Goal: Information Seeking & Learning: Learn about a topic

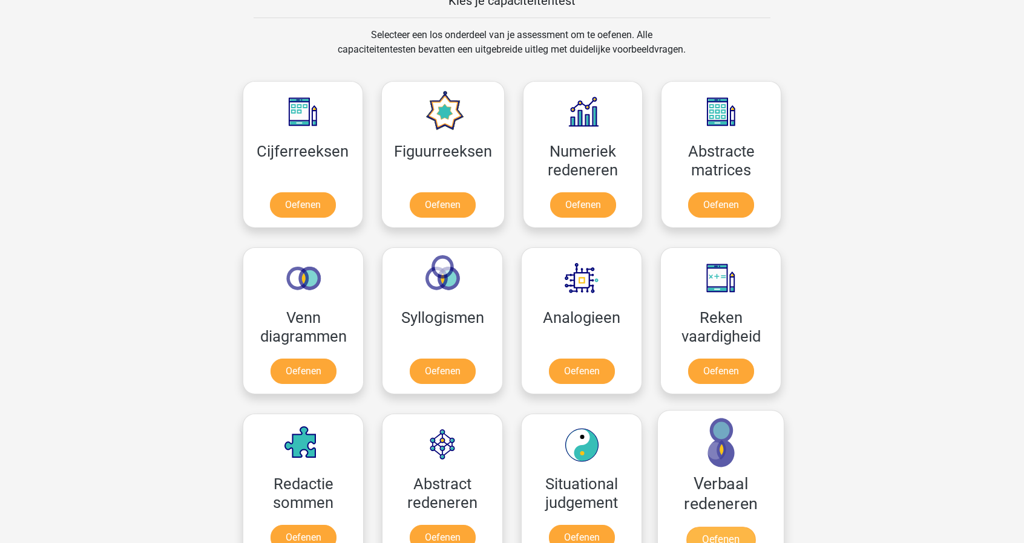
scroll to position [605, 0]
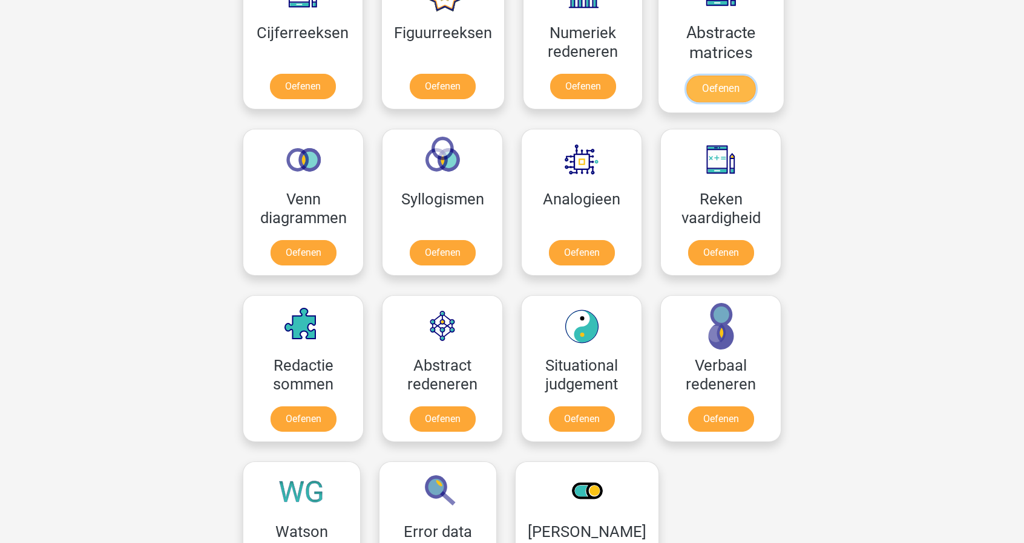
click at [703, 76] on link "Oefenen" at bounding box center [720, 89] width 69 height 27
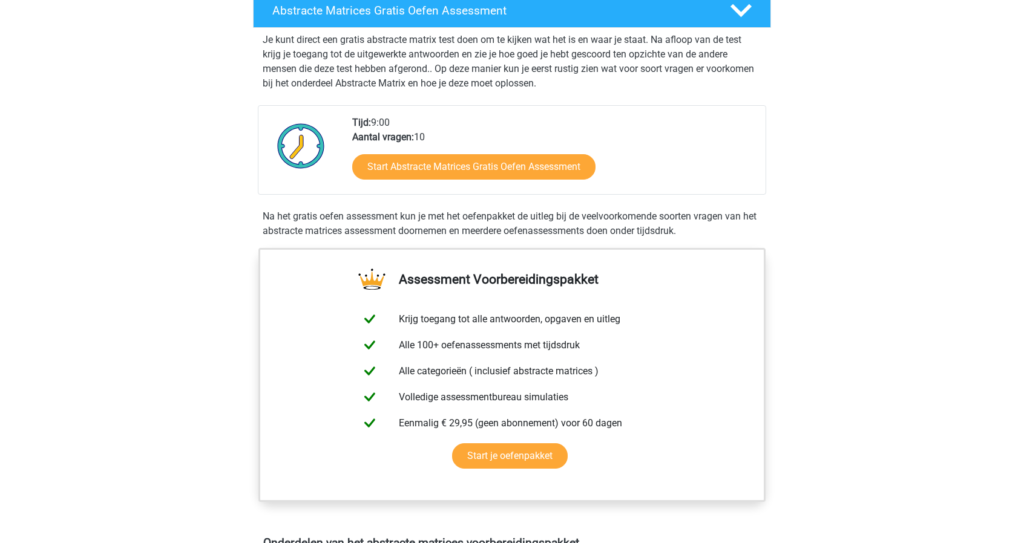
scroll to position [242, 0]
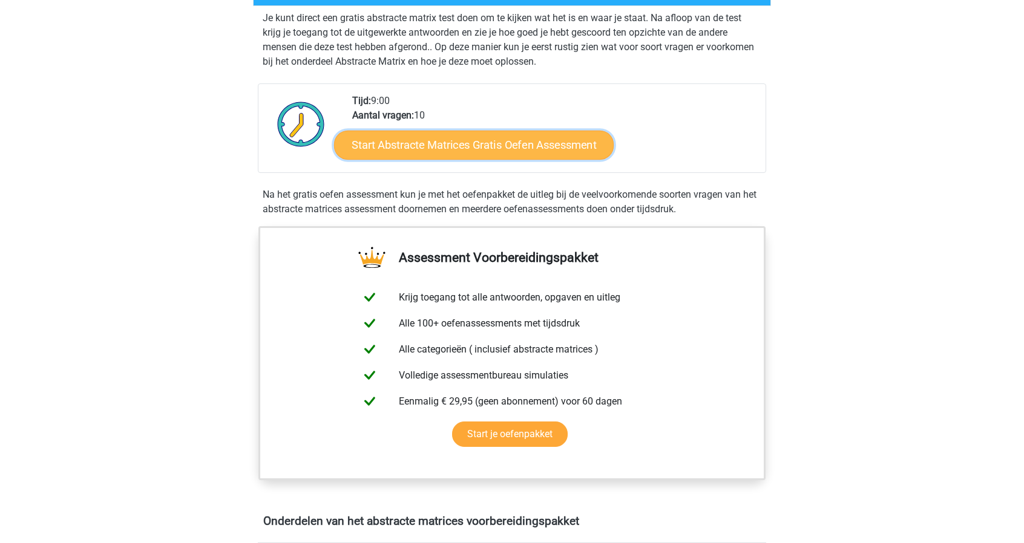
click at [516, 146] on link "Start Abstracte Matrices Gratis Oefen Assessment" at bounding box center [474, 144] width 280 height 29
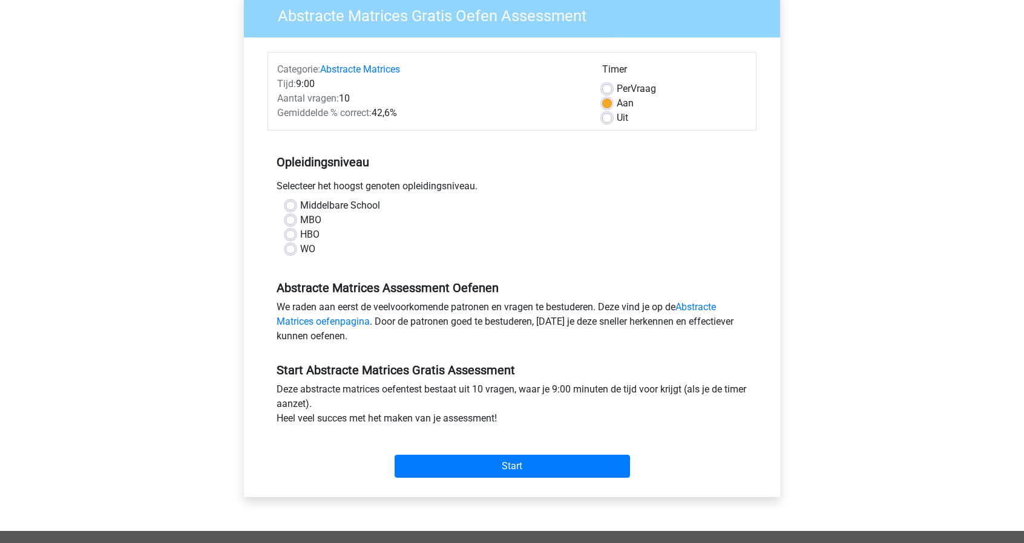
scroll to position [121, 0]
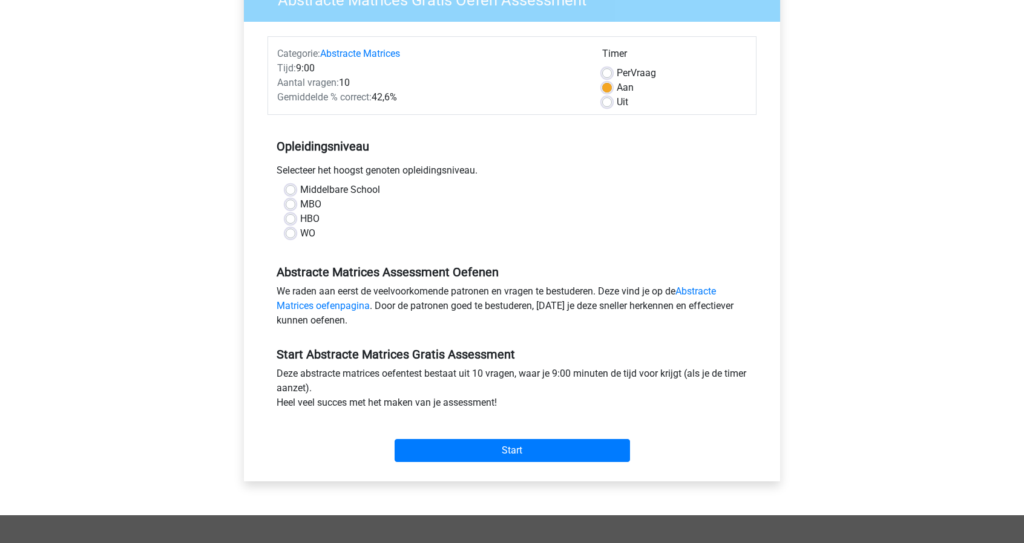
click at [295, 233] on div "WO" at bounding box center [512, 233] width 453 height 15
click at [300, 235] on label "WO" at bounding box center [307, 233] width 15 height 15
click at [290, 235] on input "WO" at bounding box center [291, 232] width 10 height 12
radio input "true"
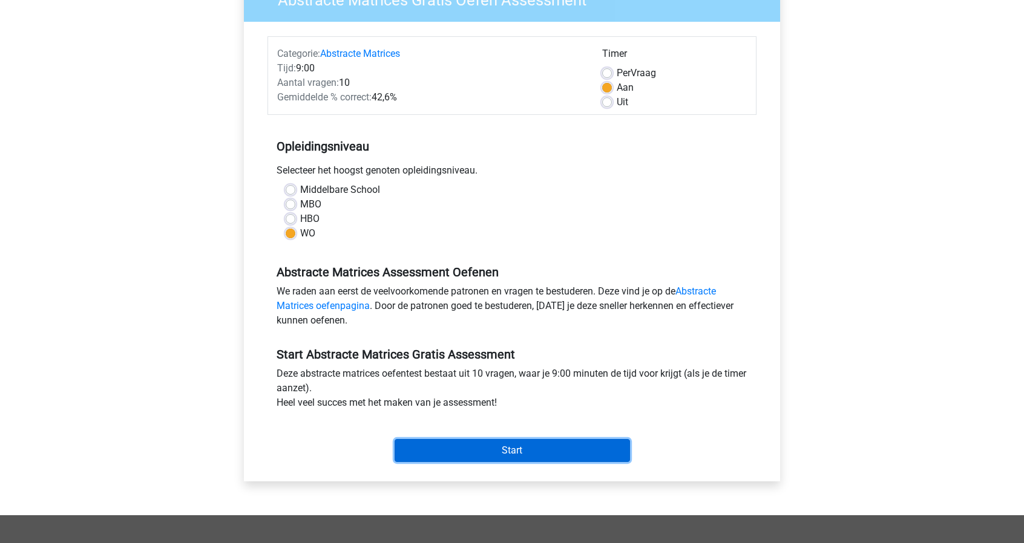
click at [543, 450] on input "Start" at bounding box center [512, 450] width 235 height 23
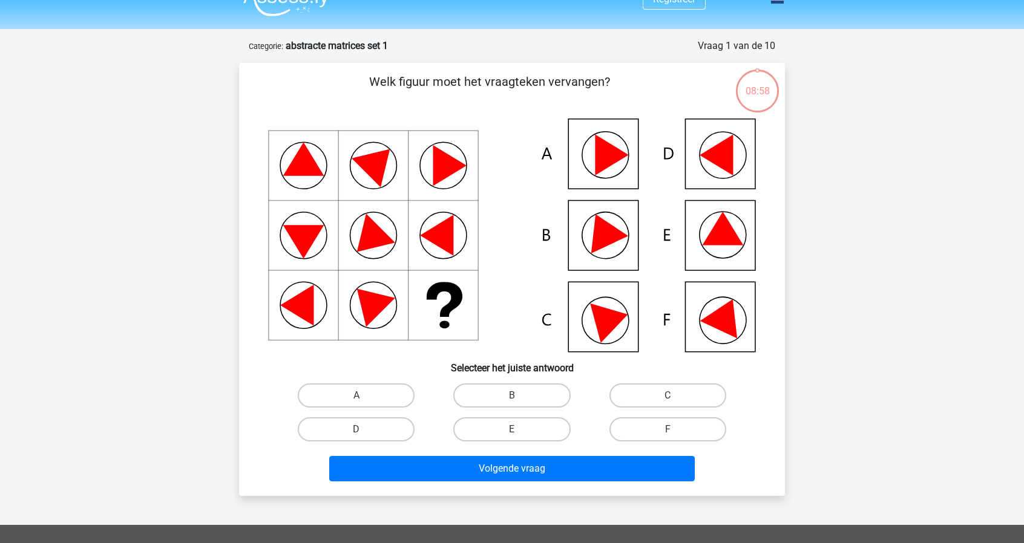
scroll to position [61, 0]
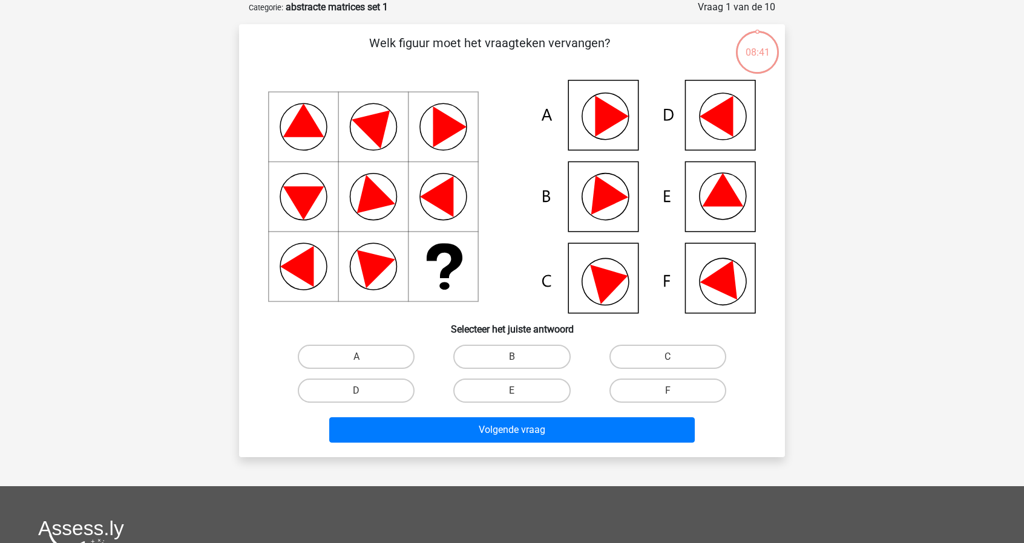
click at [741, 208] on icon at bounding box center [512, 197] width 488 height 234
click at [511, 393] on label "E" at bounding box center [511, 391] width 117 height 24
click at [512, 393] on input "E" at bounding box center [516, 395] width 8 height 8
radio input "true"
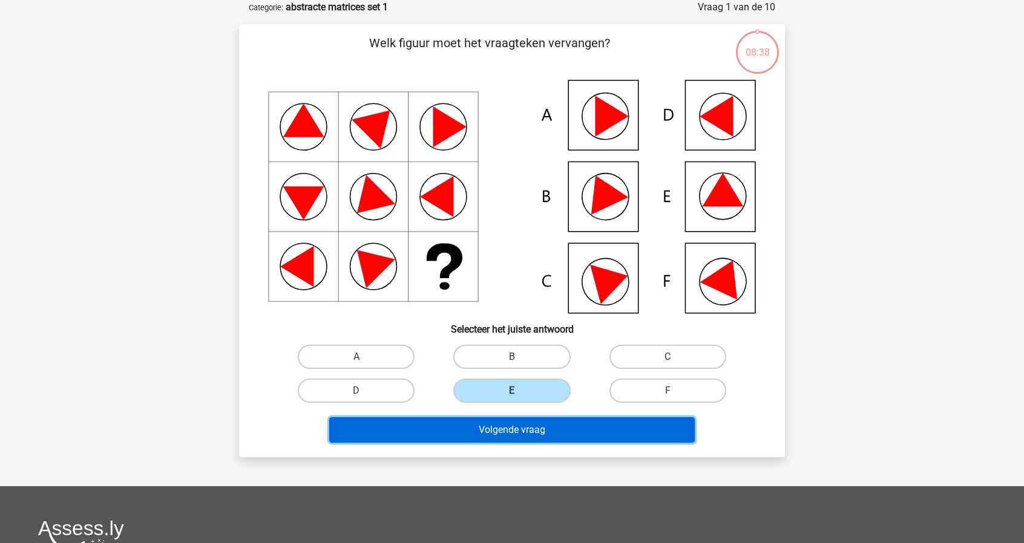
click at [535, 435] on button "Volgende vraag" at bounding box center [512, 430] width 366 height 25
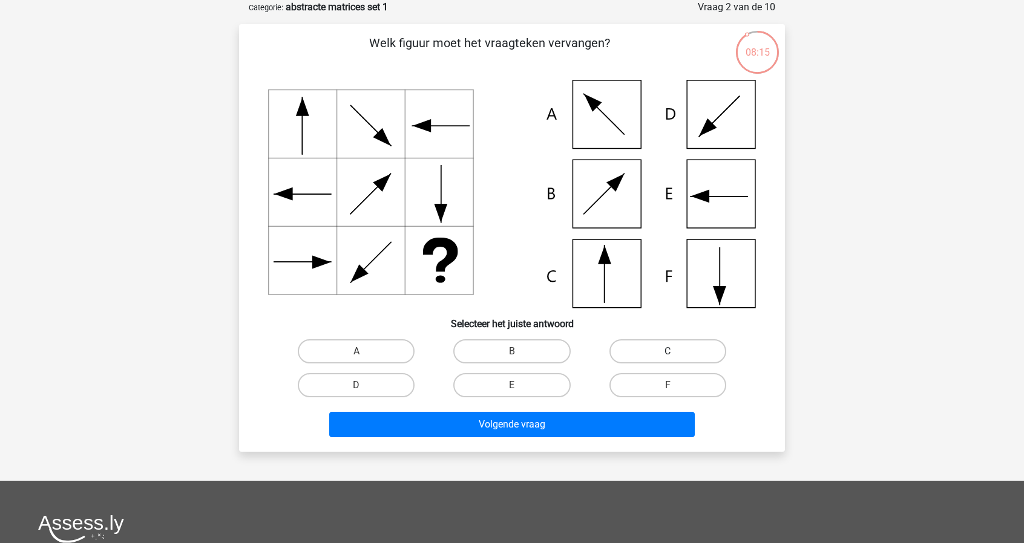
click at [701, 355] on label "C" at bounding box center [667, 351] width 117 height 24
click at [675, 355] on input "C" at bounding box center [671, 356] width 8 height 8
radio input "true"
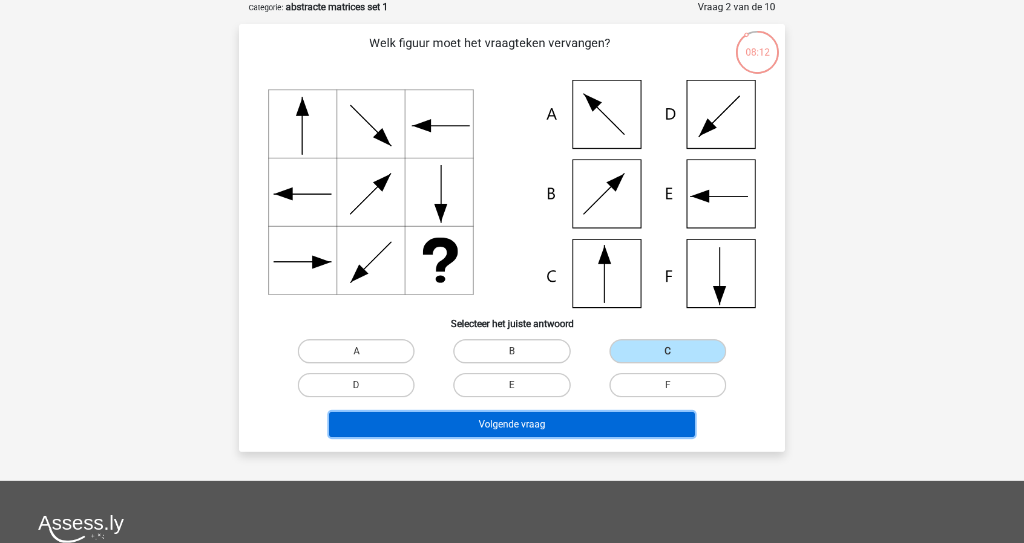
click at [577, 425] on button "Volgende vraag" at bounding box center [512, 424] width 366 height 25
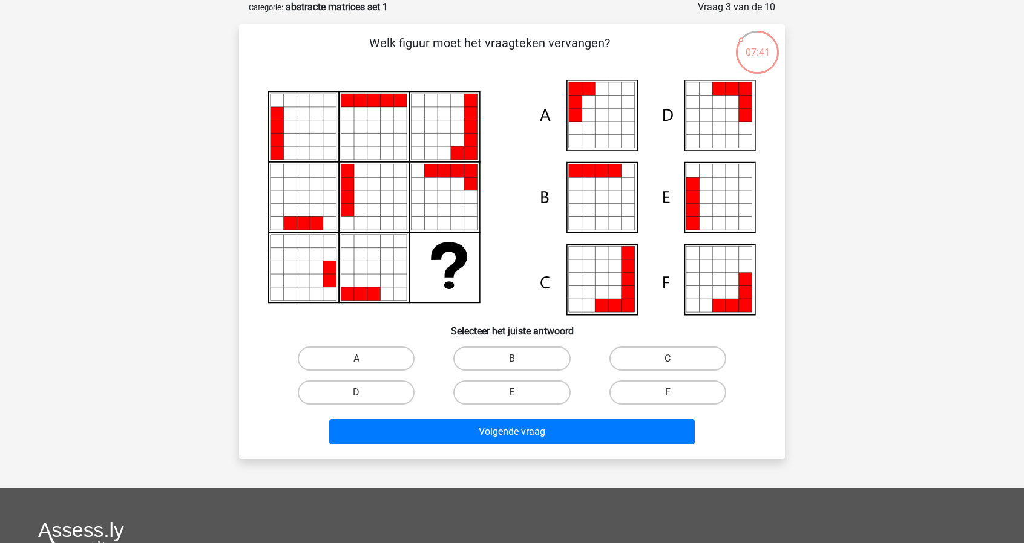
click at [358, 363] on input "A" at bounding box center [360, 363] width 8 height 8
radio input "true"
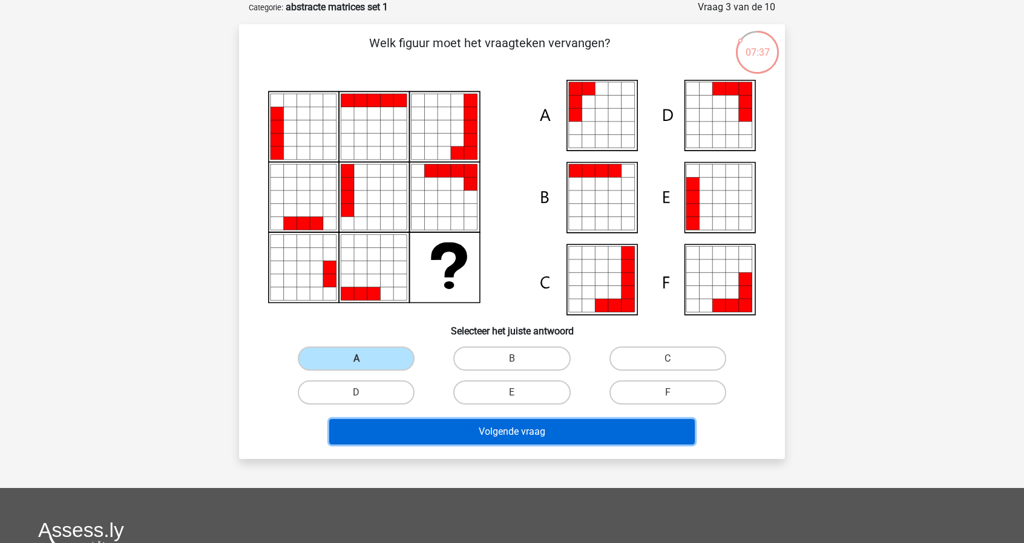
click at [497, 432] on button "Volgende vraag" at bounding box center [512, 431] width 366 height 25
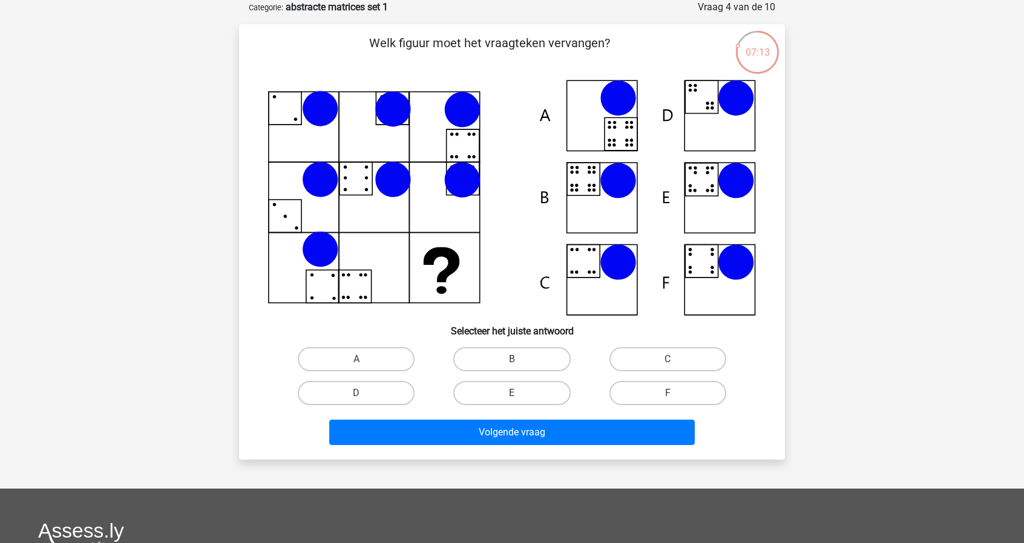
click at [597, 120] on icon at bounding box center [512, 198] width 488 height 236
click at [375, 364] on label "A" at bounding box center [356, 359] width 117 height 24
click at [364, 364] on input "A" at bounding box center [360, 363] width 8 height 8
radio input "true"
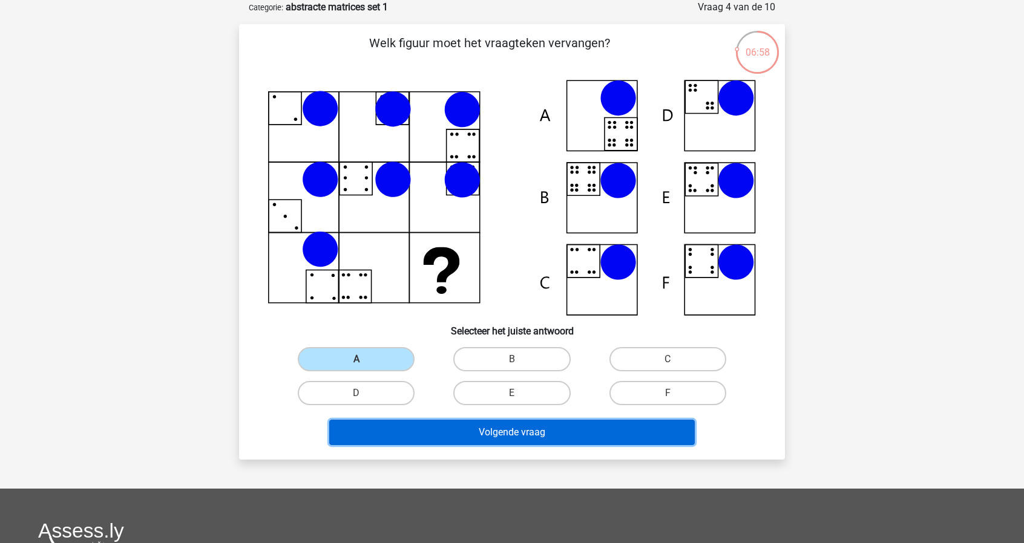
drag, startPoint x: 510, startPoint y: 433, endPoint x: 260, endPoint y: 421, distance: 249.6
click at [260, 421] on div "Volgende vraag" at bounding box center [511, 430] width 507 height 40
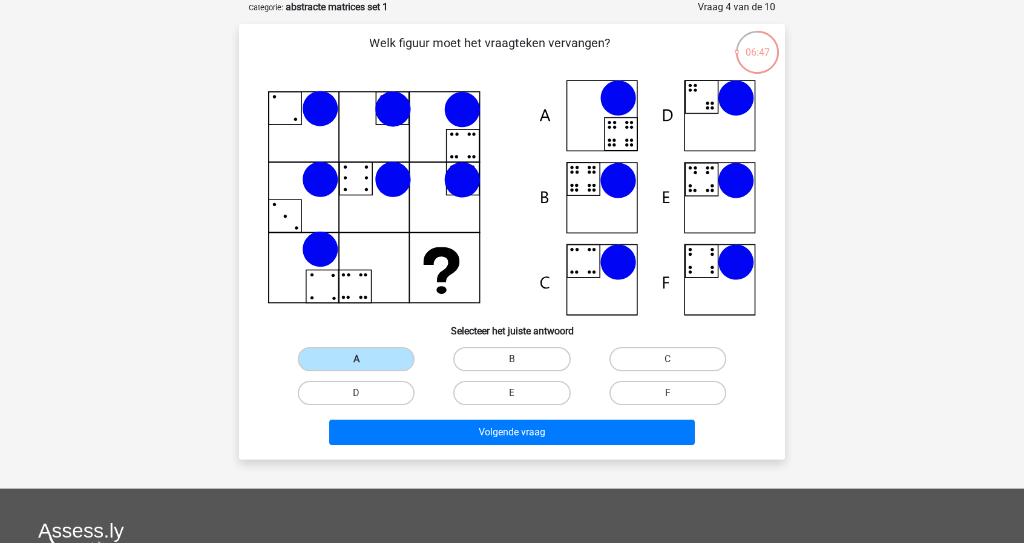
click at [465, 419] on div "Volgende vraag" at bounding box center [511, 430] width 507 height 40
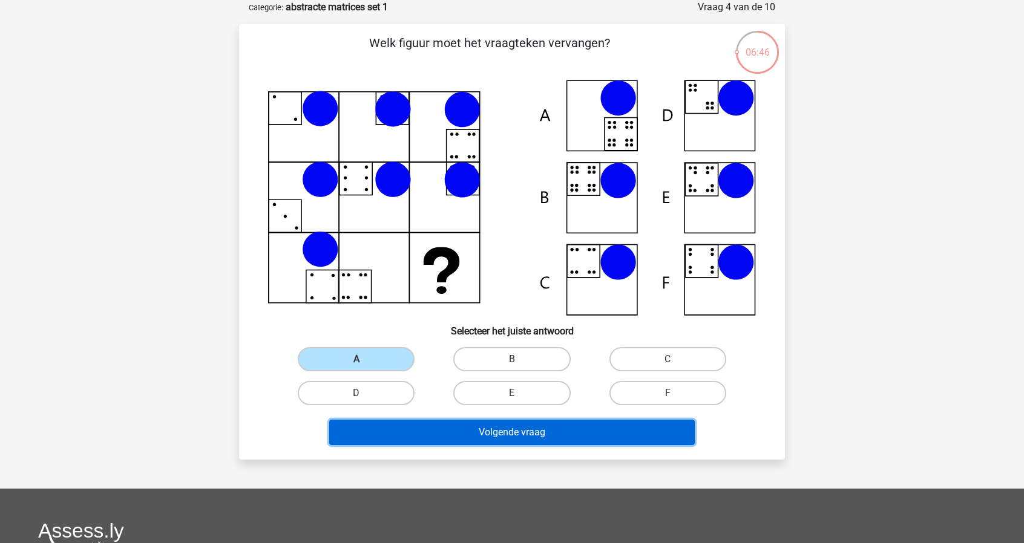
click at [454, 433] on button "Volgende vraag" at bounding box center [512, 432] width 366 height 25
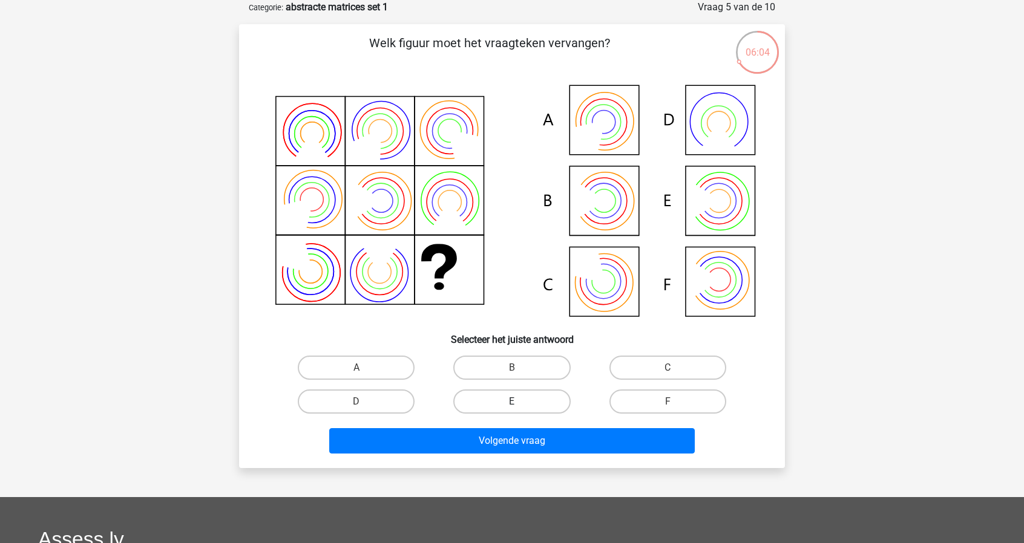
click at [534, 412] on label "E" at bounding box center [511, 402] width 117 height 24
click at [520, 410] on input "E" at bounding box center [516, 406] width 8 height 8
radio input "true"
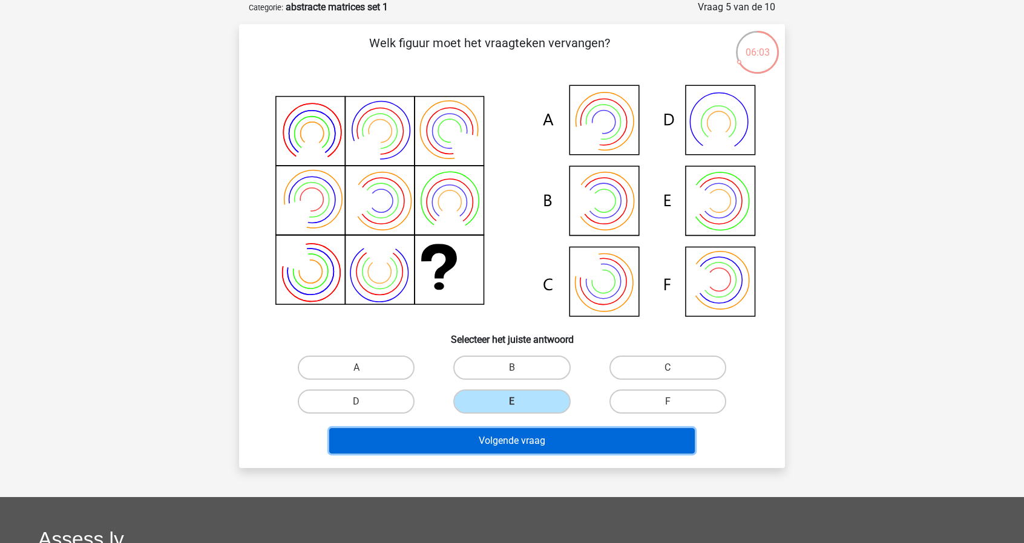
click at [528, 439] on button "Volgende vraag" at bounding box center [512, 440] width 366 height 25
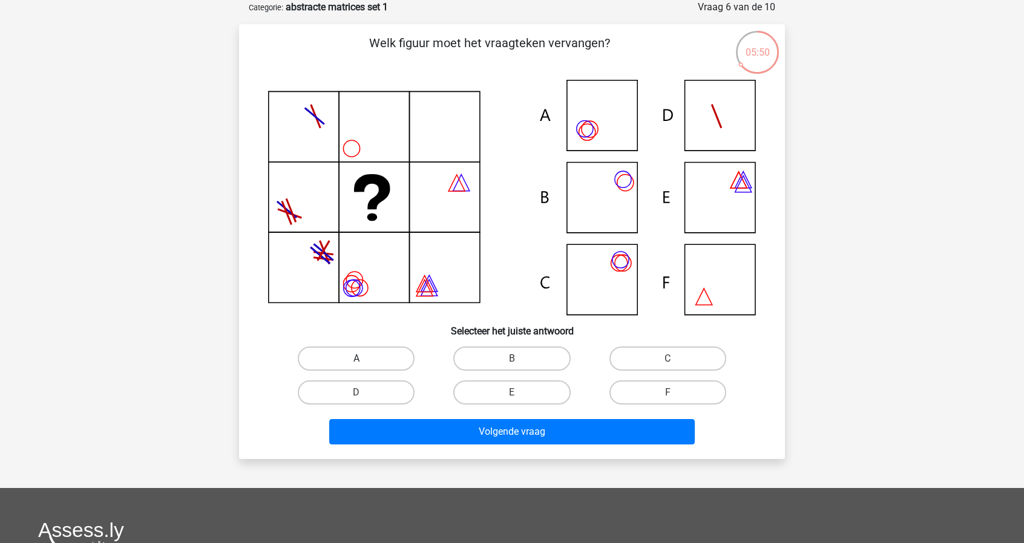
click at [381, 352] on label "A" at bounding box center [356, 359] width 117 height 24
click at [364, 359] on input "A" at bounding box center [360, 363] width 8 height 8
radio input "true"
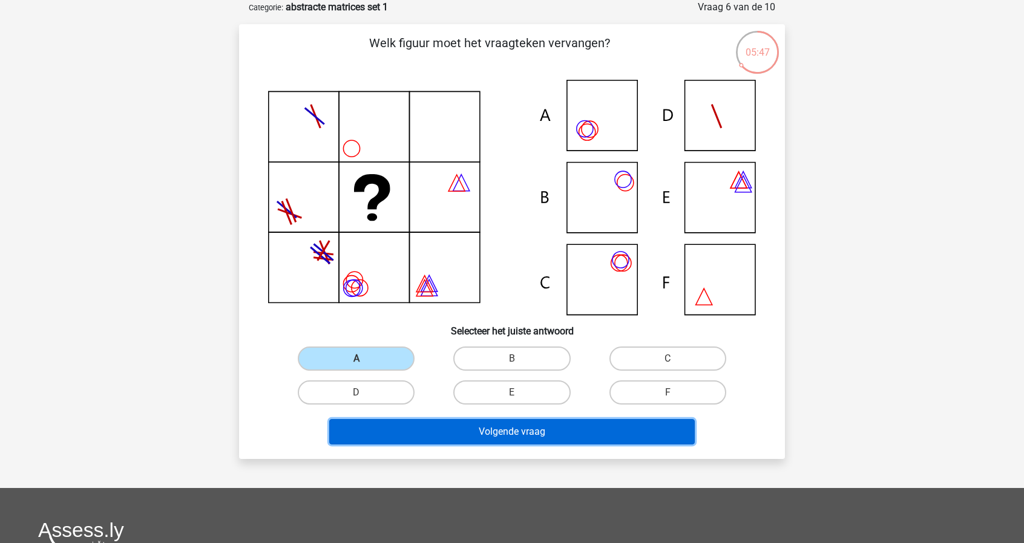
click at [399, 441] on button "Volgende vraag" at bounding box center [512, 431] width 366 height 25
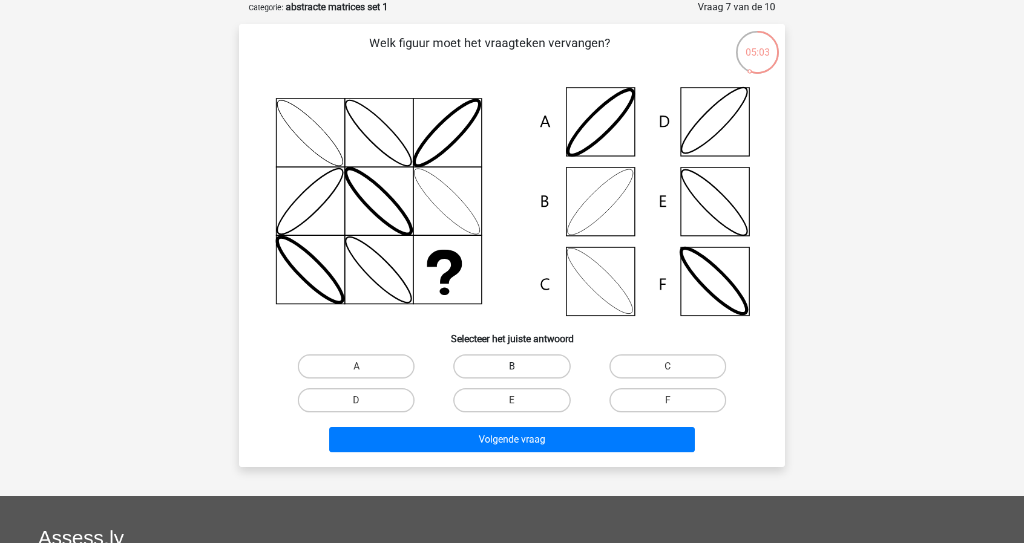
click at [501, 365] on label "B" at bounding box center [511, 367] width 117 height 24
click at [512, 367] on input "B" at bounding box center [516, 371] width 8 height 8
radio input "true"
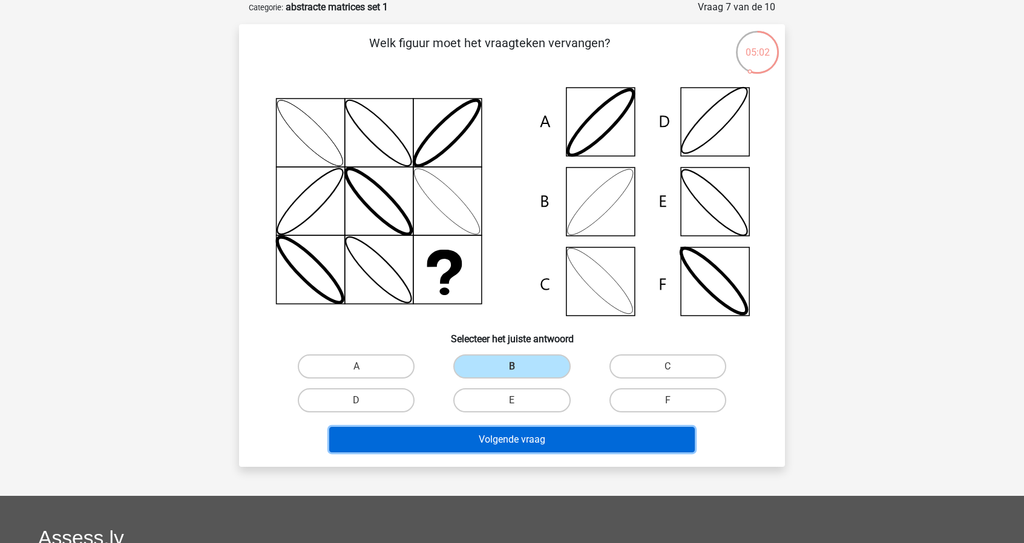
click at [516, 444] on button "Volgende vraag" at bounding box center [512, 439] width 366 height 25
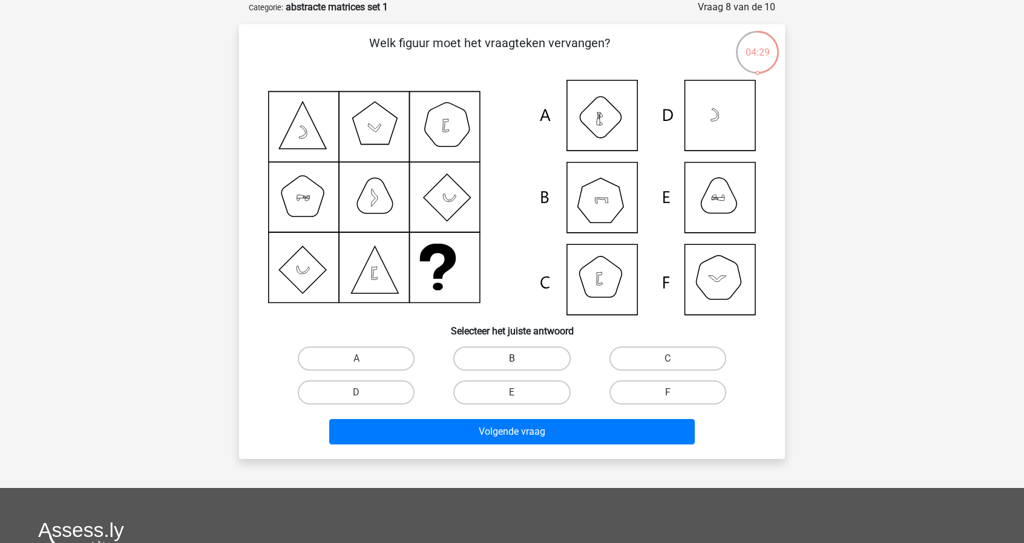
click at [524, 356] on label "B" at bounding box center [511, 359] width 117 height 24
click at [520, 359] on input "B" at bounding box center [516, 363] width 8 height 8
radio input "true"
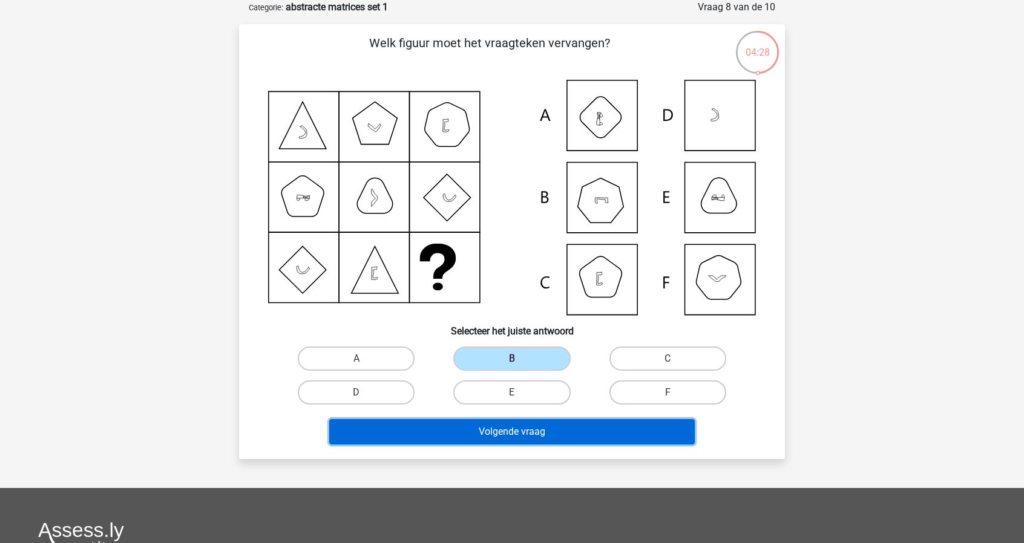
click at [515, 434] on button "Volgende vraag" at bounding box center [512, 431] width 366 height 25
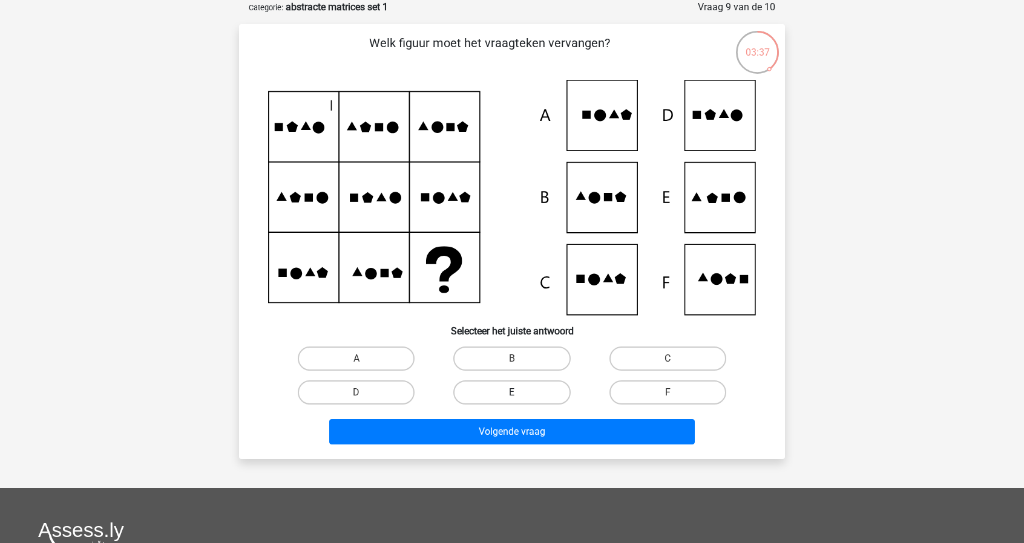
click at [509, 393] on label "E" at bounding box center [511, 393] width 117 height 24
click at [512, 393] on input "E" at bounding box center [516, 397] width 8 height 8
radio input "true"
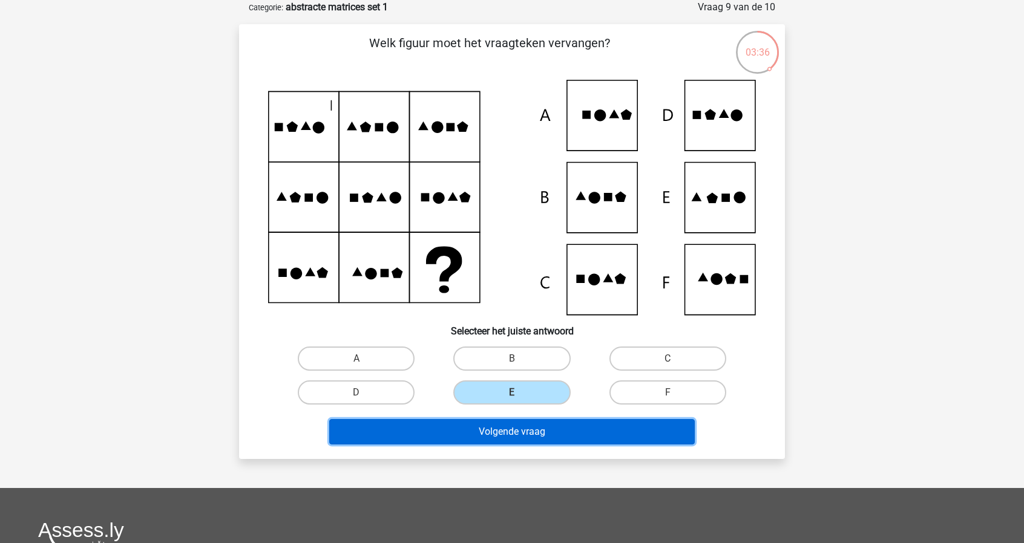
click at [522, 431] on button "Volgende vraag" at bounding box center [512, 431] width 366 height 25
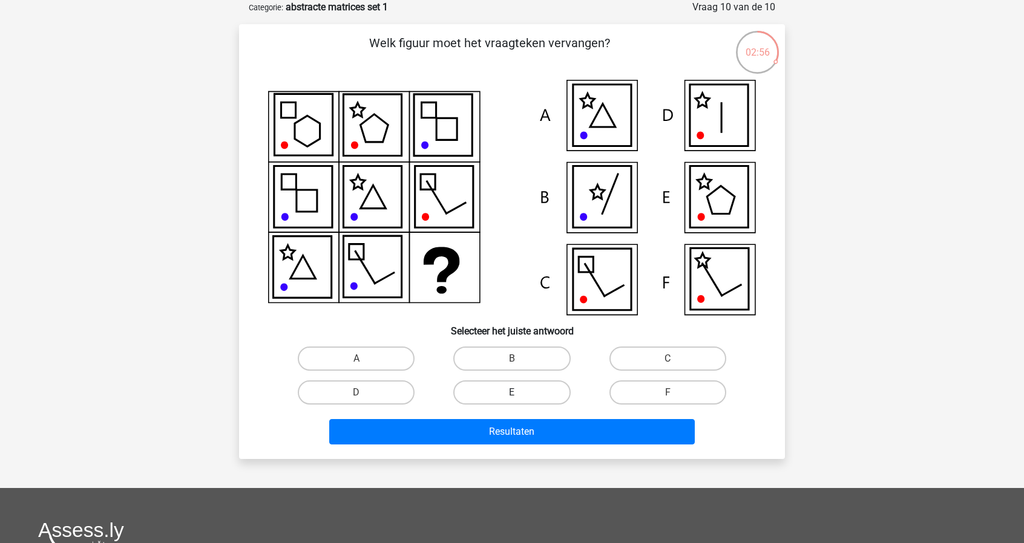
click at [545, 388] on label "E" at bounding box center [511, 393] width 117 height 24
click at [520, 393] on input "E" at bounding box center [516, 397] width 8 height 8
radio input "true"
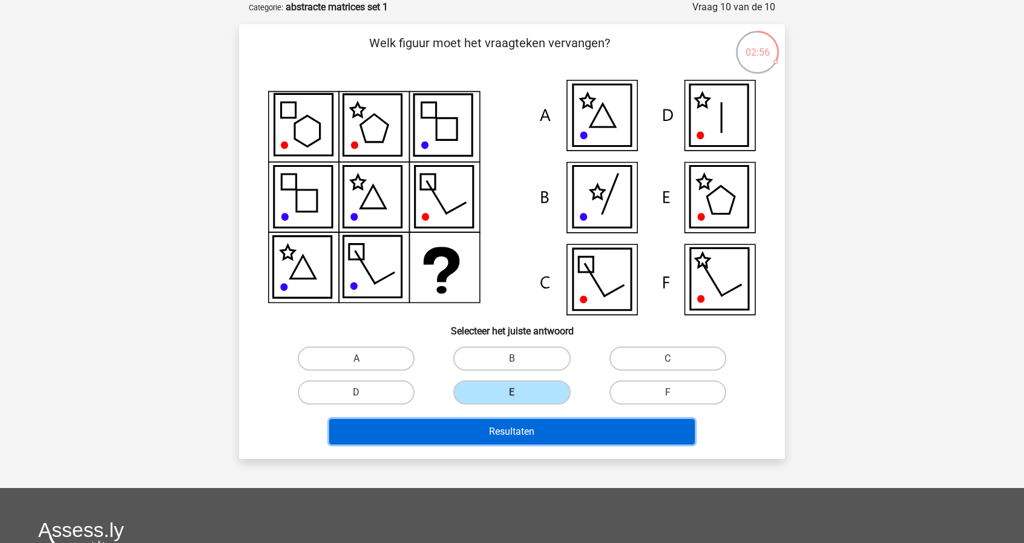
click at [544, 436] on button "Resultaten" at bounding box center [512, 431] width 366 height 25
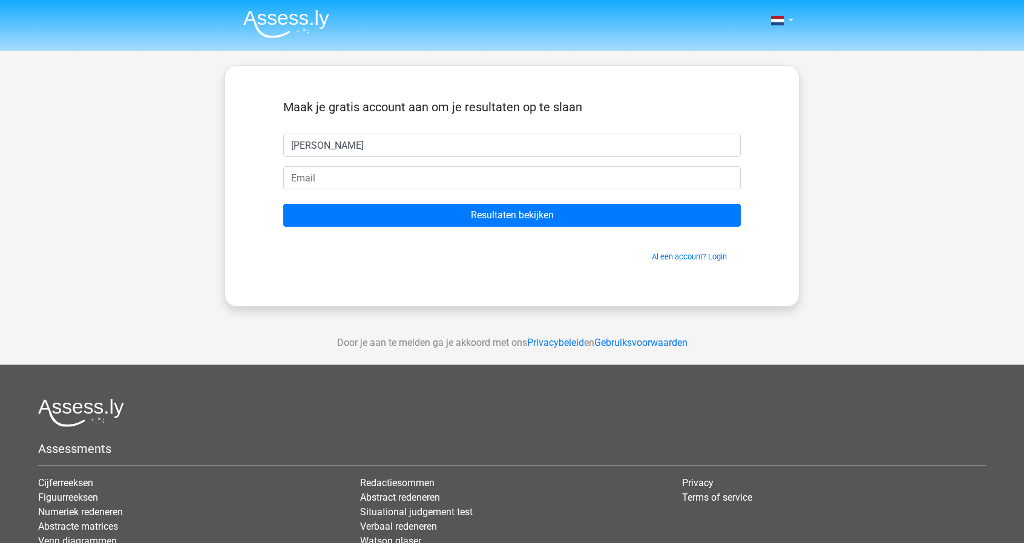
type input "[PERSON_NAME]"
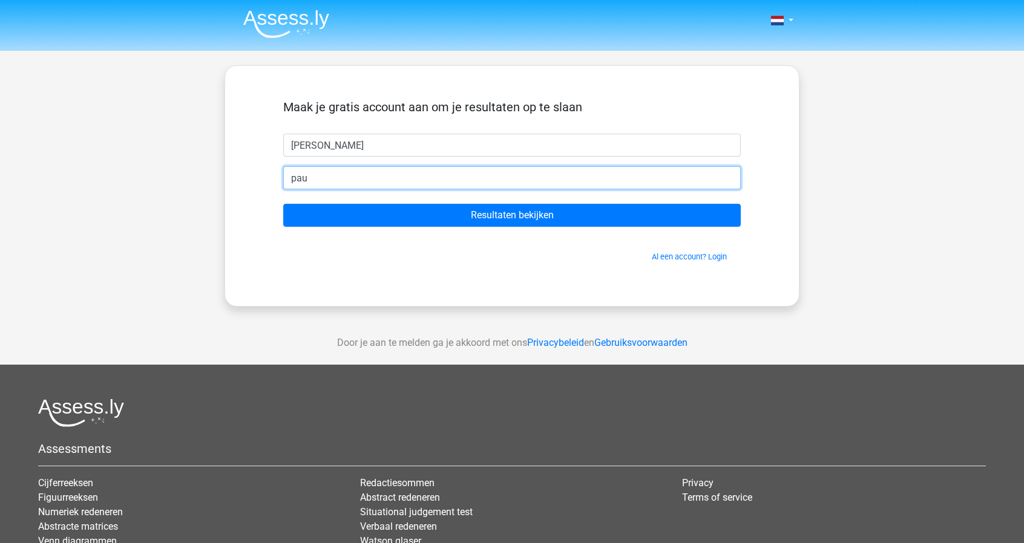
type input "[EMAIL_ADDRESS][DOMAIN_NAME]"
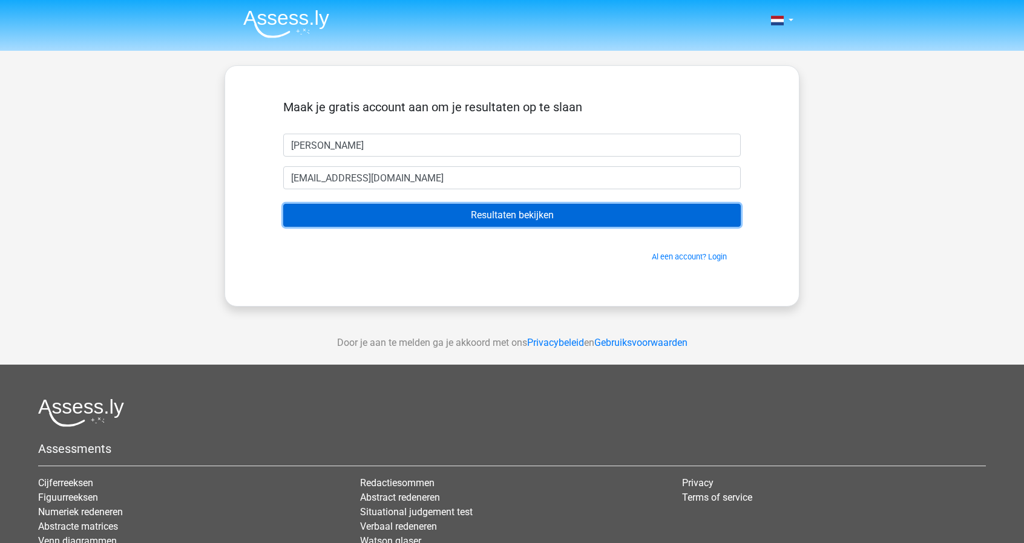
click at [554, 226] on input "Resultaten bekijken" at bounding box center [511, 215] width 457 height 23
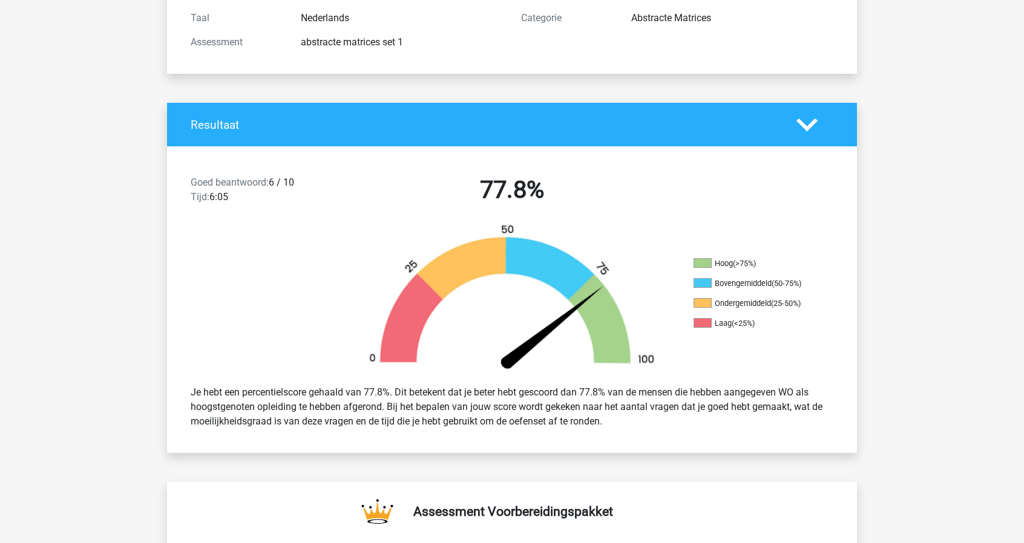
scroll to position [182, 0]
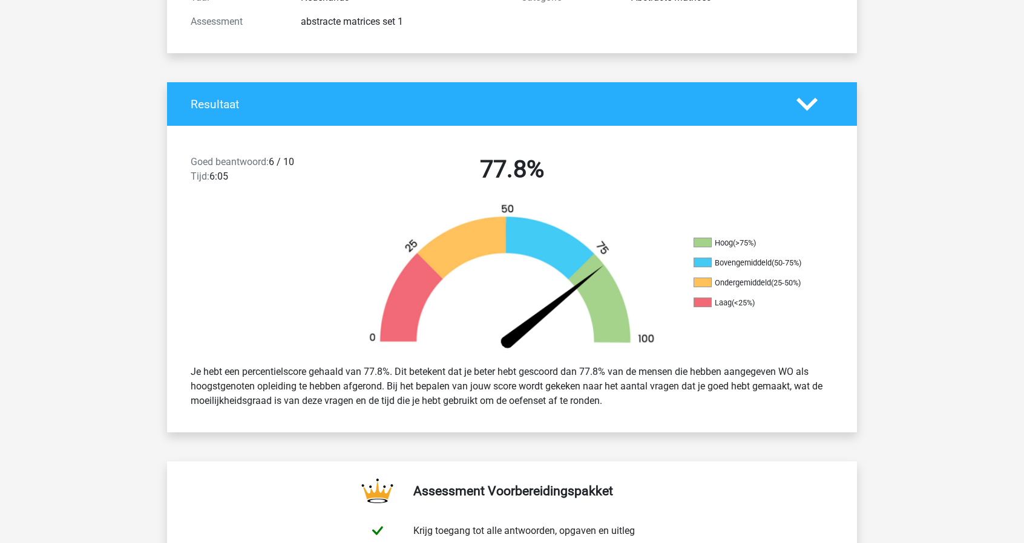
click at [812, 108] on icon at bounding box center [806, 104] width 21 height 21
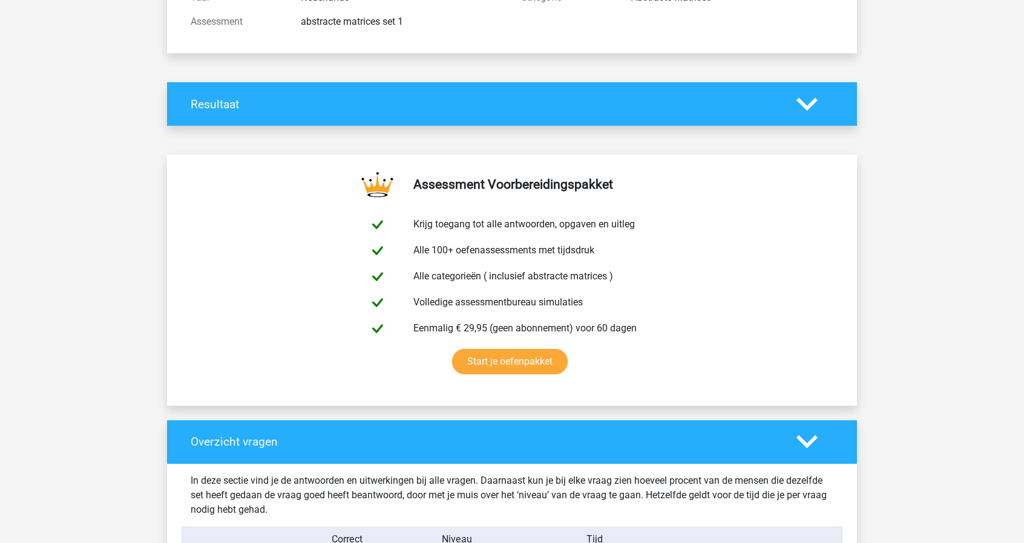
click at [812, 108] on icon at bounding box center [806, 104] width 21 height 21
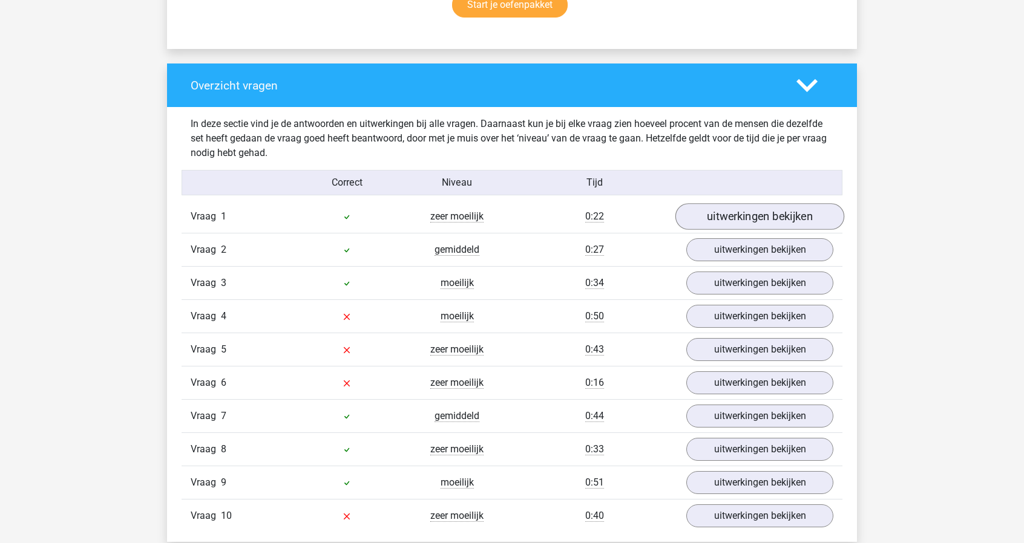
scroll to position [847, 0]
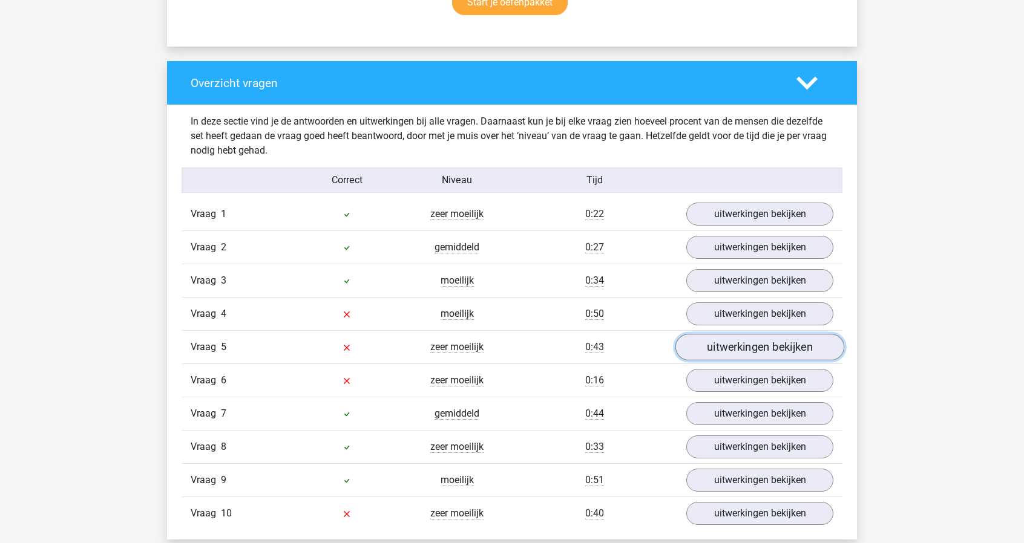
click at [775, 348] on link "uitwerkingen bekijken" at bounding box center [759, 348] width 169 height 27
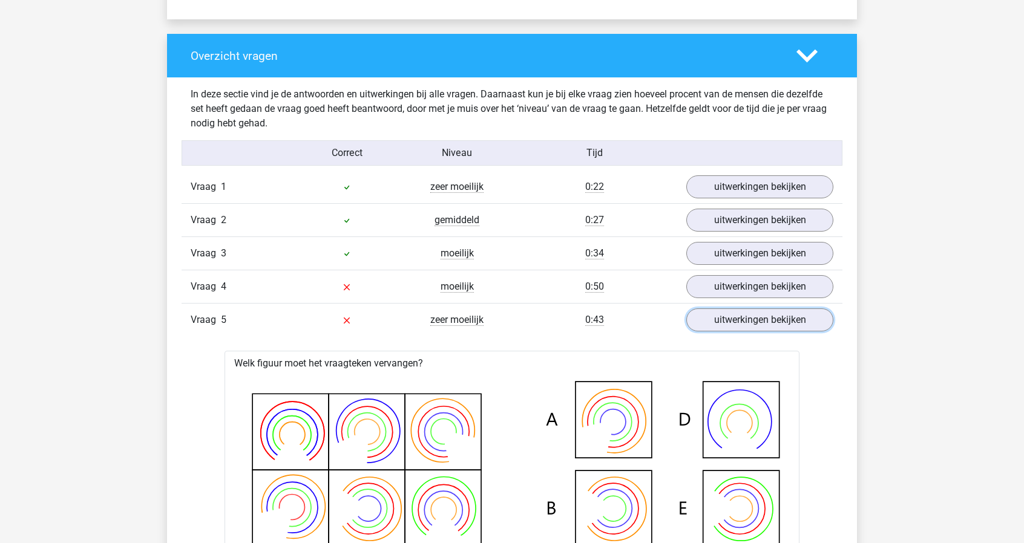
scroll to position [787, 0]
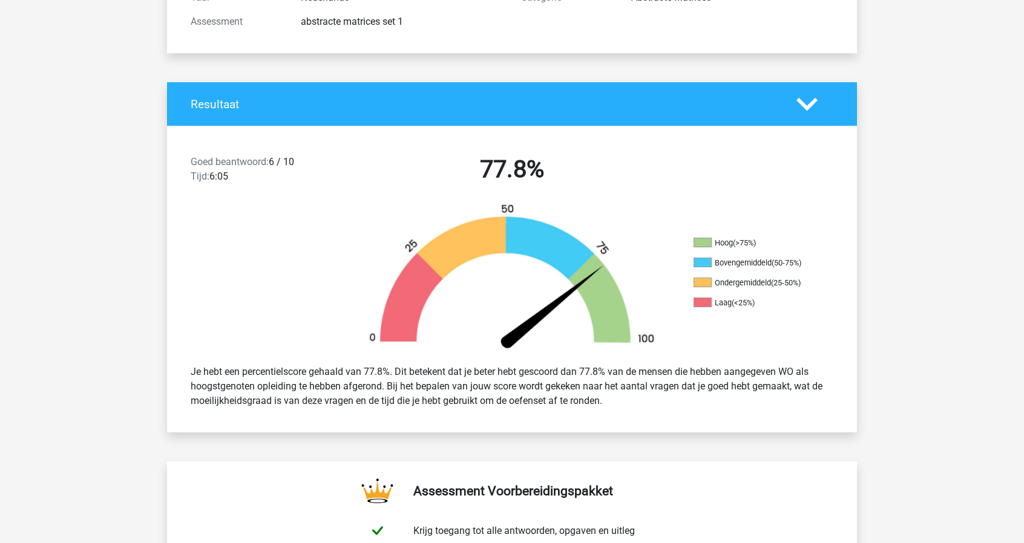
scroll to position [0, 0]
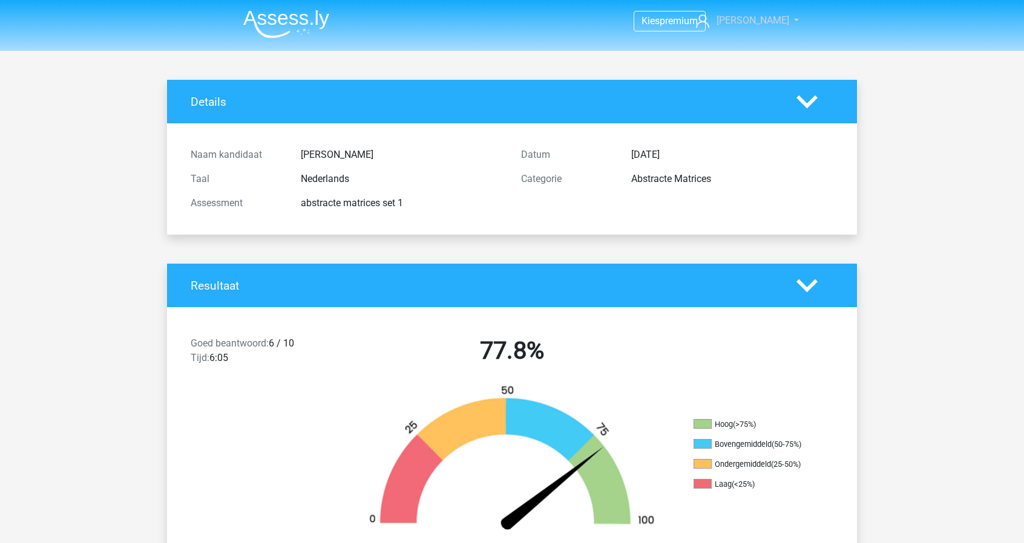
click at [766, 19] on span "[PERSON_NAME]" at bounding box center [752, 20] width 73 height 11
click at [480, 43] on header "Kies premium Paul paul_nijhuis@hotmail.com" at bounding box center [512, 25] width 1024 height 51
click at [292, 22] on img at bounding box center [286, 24] width 86 height 28
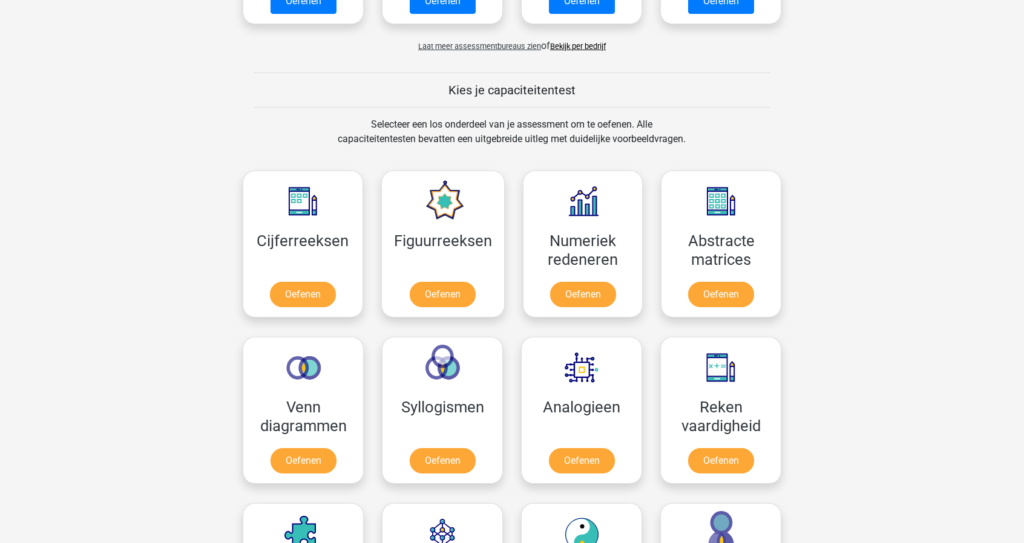
scroll to position [545, 0]
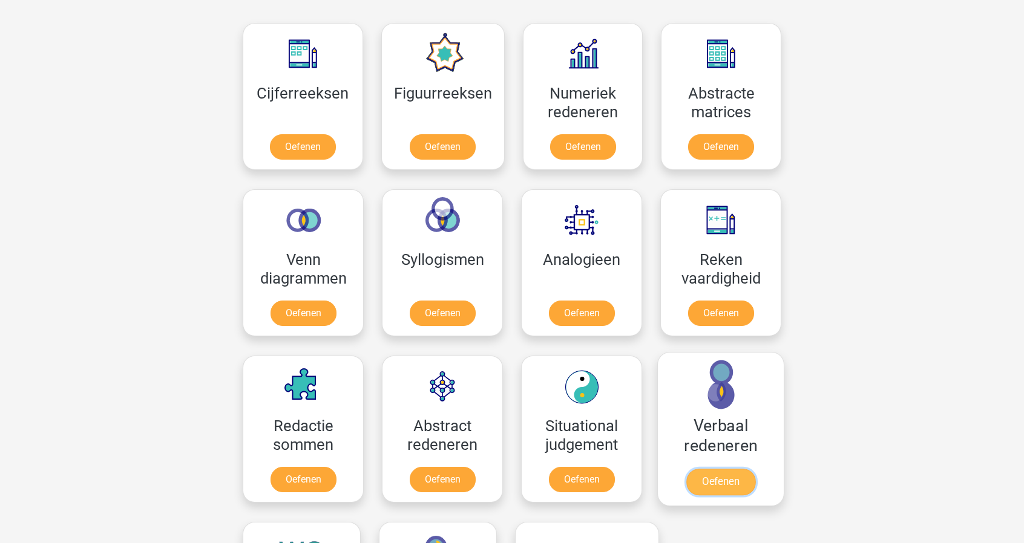
click at [707, 469] on link "Oefenen" at bounding box center [720, 482] width 69 height 27
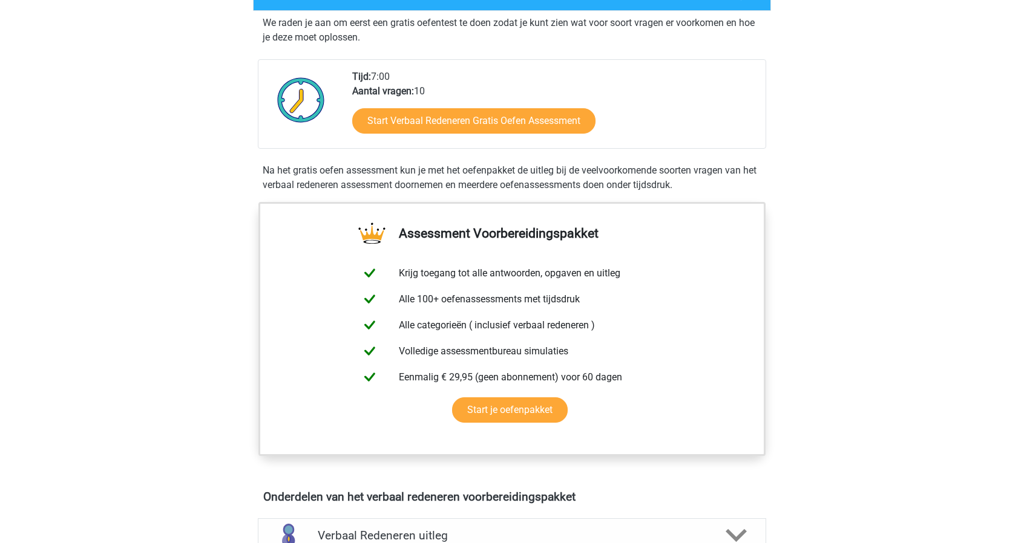
scroll to position [242, 0]
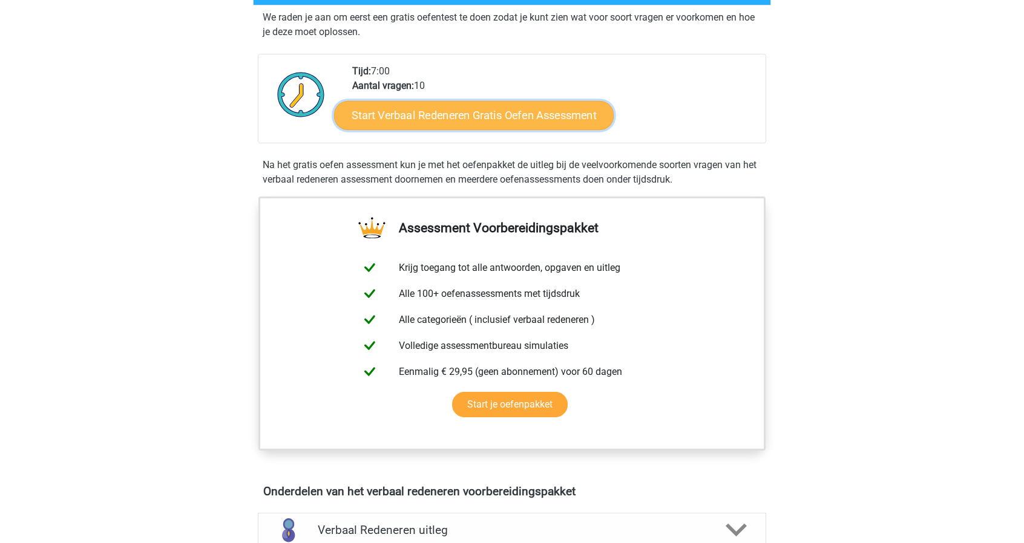
click at [513, 111] on link "Start Verbaal Redeneren Gratis Oefen Assessment" at bounding box center [474, 115] width 280 height 29
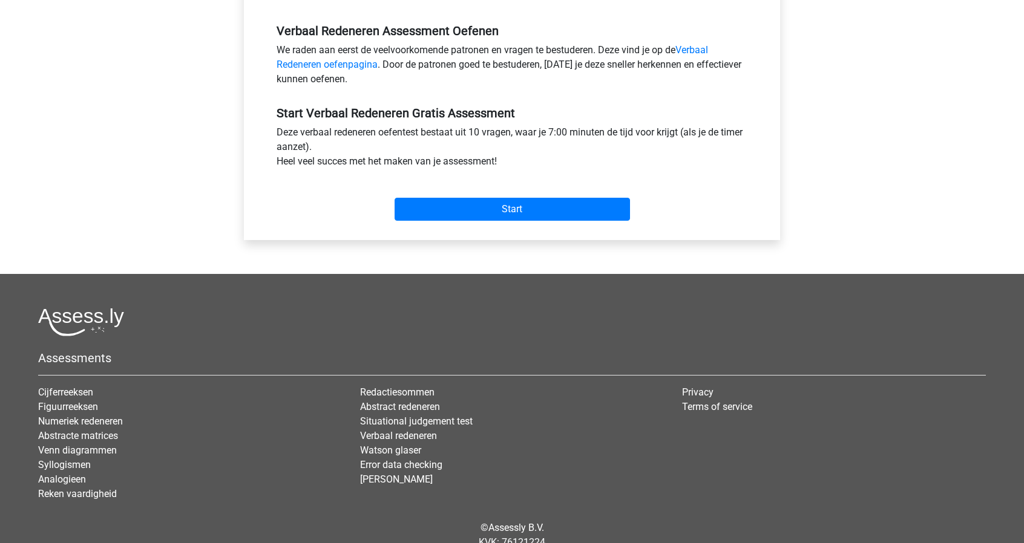
scroll to position [363, 0]
click at [565, 206] on input "Start" at bounding box center [512, 208] width 235 height 23
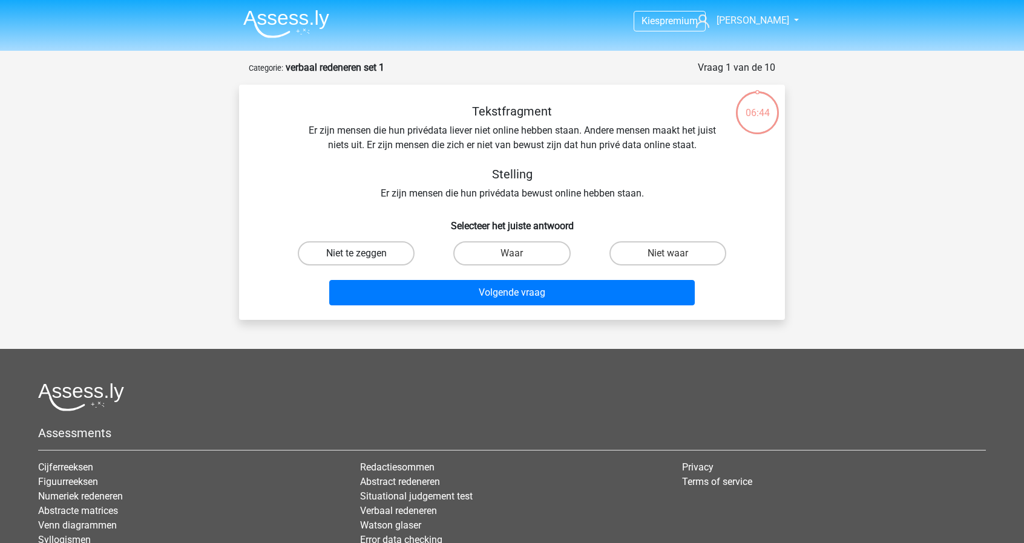
click at [393, 260] on label "Niet te zeggen" at bounding box center [356, 253] width 117 height 24
click at [364, 260] on input "Niet te zeggen" at bounding box center [360, 258] width 8 height 8
radio input "true"
click at [657, 255] on label "Niet waar" at bounding box center [667, 253] width 117 height 24
click at [667, 255] on input "Niet waar" at bounding box center [671, 258] width 8 height 8
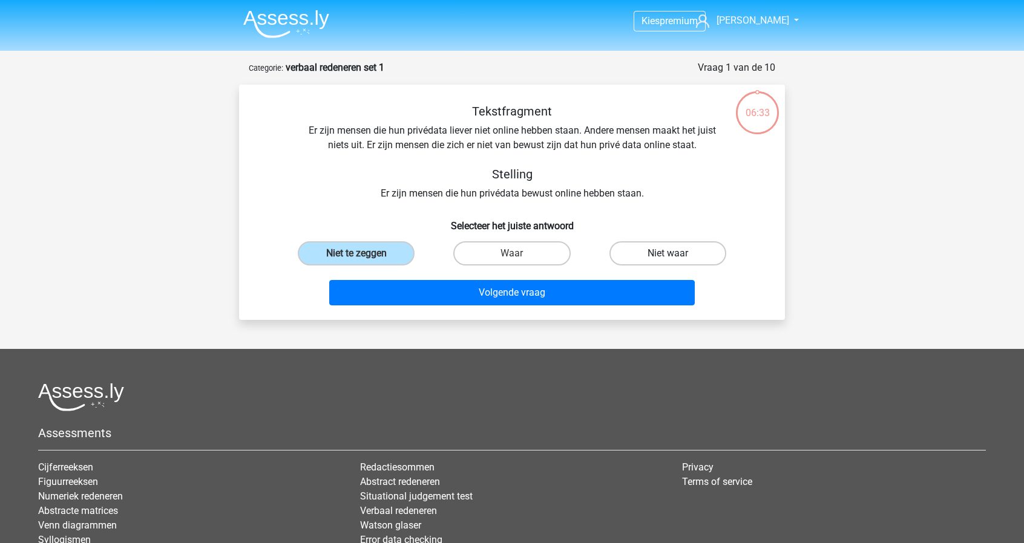
radio input "true"
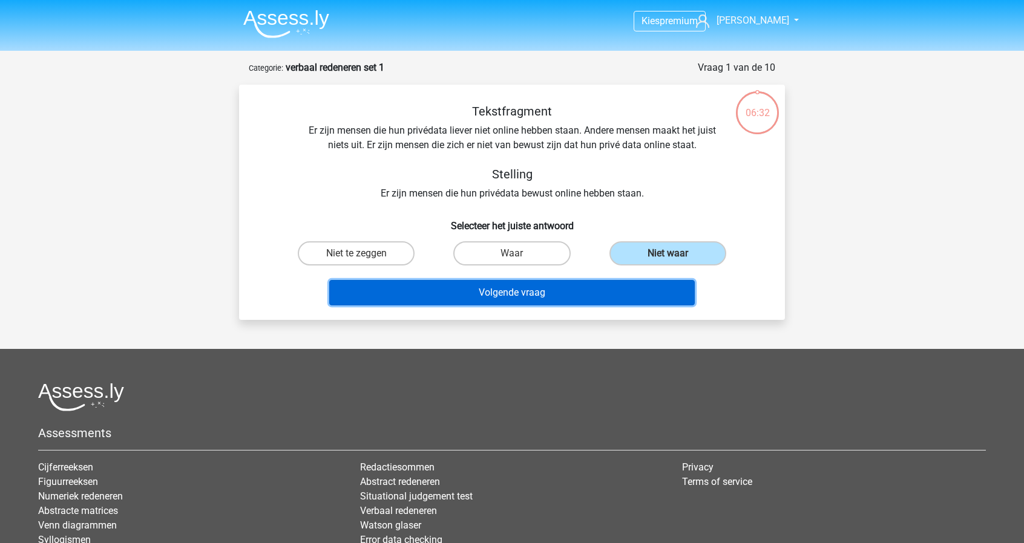
click at [557, 297] on button "Volgende vraag" at bounding box center [512, 292] width 366 height 25
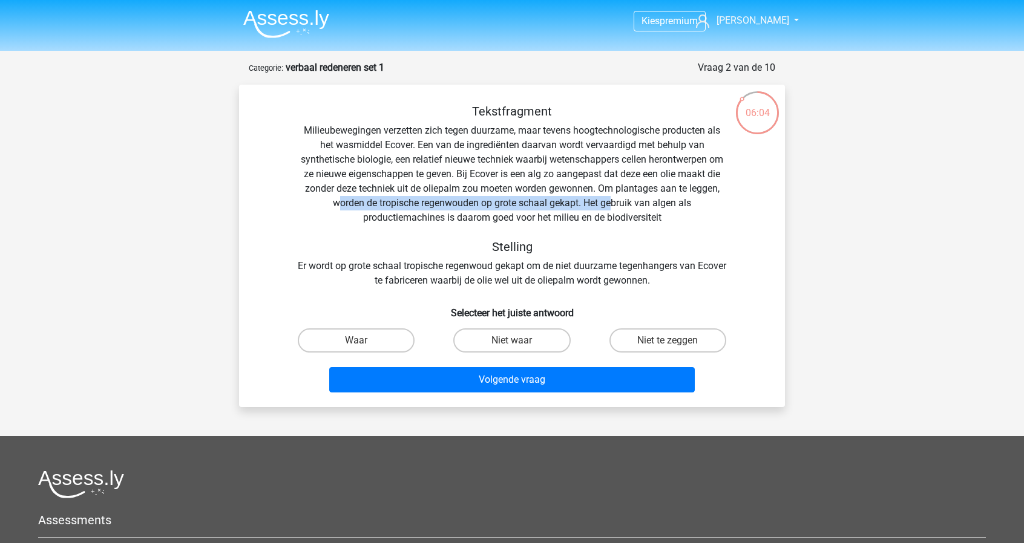
drag, startPoint x: 339, startPoint y: 205, endPoint x: 615, endPoint y: 203, distance: 275.9
click at [614, 204] on div "Tekstfragment Milieubewegingen verzetten zich tegen duurzame, maar tevens hoogt…" at bounding box center [511, 196] width 507 height 184
click at [668, 203] on div "Tekstfragment Milieubewegingen verzetten zich tegen duurzame, maar tevens hoogt…" at bounding box center [511, 196] width 507 height 184
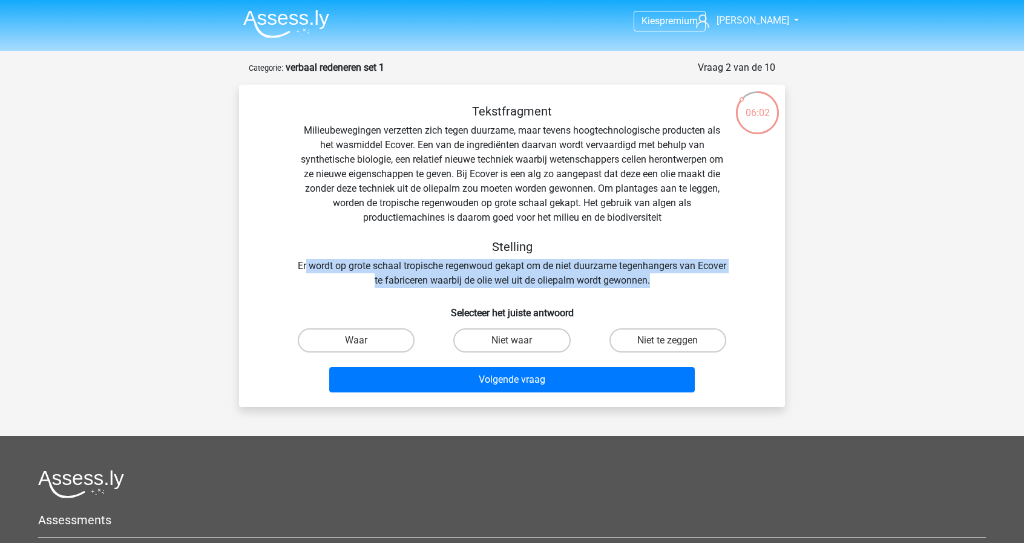
drag, startPoint x: 321, startPoint y: 262, endPoint x: 742, endPoint y: 281, distance: 421.6
click at [742, 281] on div "Tekstfragment Milieubewegingen verzetten zich tegen duurzame, maar tevens hoogt…" at bounding box center [511, 196] width 507 height 184
click at [672, 280] on div "Tekstfragment Milieubewegingen verzetten zich tegen duurzame, maar tevens hoogt…" at bounding box center [511, 196] width 507 height 184
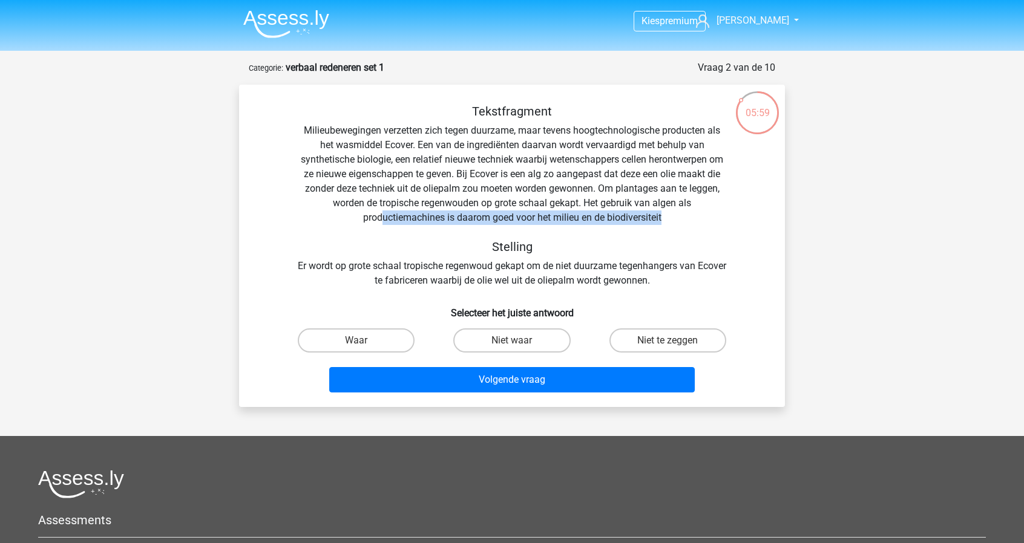
drag, startPoint x: 424, startPoint y: 209, endPoint x: 663, endPoint y: 213, distance: 238.5
click at [663, 213] on div "Tekstfragment Milieubewegingen verzetten zich tegen duurzame, maar tevens hoogt…" at bounding box center [511, 196] width 507 height 184
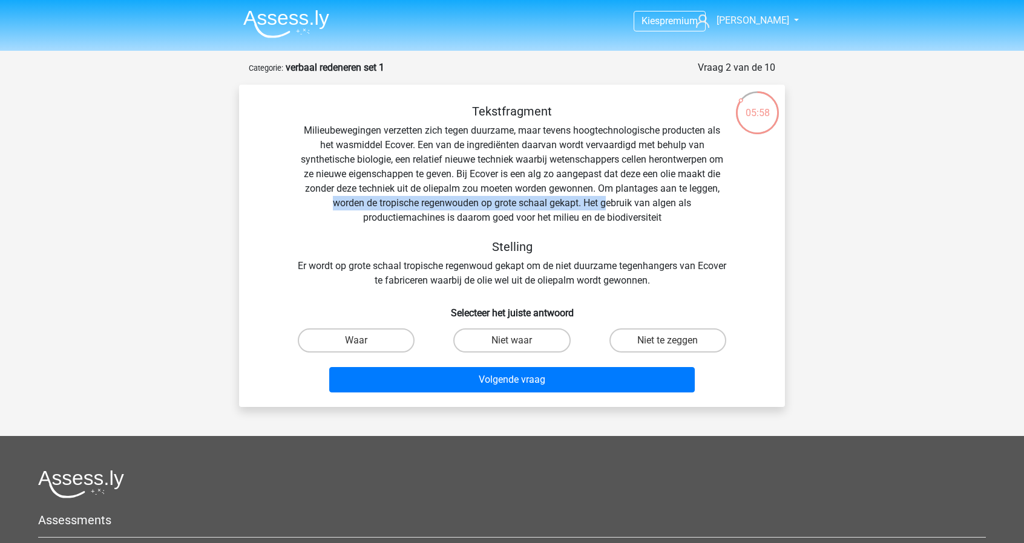
drag, startPoint x: 320, startPoint y: 202, endPoint x: 608, endPoint y: 202, distance: 288.0
click at [608, 202] on div "Tekstfragment Milieubewegingen verzetten zich tegen duurzame, maar tevens hoogt…" at bounding box center [511, 196] width 507 height 184
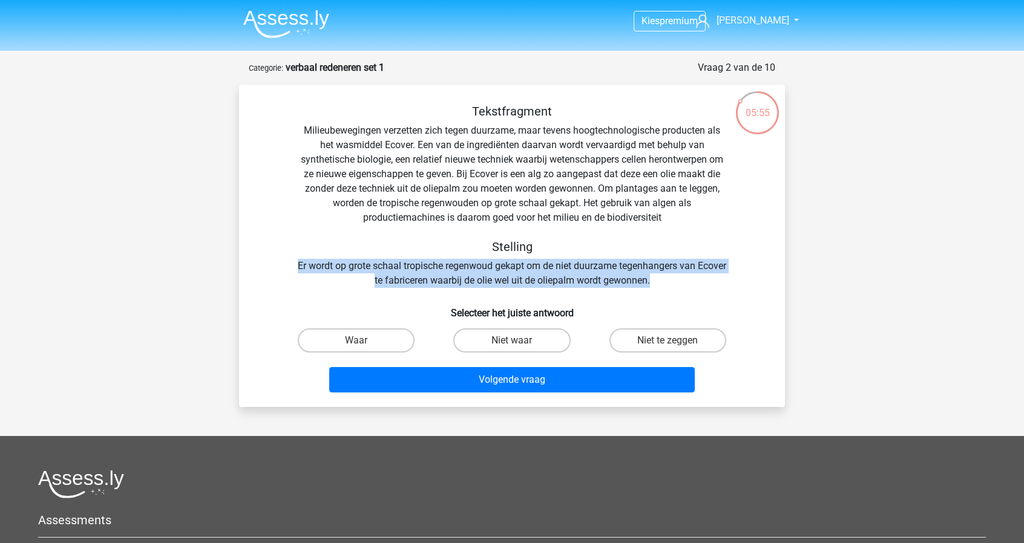
drag, startPoint x: 309, startPoint y: 262, endPoint x: 726, endPoint y: 278, distance: 417.2
click at [726, 278] on div "Tekstfragment Milieubewegingen verzetten zich tegen duurzame, maar tevens hoogt…" at bounding box center [511, 196] width 507 height 184
click at [710, 283] on div "Tekstfragment Milieubewegingen verzetten zich tegen duurzame, maar tevens hoogt…" at bounding box center [511, 196] width 507 height 184
drag, startPoint x: 661, startPoint y: 280, endPoint x: 320, endPoint y: 266, distance: 341.6
click at [315, 267] on div "Tekstfragment Milieubewegingen verzetten zich tegen duurzame, maar tevens hoogt…" at bounding box center [511, 196] width 507 height 184
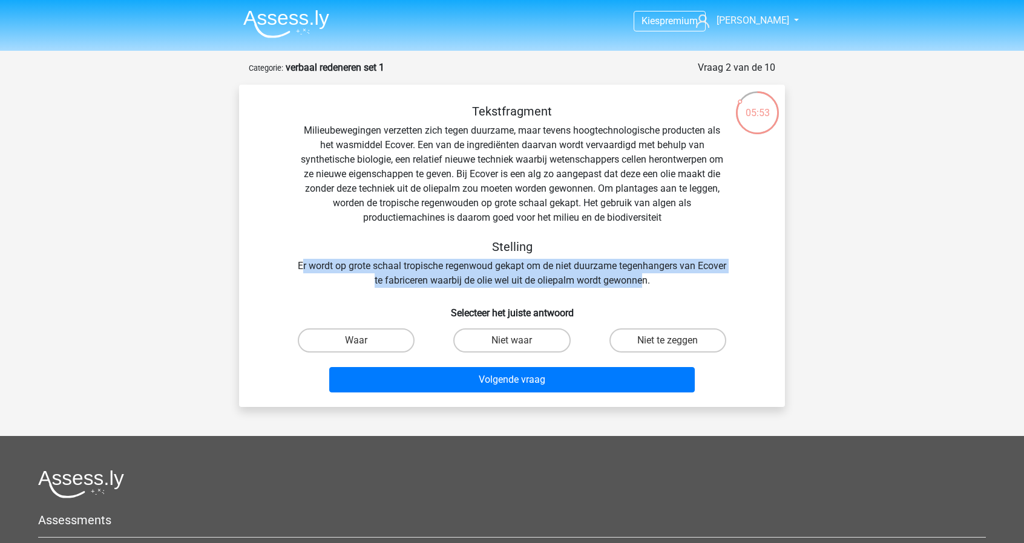
click at [320, 266] on div "Tekstfragment Milieubewegingen verzetten zich tegen duurzame, maar tevens hoogt…" at bounding box center [511, 196] width 507 height 184
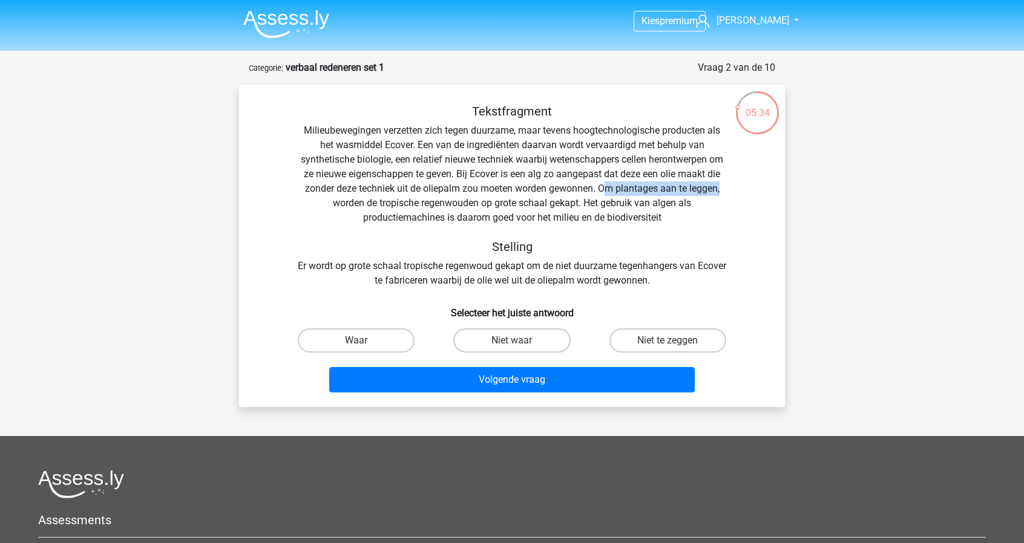
drag, startPoint x: 604, startPoint y: 188, endPoint x: 794, endPoint y: 186, distance: 190.0
click at [794, 186] on div "05:34 Vraag 2 van de 10 Categorie: verbaal redeneren set 1 Tekstfragment Stelli…" at bounding box center [511, 234] width 565 height 347
click at [560, 197] on div "Tekstfragment Milieubewegingen verzetten zich tegen duurzame, maar tevens hoogt…" at bounding box center [511, 196] width 507 height 184
click at [690, 338] on label "Niet te zeggen" at bounding box center [667, 341] width 117 height 24
click at [675, 341] on input "Niet te zeggen" at bounding box center [671, 345] width 8 height 8
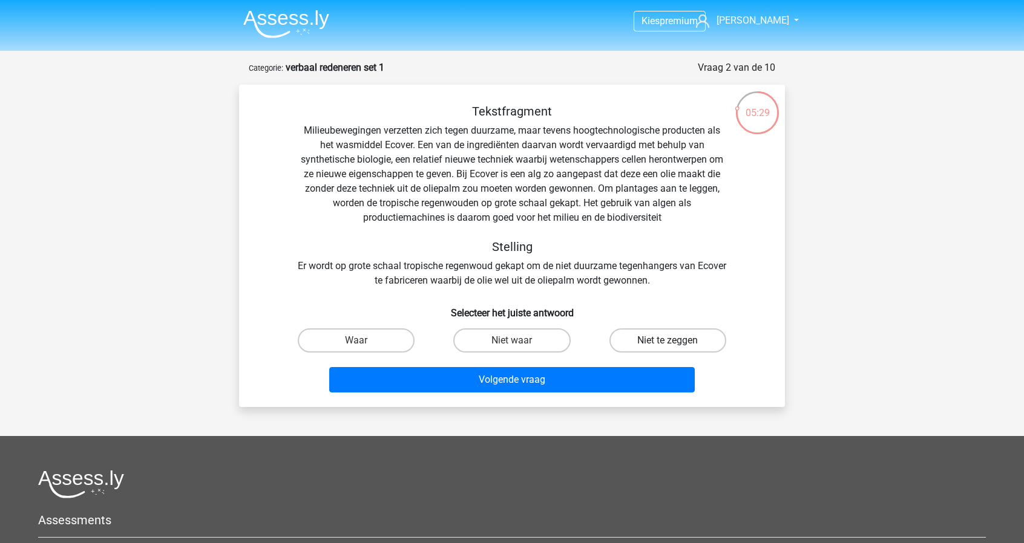
radio input "true"
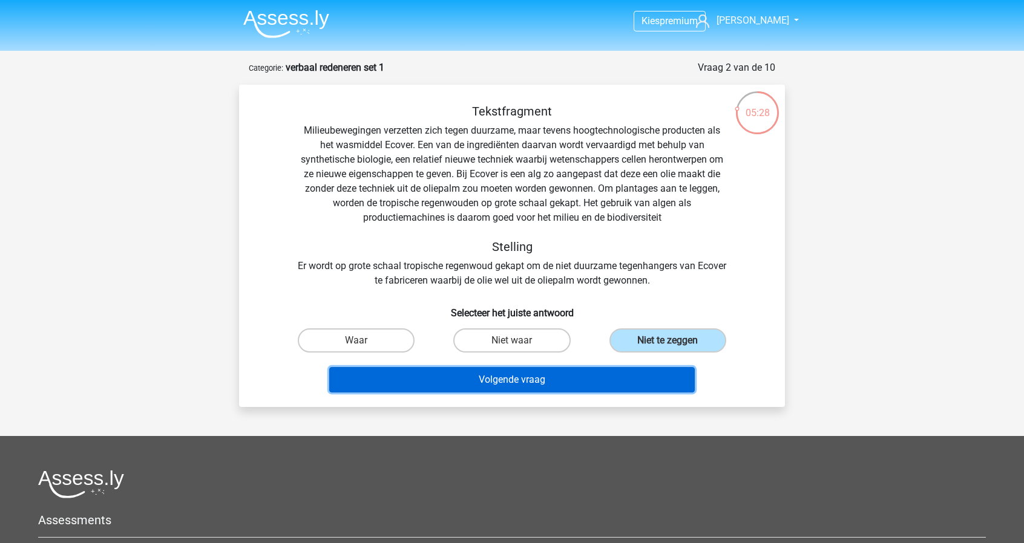
click at [574, 381] on button "Volgende vraag" at bounding box center [512, 379] width 366 height 25
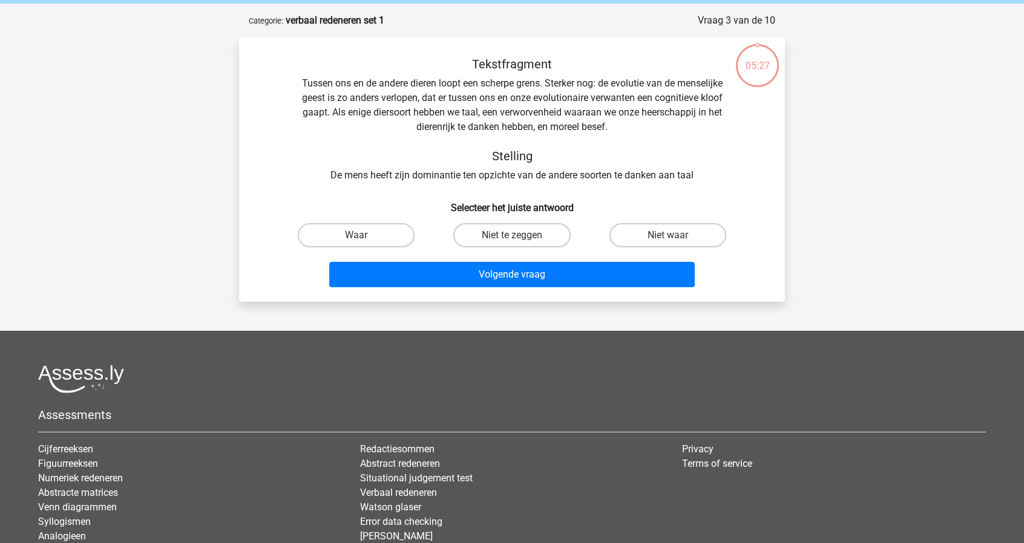
scroll to position [61, 0]
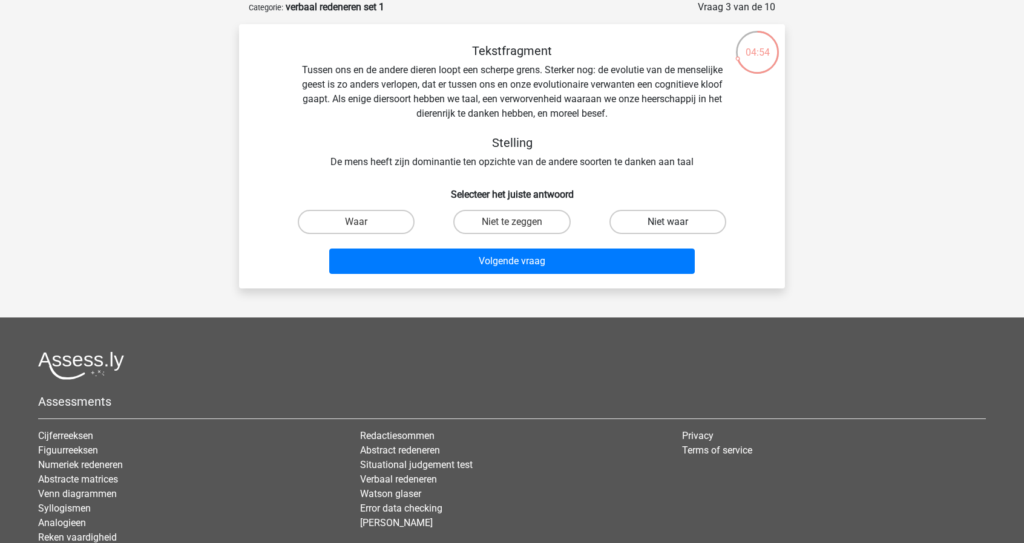
click at [690, 226] on label "Niet waar" at bounding box center [667, 222] width 117 height 24
click at [675, 226] on input "Niet waar" at bounding box center [671, 226] width 8 height 8
radio input "true"
click at [523, 228] on label "Niet te zeggen" at bounding box center [511, 222] width 117 height 24
click at [520, 228] on input "Niet te zeggen" at bounding box center [516, 226] width 8 height 8
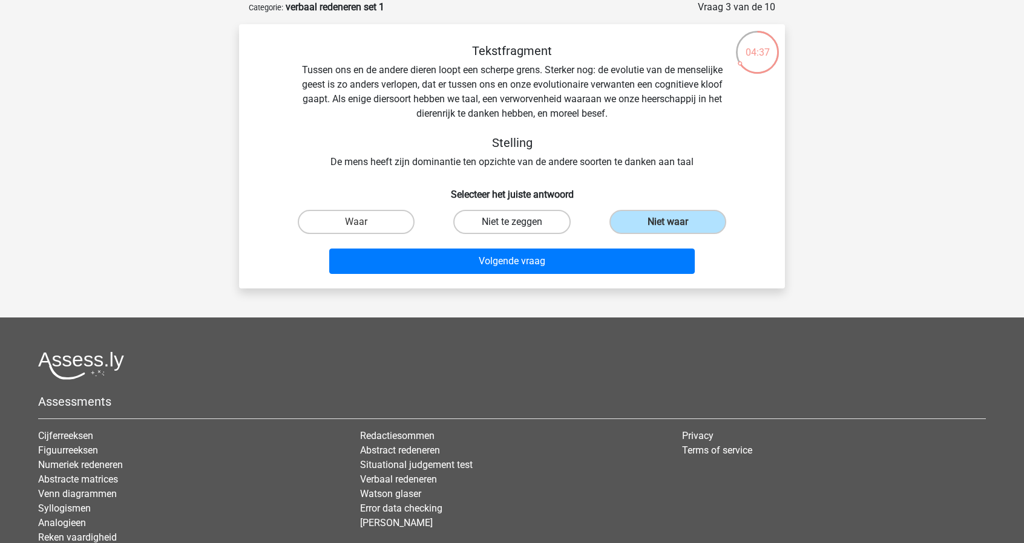
radio input "true"
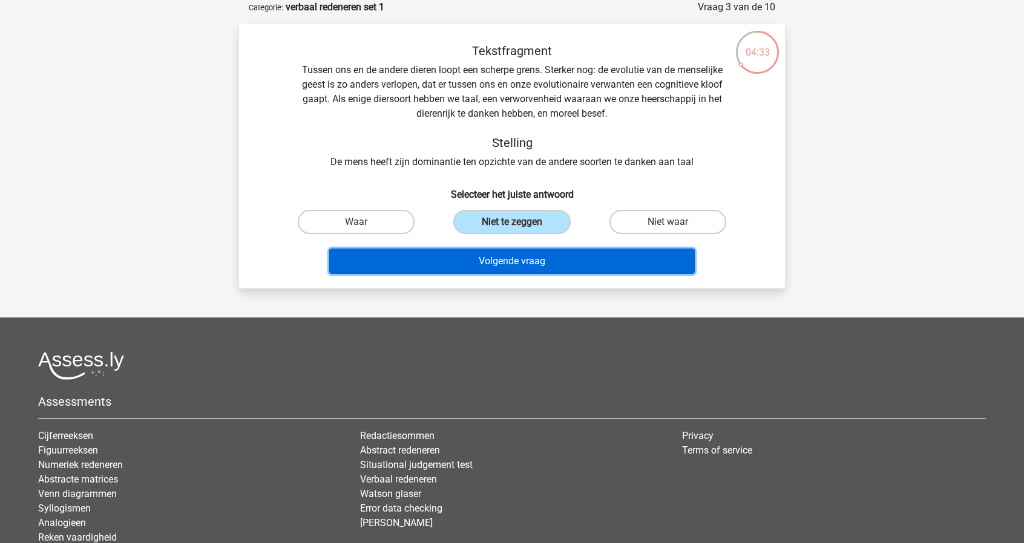
click at [577, 264] on button "Volgende vraag" at bounding box center [512, 261] width 366 height 25
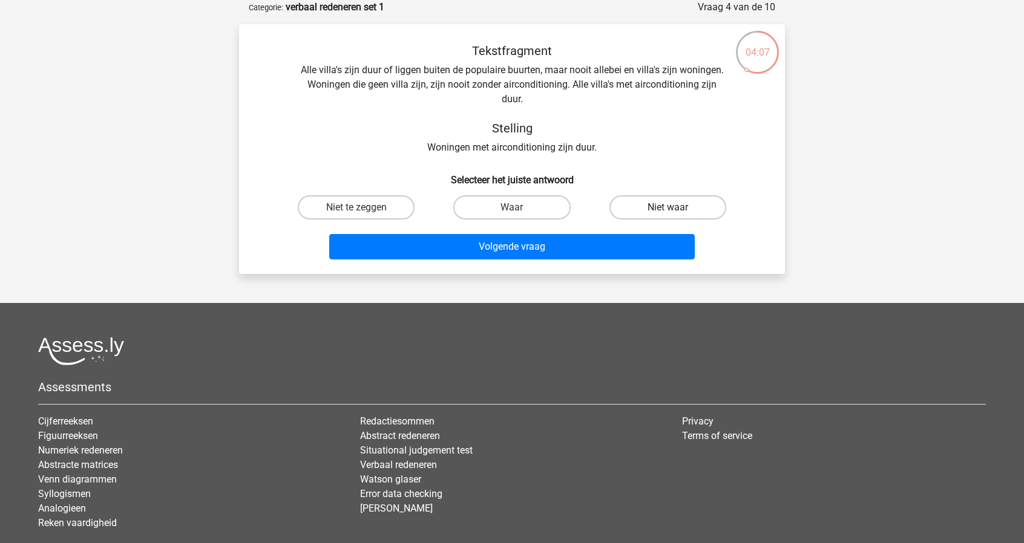
click at [637, 209] on label "Niet waar" at bounding box center [667, 207] width 117 height 24
click at [667, 209] on input "Niet waar" at bounding box center [671, 212] width 8 height 8
radio input "true"
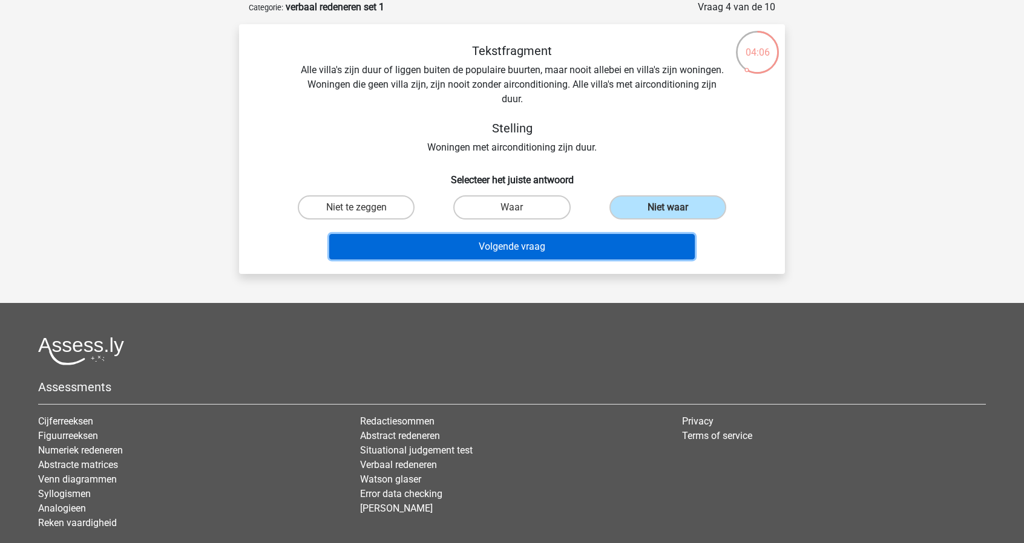
click at [600, 253] on button "Volgende vraag" at bounding box center [512, 246] width 366 height 25
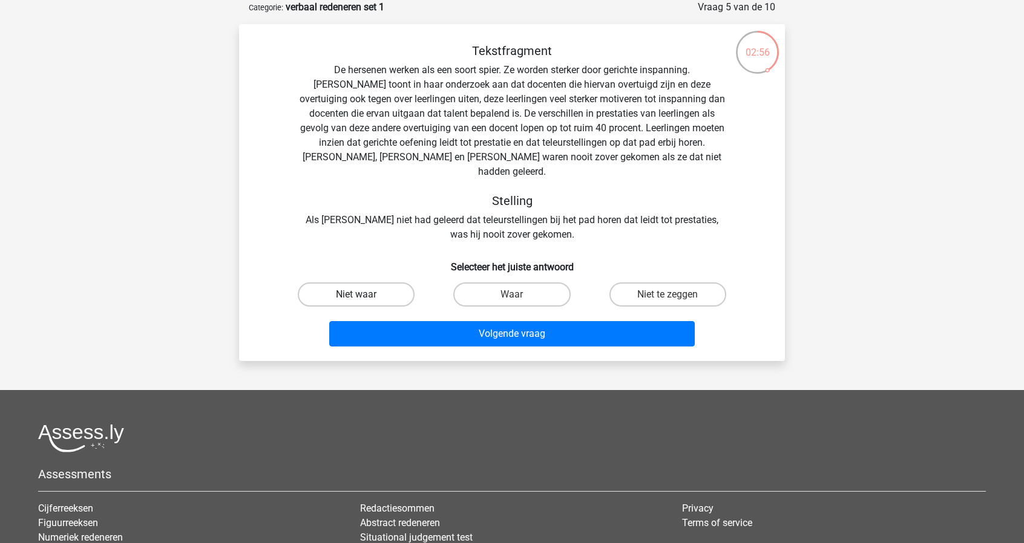
click at [390, 286] on label "Niet waar" at bounding box center [356, 295] width 117 height 24
click at [364, 295] on input "Niet waar" at bounding box center [360, 299] width 8 height 8
radio input "true"
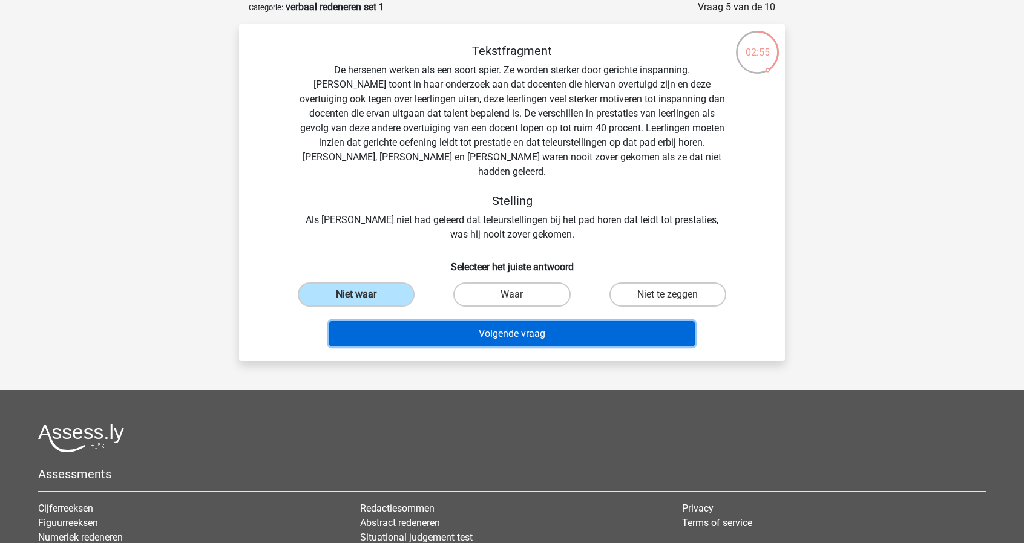
click at [511, 327] on button "Volgende vraag" at bounding box center [512, 333] width 366 height 25
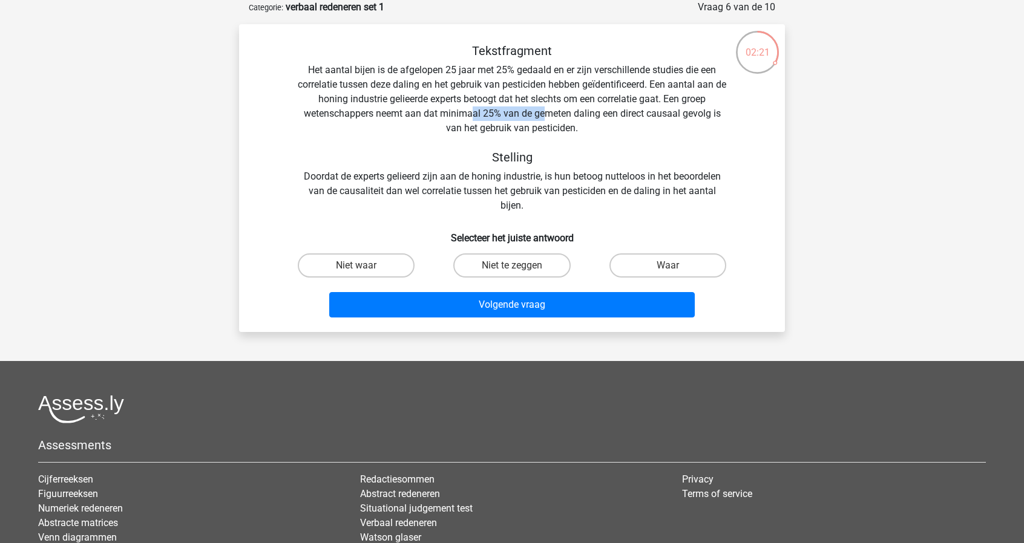
drag, startPoint x: 477, startPoint y: 116, endPoint x: 542, endPoint y: 114, distance: 64.8
click at [542, 114] on div "Tekstfragment Het aantal bijen is de afgelopen 25 jaar met 25% gedaald en er zi…" at bounding box center [511, 128] width 507 height 169
click at [632, 263] on label "Waar" at bounding box center [667, 266] width 117 height 24
click at [667, 266] on input "Waar" at bounding box center [671, 270] width 8 height 8
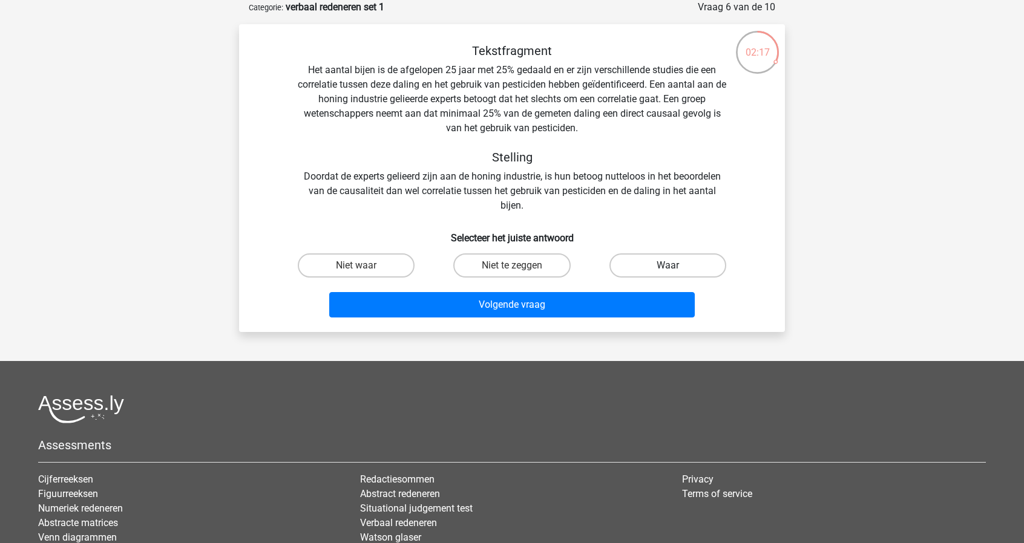
radio input "true"
click at [533, 268] on label "Niet te zeggen" at bounding box center [511, 266] width 117 height 24
click at [520, 268] on input "Niet te zeggen" at bounding box center [516, 270] width 8 height 8
radio input "true"
click at [378, 265] on label "Niet waar" at bounding box center [356, 266] width 117 height 24
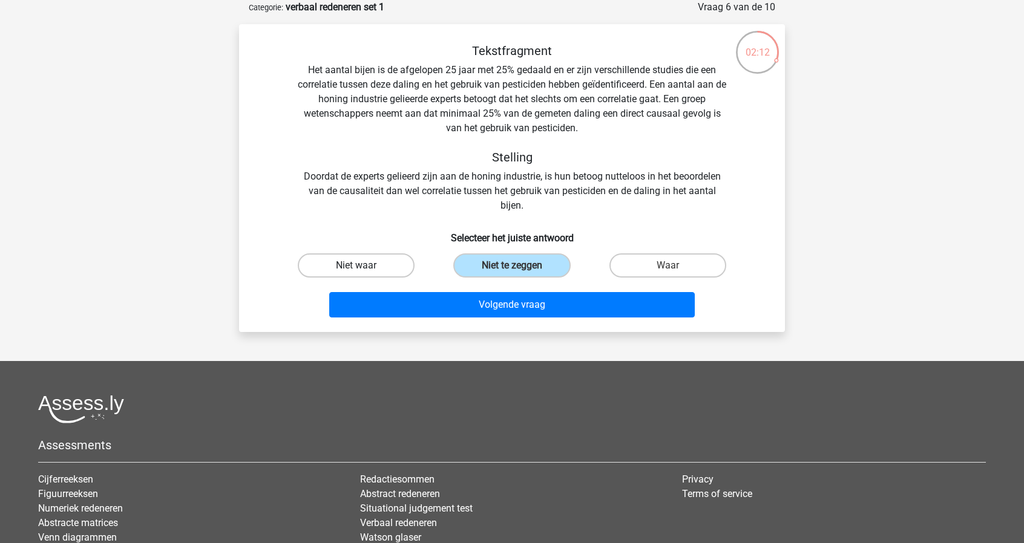
click at [364, 266] on input "Niet waar" at bounding box center [360, 270] width 8 height 8
radio input "true"
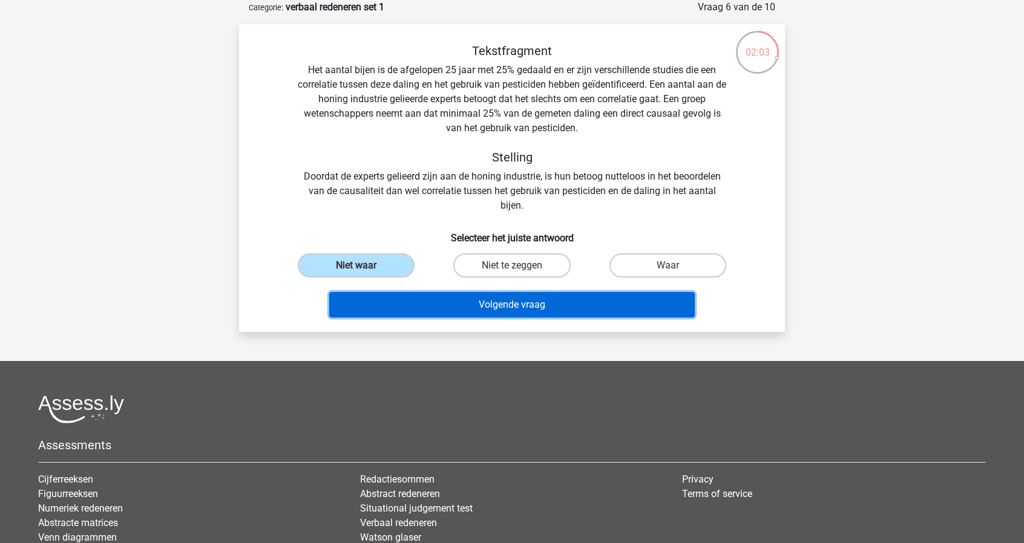
click at [518, 309] on button "Volgende vraag" at bounding box center [512, 304] width 366 height 25
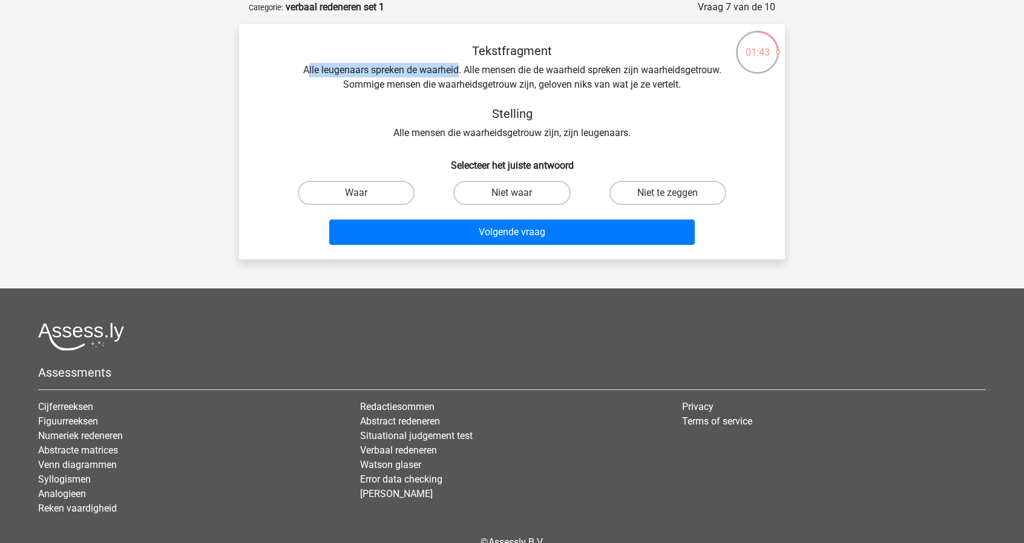
drag, startPoint x: 307, startPoint y: 66, endPoint x: 462, endPoint y: 66, distance: 155.5
click at [458, 65] on div "Tekstfragment Alle leugenaars spreken de waarheid. Alle mensen die de waarheid …" at bounding box center [511, 92] width 507 height 97
click at [499, 65] on div "Tekstfragment Alle leugenaars spreken de waarheid. Alle mensen die de waarheid …" at bounding box center [511, 92] width 507 height 97
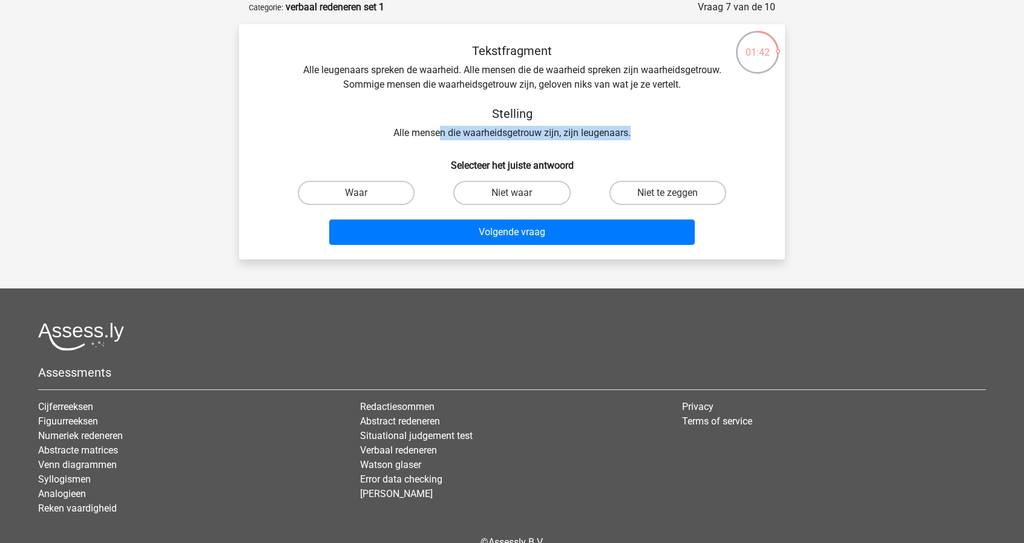
drag, startPoint x: 441, startPoint y: 134, endPoint x: 655, endPoint y: 131, distance: 214.8
click at [655, 131] on div "Tekstfragment Alle leugenaars spreken de waarheid. Alle mensen die de waarheid …" at bounding box center [511, 92] width 507 height 97
click at [401, 189] on label "Waar" at bounding box center [356, 193] width 117 height 24
click at [364, 193] on input "Waar" at bounding box center [360, 197] width 8 height 8
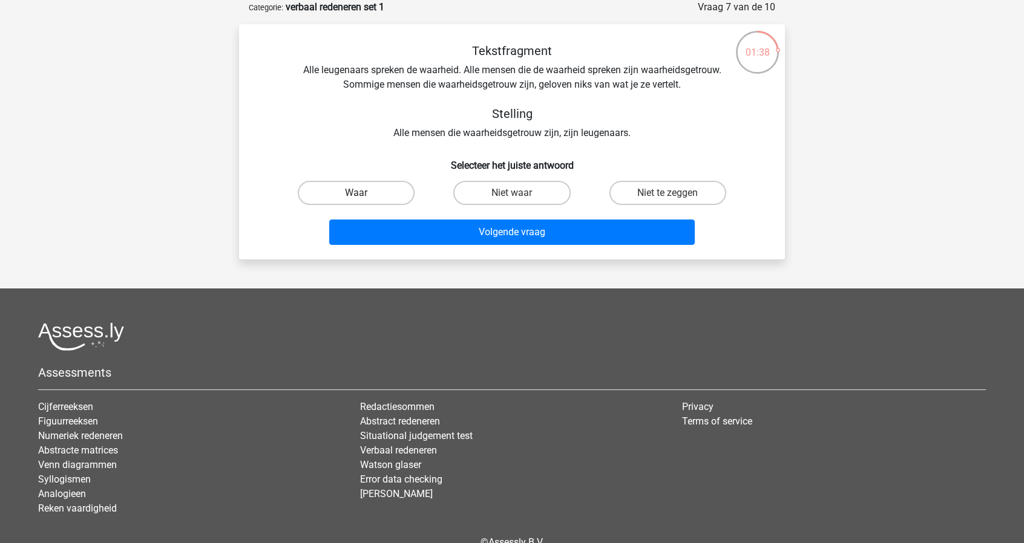
radio input "true"
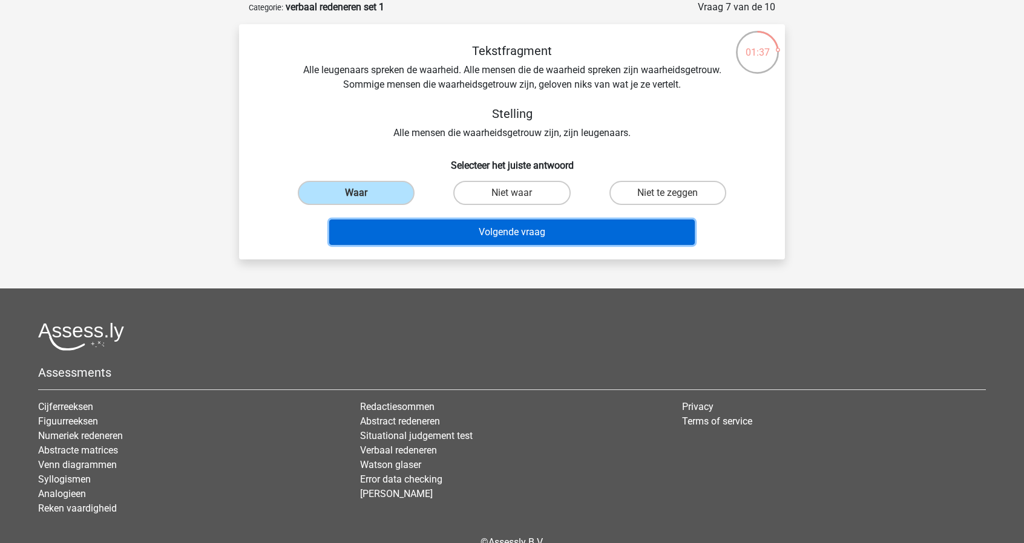
click at [441, 241] on button "Volgende vraag" at bounding box center [512, 232] width 366 height 25
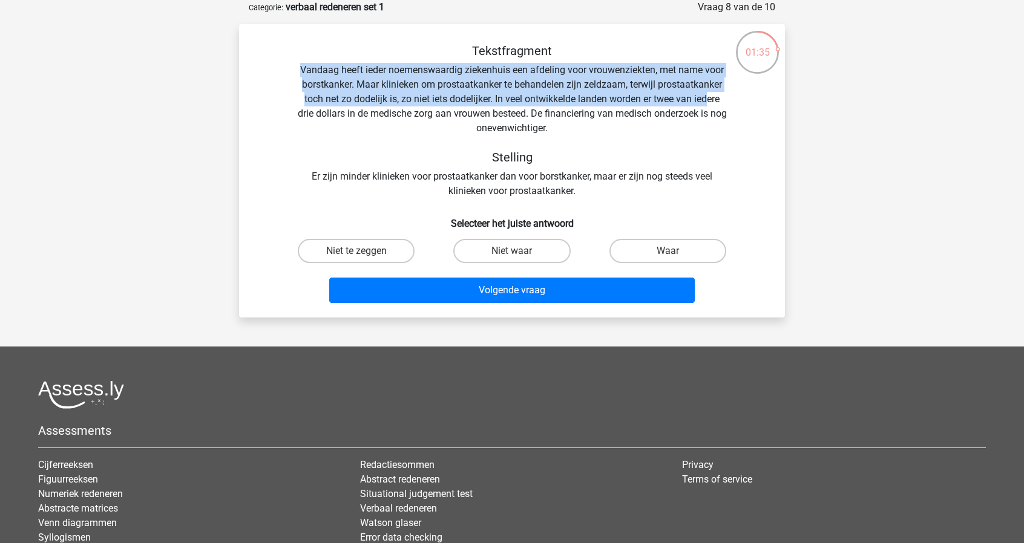
drag, startPoint x: 297, startPoint y: 69, endPoint x: 706, endPoint y: 94, distance: 410.4
click at [706, 94] on div "Tekstfragment Vandaag heeft ieder noemenswaardig ziekenhuis een afdeling voor v…" at bounding box center [511, 121] width 507 height 155
click at [706, 103] on div "Tekstfragment Vandaag heeft ieder noemenswaardig ziekenhuis een afdeling voor v…" at bounding box center [511, 121] width 507 height 155
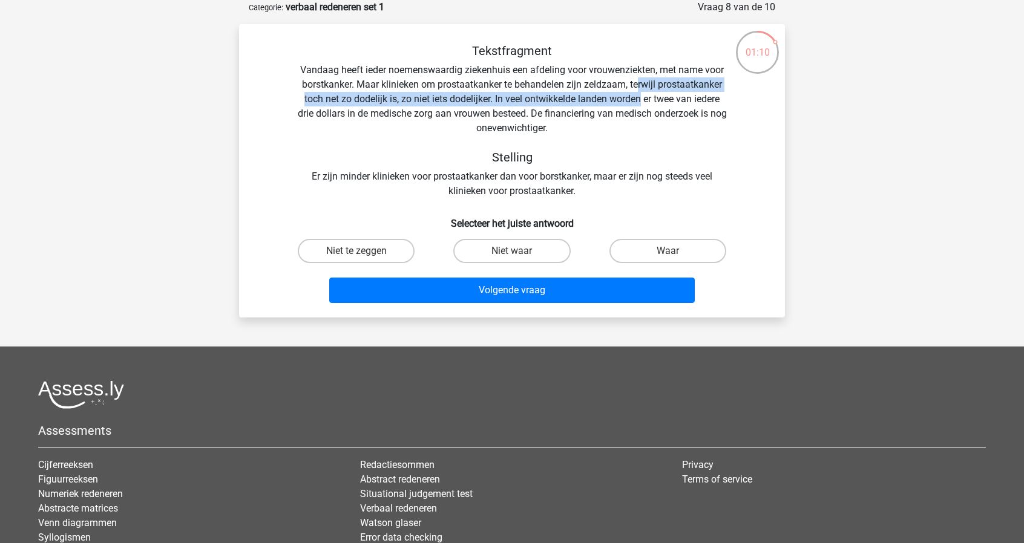
drag, startPoint x: 638, startPoint y: 88, endPoint x: 640, endPoint y: 96, distance: 8.1
click at [640, 96] on div "Tekstfragment Vandaag heeft ieder noemenswaardig ziekenhuis een afdeling voor v…" at bounding box center [511, 121] width 507 height 155
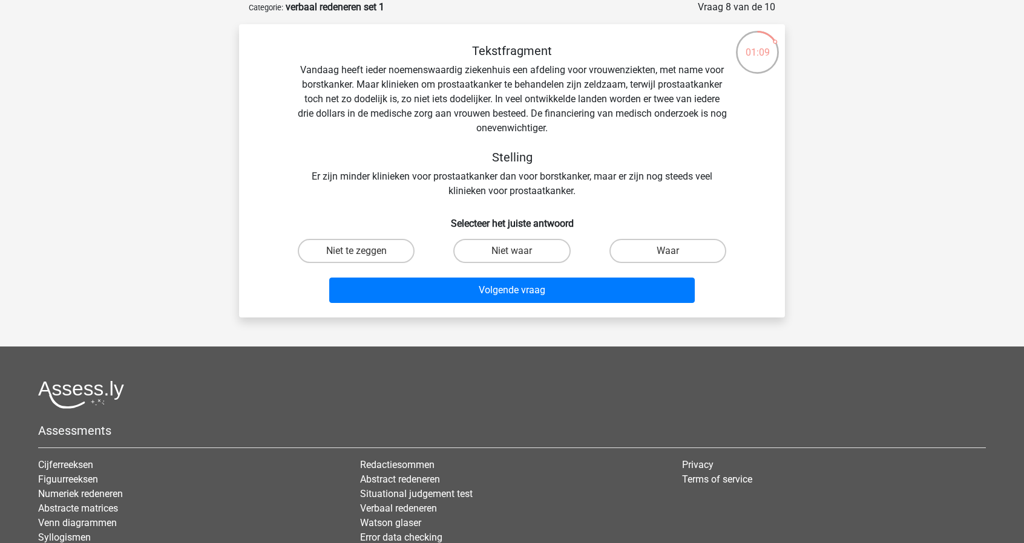
click at [556, 118] on div "Tekstfragment Vandaag heeft ieder noemenswaardig ziekenhuis een afdeling voor v…" at bounding box center [511, 121] width 507 height 155
click at [314, 258] on label "Niet te zeggen" at bounding box center [356, 251] width 117 height 24
click at [356, 258] on input "Niet te zeggen" at bounding box center [360, 255] width 8 height 8
radio input "true"
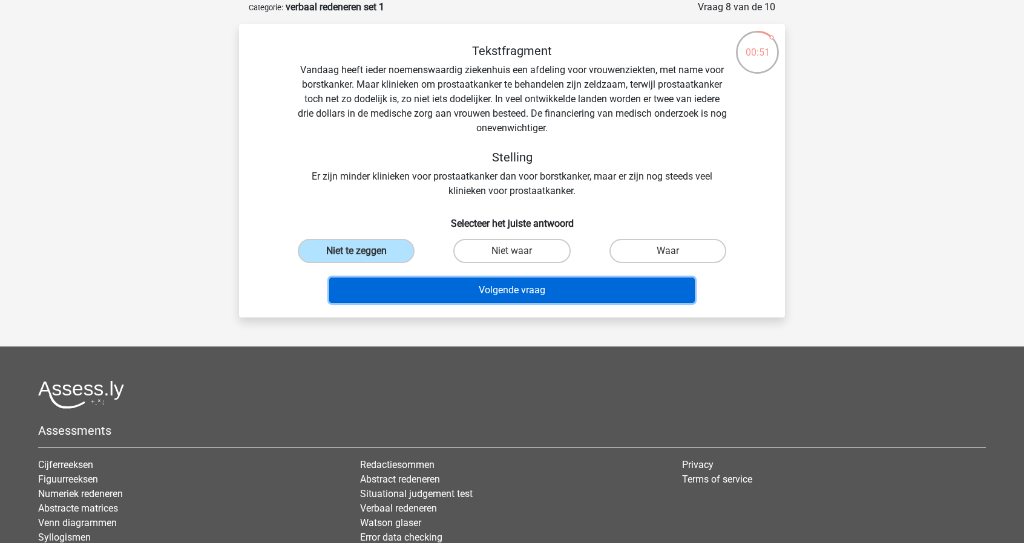
click at [407, 295] on button "Volgende vraag" at bounding box center [512, 290] width 366 height 25
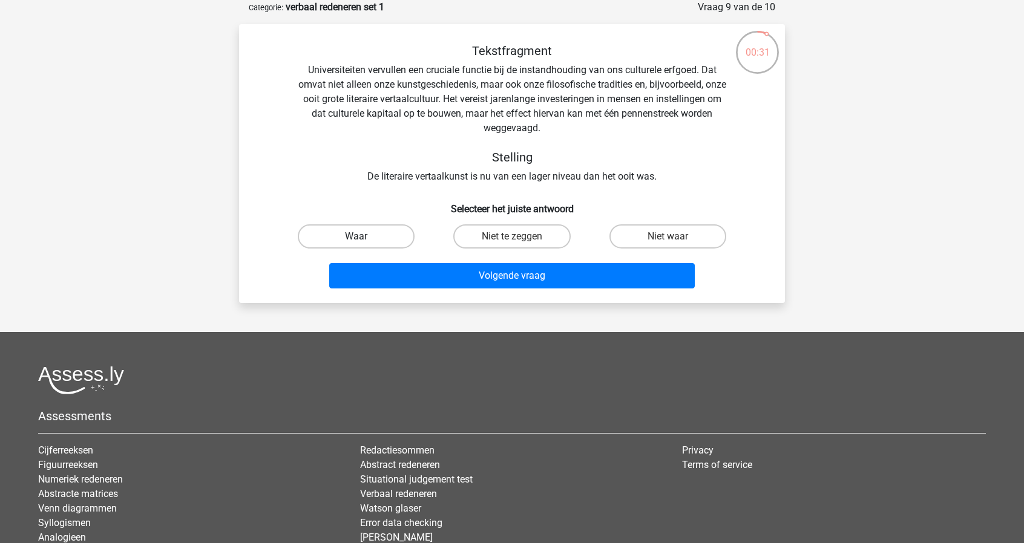
click at [375, 240] on label "Waar" at bounding box center [356, 237] width 117 height 24
click at [364, 240] on input "Waar" at bounding box center [360, 241] width 8 height 8
radio input "true"
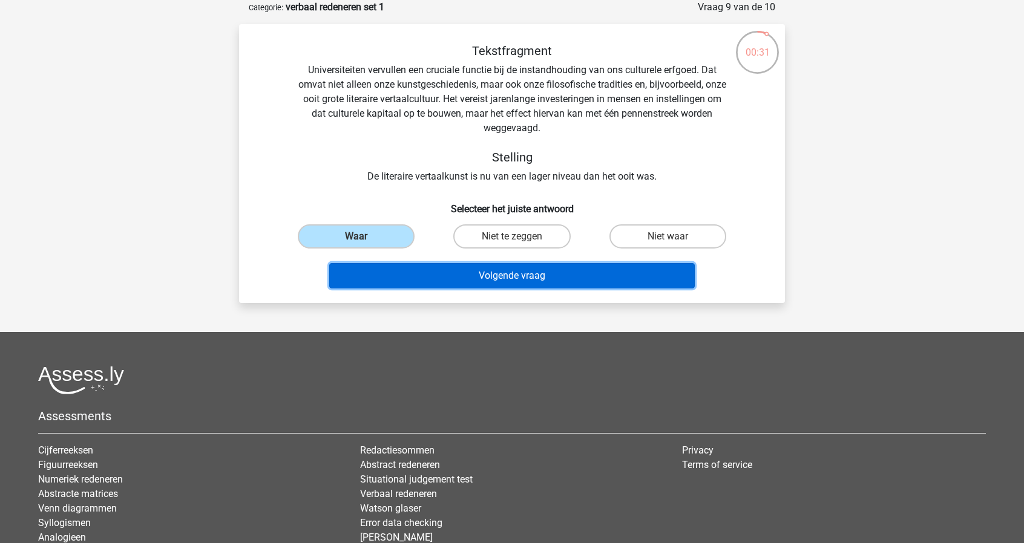
click at [417, 266] on button "Volgende vraag" at bounding box center [512, 275] width 366 height 25
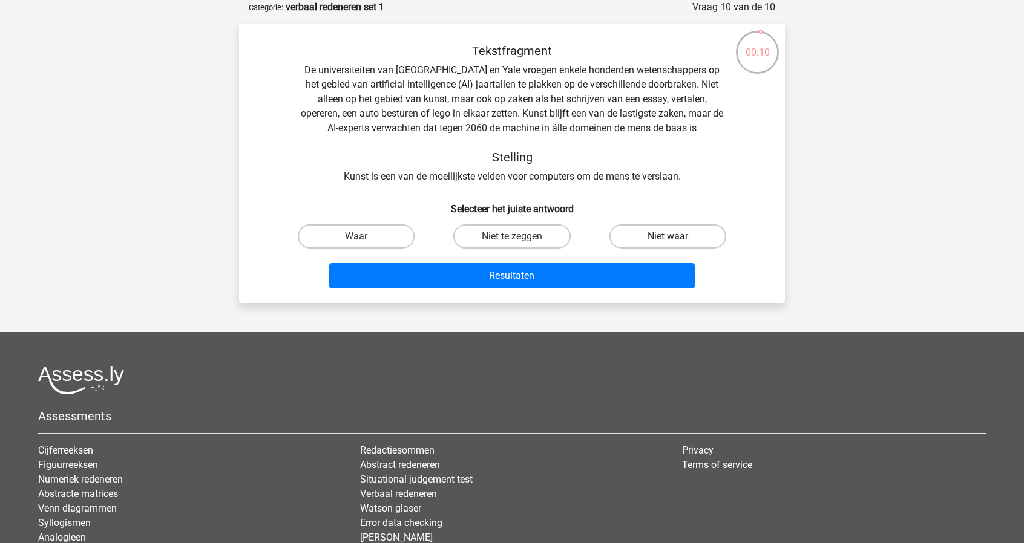
click at [681, 237] on label "Niet waar" at bounding box center [667, 237] width 117 height 24
click at [675, 237] on input "Niet waar" at bounding box center [671, 241] width 8 height 8
radio input "true"
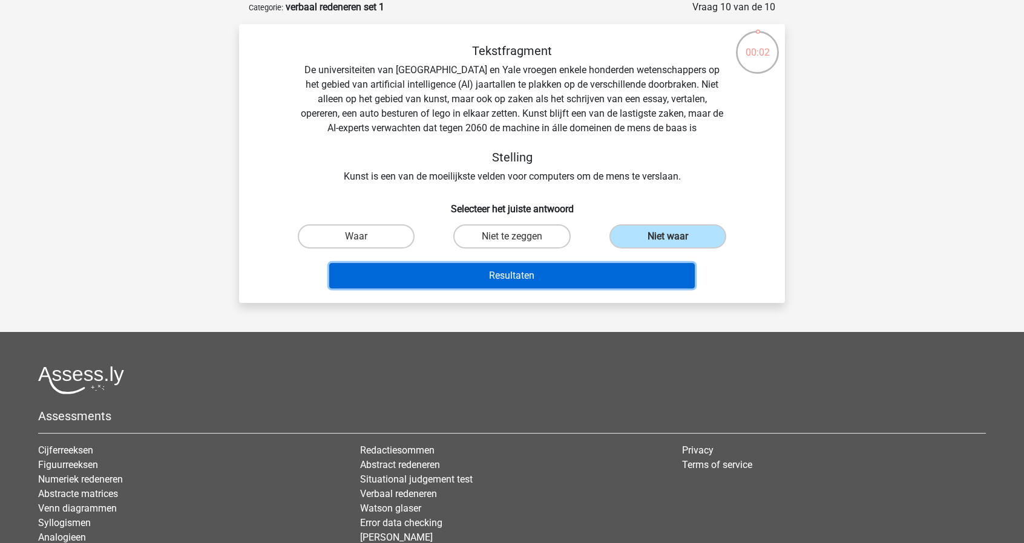
click at [447, 277] on button "Resultaten" at bounding box center [512, 275] width 366 height 25
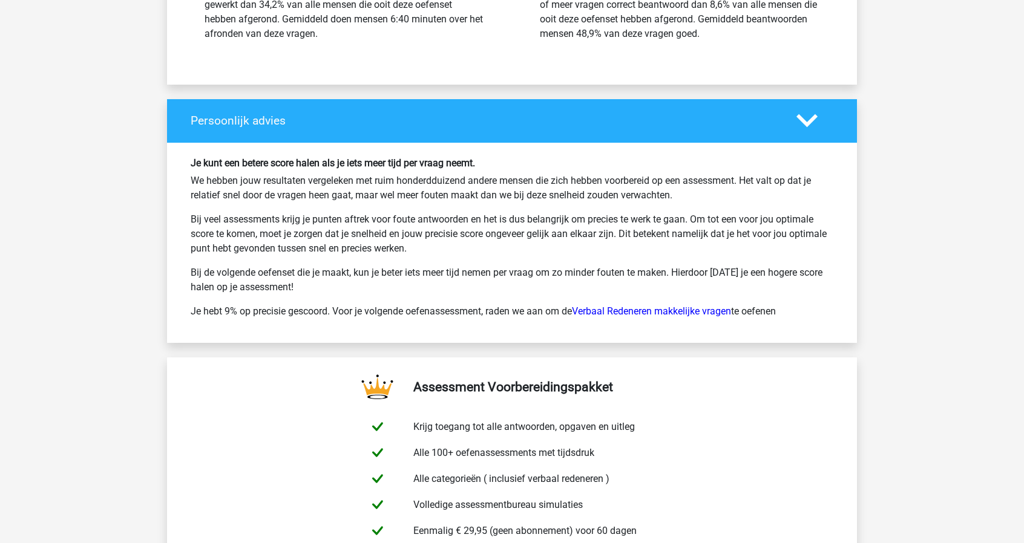
scroll to position [1755, 0]
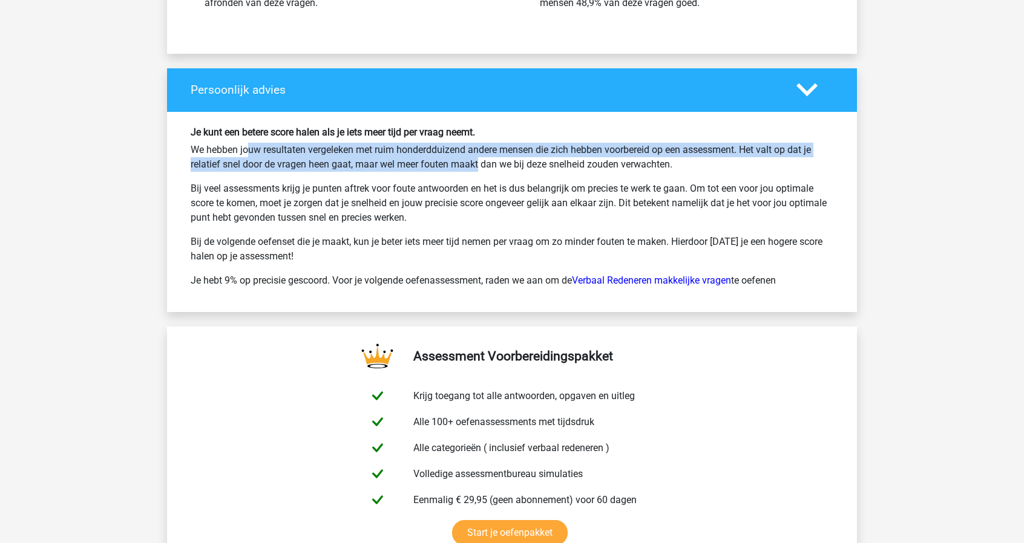
drag, startPoint x: 196, startPoint y: 145, endPoint x: 428, endPoint y: 157, distance: 232.7
click at [428, 157] on p "We hebben jouw resultaten vergeleken met ruim honderdduizend andere mensen die …" at bounding box center [512, 157] width 643 height 29
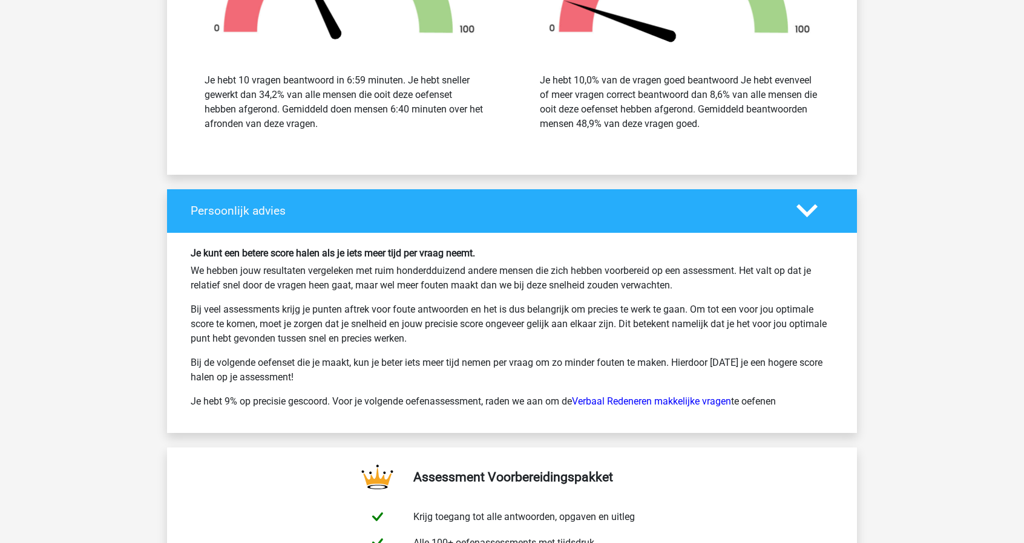
scroll to position [1631, 0]
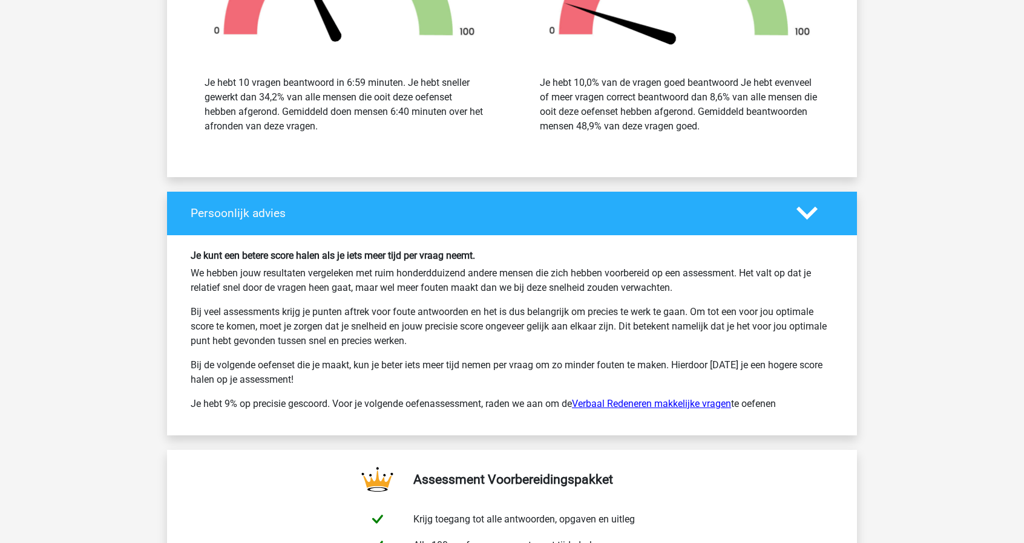
click at [704, 398] on link "Verbaal Redeneren makkelijke vragen" at bounding box center [651, 403] width 159 height 11
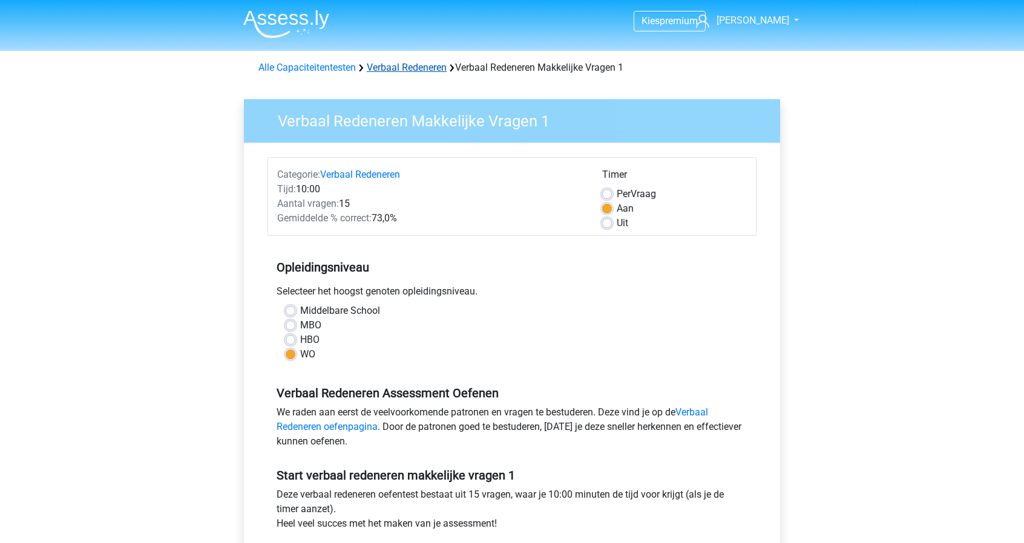
click at [395, 67] on link "Verbaal Redeneren" at bounding box center [407, 67] width 80 height 11
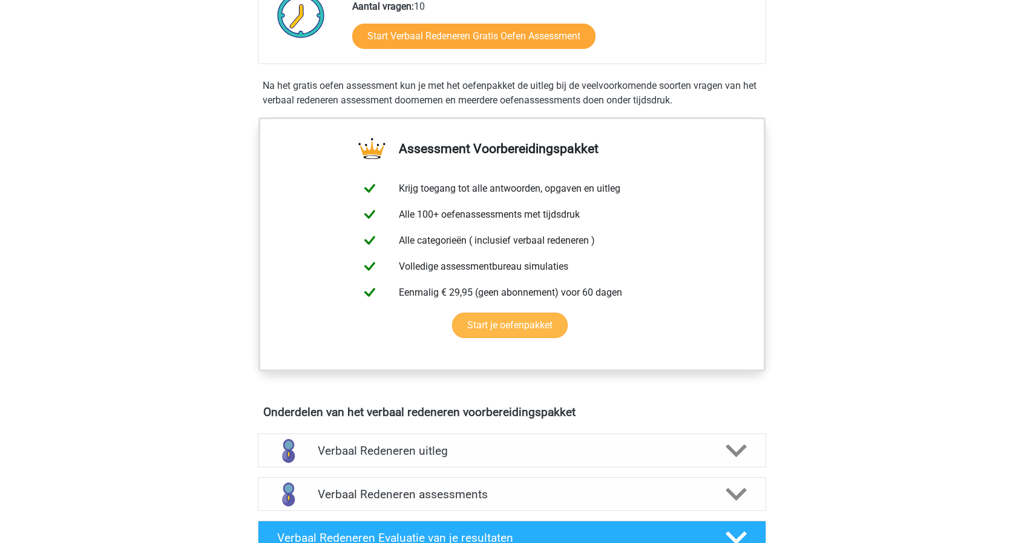
scroll to position [363, 0]
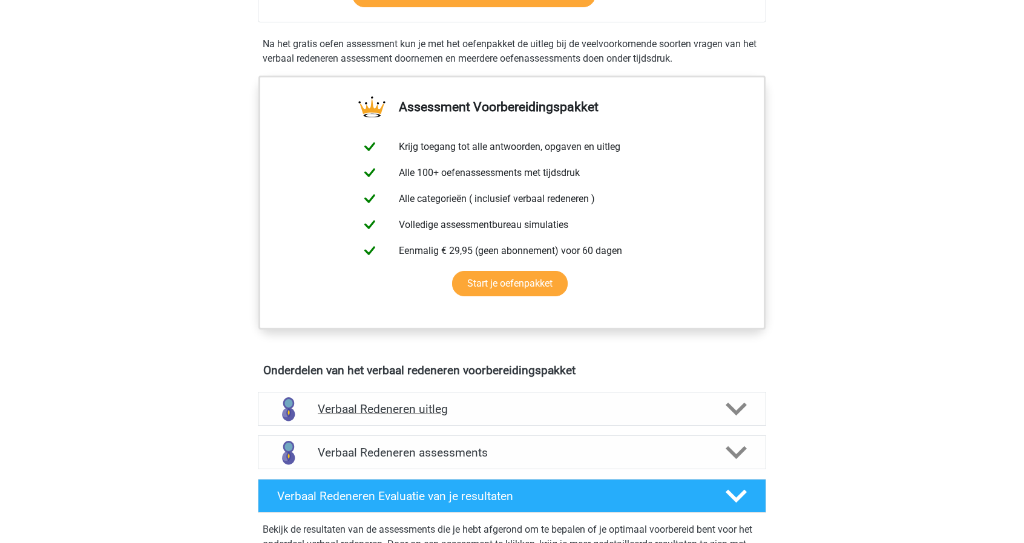
click at [681, 413] on h4 "Verbaal Redeneren uitleg" at bounding box center [512, 409] width 388 height 14
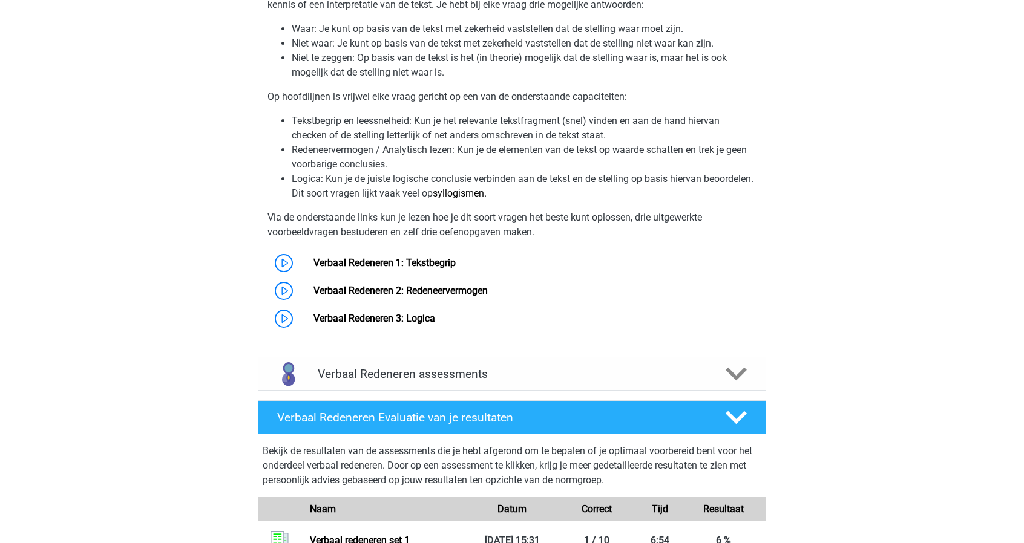
scroll to position [847, 0]
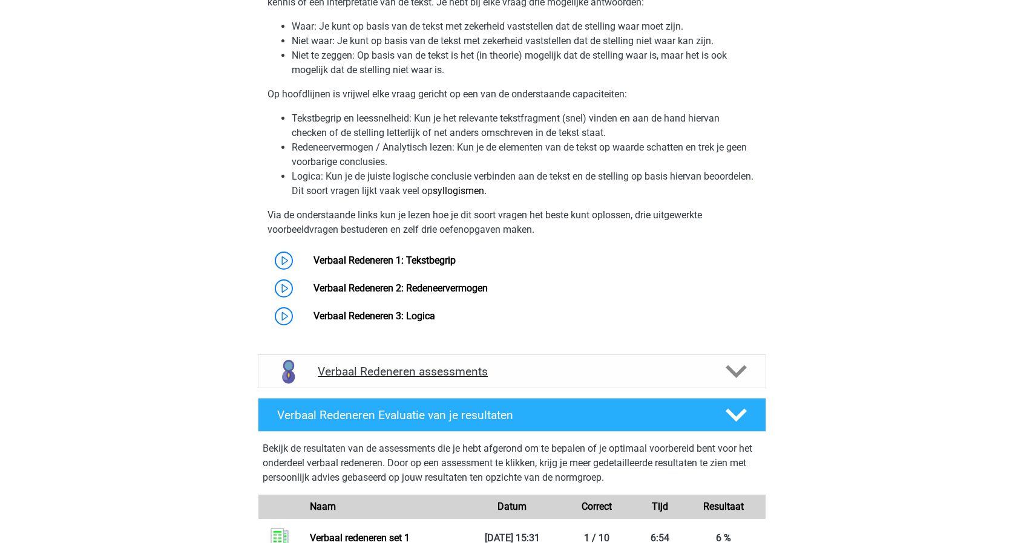
click at [390, 369] on h4 "Verbaal Redeneren assessments" at bounding box center [512, 372] width 388 height 14
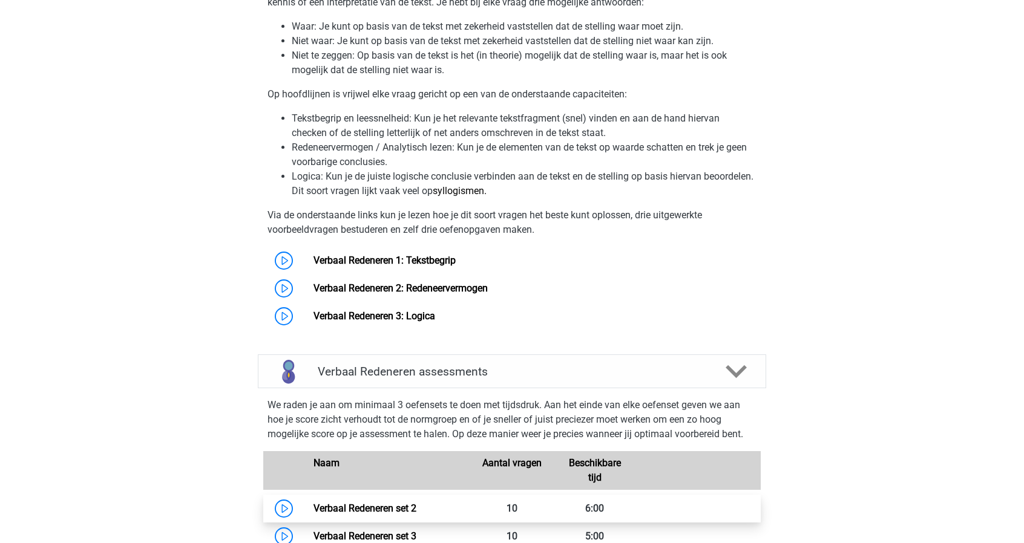
click at [313, 503] on link "Verbaal Redeneren set 2" at bounding box center [364, 508] width 103 height 11
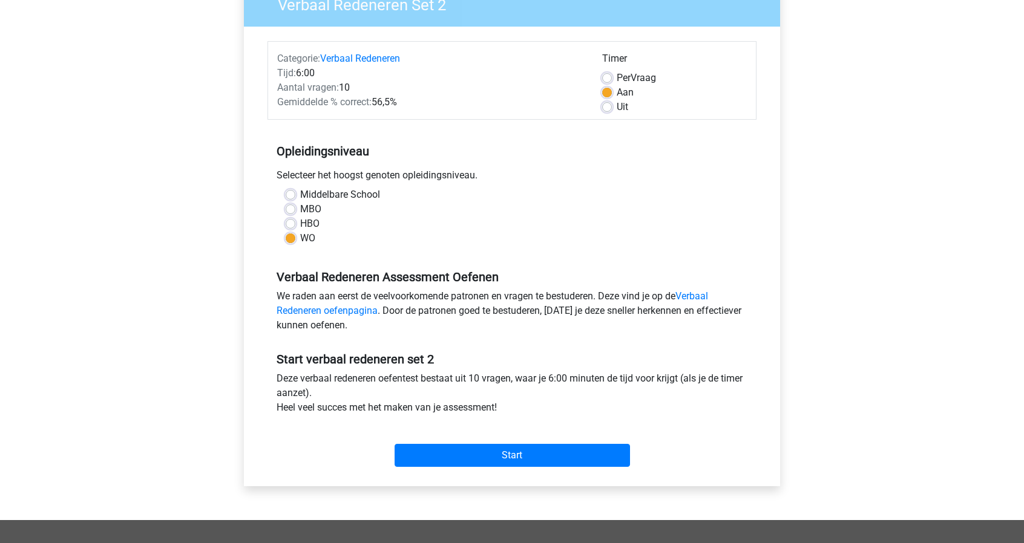
scroll to position [121, 0]
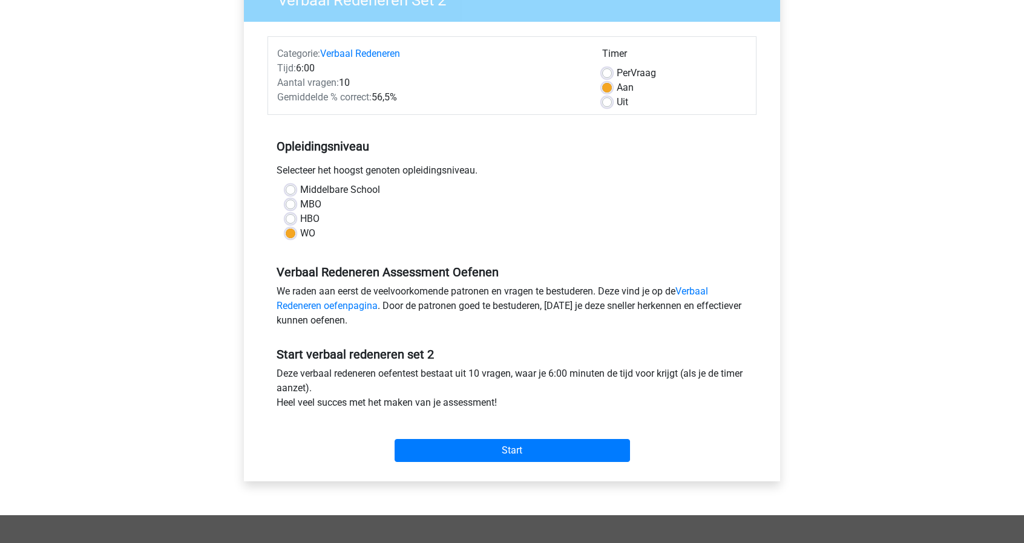
click at [641, 76] on label "Per Vraag" at bounding box center [636, 73] width 39 height 15
click at [612, 76] on input "Per Vraag" at bounding box center [607, 72] width 10 height 12
radio input "true"
click at [613, 85] on div "Aan" at bounding box center [674, 87] width 145 height 15
click at [606, 96] on div "Uit" at bounding box center [674, 102] width 145 height 15
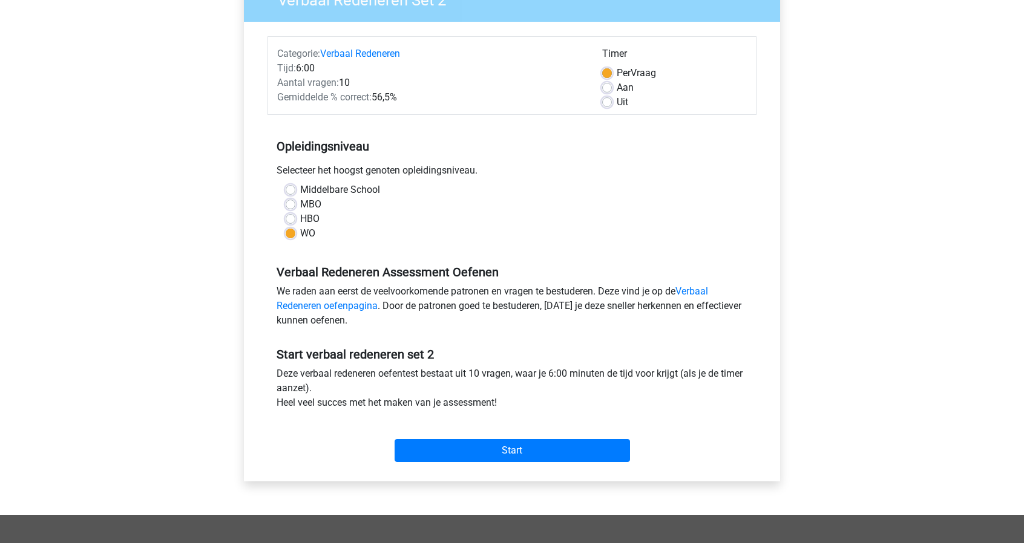
click at [617, 90] on label "Aan" at bounding box center [625, 87] width 17 height 15
click at [608, 90] on input "Aan" at bounding box center [607, 86] width 10 height 12
radio input "true"
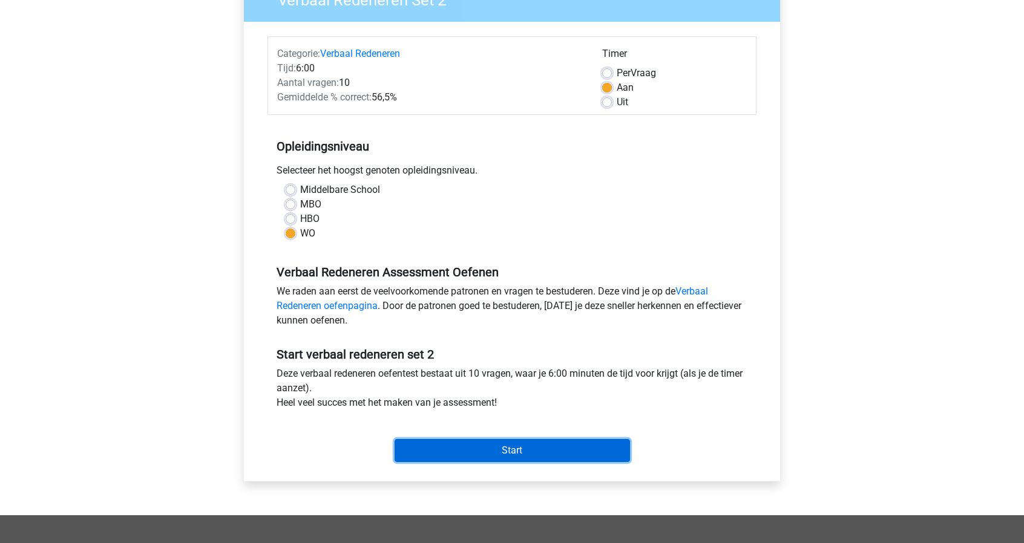
click at [601, 447] on input "Start" at bounding box center [512, 450] width 235 height 23
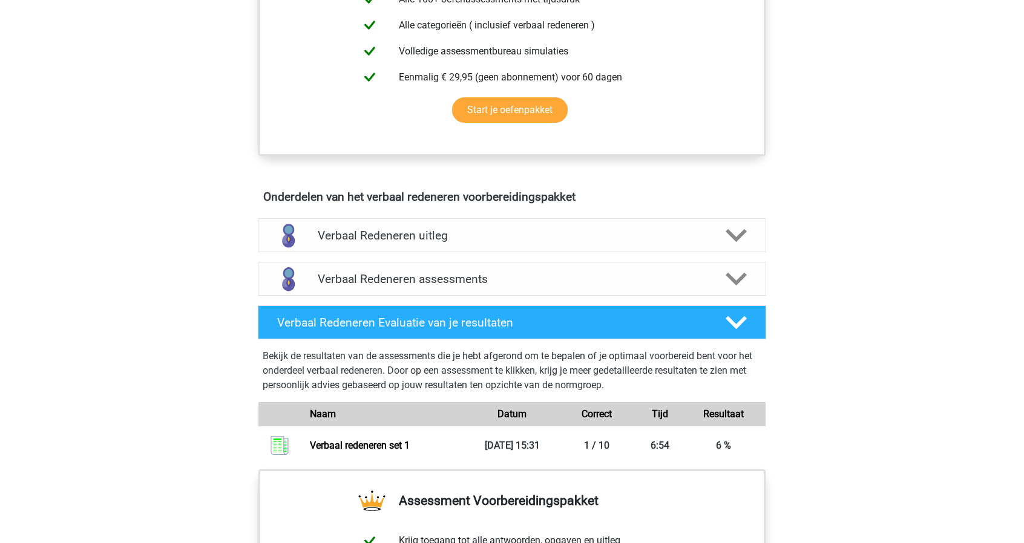
scroll to position [545, 0]
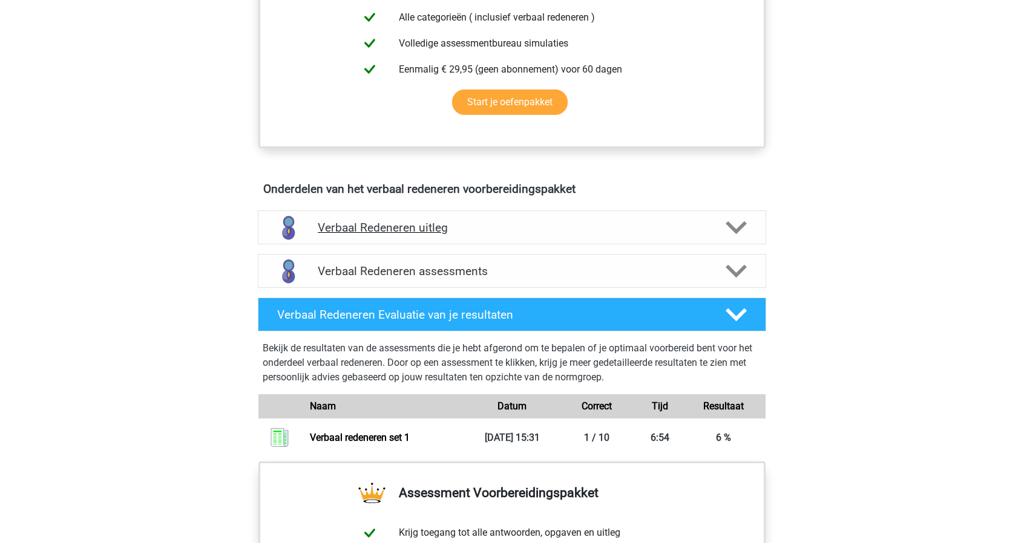
click at [490, 224] on h4 "Verbaal Redeneren uitleg" at bounding box center [512, 228] width 388 height 14
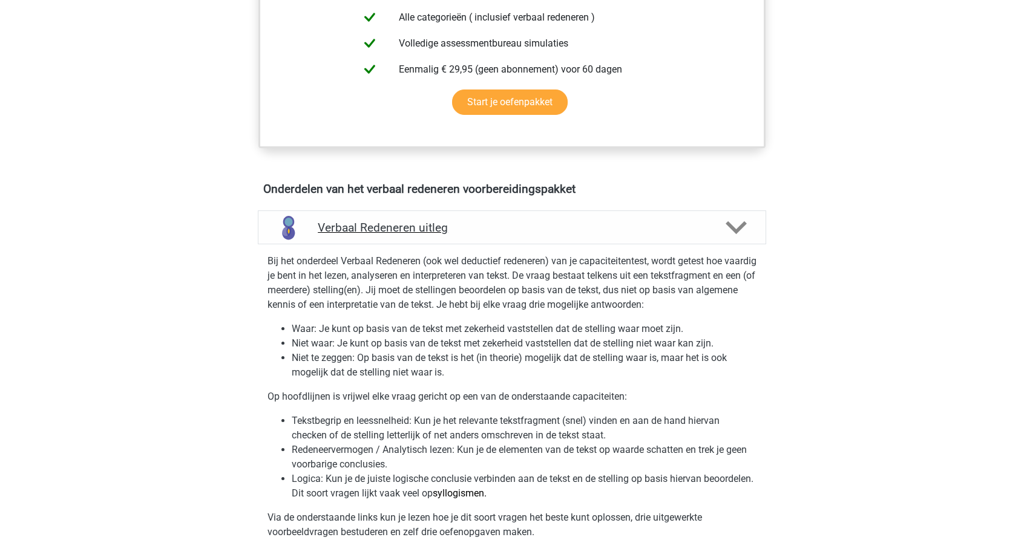
click at [490, 224] on h4 "Verbaal Redeneren uitleg" at bounding box center [512, 228] width 388 height 14
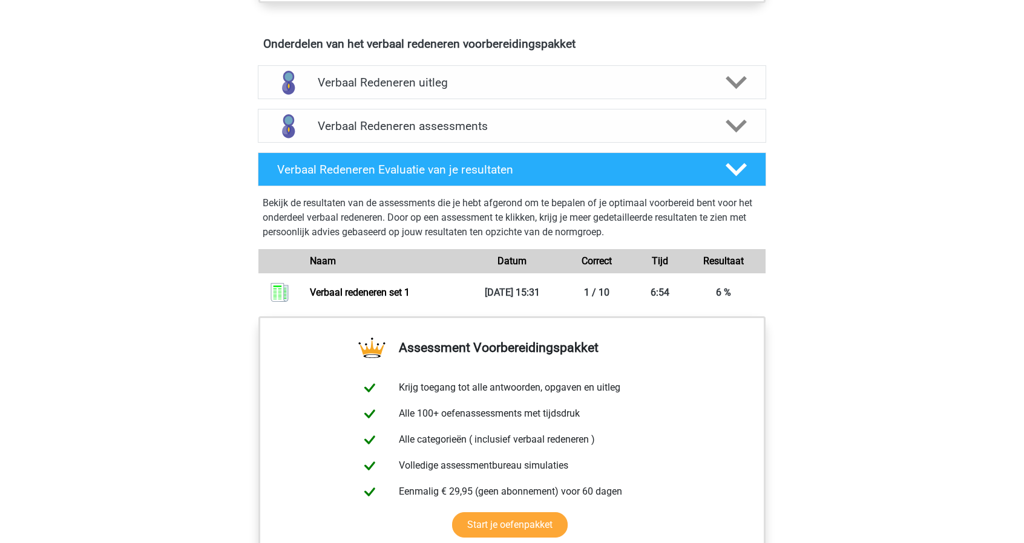
scroll to position [726, 0]
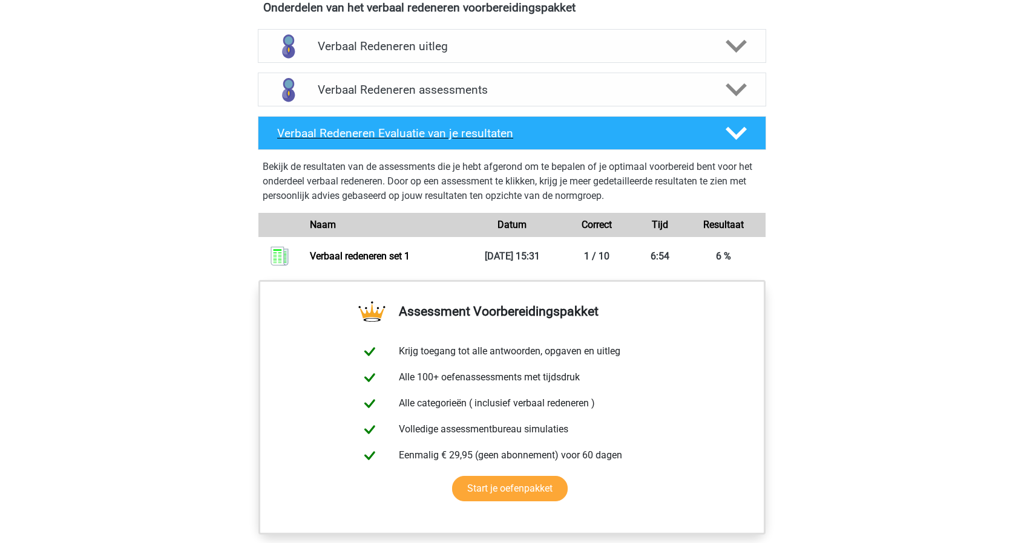
click at [663, 142] on div "Verbaal Redeneren Evaluatie van je resultaten" at bounding box center [512, 133] width 508 height 34
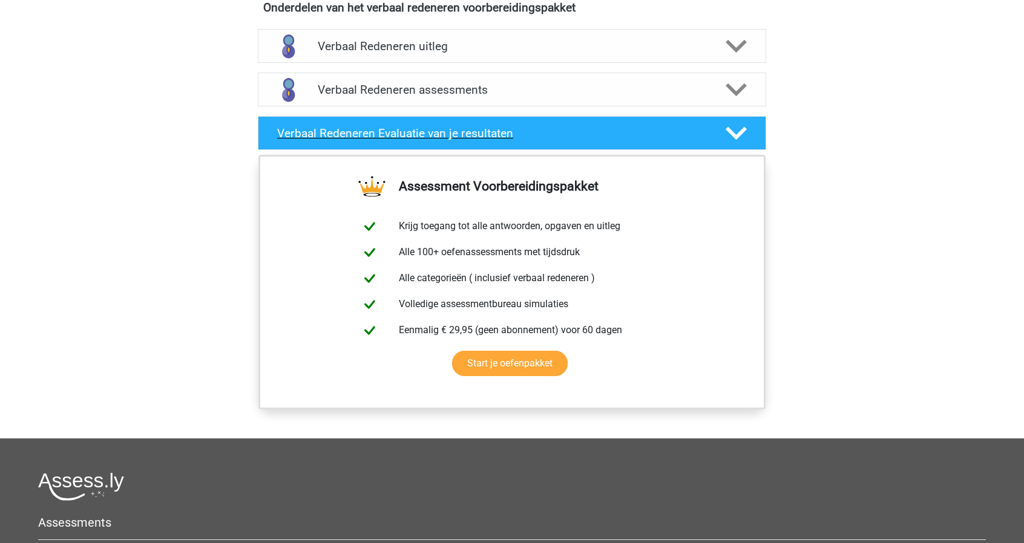
click at [663, 142] on div "Verbaal Redeneren Evaluatie van je resultaten" at bounding box center [512, 133] width 508 height 34
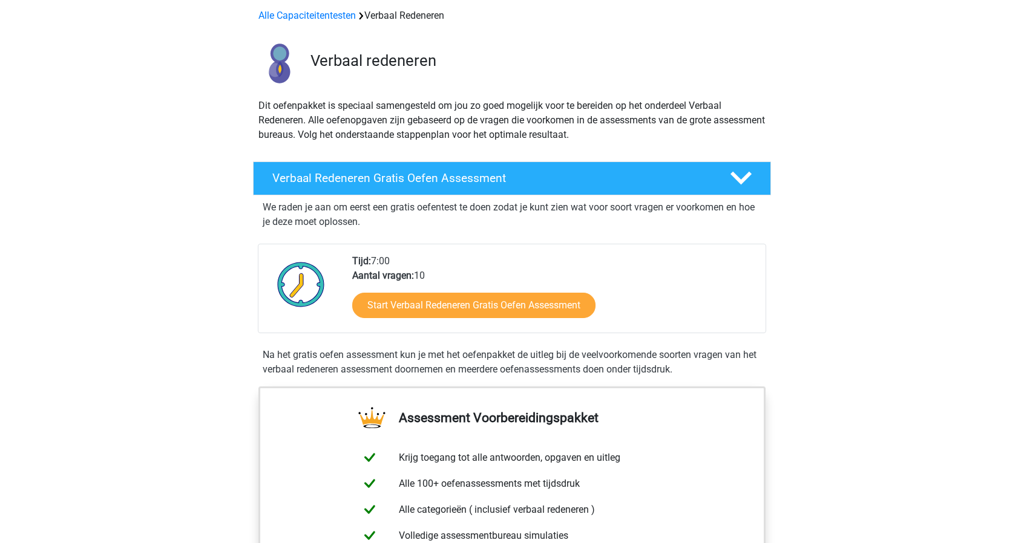
scroll to position [0, 0]
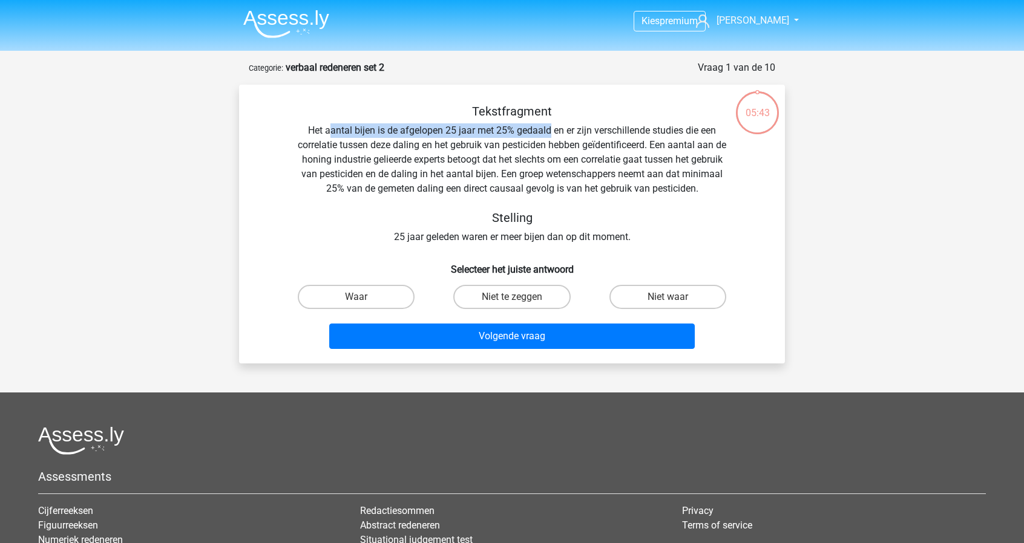
drag, startPoint x: 330, startPoint y: 131, endPoint x: 551, endPoint y: 133, distance: 220.3
click at [551, 133] on div "Tekstfragment Het aantal bijen is de afgelopen 25 jaar met 25% gedaald en er zi…" at bounding box center [511, 174] width 507 height 140
click at [344, 303] on label "Waar" at bounding box center [356, 297] width 117 height 24
click at [356, 303] on input "Waar" at bounding box center [360, 301] width 8 height 8
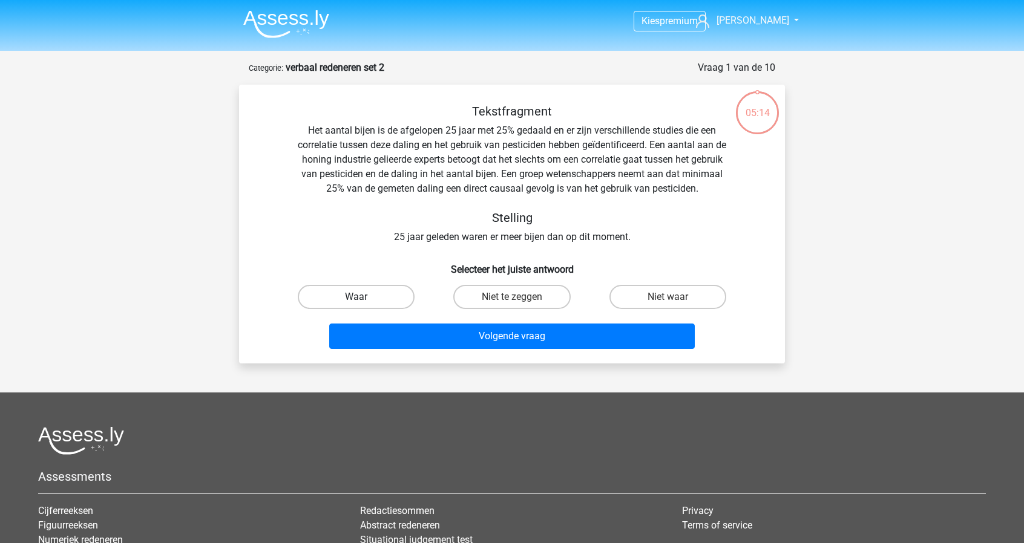
radio input "true"
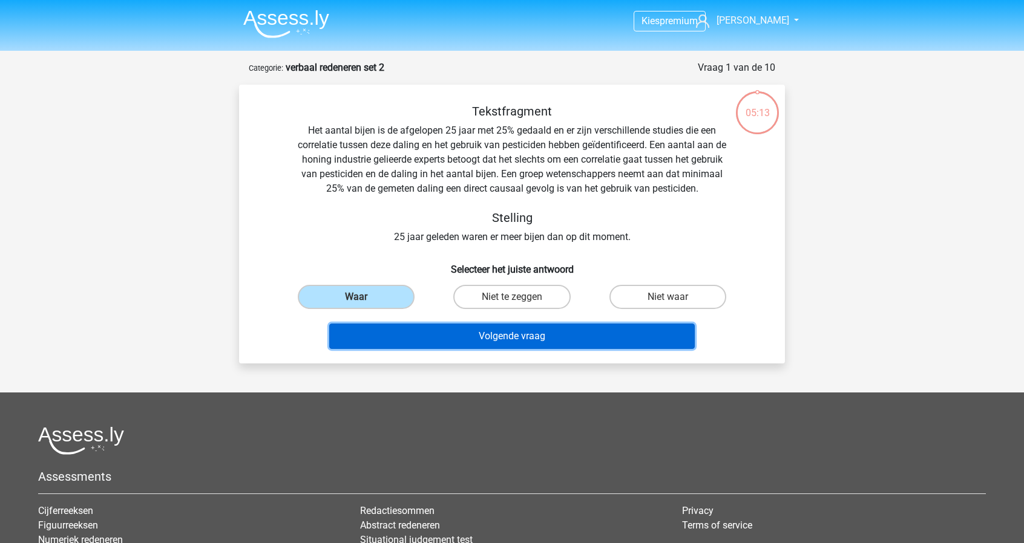
click at [431, 335] on button "Volgende vraag" at bounding box center [512, 336] width 366 height 25
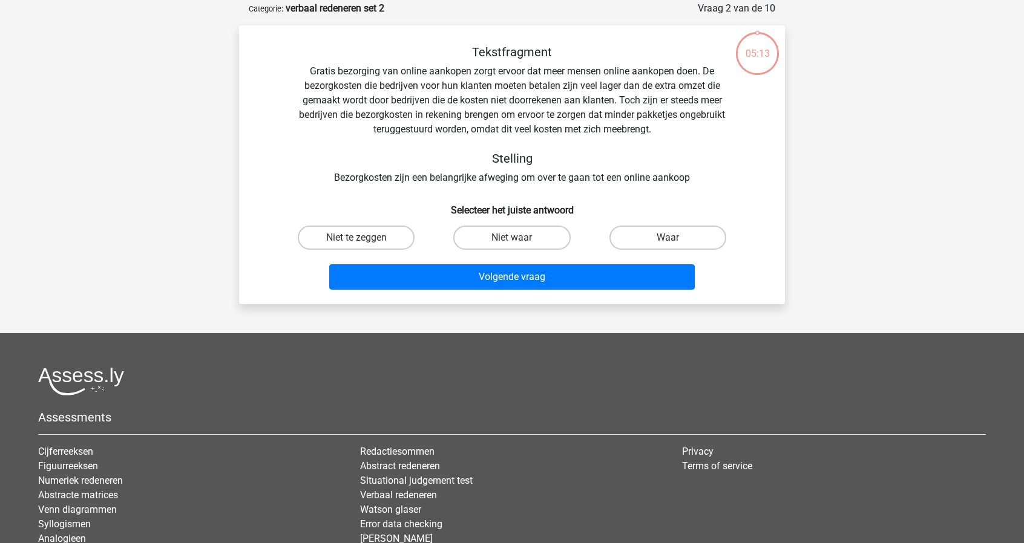
scroll to position [61, 0]
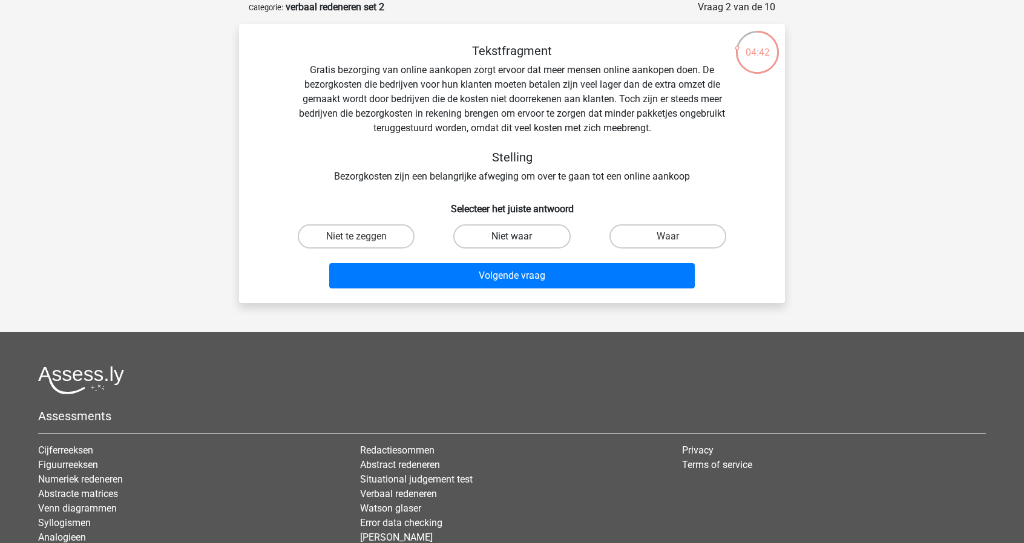
click at [523, 237] on label "Niet waar" at bounding box center [511, 237] width 117 height 24
click at [520, 237] on input "Niet waar" at bounding box center [516, 241] width 8 height 8
radio input "true"
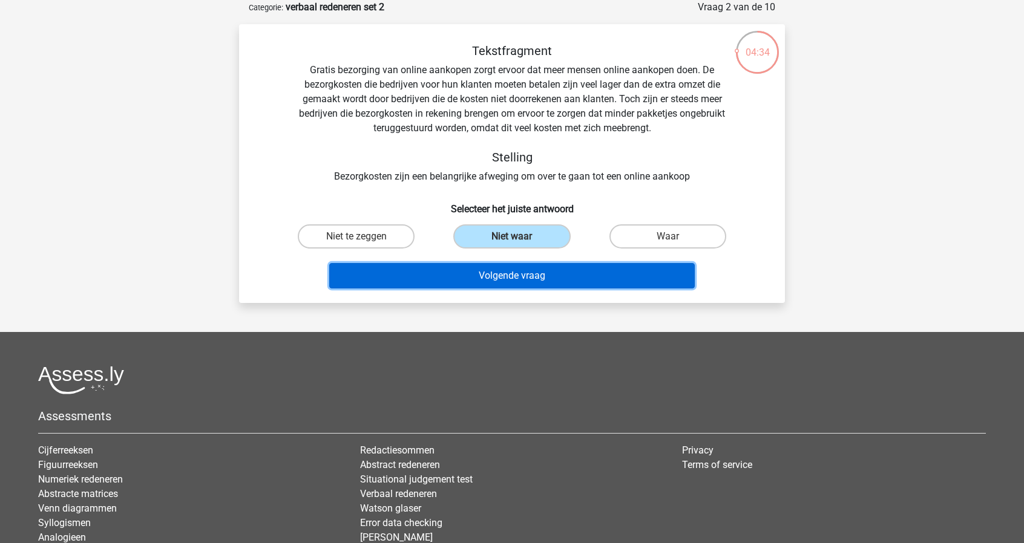
click at [525, 277] on button "Volgende vraag" at bounding box center [512, 275] width 366 height 25
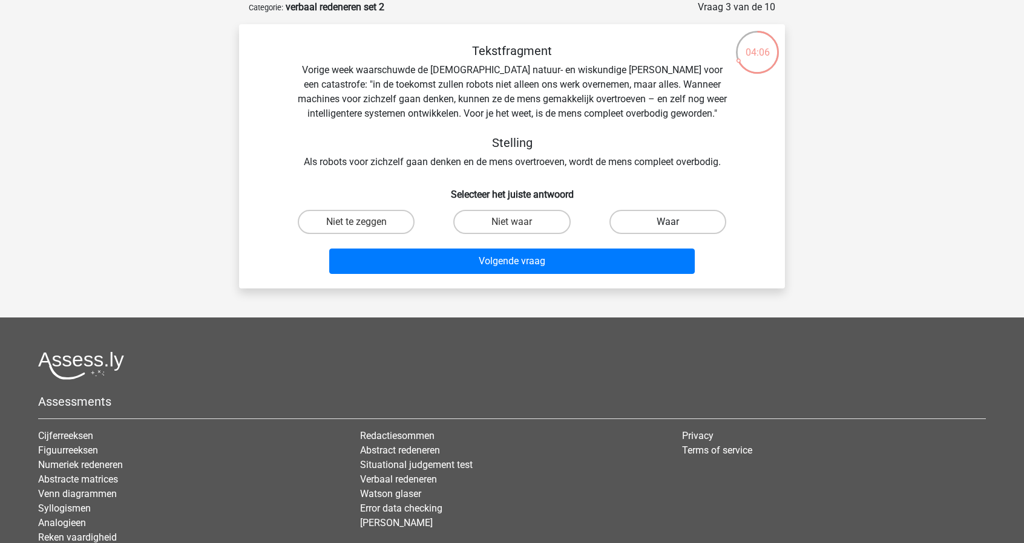
click at [704, 226] on label "Waar" at bounding box center [667, 222] width 117 height 24
click at [675, 226] on input "Waar" at bounding box center [671, 226] width 8 height 8
radio input "true"
click at [370, 227] on label "Niet te zeggen" at bounding box center [356, 222] width 117 height 24
click at [364, 227] on input "Niet te zeggen" at bounding box center [360, 226] width 8 height 8
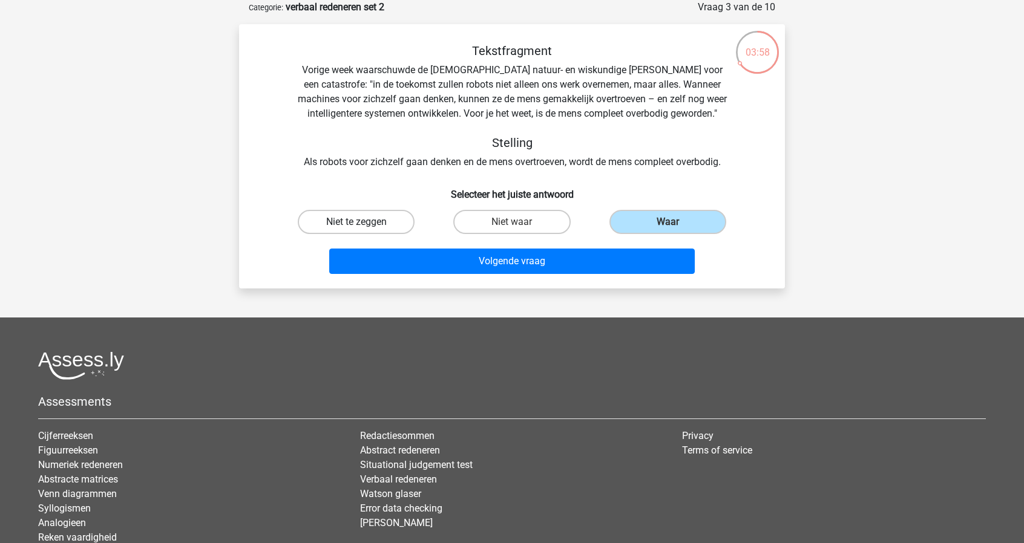
radio input "true"
click at [624, 212] on label "Waar" at bounding box center [667, 222] width 117 height 24
click at [667, 222] on input "Waar" at bounding box center [671, 226] width 8 height 8
radio input "true"
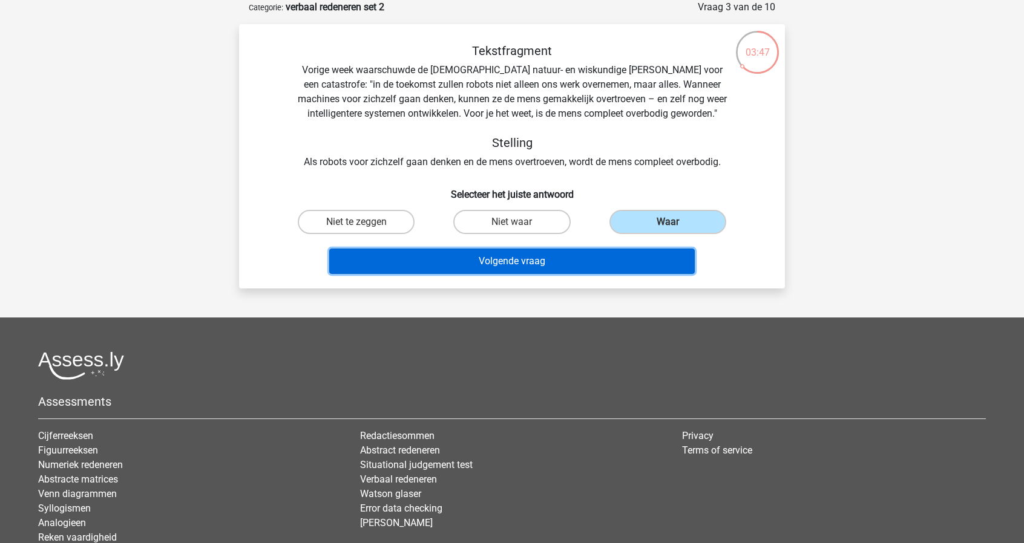
click at [576, 257] on button "Volgende vraag" at bounding box center [512, 261] width 366 height 25
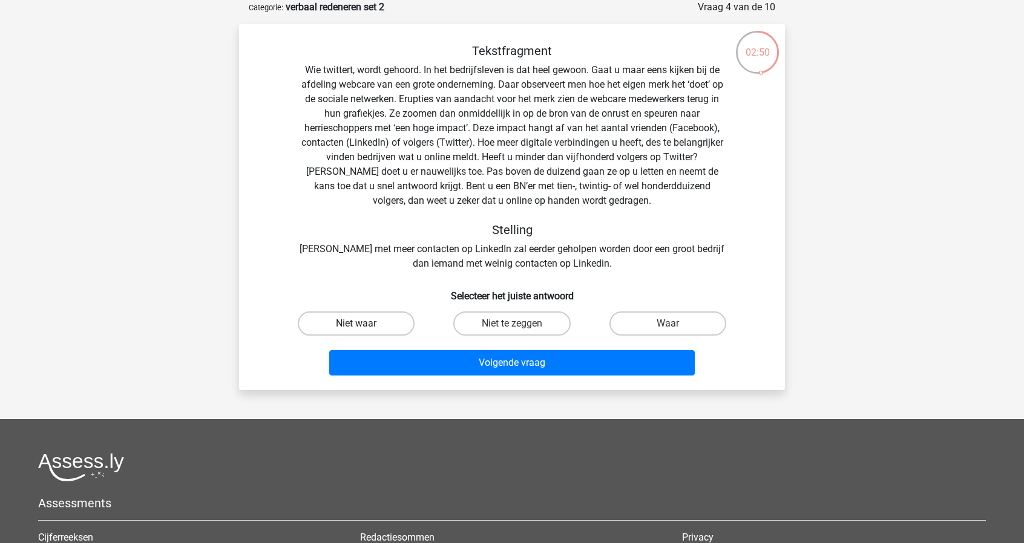
click at [376, 323] on label "Niet waar" at bounding box center [356, 324] width 117 height 24
click at [364, 324] on input "Niet waar" at bounding box center [360, 328] width 8 height 8
radio input "true"
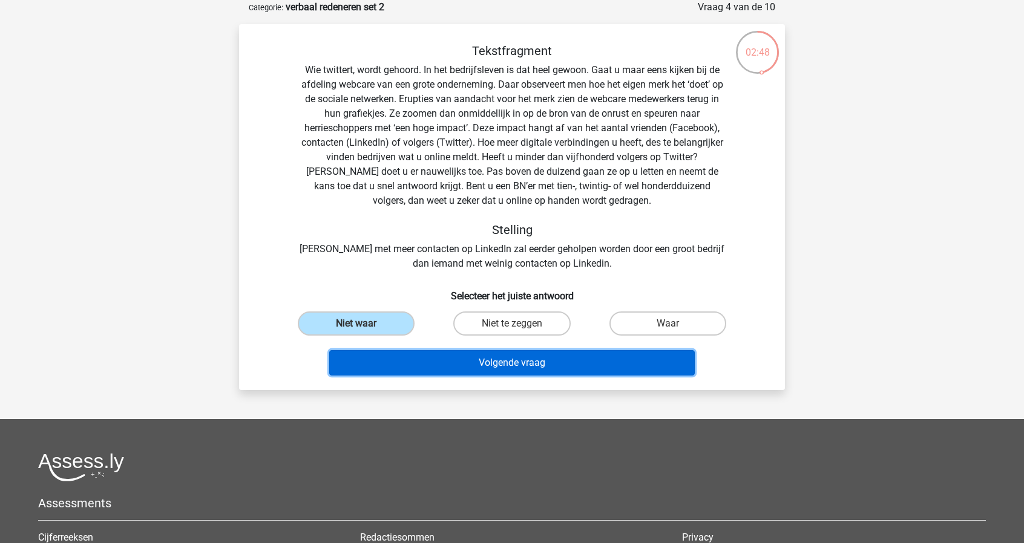
click at [526, 371] on button "Volgende vraag" at bounding box center [512, 362] width 366 height 25
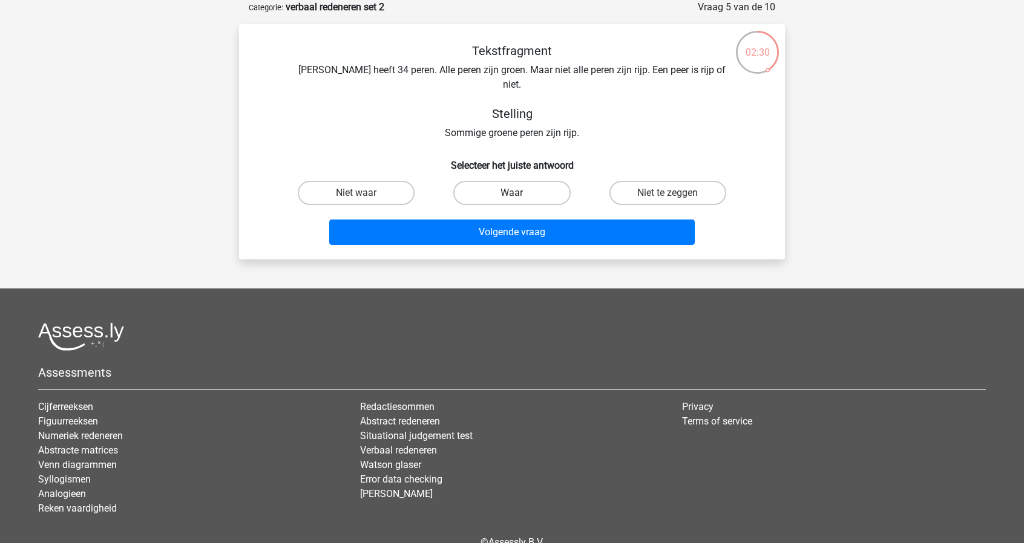
click at [517, 181] on label "Waar" at bounding box center [511, 193] width 117 height 24
click at [517, 193] on input "Waar" at bounding box center [516, 197] width 8 height 8
radio input "true"
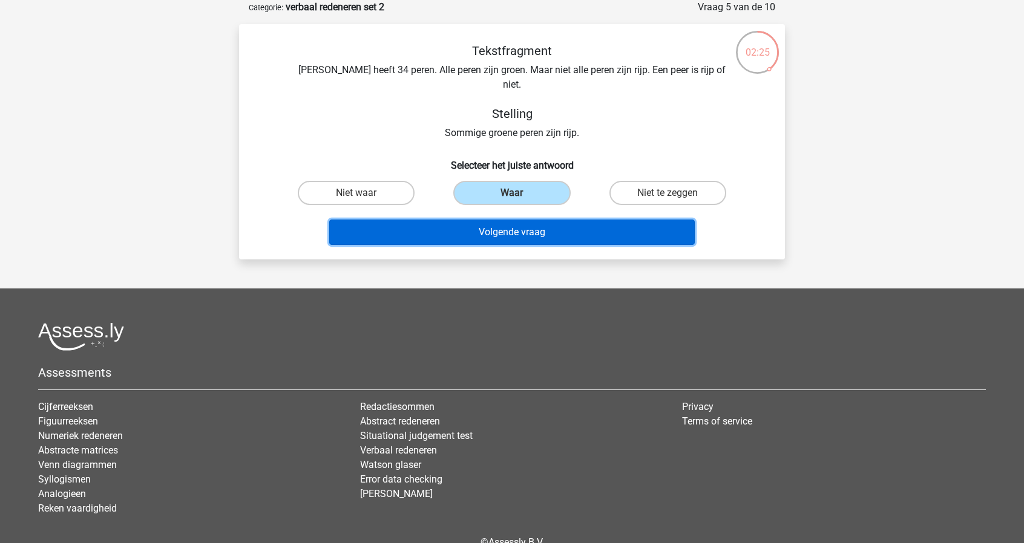
click at [511, 220] on button "Volgende vraag" at bounding box center [512, 232] width 366 height 25
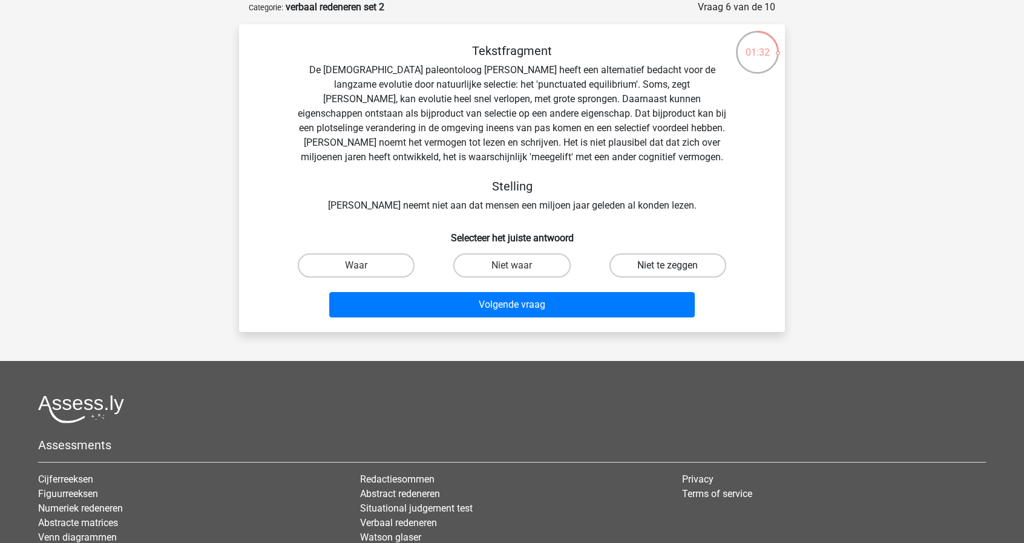
click at [647, 276] on label "Niet te zeggen" at bounding box center [667, 266] width 117 height 24
click at [667, 274] on input "Niet te zeggen" at bounding box center [671, 270] width 8 height 8
radio input "true"
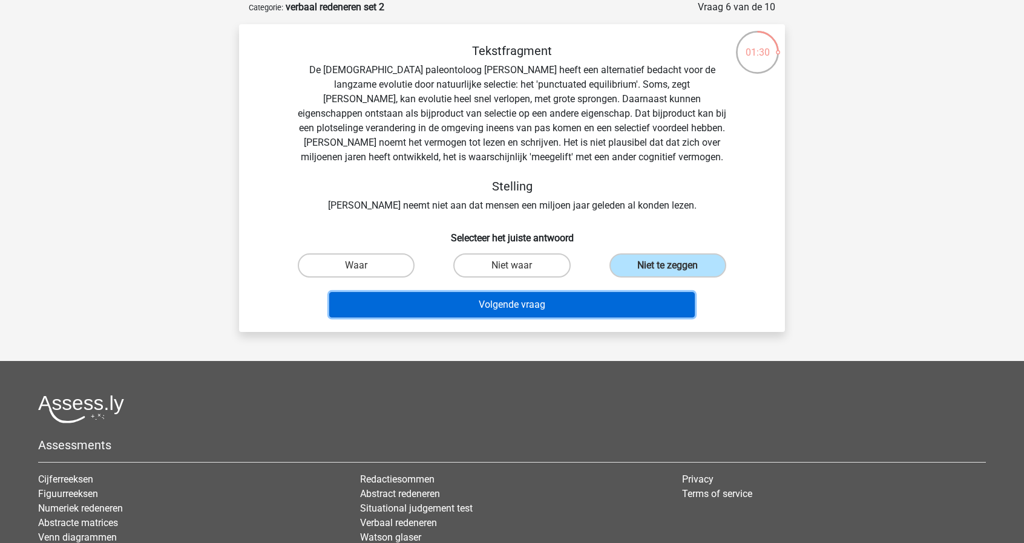
click at [629, 312] on button "Volgende vraag" at bounding box center [512, 304] width 366 height 25
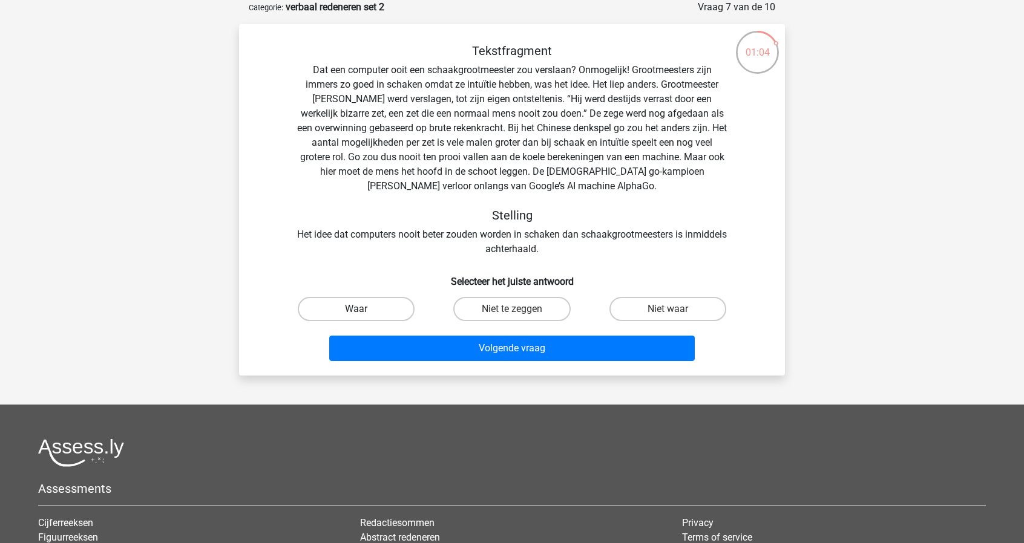
click at [395, 306] on label "Waar" at bounding box center [356, 309] width 117 height 24
click at [364, 309] on input "Waar" at bounding box center [360, 313] width 8 height 8
radio input "true"
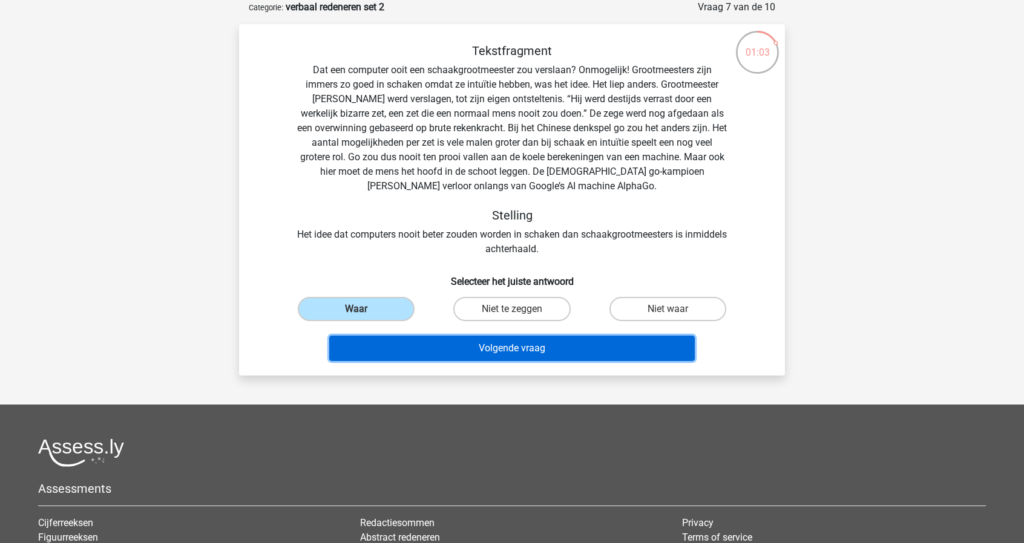
click at [480, 342] on button "Volgende vraag" at bounding box center [512, 348] width 366 height 25
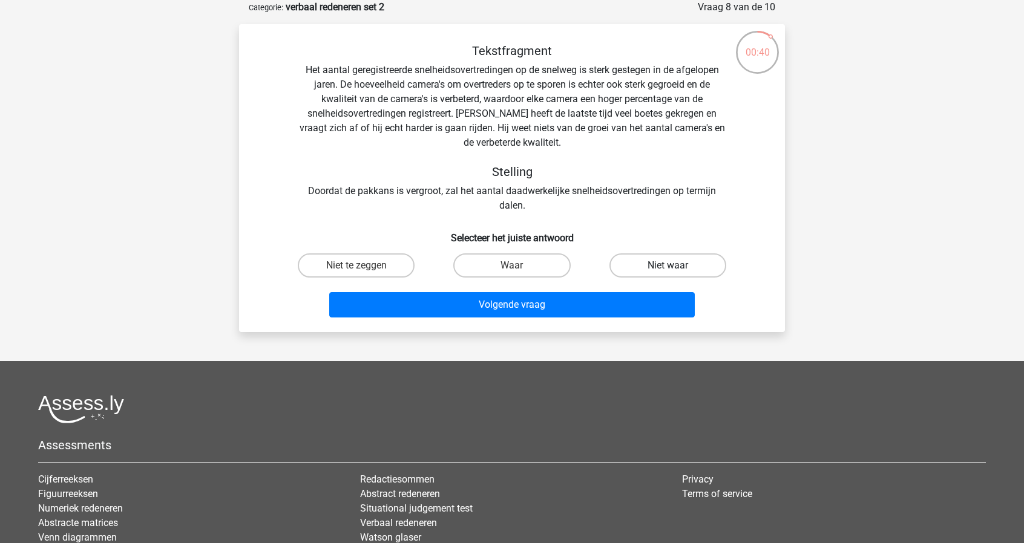
click at [698, 275] on label "Niet waar" at bounding box center [667, 266] width 117 height 24
click at [675, 274] on input "Niet waar" at bounding box center [671, 270] width 8 height 8
radio input "true"
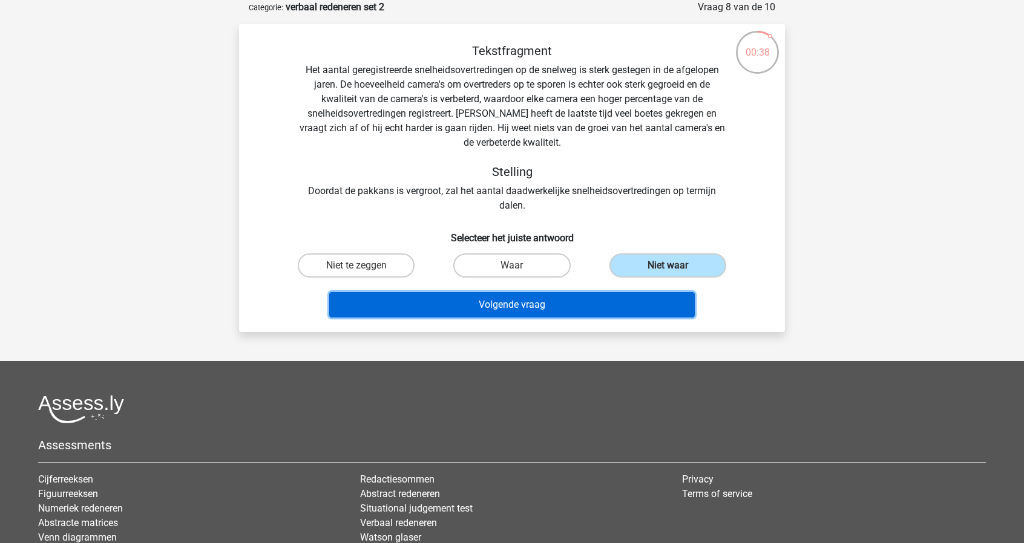
click at [626, 307] on button "Volgende vraag" at bounding box center [512, 304] width 366 height 25
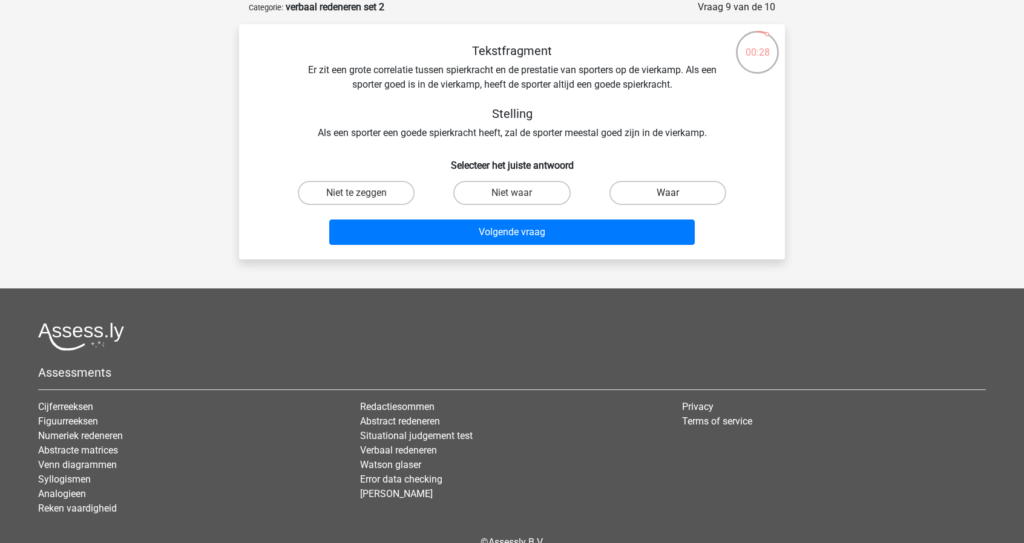
click at [688, 197] on label "Waar" at bounding box center [667, 193] width 117 height 24
click at [675, 197] on input "Waar" at bounding box center [671, 197] width 8 height 8
radio input "true"
click at [538, 193] on label "Niet waar" at bounding box center [511, 193] width 117 height 24
click at [520, 193] on input "Niet waar" at bounding box center [516, 197] width 8 height 8
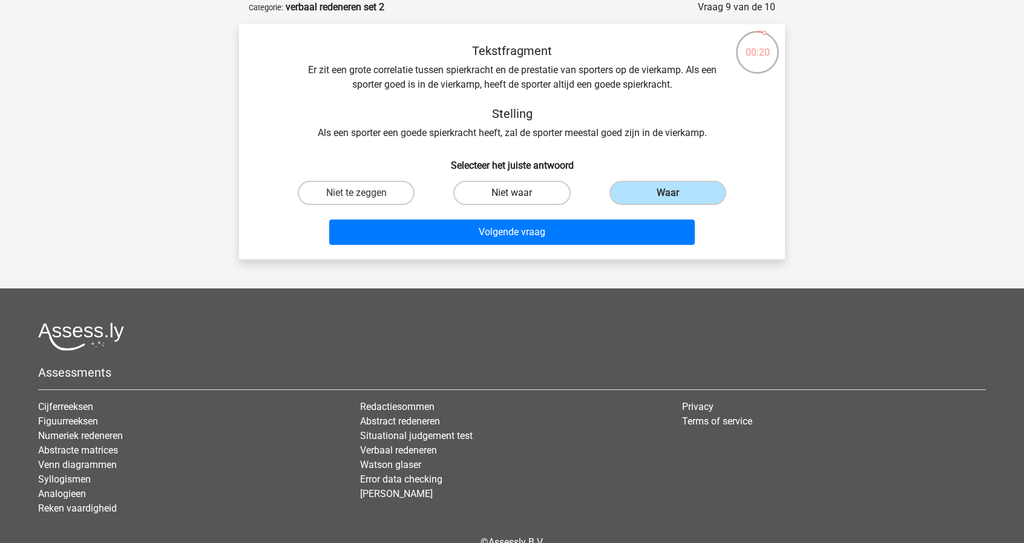
radio input "true"
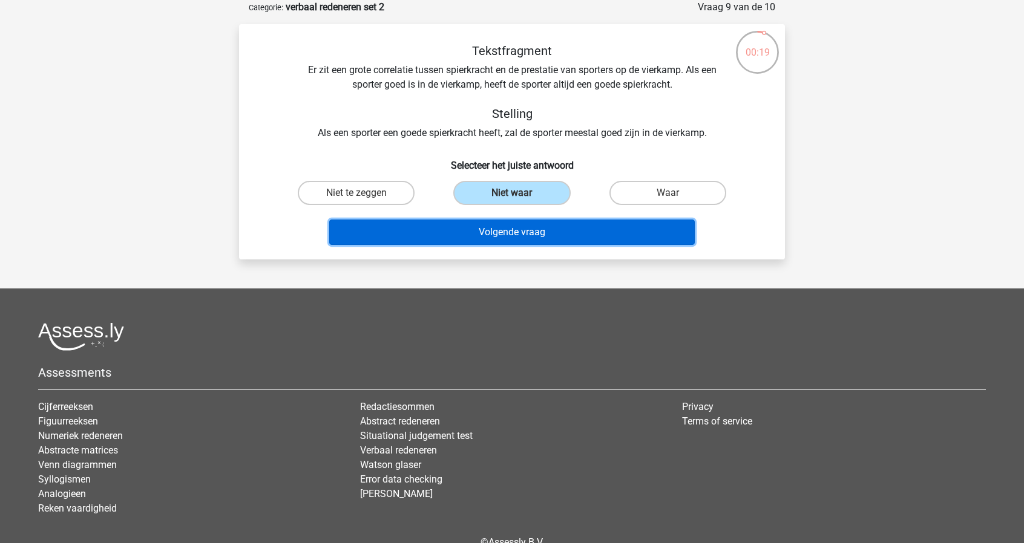
click at [542, 227] on button "Volgende vraag" at bounding box center [512, 232] width 366 height 25
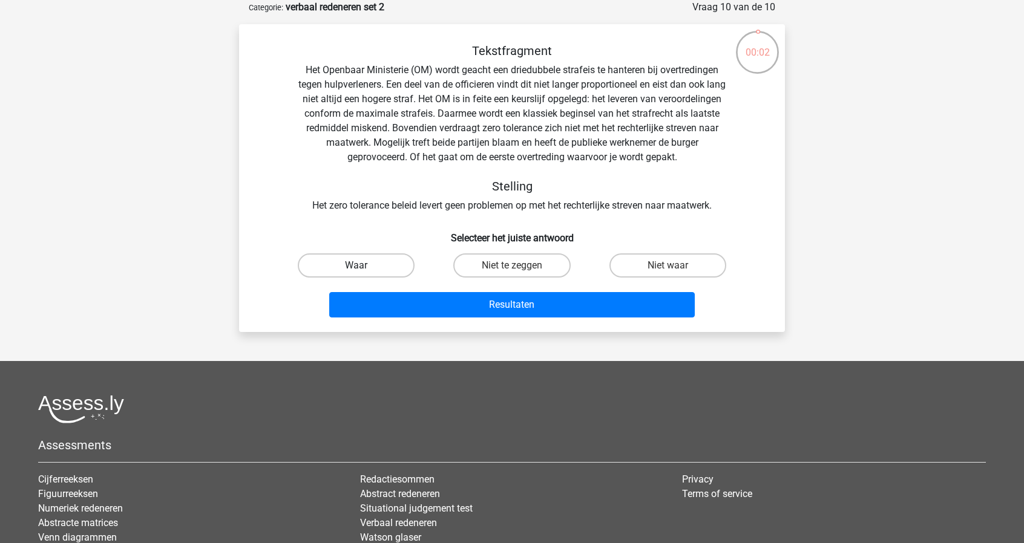
click at [373, 265] on label "Waar" at bounding box center [356, 266] width 117 height 24
click at [364, 266] on input "Waar" at bounding box center [360, 270] width 8 height 8
radio input "true"
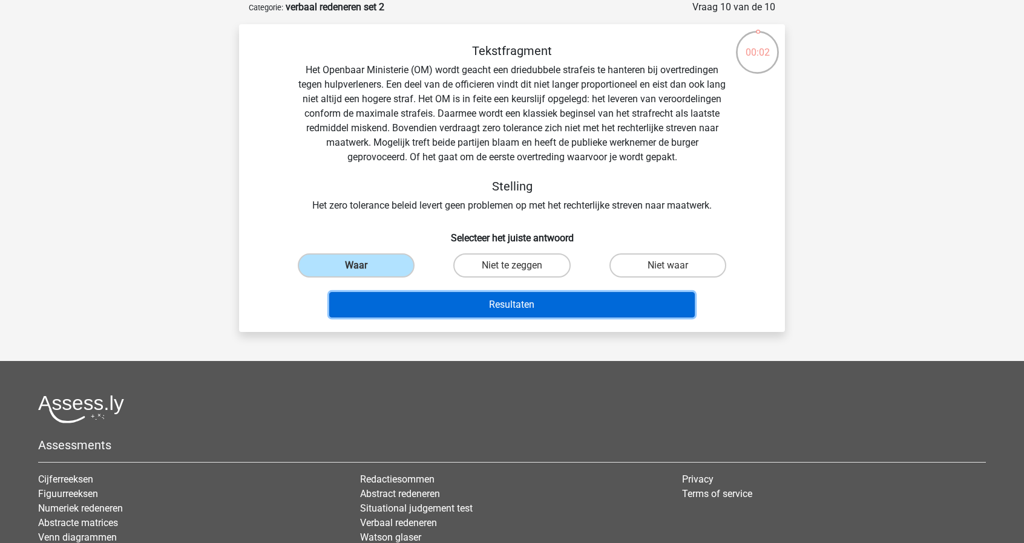
click at [415, 313] on button "Resultaten" at bounding box center [512, 304] width 366 height 25
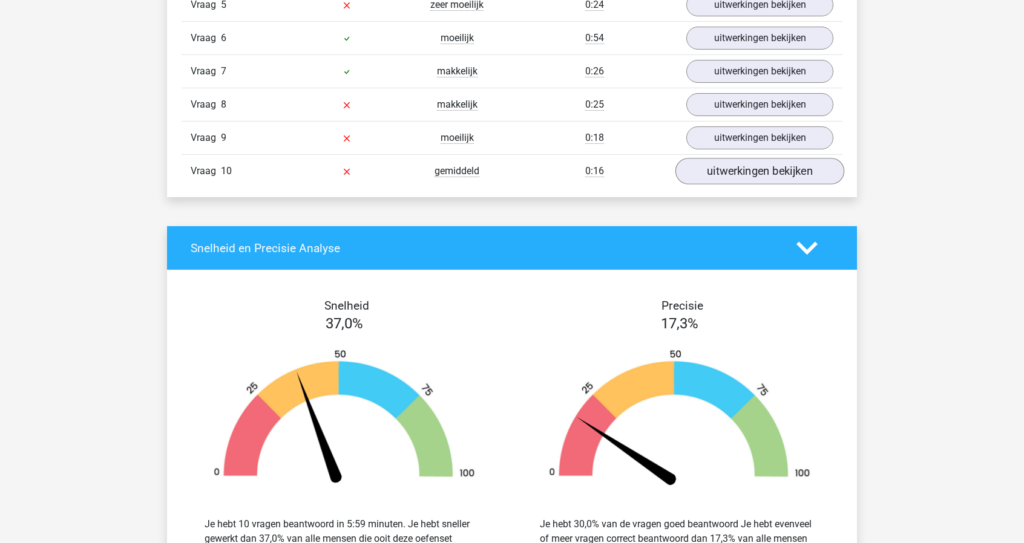
scroll to position [1150, 0]
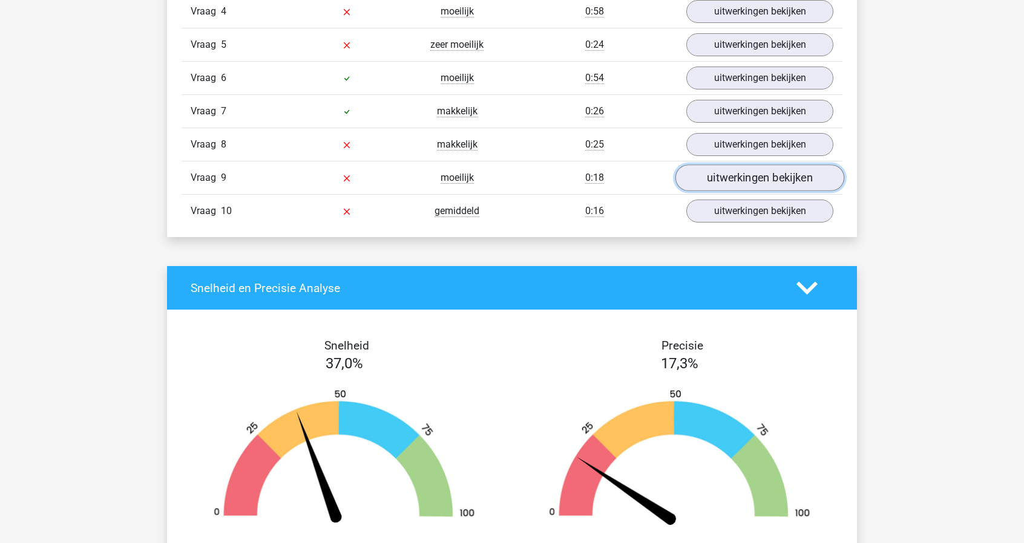
click at [788, 177] on link "uitwerkingen bekijken" at bounding box center [759, 178] width 169 height 27
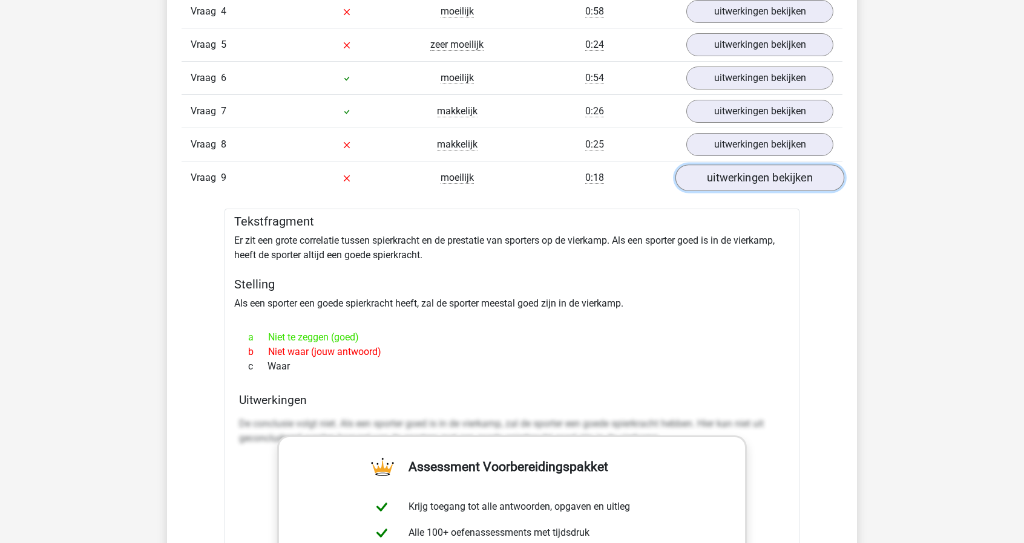
click at [788, 177] on link "uitwerkingen bekijken" at bounding box center [759, 178] width 169 height 27
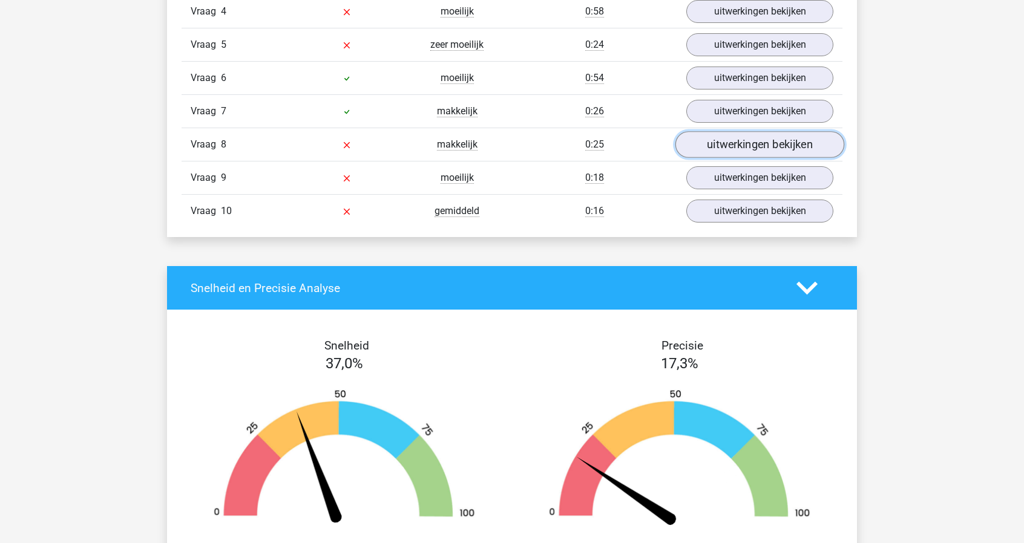
click at [788, 145] on link "uitwerkingen bekijken" at bounding box center [759, 145] width 169 height 27
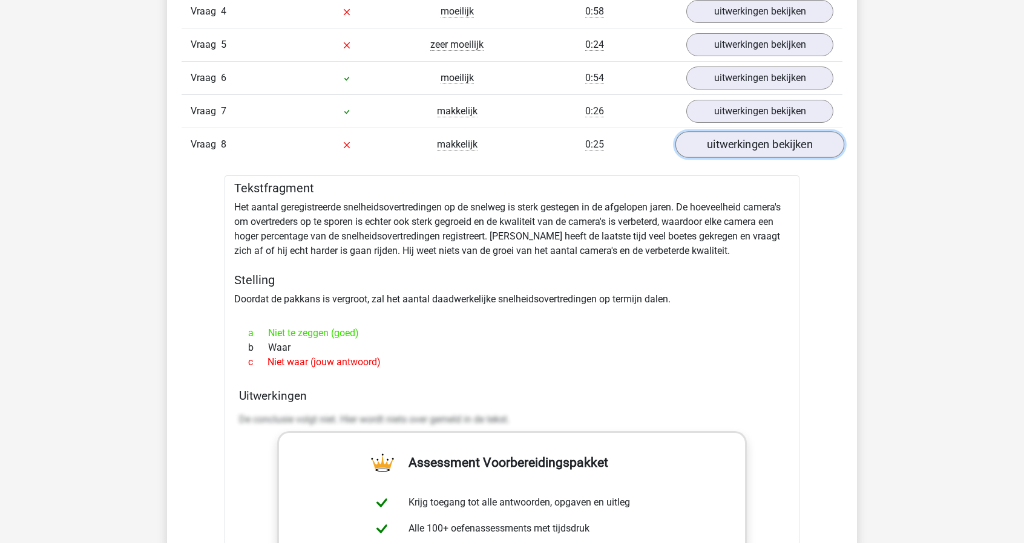
click at [788, 145] on link "uitwerkingen bekijken" at bounding box center [759, 145] width 169 height 27
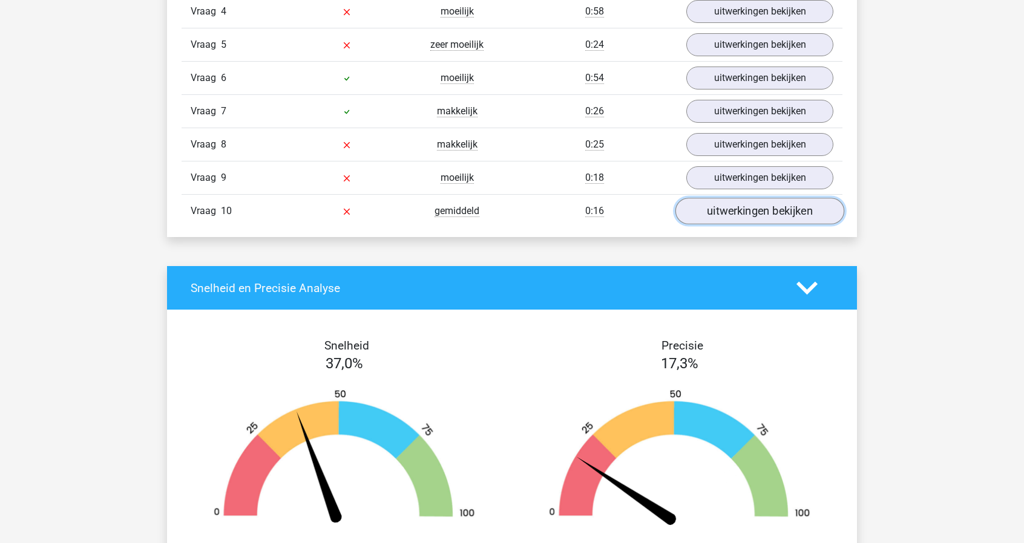
click at [772, 203] on link "uitwerkingen bekijken" at bounding box center [759, 211] width 169 height 27
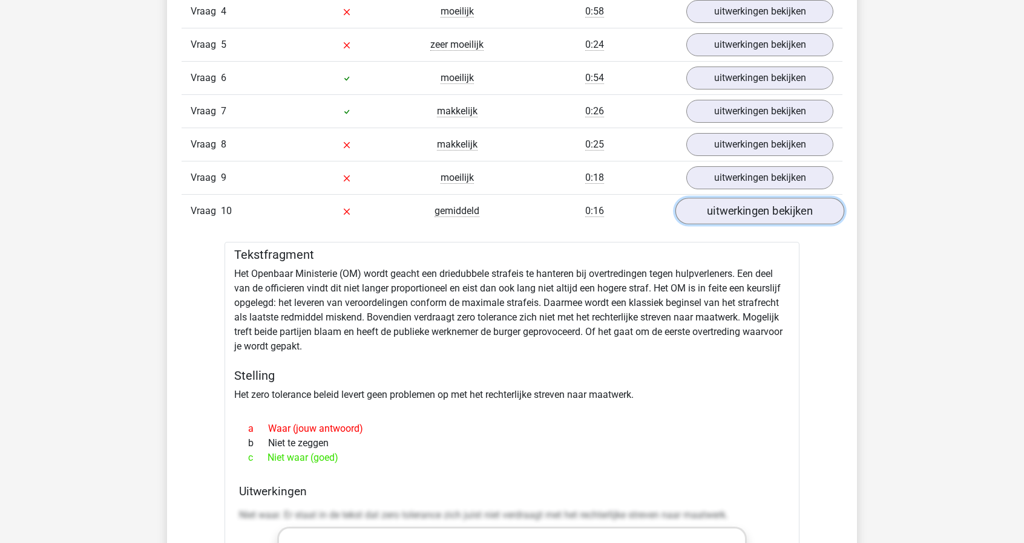
click at [772, 203] on link "uitwerkingen bekijken" at bounding box center [759, 211] width 169 height 27
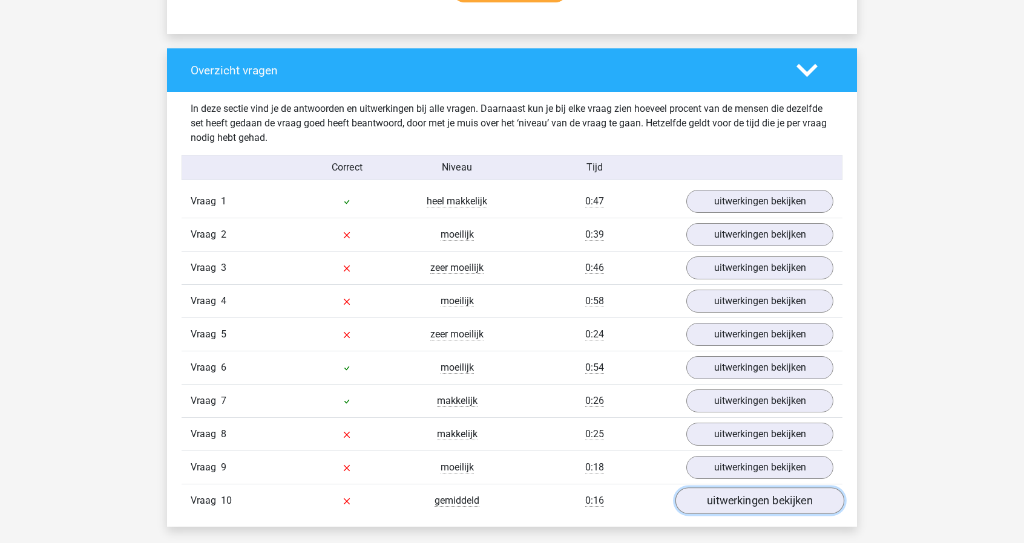
scroll to position [787, 0]
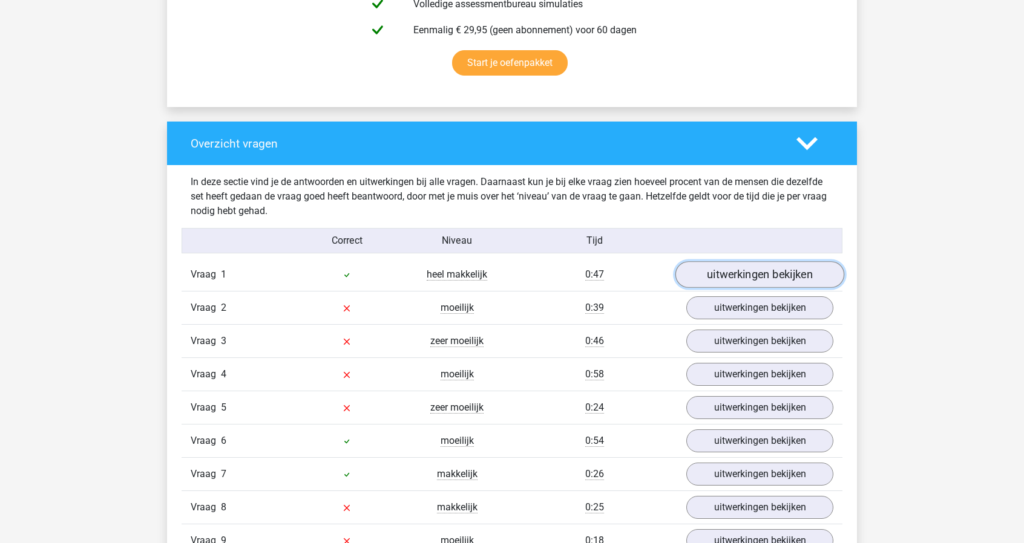
click at [761, 280] on link "uitwerkingen bekijken" at bounding box center [759, 275] width 169 height 27
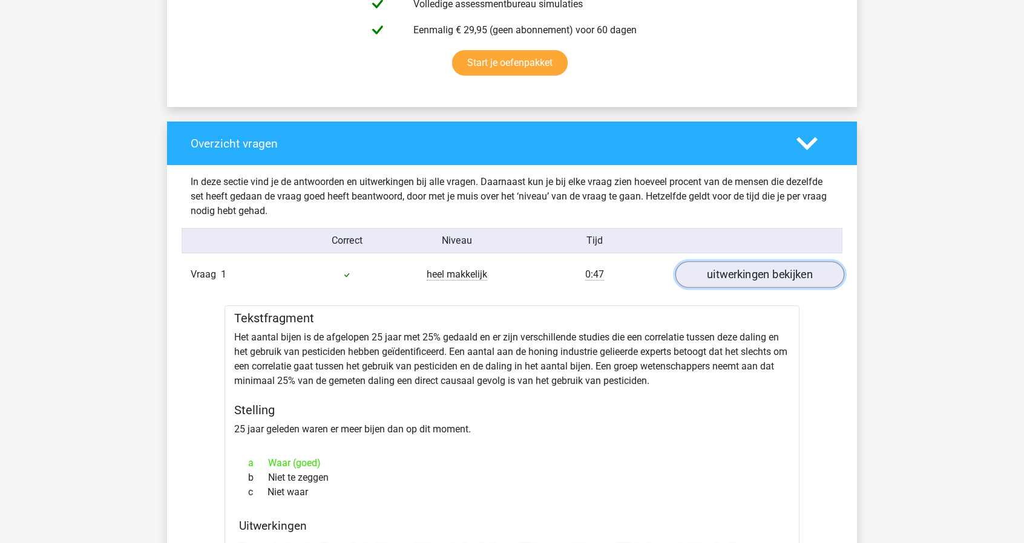
click at [762, 280] on link "uitwerkingen bekijken" at bounding box center [759, 275] width 169 height 27
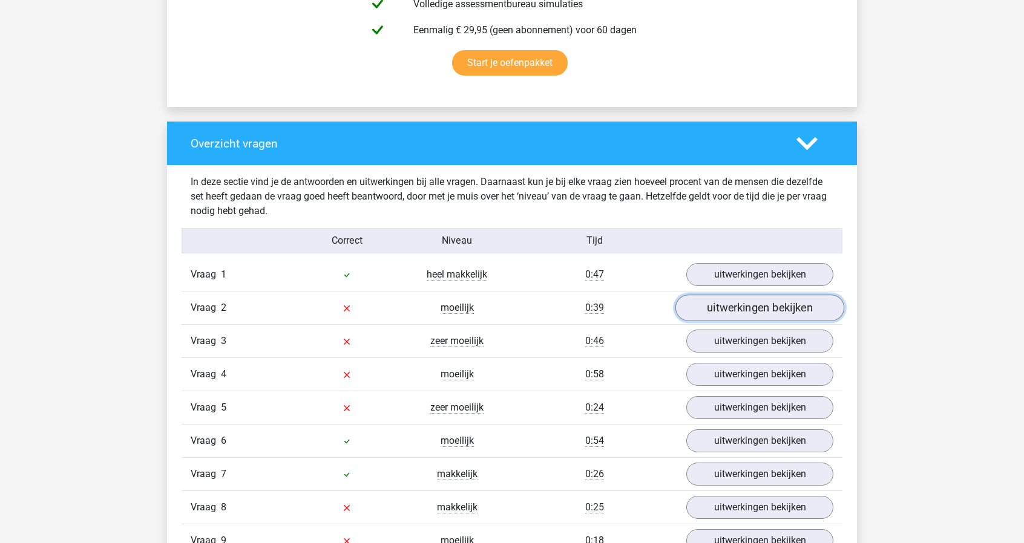
click at [770, 316] on link "uitwerkingen bekijken" at bounding box center [759, 308] width 169 height 27
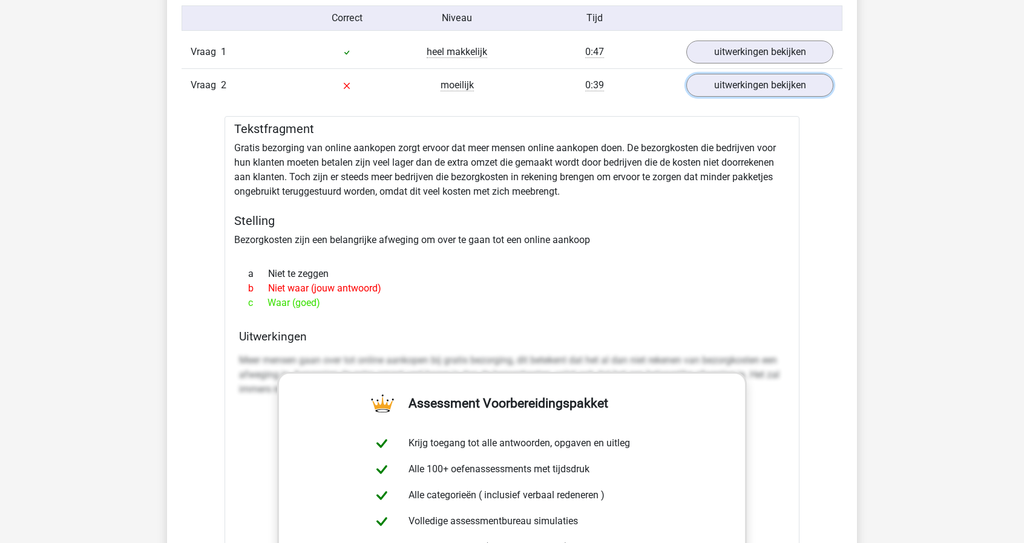
scroll to position [968, 0]
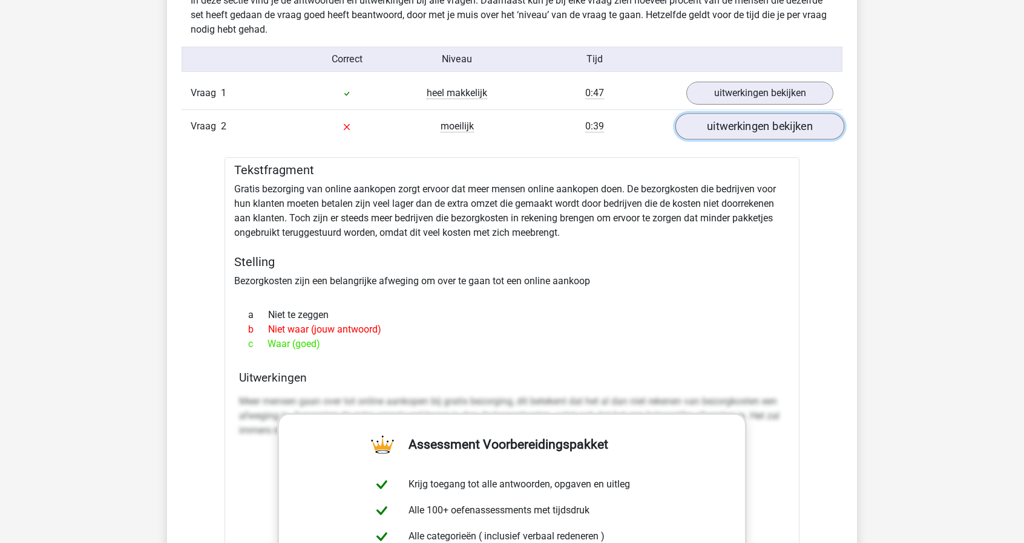
click at [761, 117] on link "uitwerkingen bekijken" at bounding box center [759, 127] width 169 height 27
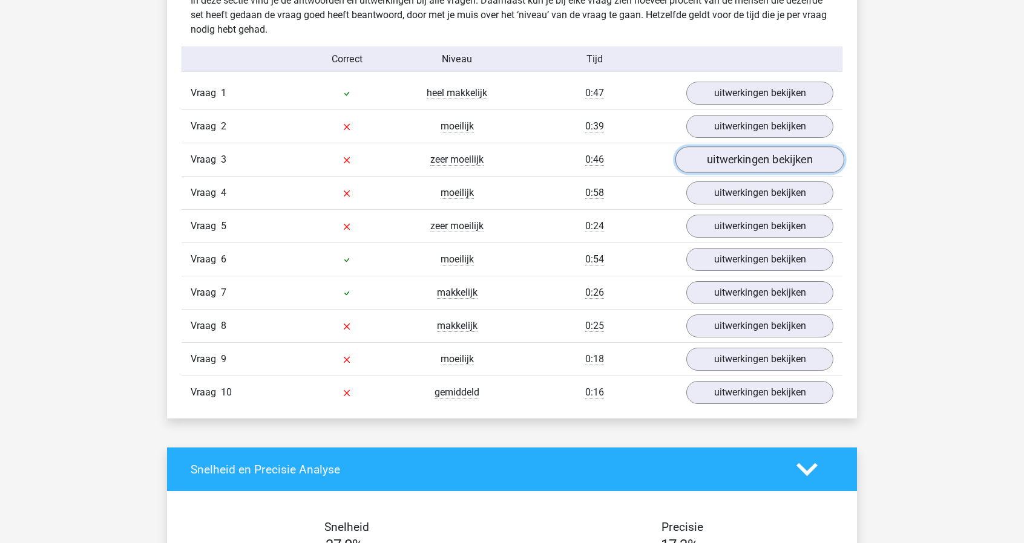
click at [757, 166] on link "uitwerkingen bekijken" at bounding box center [759, 160] width 169 height 27
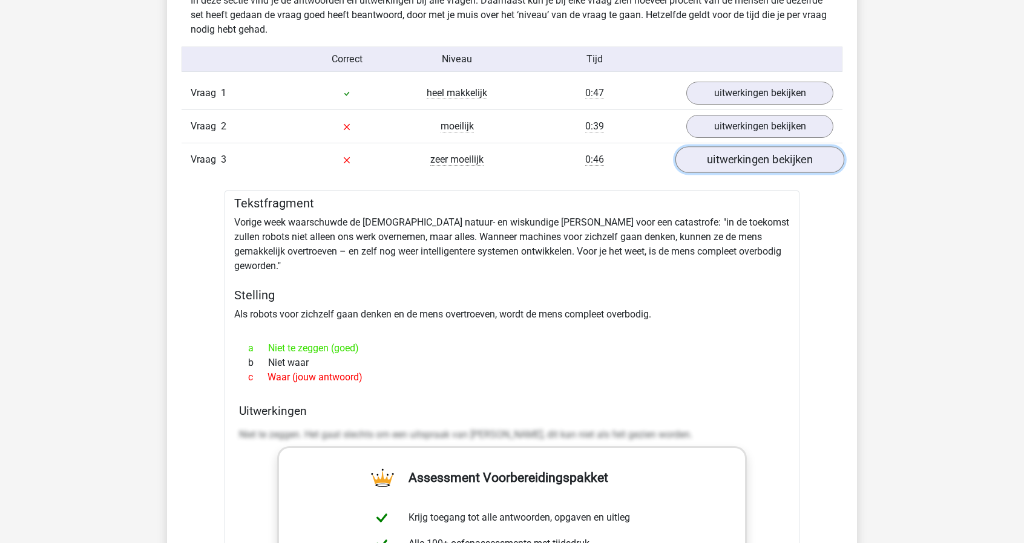
click at [757, 166] on link "uitwerkingen bekijken" at bounding box center [759, 160] width 169 height 27
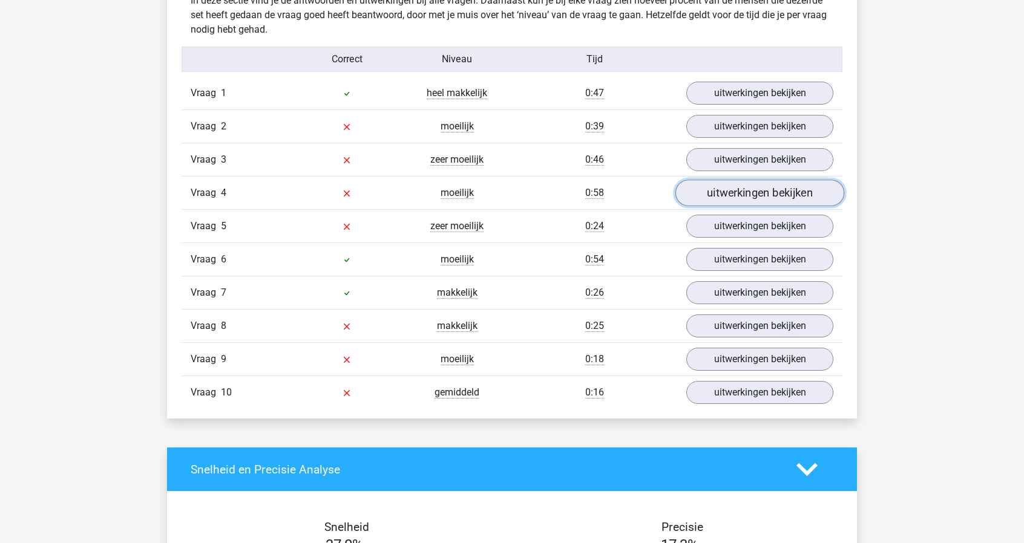
click at [750, 186] on link "uitwerkingen bekijken" at bounding box center [759, 193] width 169 height 27
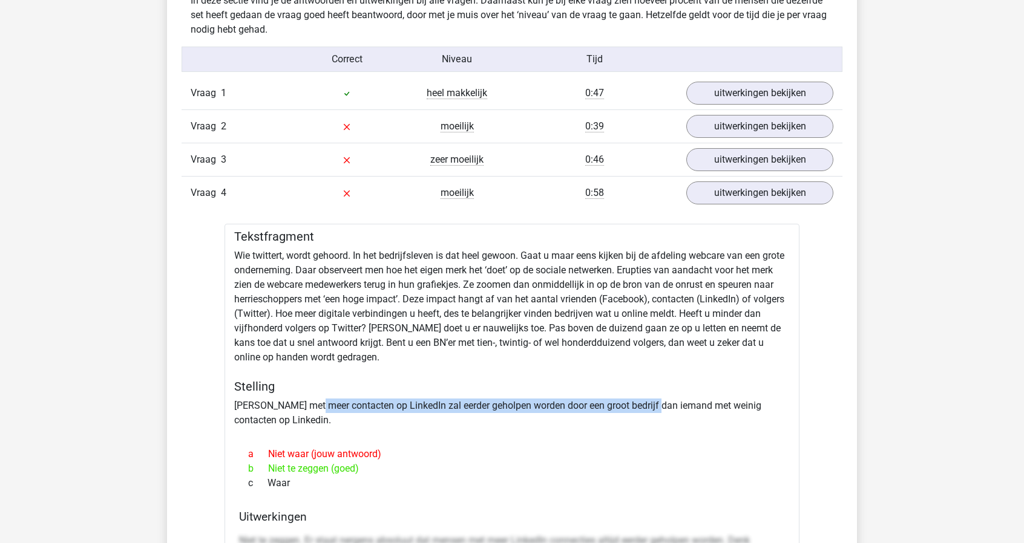
drag, startPoint x: 333, startPoint y: 404, endPoint x: 661, endPoint y: 410, distance: 328.6
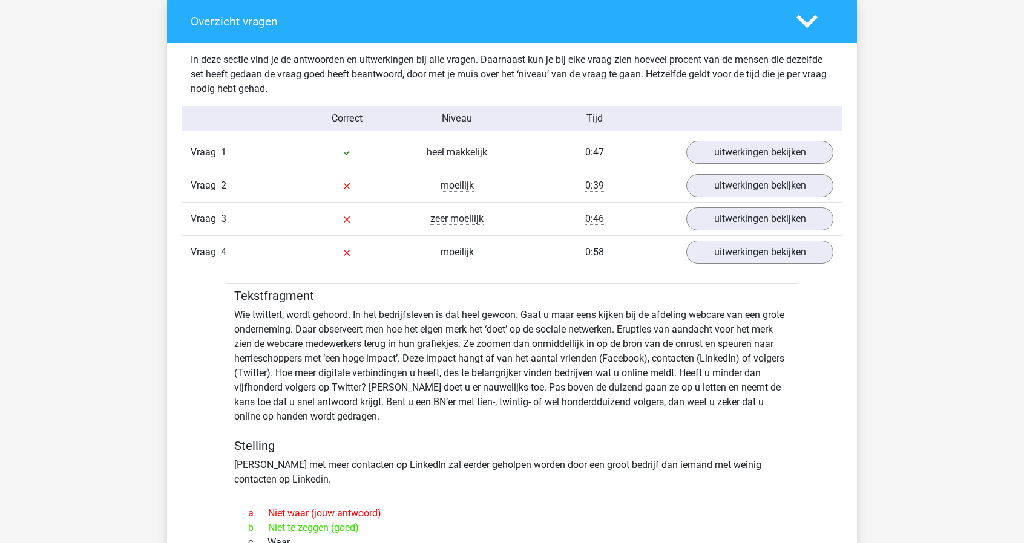
scroll to position [908, 0]
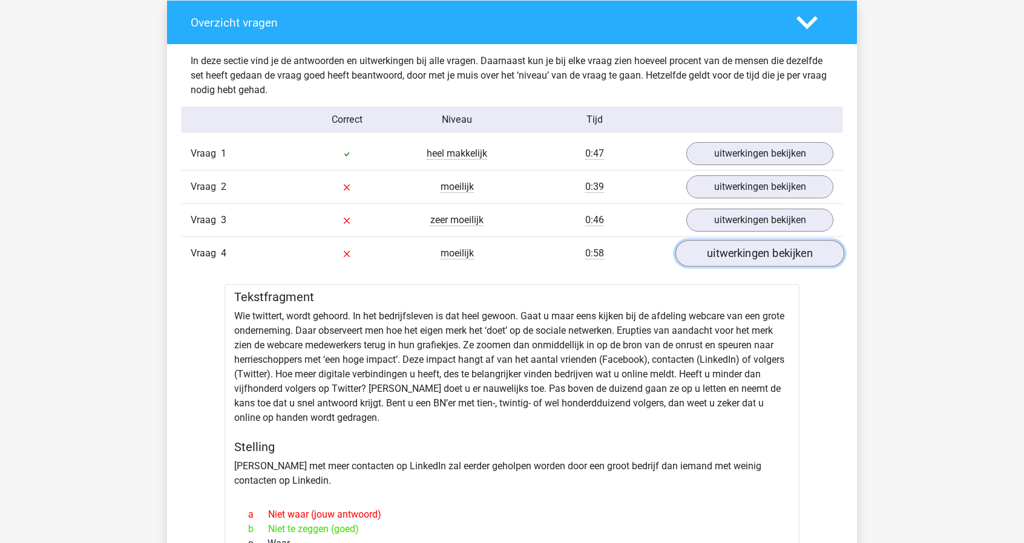
click at [772, 260] on link "uitwerkingen bekijken" at bounding box center [759, 254] width 169 height 27
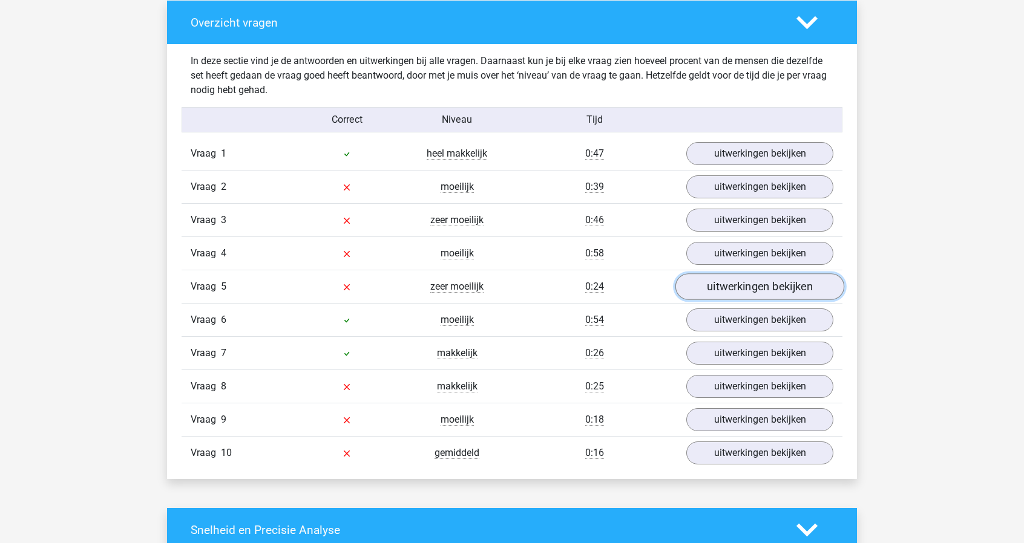
click at [769, 289] on link "uitwerkingen bekijken" at bounding box center [759, 287] width 169 height 27
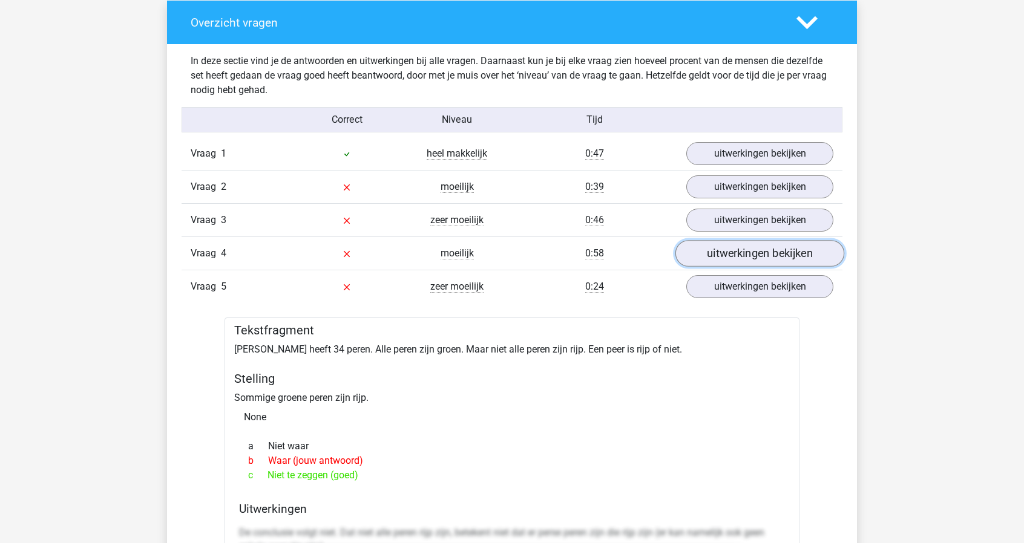
click at [762, 256] on link "uitwerkingen bekijken" at bounding box center [759, 254] width 169 height 27
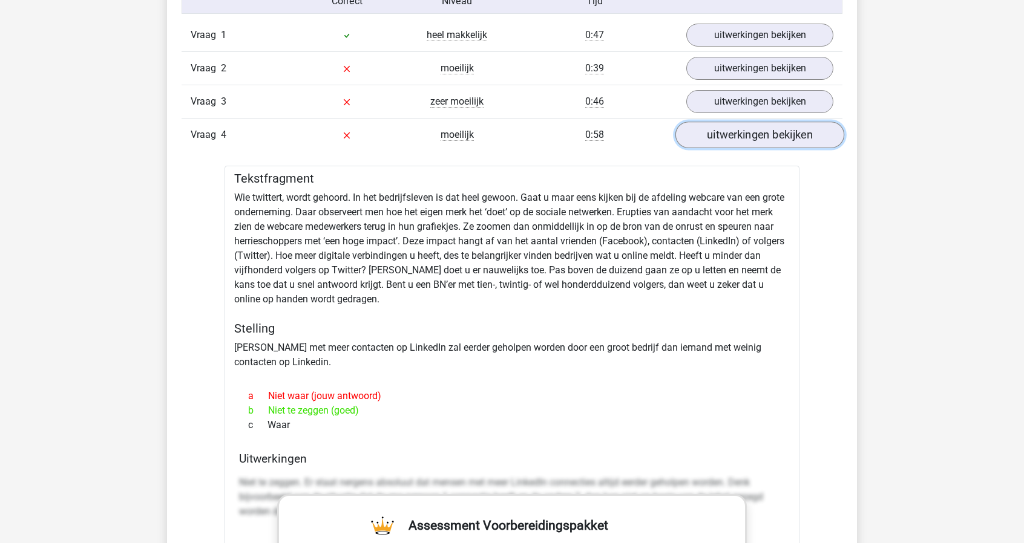
scroll to position [1029, 0]
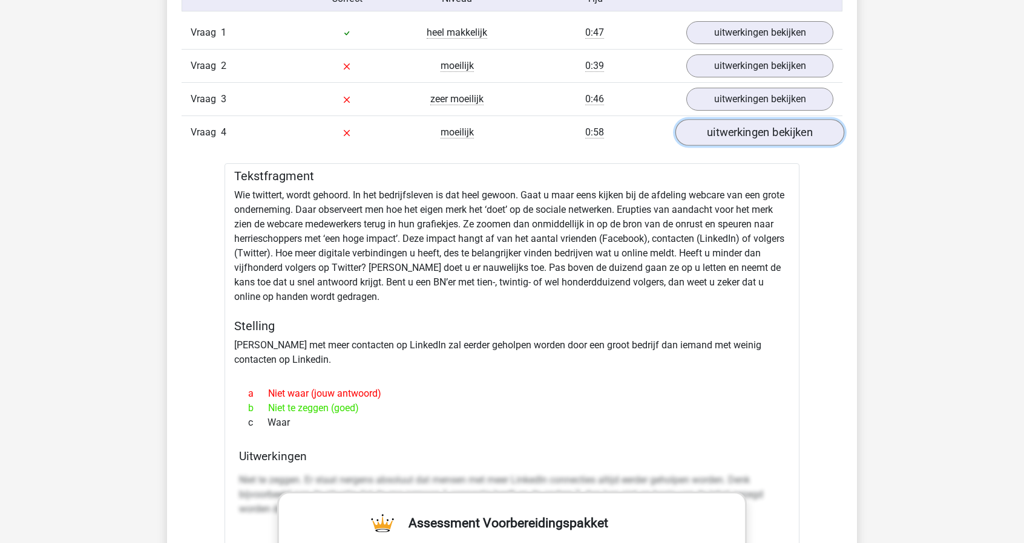
click at [776, 124] on link "uitwerkingen bekijken" at bounding box center [759, 133] width 169 height 27
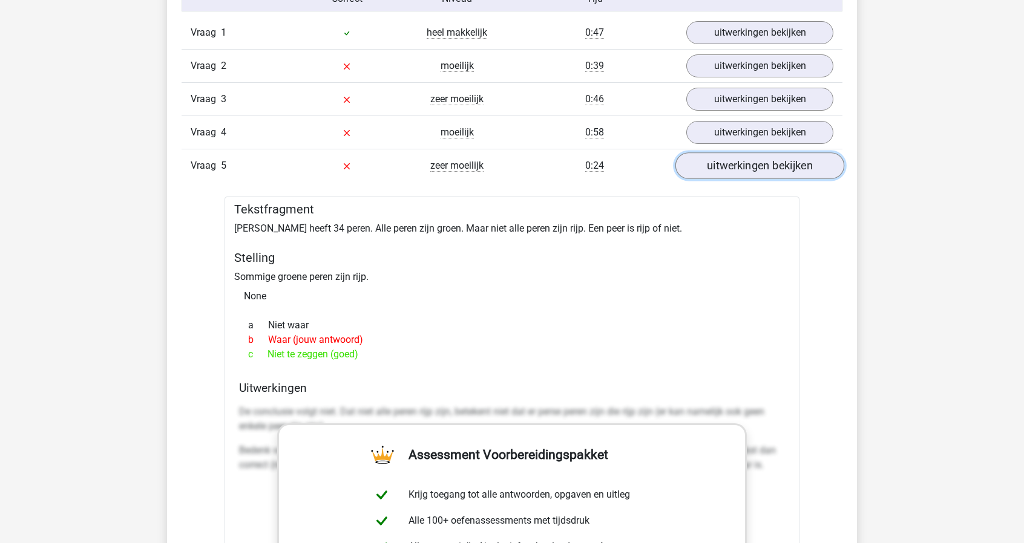
click at [771, 161] on link "uitwerkingen bekijken" at bounding box center [759, 166] width 169 height 27
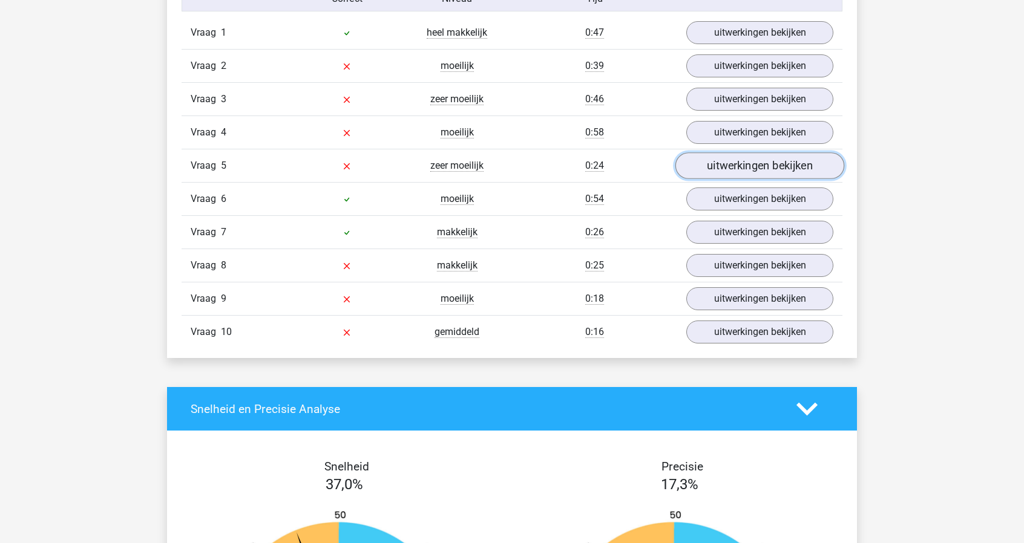
click at [771, 159] on link "uitwerkingen bekijken" at bounding box center [759, 166] width 169 height 27
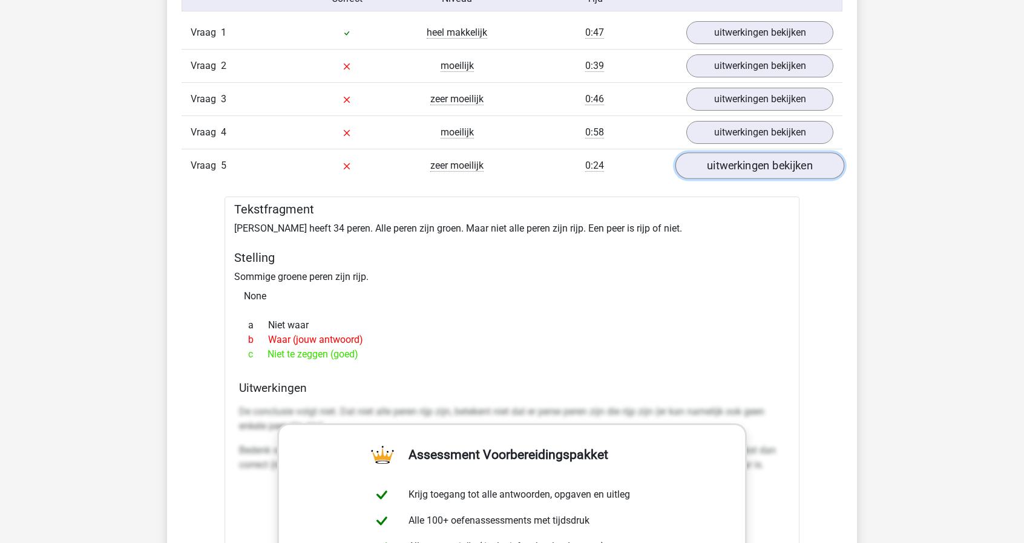
click at [771, 160] on link "uitwerkingen bekijken" at bounding box center [759, 166] width 169 height 27
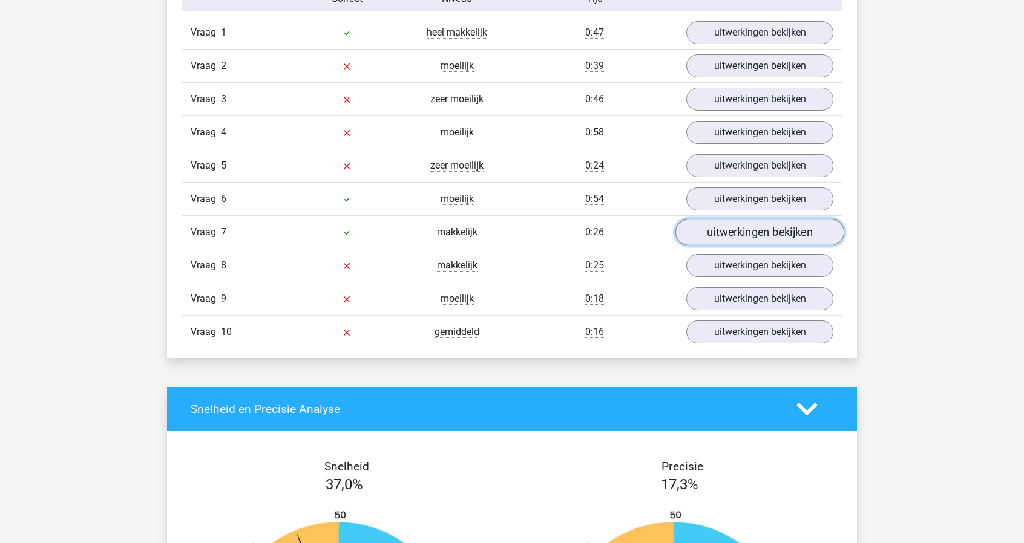
click at [759, 234] on link "uitwerkingen bekijken" at bounding box center [759, 233] width 169 height 27
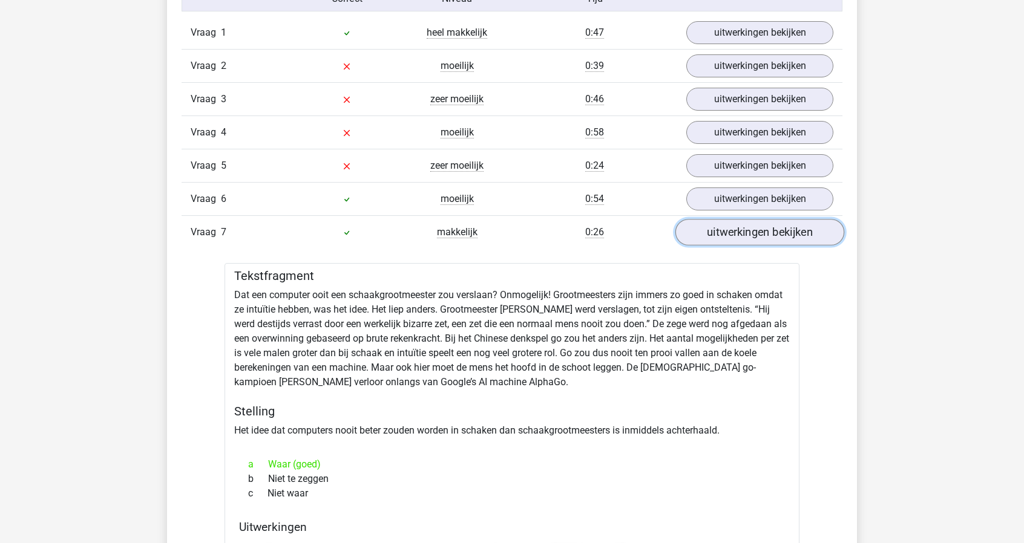
click at [759, 234] on link "uitwerkingen bekijken" at bounding box center [759, 233] width 169 height 27
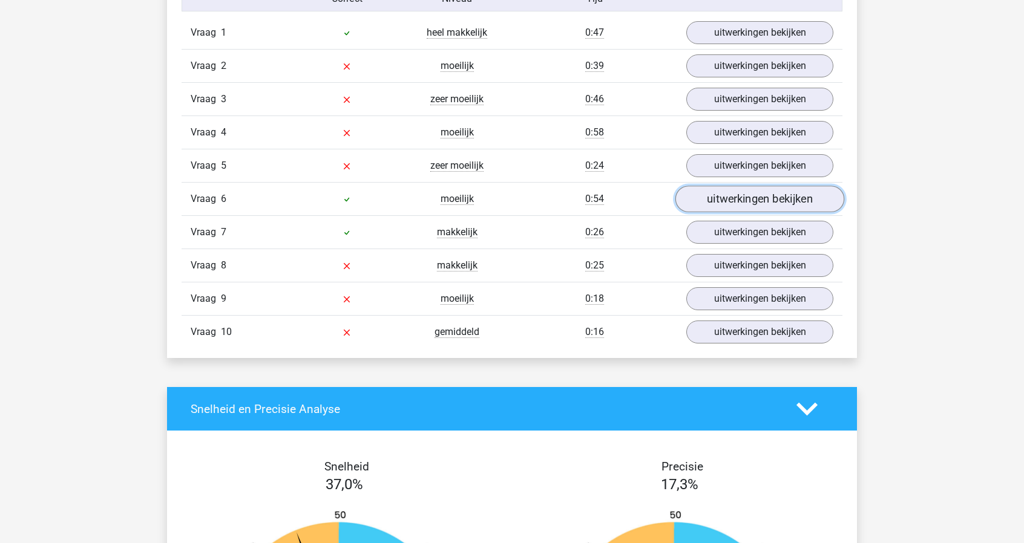
click at [767, 203] on link "uitwerkingen bekijken" at bounding box center [759, 199] width 169 height 27
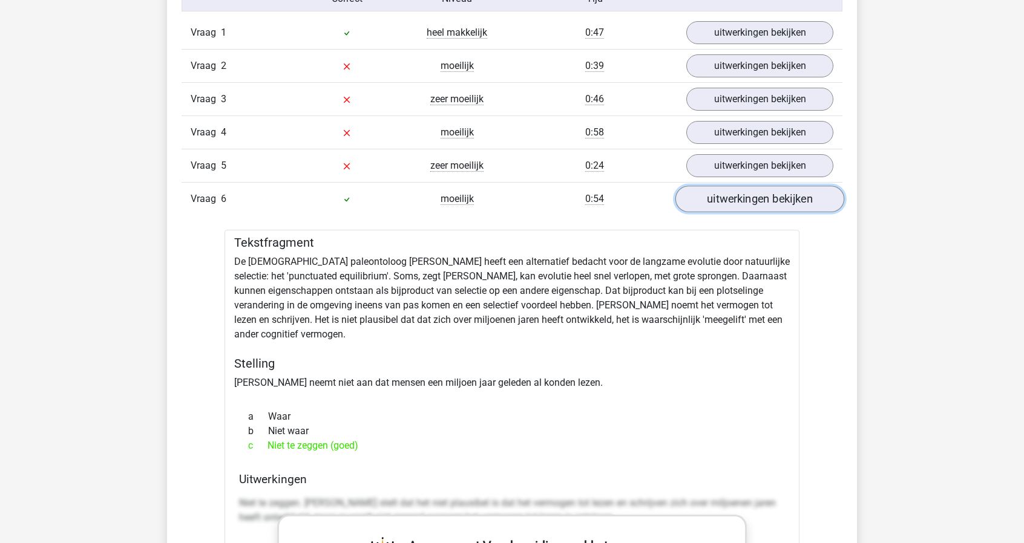
click at [764, 193] on link "uitwerkingen bekijken" at bounding box center [759, 199] width 169 height 27
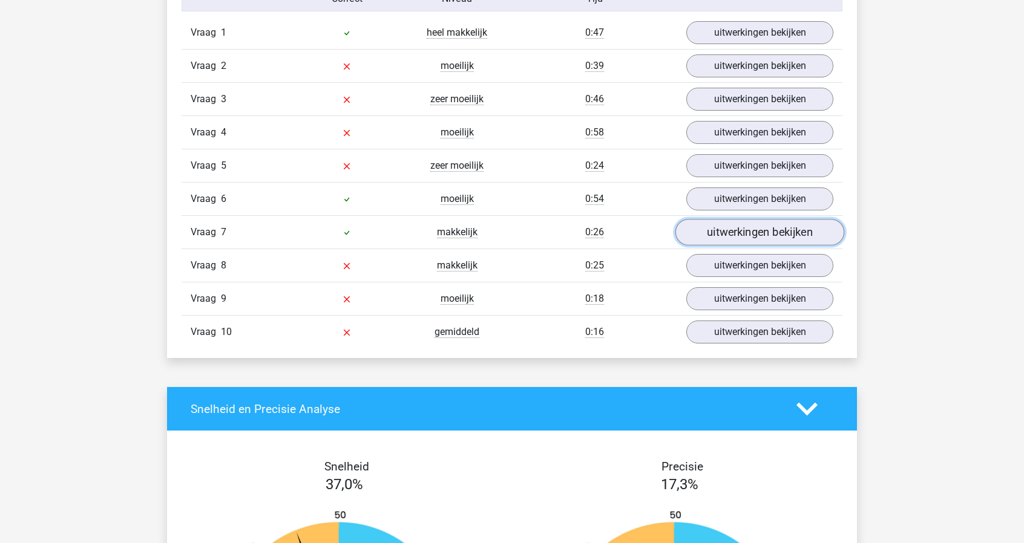
click at [755, 222] on link "uitwerkingen bekijken" at bounding box center [759, 233] width 169 height 27
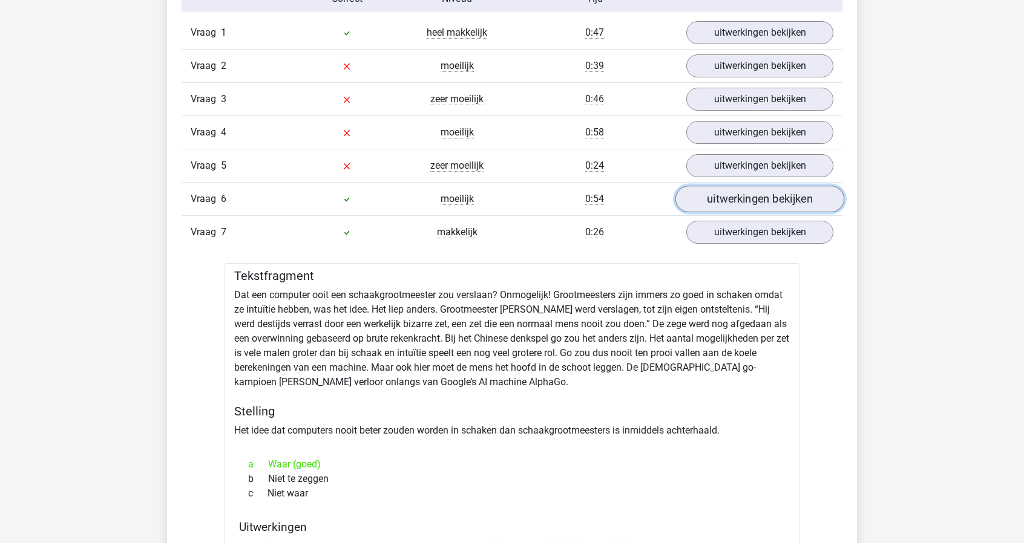
click at [755, 199] on link "uitwerkingen bekijken" at bounding box center [759, 199] width 169 height 27
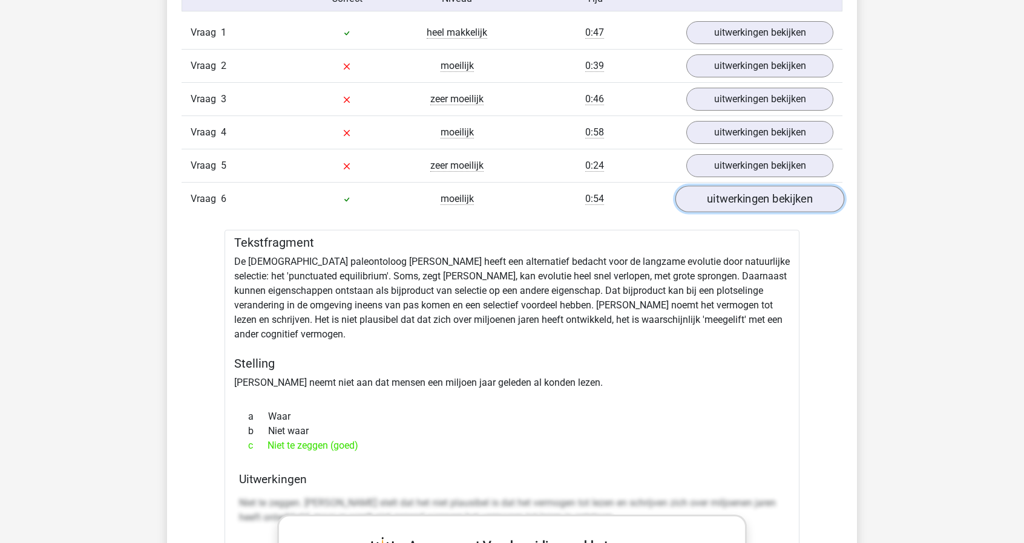
click at [755, 203] on link "uitwerkingen bekijken" at bounding box center [759, 199] width 169 height 27
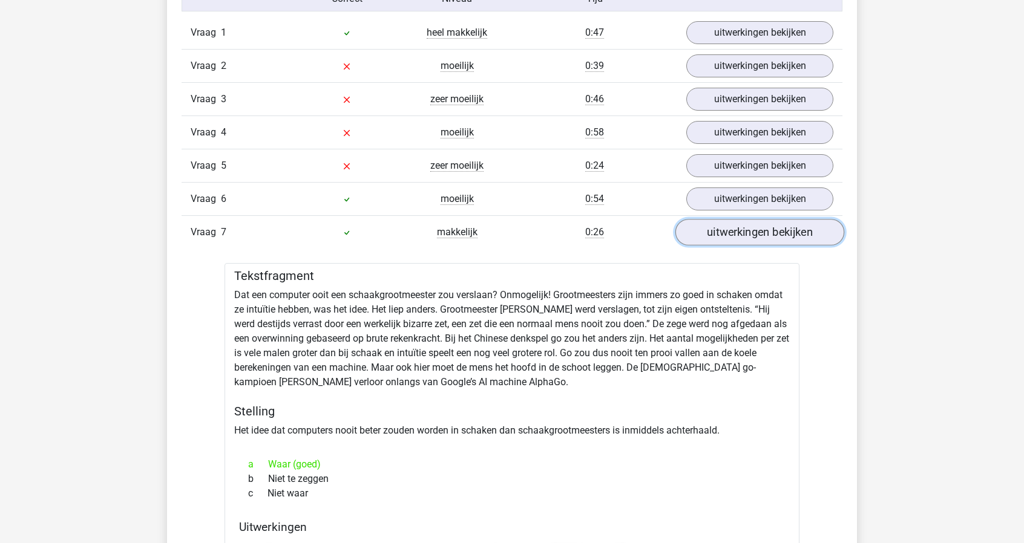
click at [755, 229] on link "uitwerkingen bekijken" at bounding box center [759, 233] width 169 height 27
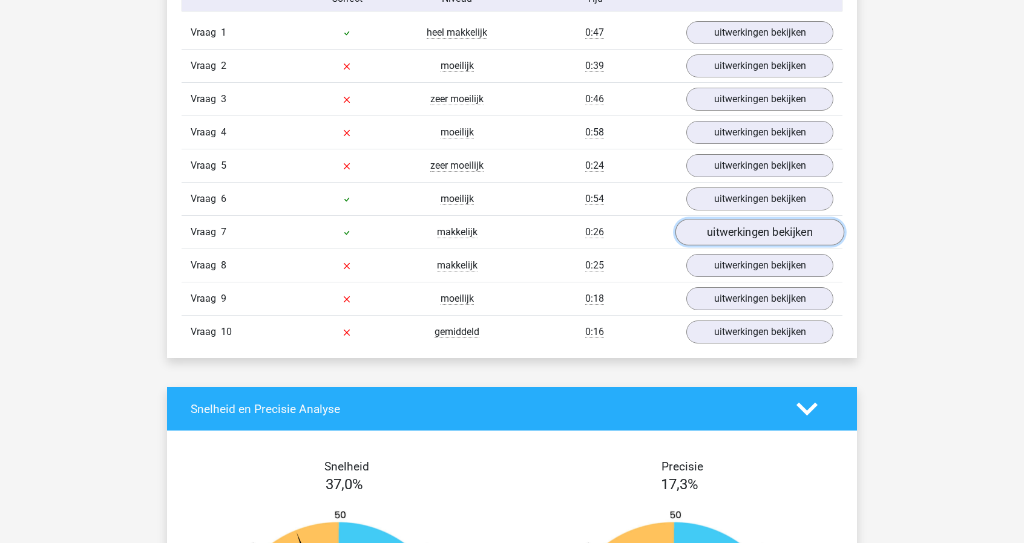
click at [755, 229] on link "uitwerkingen bekijken" at bounding box center [759, 233] width 169 height 27
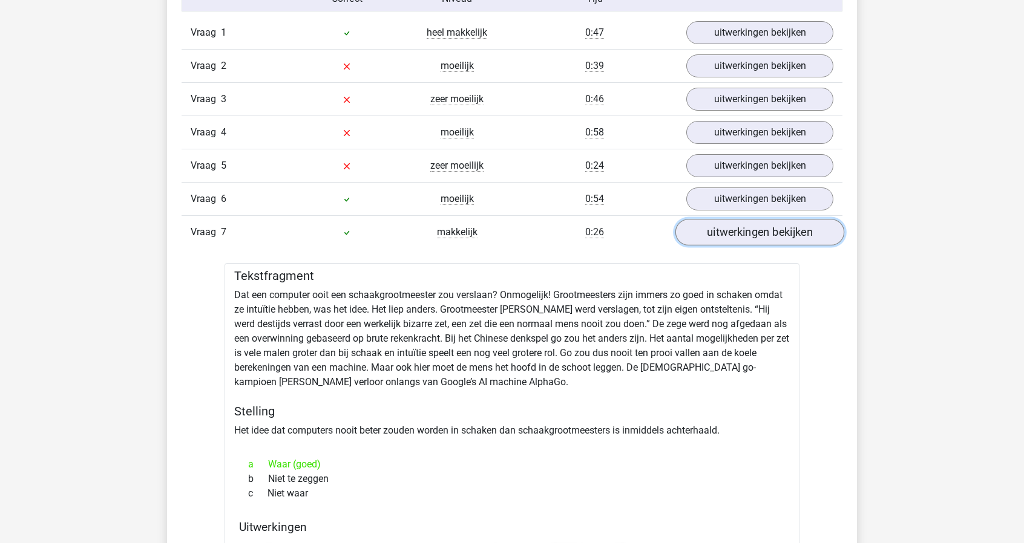
click at [755, 229] on link "uitwerkingen bekijken" at bounding box center [759, 233] width 169 height 27
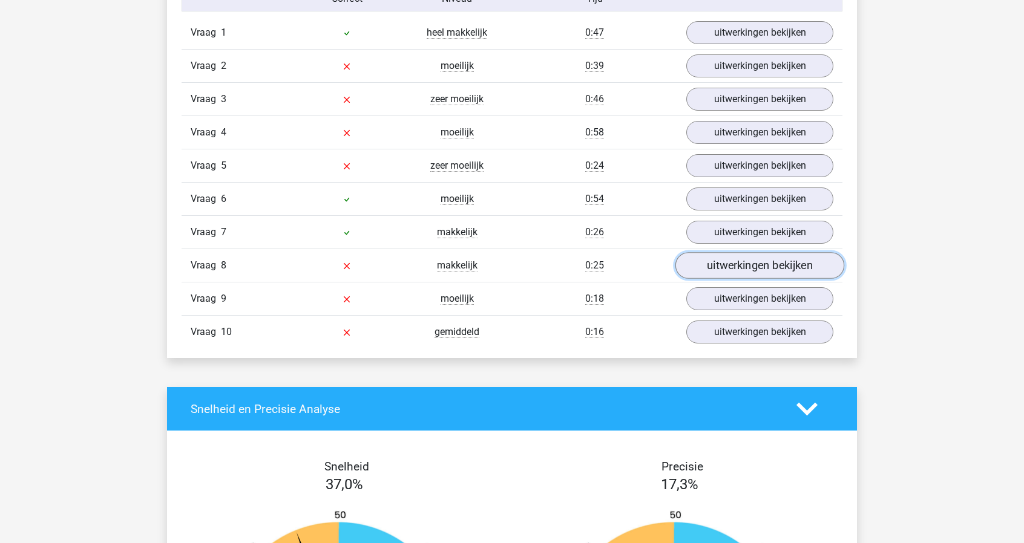
click at [753, 260] on link "uitwerkingen bekijken" at bounding box center [759, 266] width 169 height 27
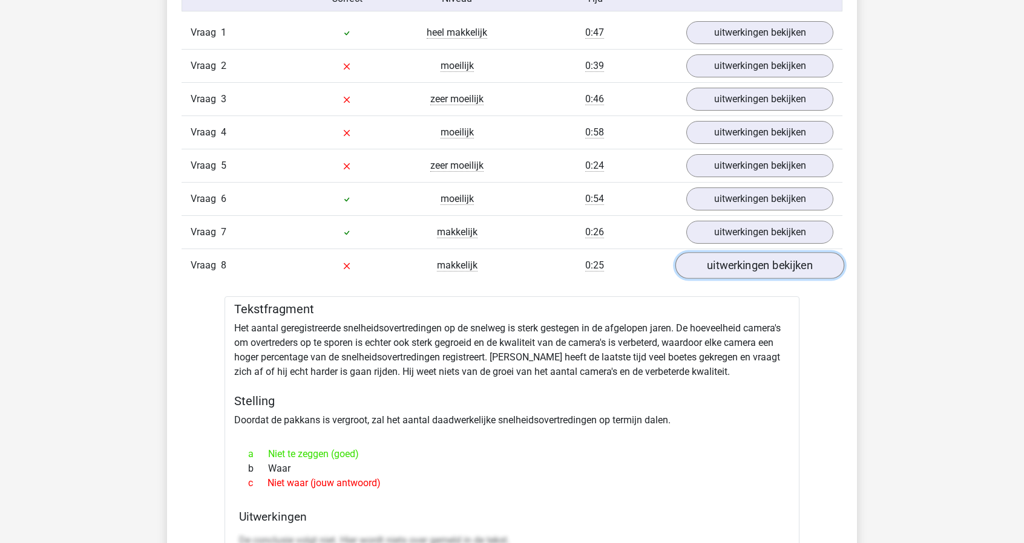
click at [753, 260] on link "uitwerkingen bekijken" at bounding box center [759, 266] width 169 height 27
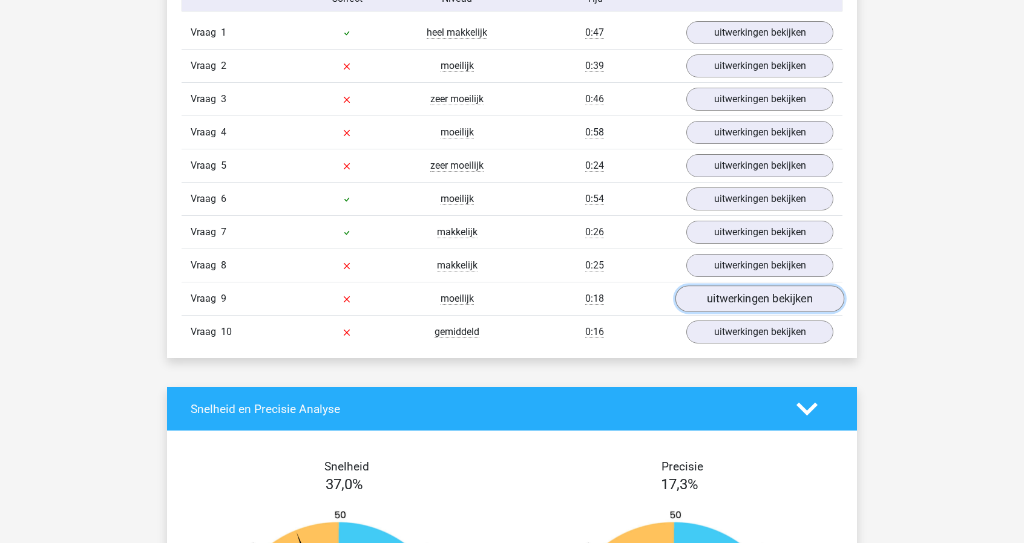
click at [751, 290] on link "uitwerkingen bekijken" at bounding box center [759, 299] width 169 height 27
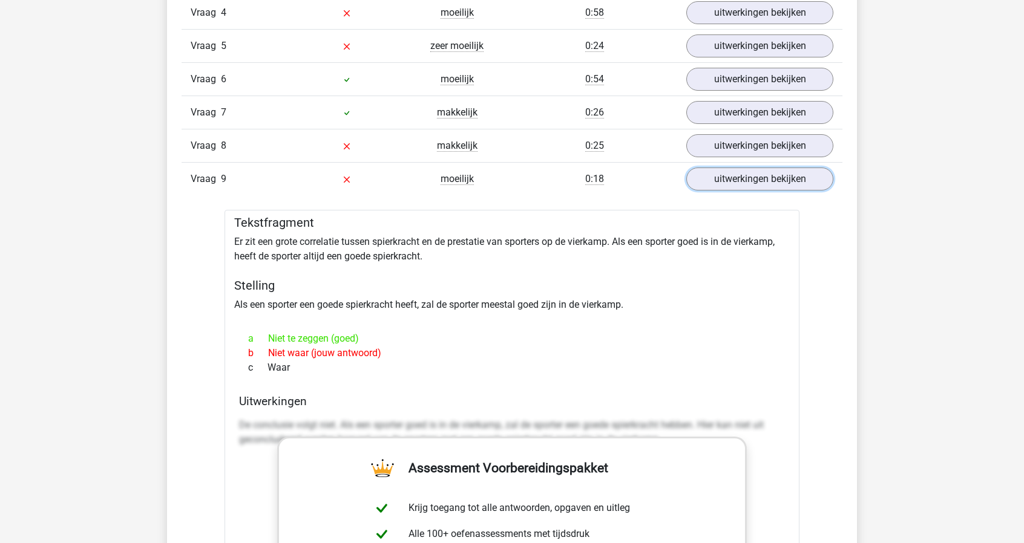
scroll to position [1150, 0]
click at [782, 171] on link "uitwerkingen bekijken" at bounding box center [759, 178] width 169 height 27
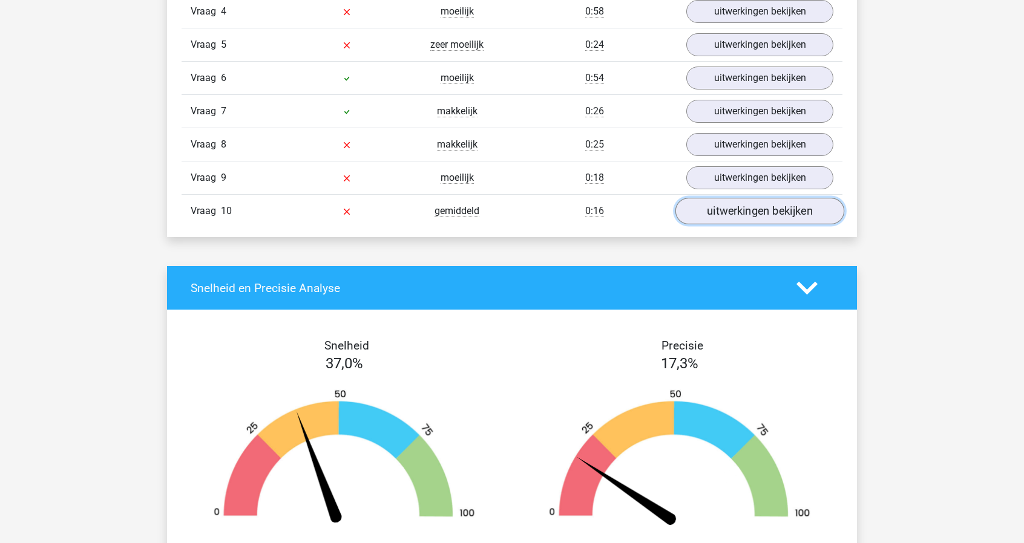
click at [762, 209] on link "uitwerkingen bekijken" at bounding box center [759, 211] width 169 height 27
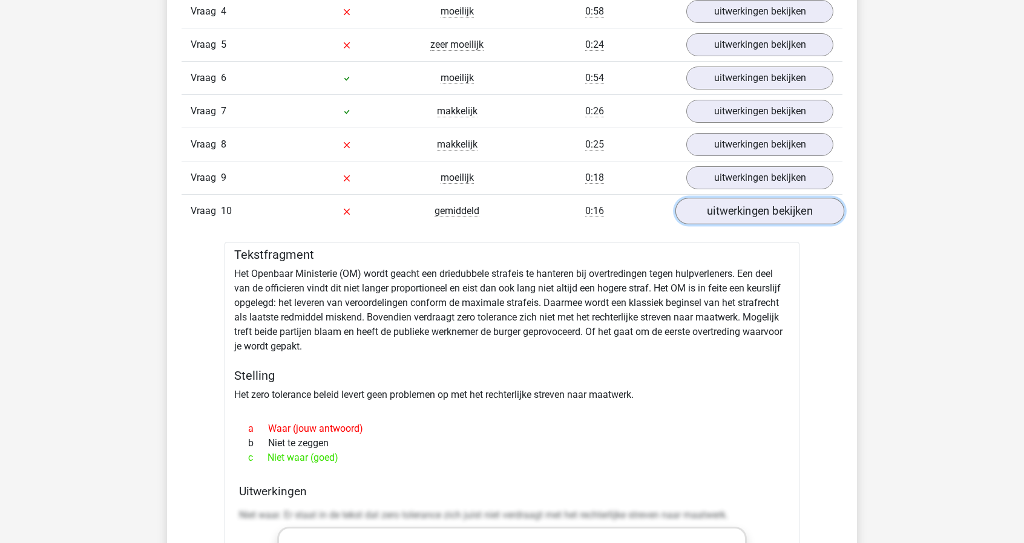
click at [805, 203] on link "uitwerkingen bekijken" at bounding box center [759, 211] width 169 height 27
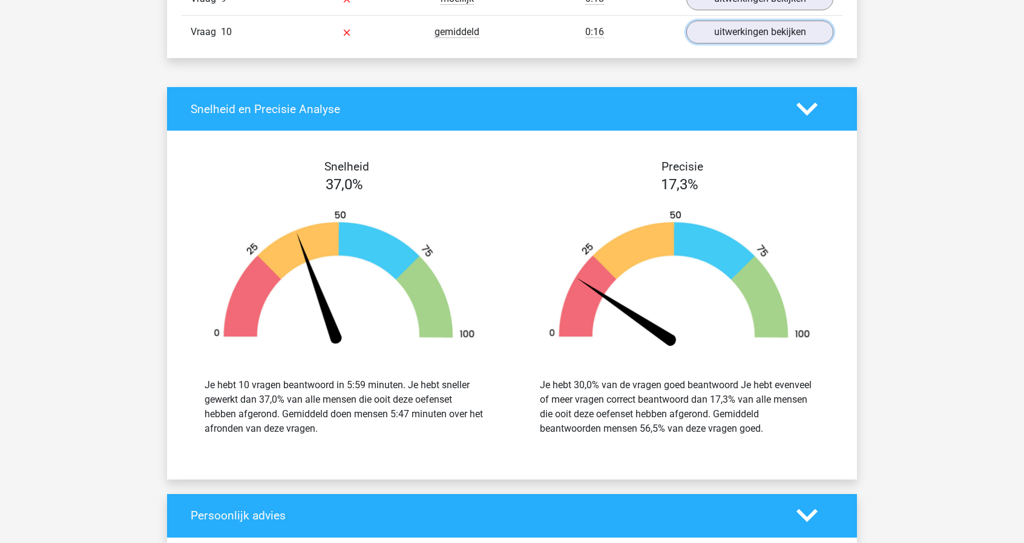
scroll to position [1331, 0]
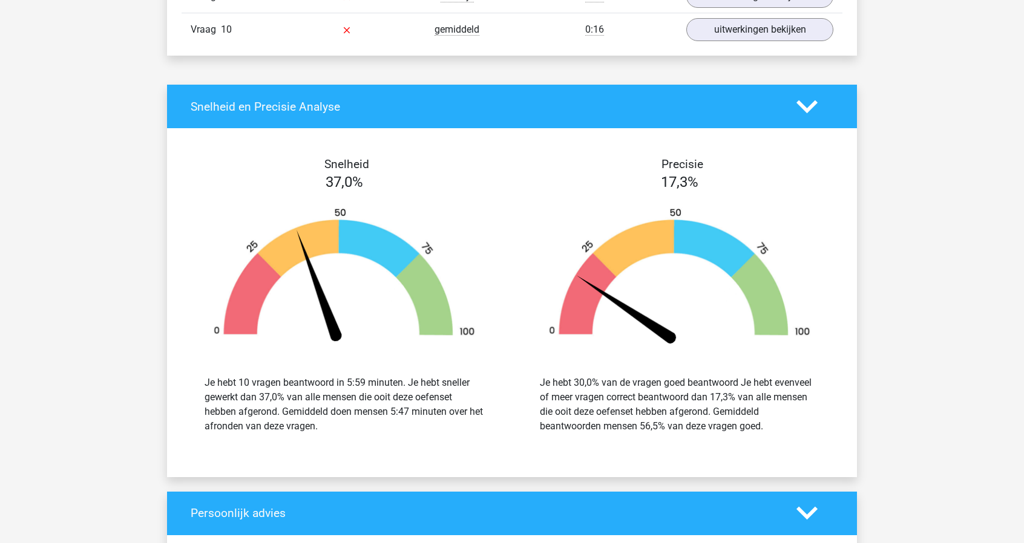
drag, startPoint x: 544, startPoint y: 421, endPoint x: 729, endPoint y: 420, distance: 184.6
click at [729, 420] on div "Je hebt 30,0% van de vragen goed beantwoord Je hebt evenveel of meer vragen cor…" at bounding box center [680, 405] width 280 height 58
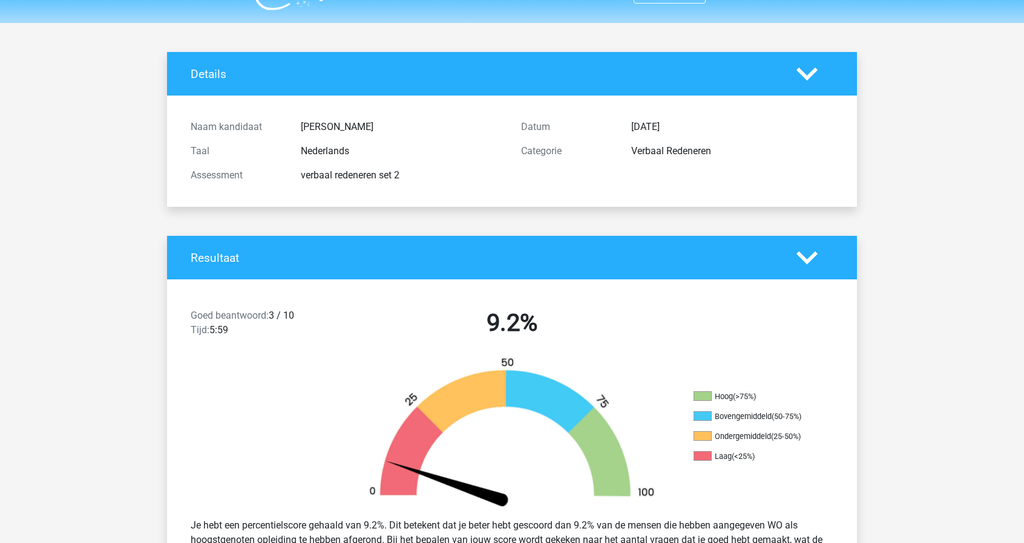
scroll to position [0, 0]
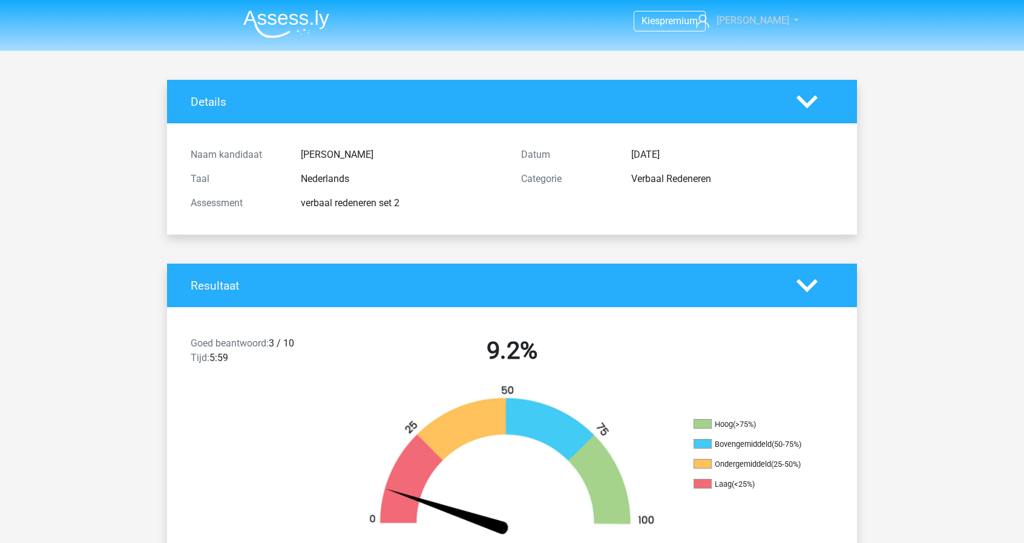
click at [709, 21] on icon at bounding box center [702, 21] width 13 height 13
click at [431, 21] on nav "Kies premium Paul paul_nijhuis@hotmail.com" at bounding box center [512, 21] width 557 height 39
click at [297, 21] on img at bounding box center [286, 24] width 86 height 28
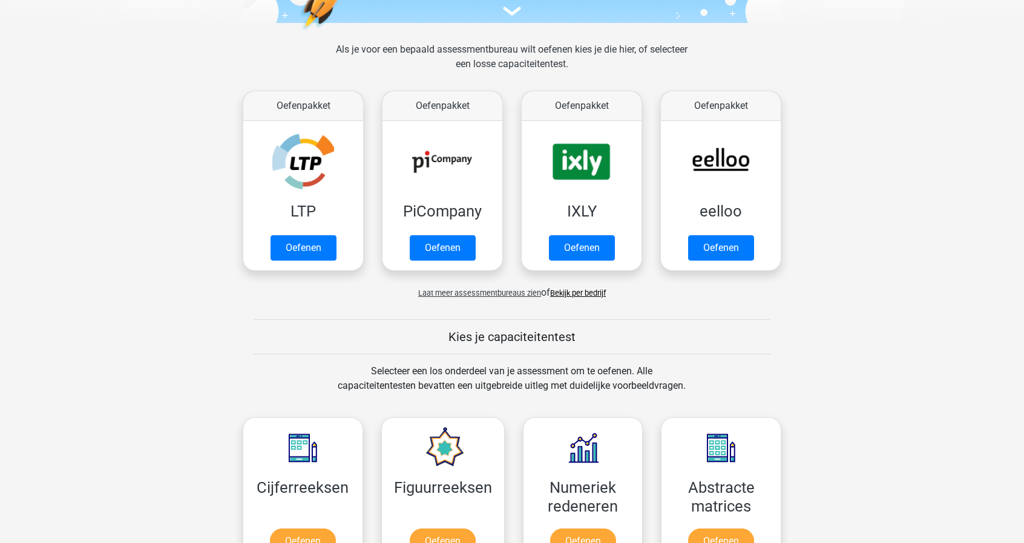
scroll to position [303, 0]
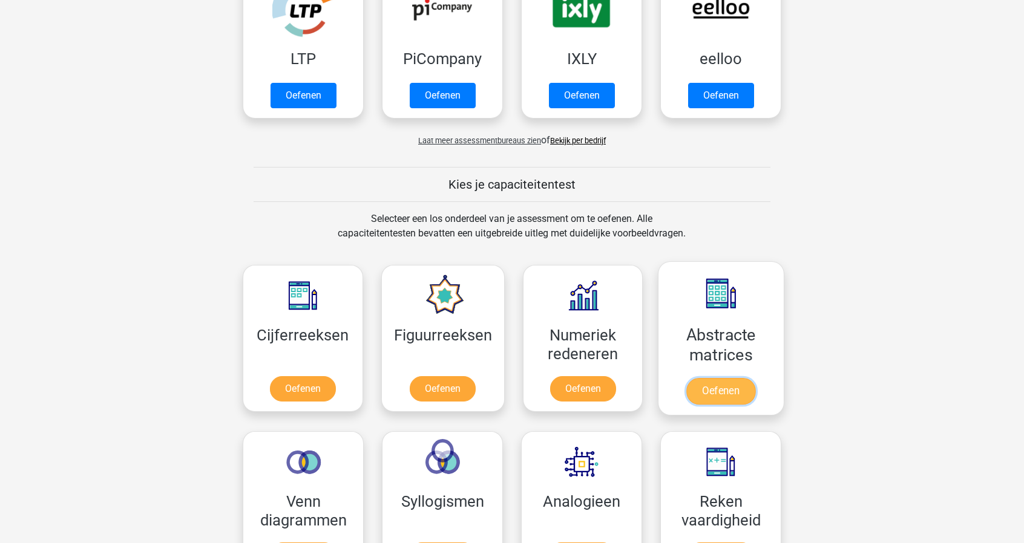
click at [741, 378] on link "Oefenen" at bounding box center [720, 391] width 69 height 27
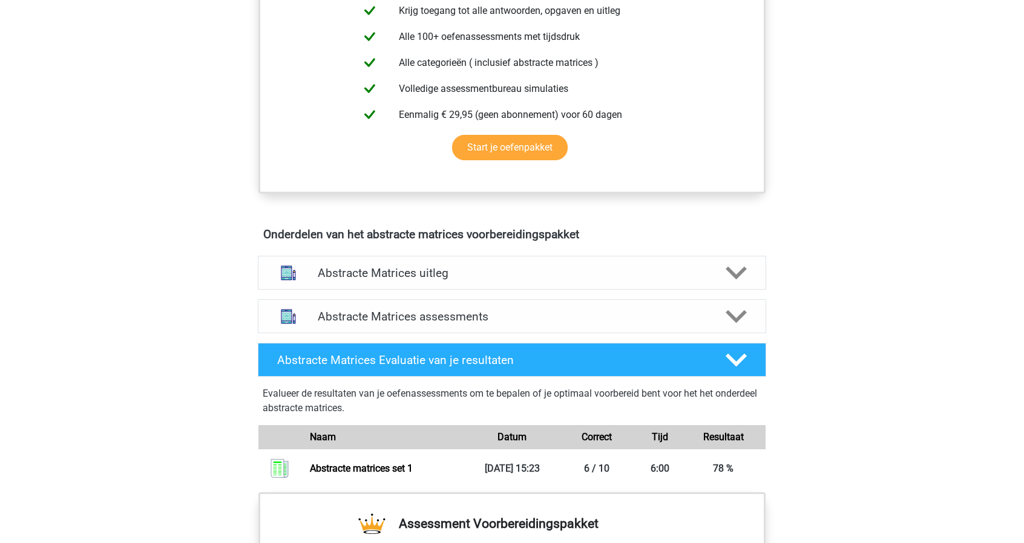
scroll to position [666, 0]
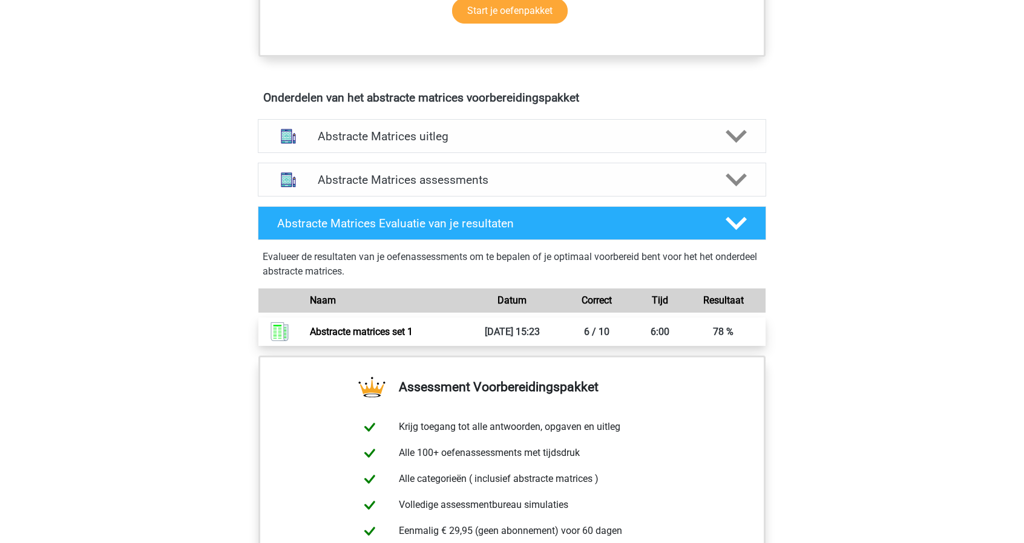
click at [351, 335] on link "Abstracte matrices set 1" at bounding box center [361, 331] width 103 height 11
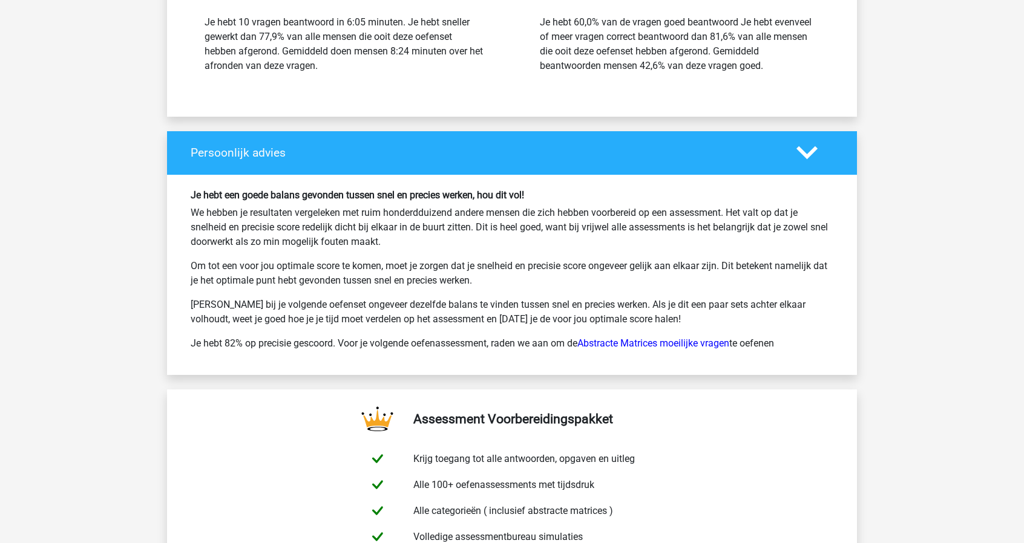
scroll to position [1694, 0]
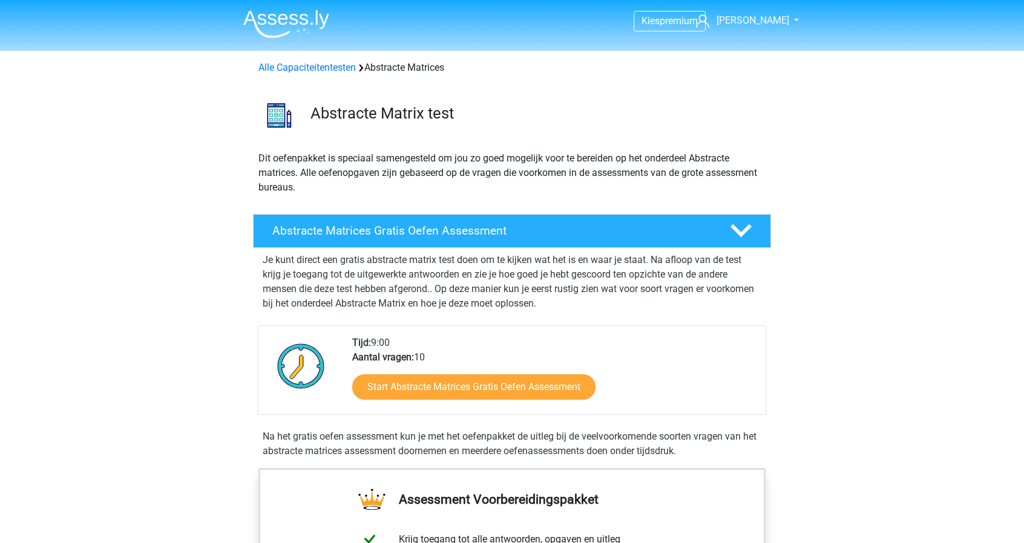
scroll to position [659, 0]
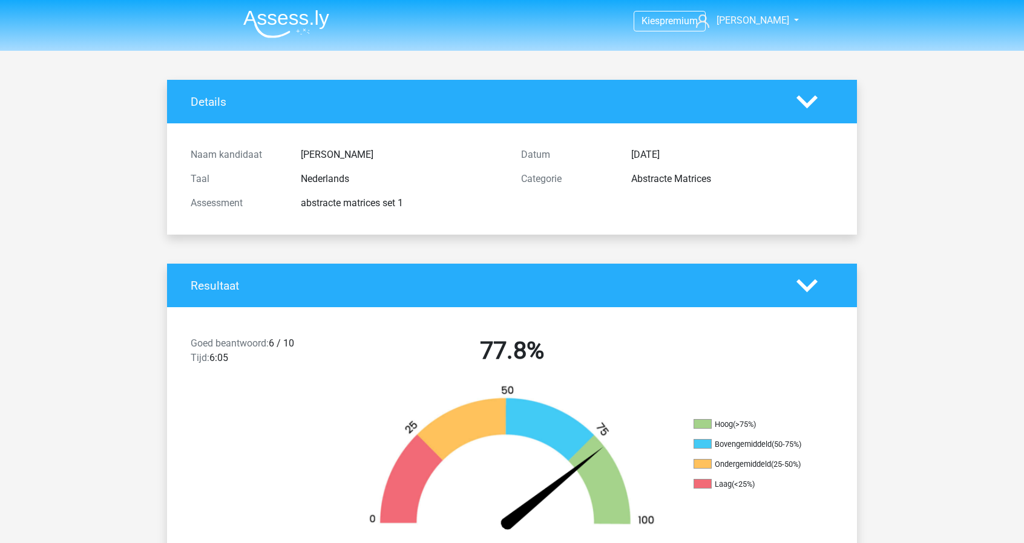
scroll to position [1694, 0]
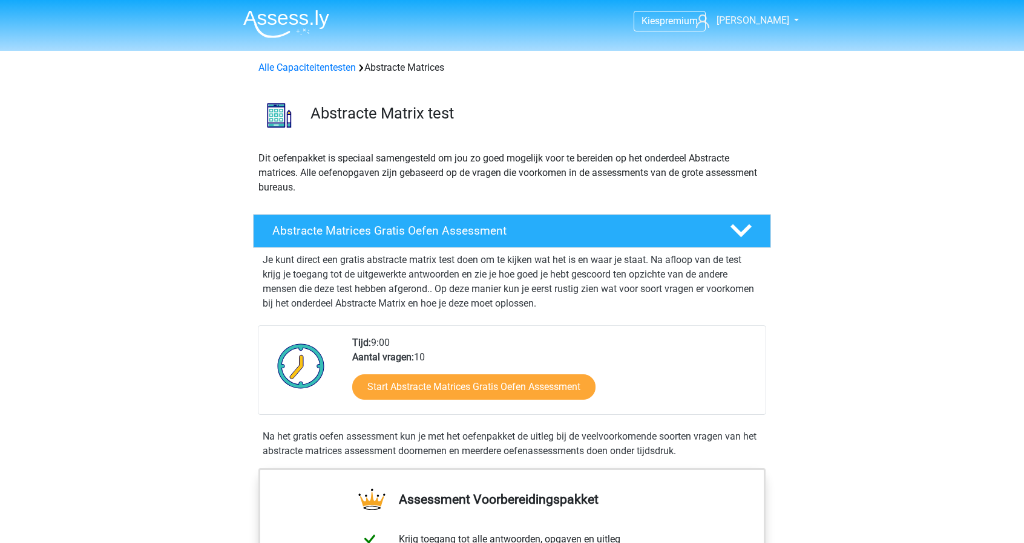
scroll to position [659, 0]
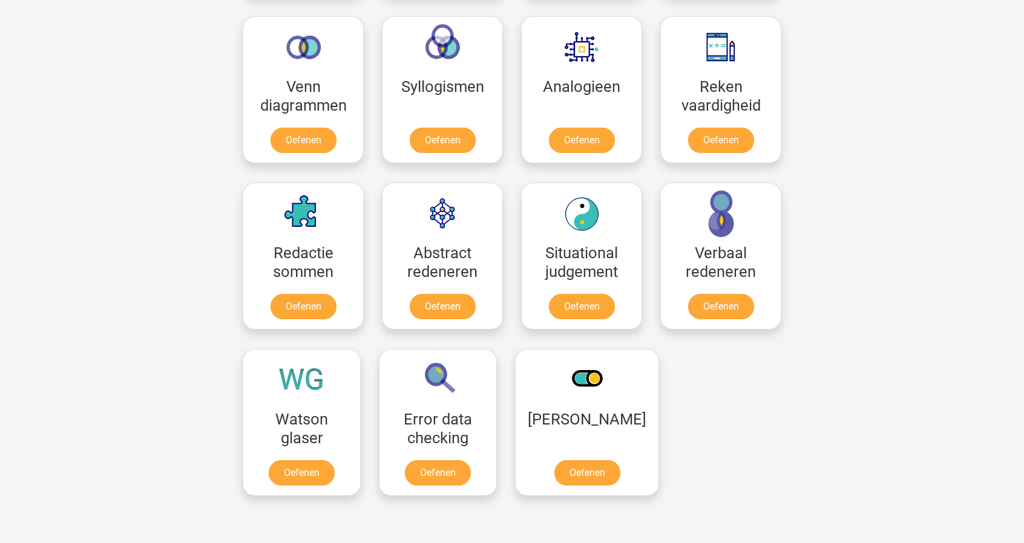
scroll to position [726, 0]
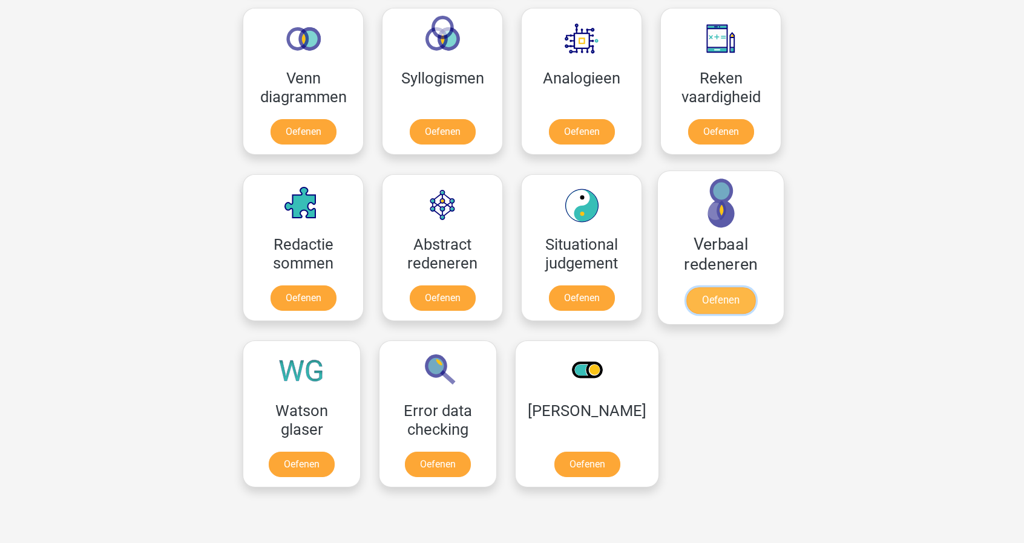
click at [687, 293] on link "Oefenen" at bounding box center [720, 300] width 69 height 27
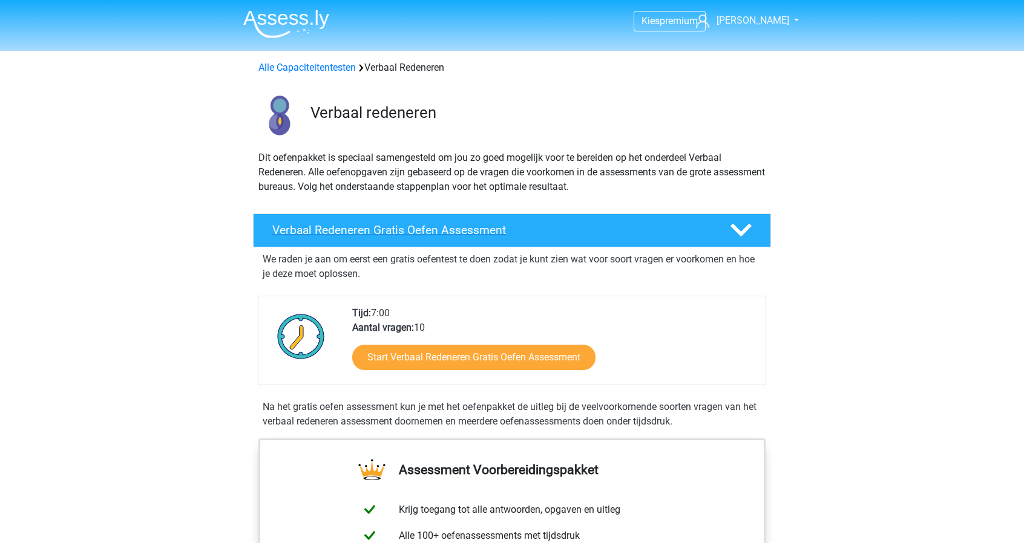
click at [689, 229] on h4 "Verbaal Redeneren Gratis Oefen Assessment" at bounding box center [491, 230] width 438 height 14
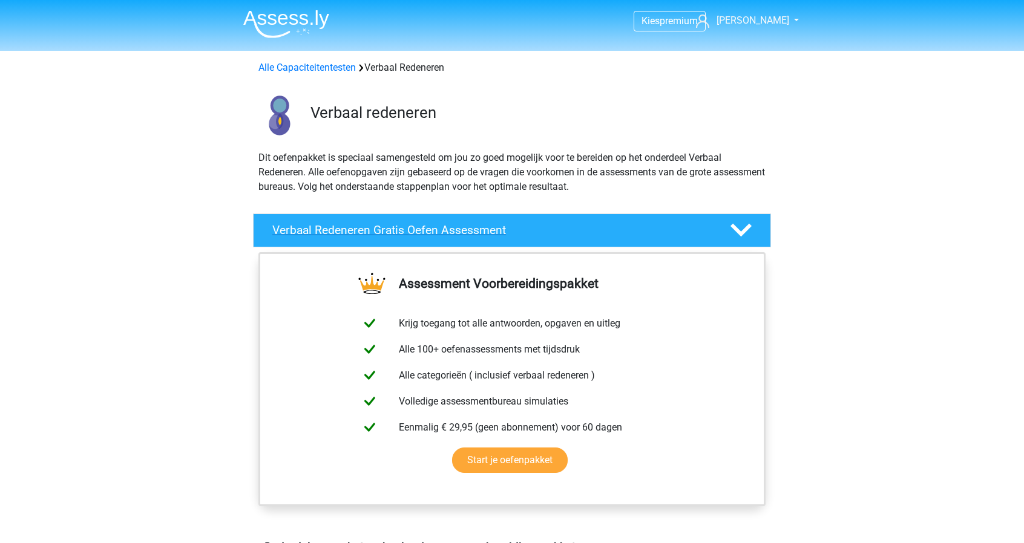
click at [623, 230] on h4 "Verbaal Redeneren Gratis Oefen Assessment" at bounding box center [491, 230] width 438 height 14
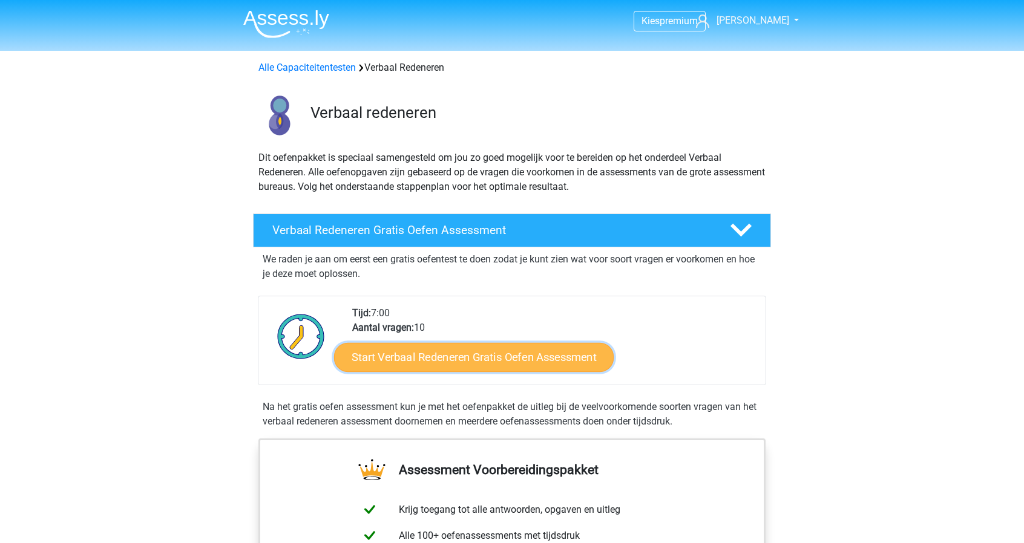
click at [507, 352] on link "Start Verbaal Redeneren Gratis Oefen Assessment" at bounding box center [474, 357] width 280 height 29
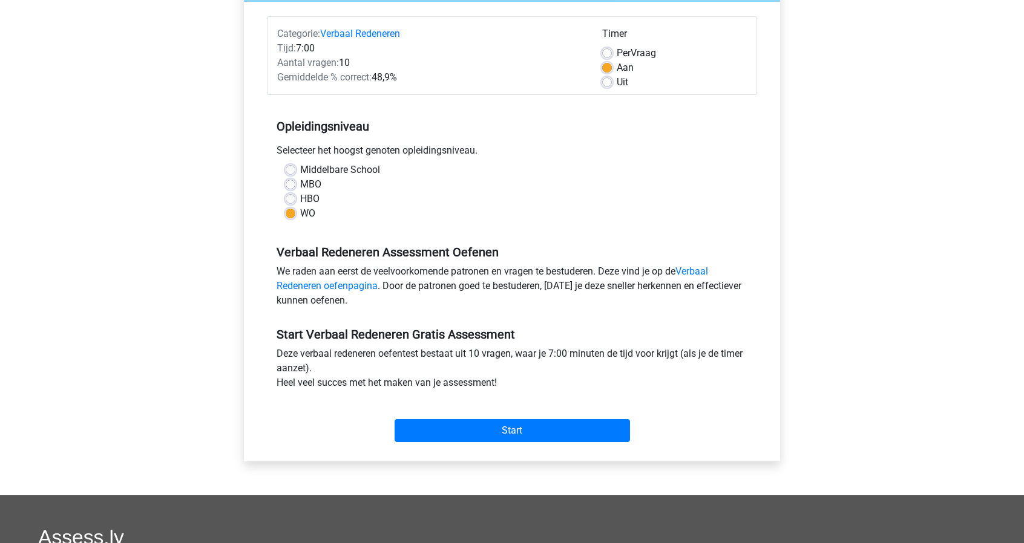
scroll to position [109, 0]
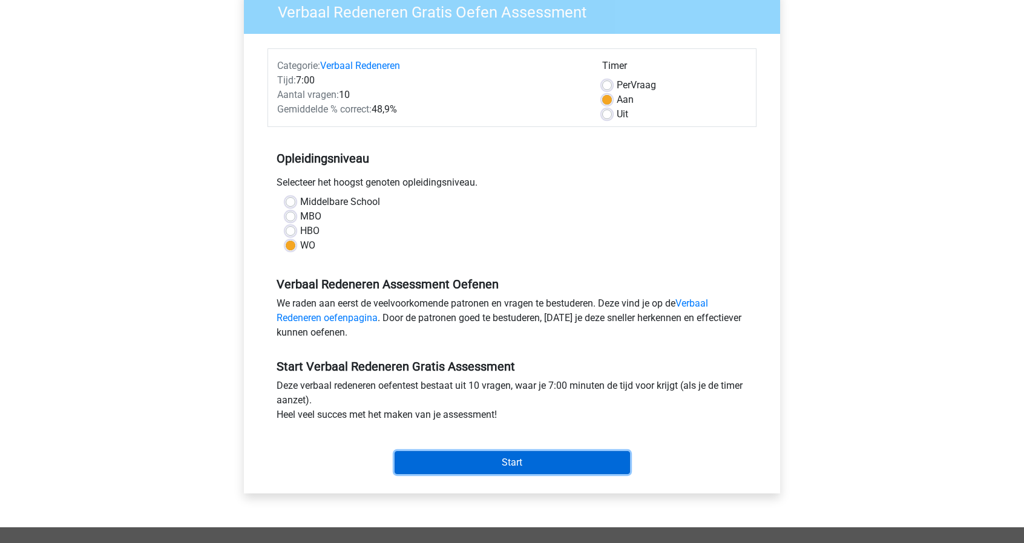
click at [528, 461] on input "Start" at bounding box center [512, 462] width 235 height 23
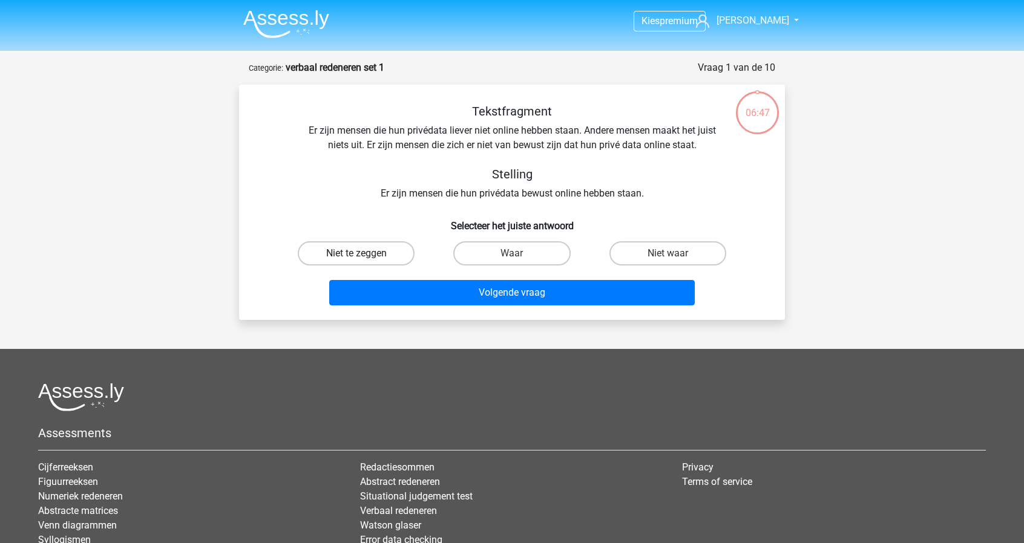
click at [375, 256] on label "Niet te zeggen" at bounding box center [356, 253] width 117 height 24
click at [364, 256] on input "Niet te zeggen" at bounding box center [360, 258] width 8 height 8
radio input "true"
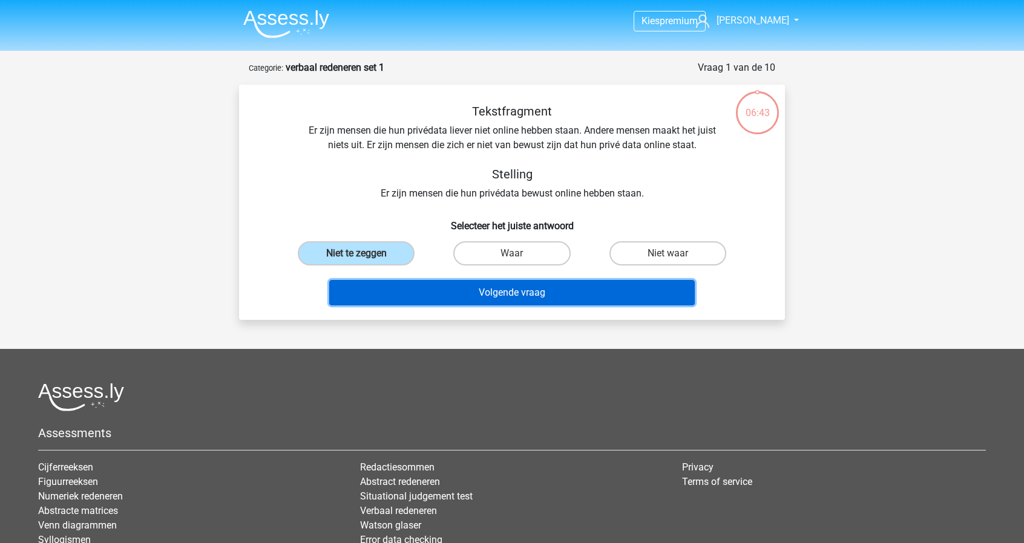
click at [539, 300] on button "Volgende vraag" at bounding box center [512, 292] width 366 height 25
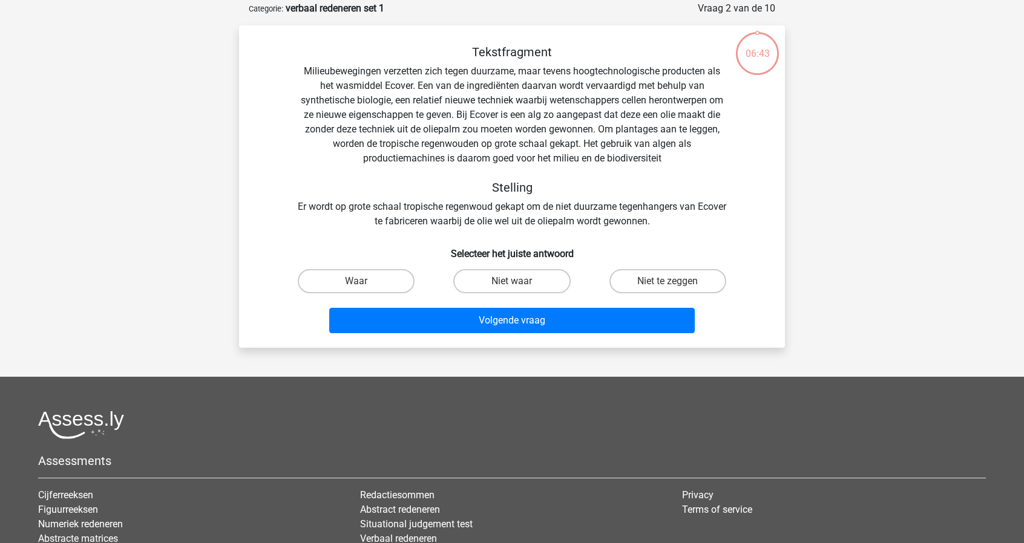
scroll to position [61, 0]
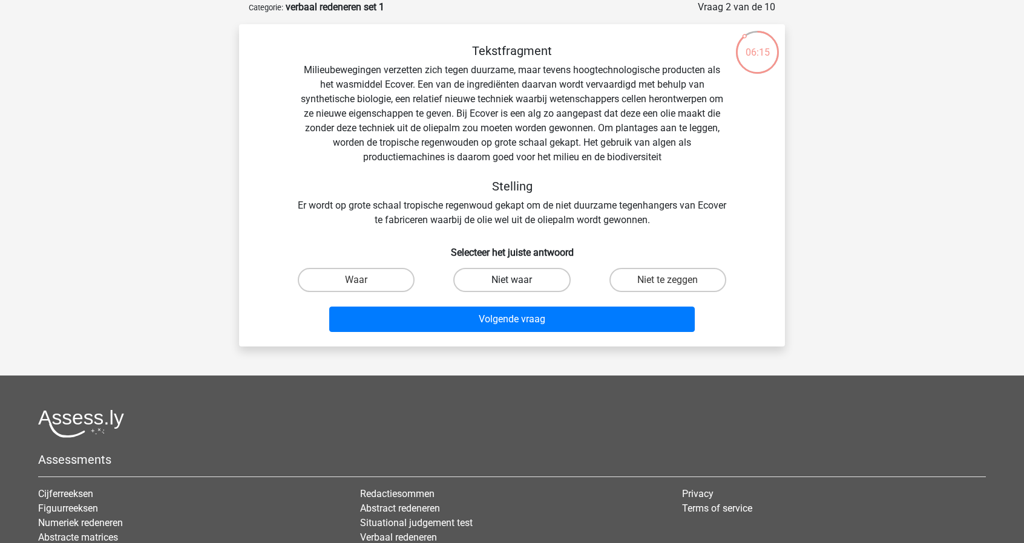
click at [520, 289] on label "Niet waar" at bounding box center [511, 280] width 117 height 24
click at [520, 288] on input "Niet waar" at bounding box center [516, 284] width 8 height 8
radio input "true"
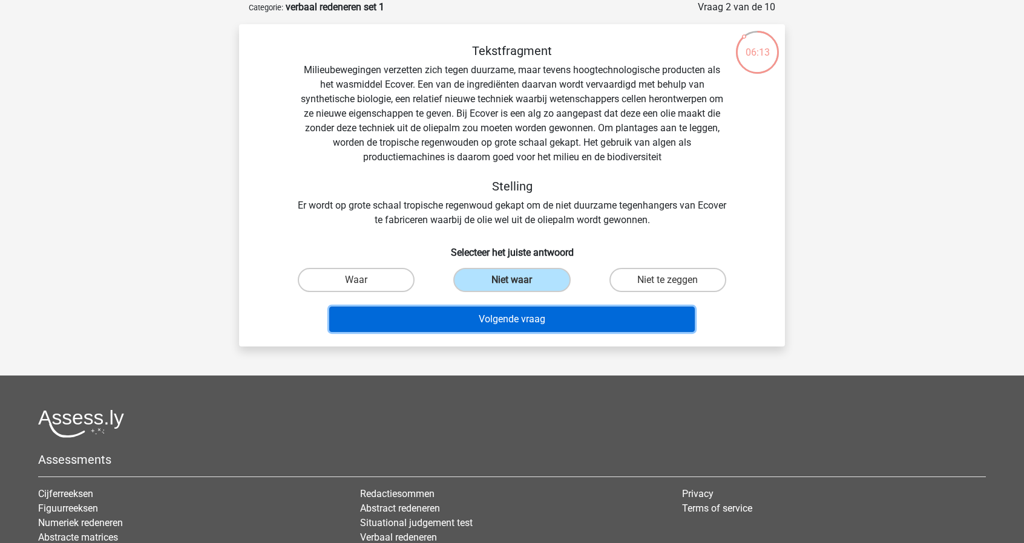
click at [514, 321] on button "Volgende vraag" at bounding box center [512, 319] width 366 height 25
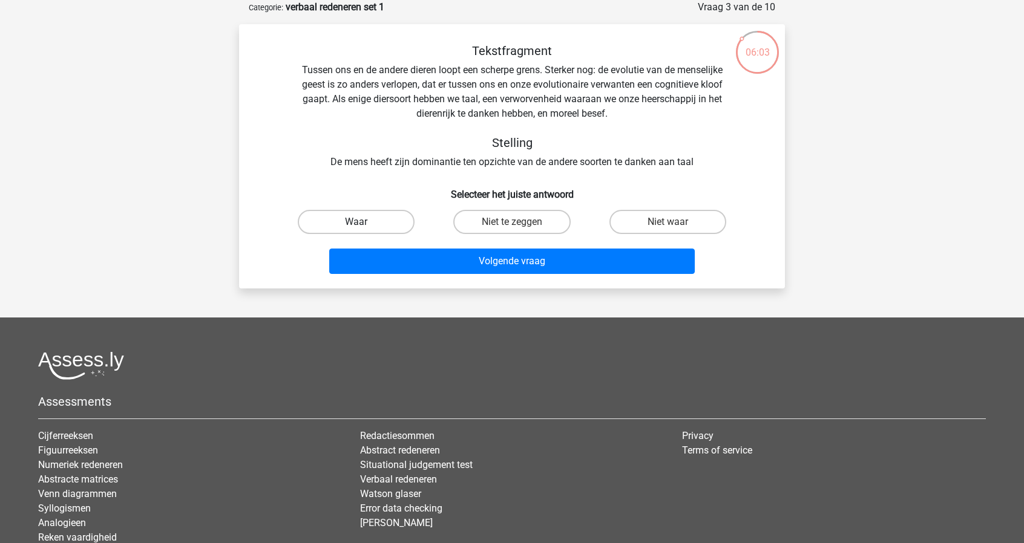
click at [387, 226] on label "Waar" at bounding box center [356, 222] width 117 height 24
click at [364, 226] on input "Waar" at bounding box center [360, 226] width 8 height 8
radio input "true"
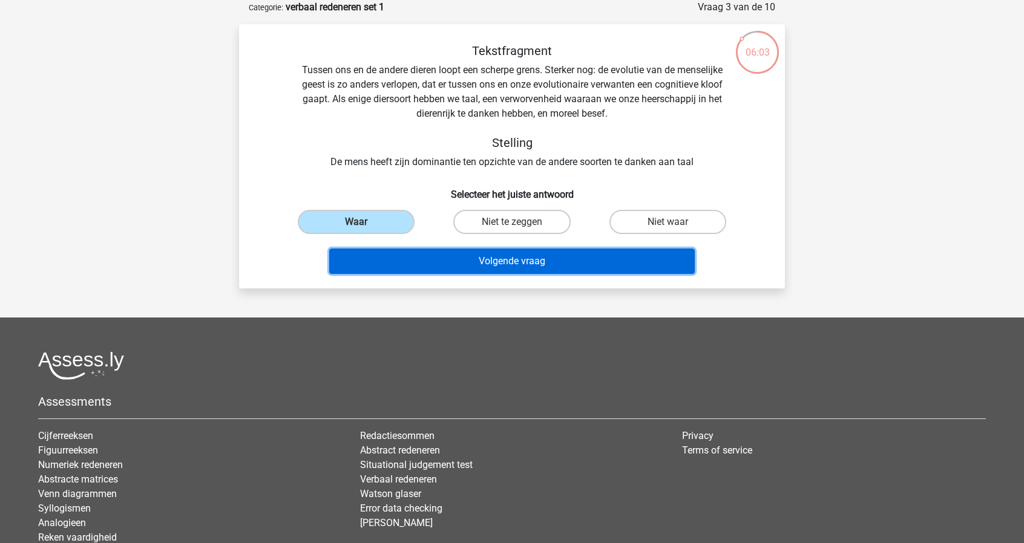
click at [500, 259] on button "Volgende vraag" at bounding box center [512, 261] width 366 height 25
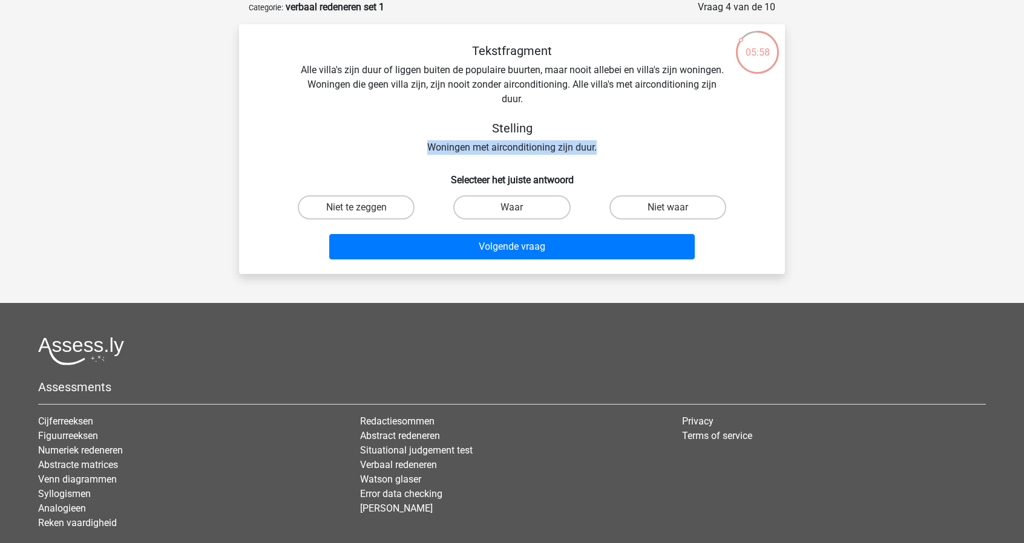
drag, startPoint x: 534, startPoint y: 147, endPoint x: 600, endPoint y: 148, distance: 66.6
click at [600, 148] on div "Tekstfragment Alle villa's zijn duur of liggen buiten de populaire buurten, maa…" at bounding box center [511, 99] width 507 height 111
drag, startPoint x: 433, startPoint y: 84, endPoint x: 520, endPoint y: 88, distance: 87.2
click at [520, 88] on div "Tekstfragment Alle villa's zijn duur of liggen buiten de populaire buurten, maa…" at bounding box center [511, 99] width 507 height 111
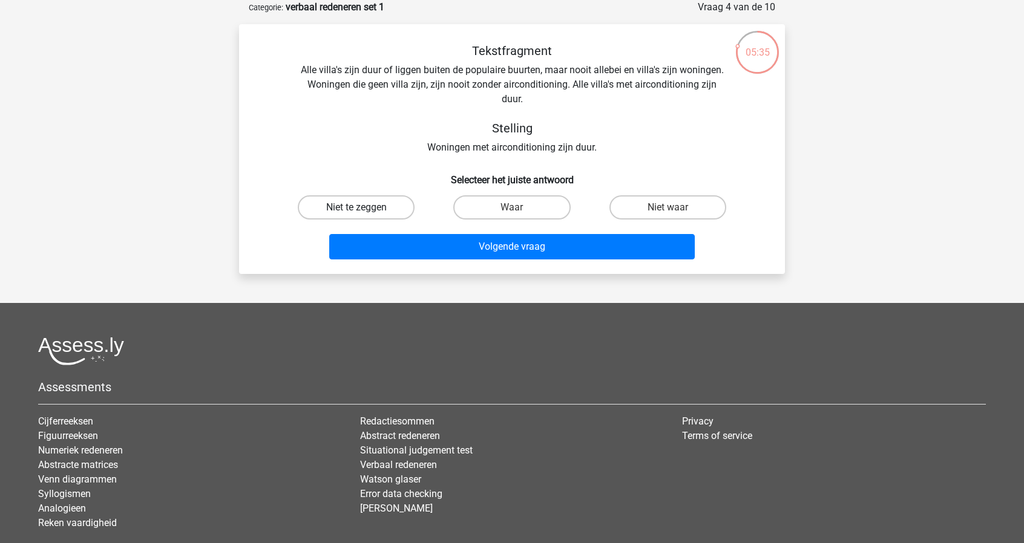
click at [413, 205] on label "Niet te zeggen" at bounding box center [356, 207] width 117 height 24
click at [364, 208] on input "Niet te zeggen" at bounding box center [360, 212] width 8 height 8
radio input "true"
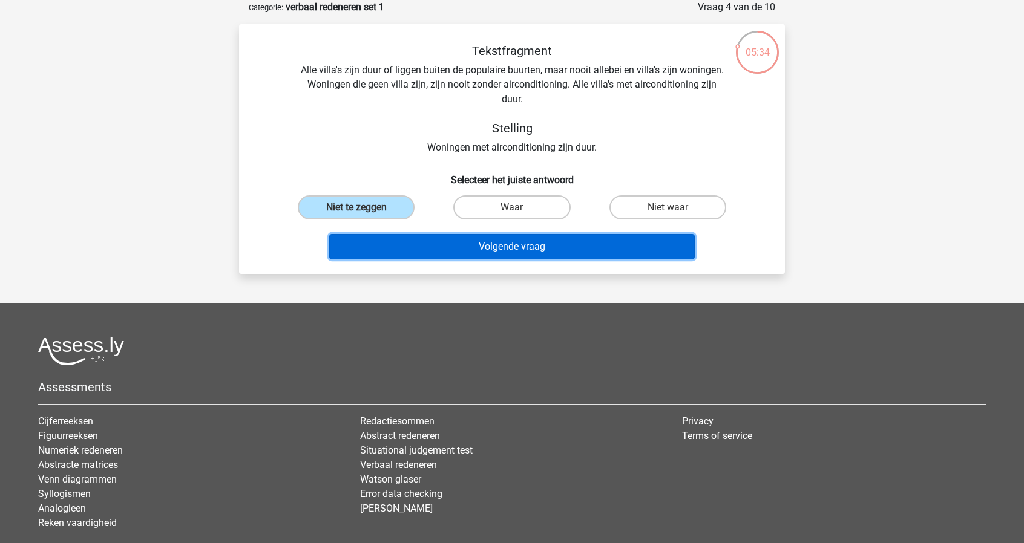
click at [469, 250] on button "Volgende vraag" at bounding box center [512, 246] width 366 height 25
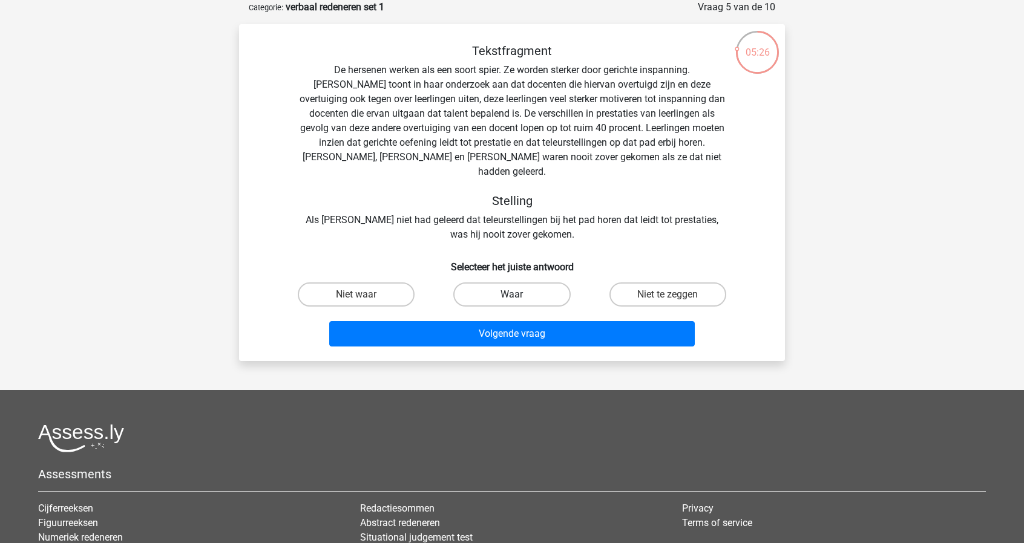
click at [485, 283] on label "Waar" at bounding box center [511, 295] width 117 height 24
click at [512, 295] on input "Waar" at bounding box center [516, 299] width 8 height 8
radio input "true"
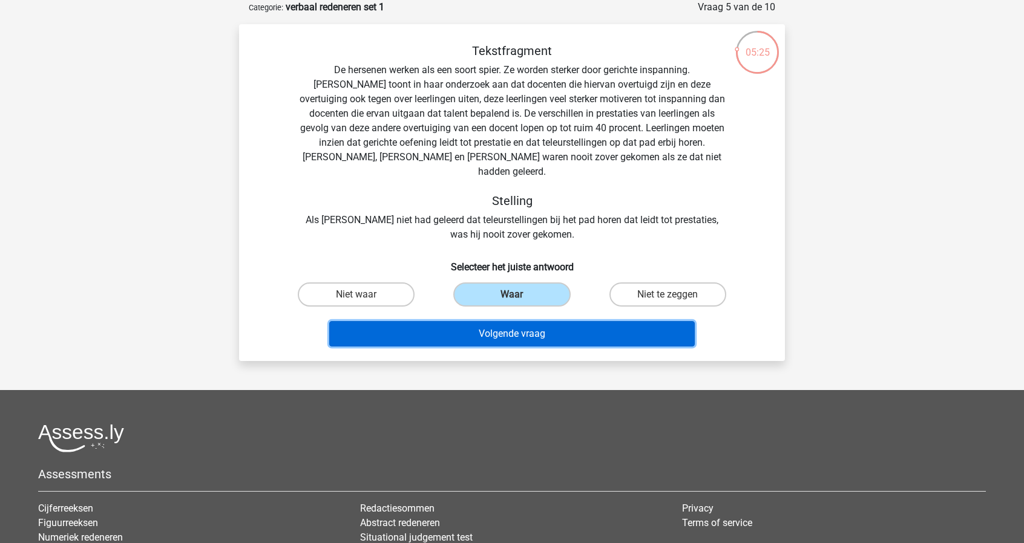
click at [508, 326] on button "Volgende vraag" at bounding box center [512, 333] width 366 height 25
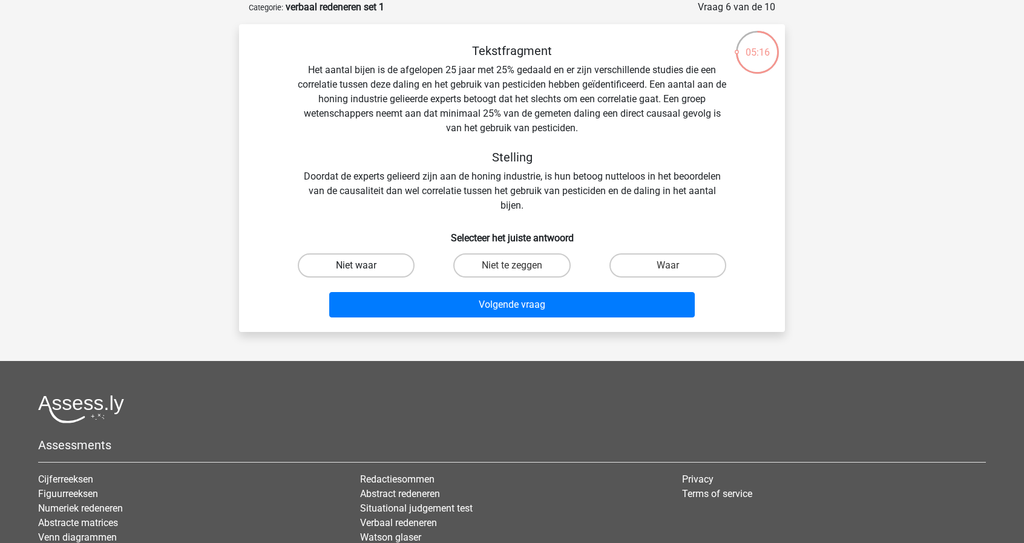
click at [382, 266] on label "Niet waar" at bounding box center [356, 266] width 117 height 24
click at [364, 266] on input "Niet waar" at bounding box center [360, 270] width 8 height 8
radio input "true"
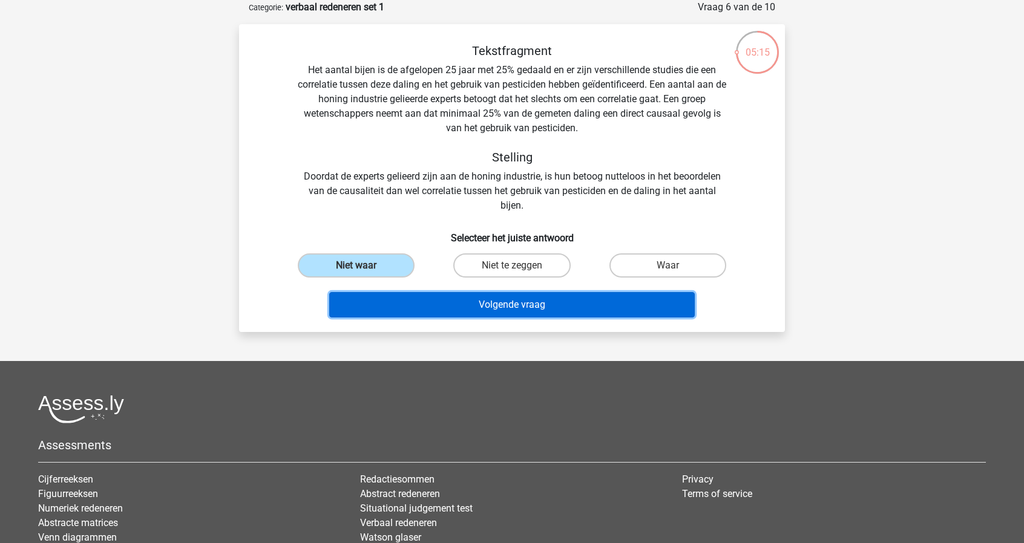
click at [542, 315] on button "Volgende vraag" at bounding box center [512, 304] width 366 height 25
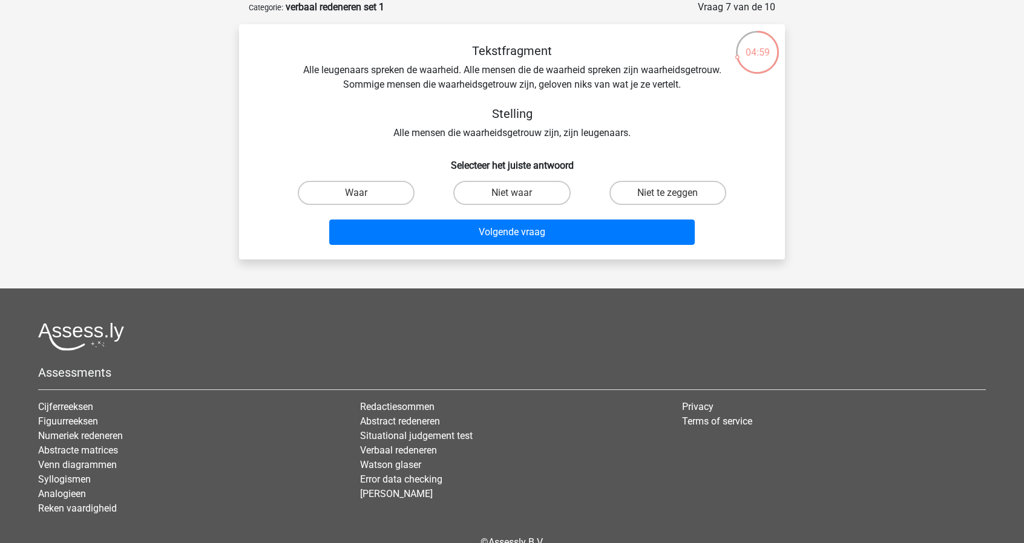
click at [499, 180] on div "Niet waar" at bounding box center [512, 193] width 156 height 34
drag, startPoint x: 496, startPoint y: 191, endPoint x: 500, endPoint y: 198, distance: 8.7
click at [496, 191] on label "Niet waar" at bounding box center [511, 193] width 117 height 24
click at [512, 193] on input "Niet waar" at bounding box center [516, 197] width 8 height 8
radio input "true"
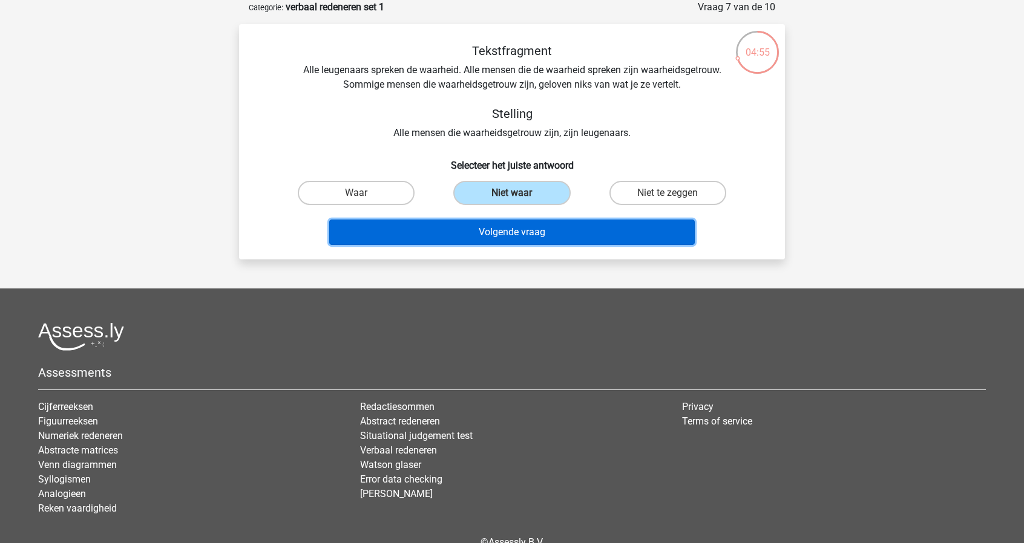
click at [499, 233] on button "Volgende vraag" at bounding box center [512, 232] width 366 height 25
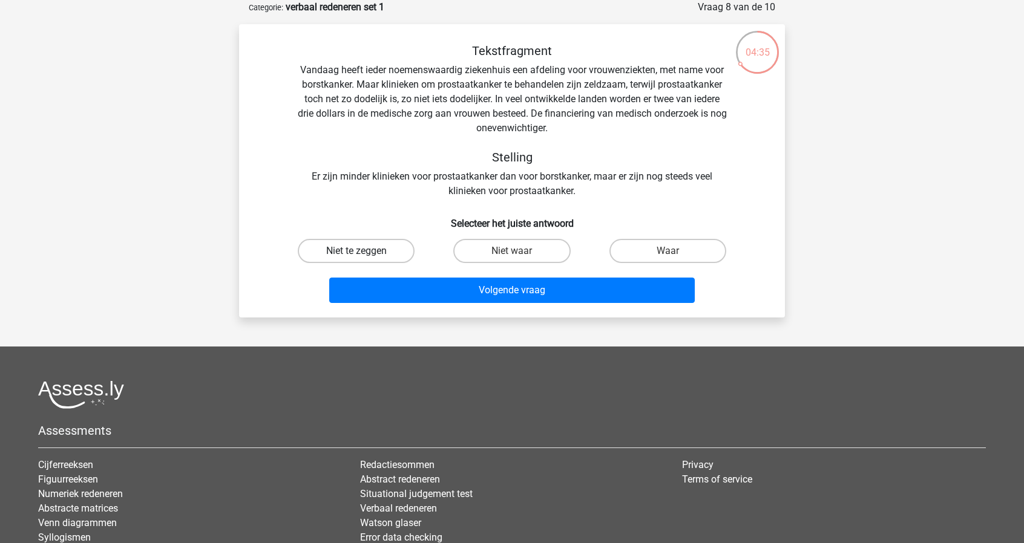
click at [347, 258] on label "Niet te zeggen" at bounding box center [356, 251] width 117 height 24
click at [356, 258] on input "Niet te zeggen" at bounding box center [360, 255] width 8 height 8
radio input "true"
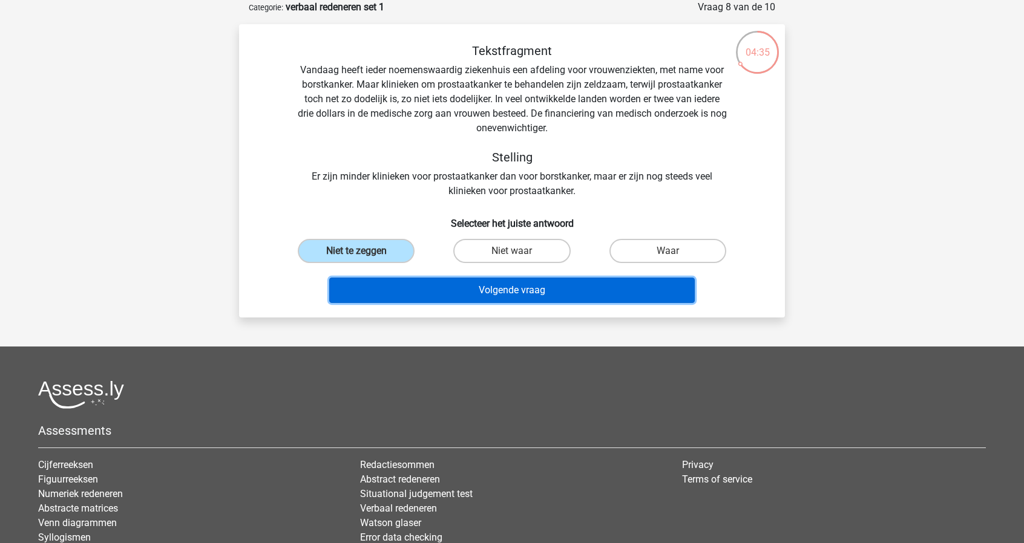
click at [541, 301] on button "Volgende vraag" at bounding box center [512, 290] width 366 height 25
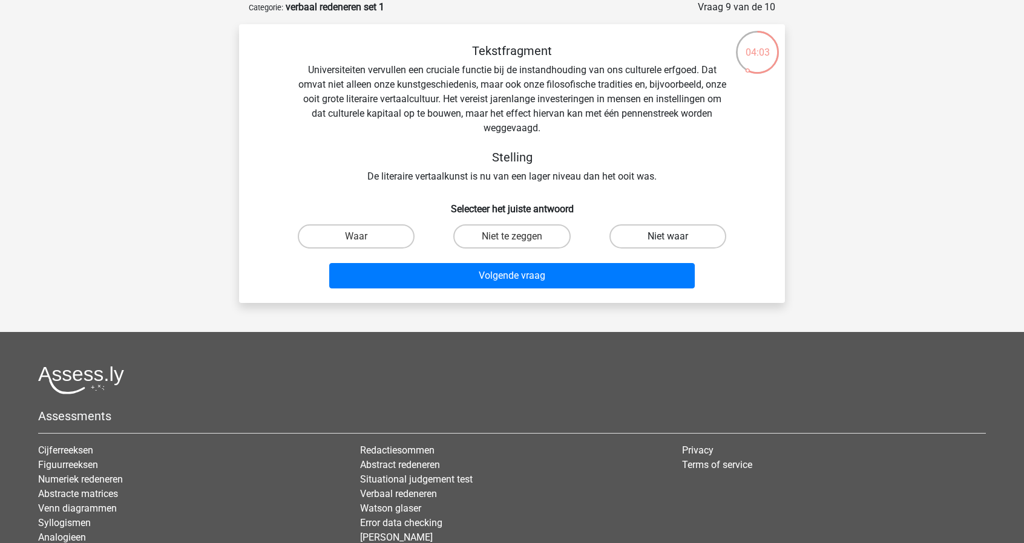
click at [664, 235] on label "Niet waar" at bounding box center [667, 237] width 117 height 24
click at [667, 237] on input "Niet waar" at bounding box center [671, 241] width 8 height 8
radio input "true"
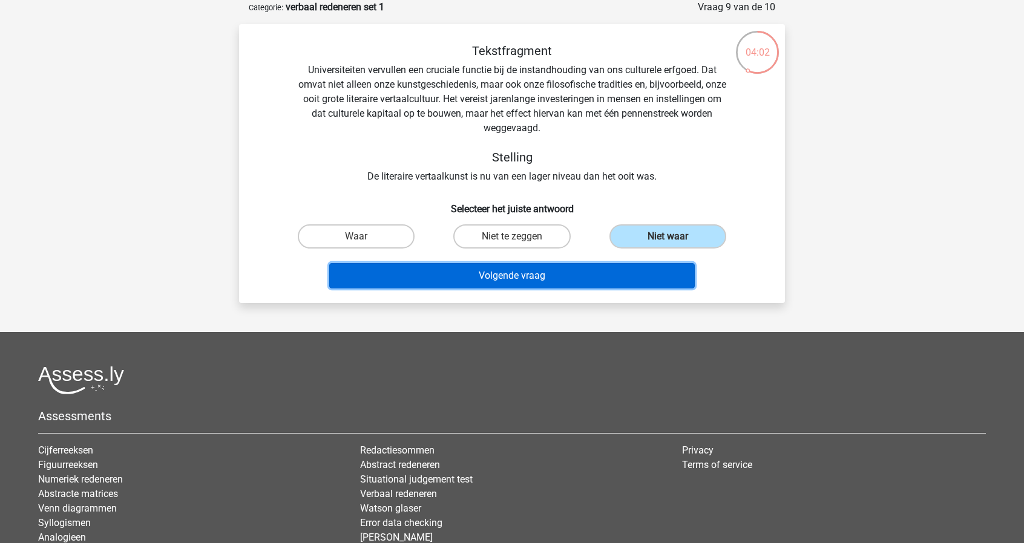
click at [606, 280] on button "Volgende vraag" at bounding box center [512, 275] width 366 height 25
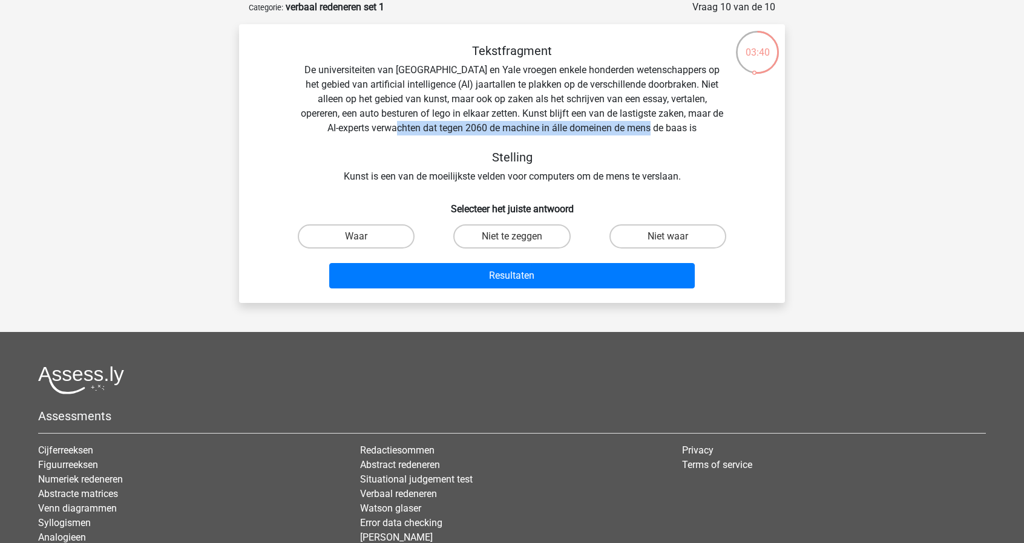
drag, startPoint x: 690, startPoint y: 130, endPoint x: 420, endPoint y: 129, distance: 269.9
click at [420, 129] on div "Tekstfragment De universiteiten van Oxford en Yale vroegen enkele honderden wet…" at bounding box center [511, 114] width 507 height 140
click at [420, 131] on div "Tekstfragment De universiteiten van Oxford en Yale vroegen enkele honderden wet…" at bounding box center [511, 114] width 507 height 140
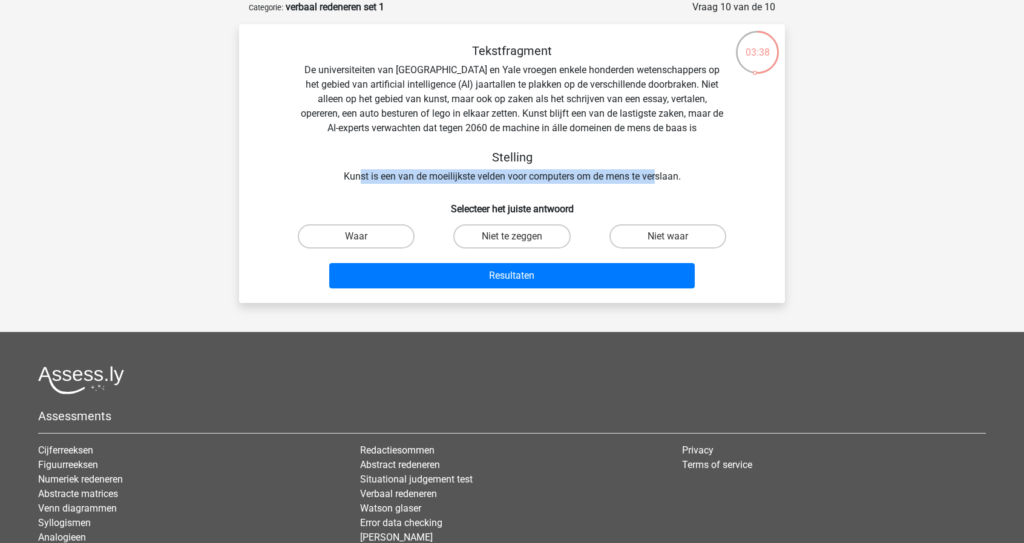
drag, startPoint x: 482, startPoint y: 166, endPoint x: 667, endPoint y: 175, distance: 186.0
click at [658, 175] on div "Tekstfragment De universiteiten van Oxford en Yale vroegen enkele honderden wet…" at bounding box center [511, 114] width 507 height 140
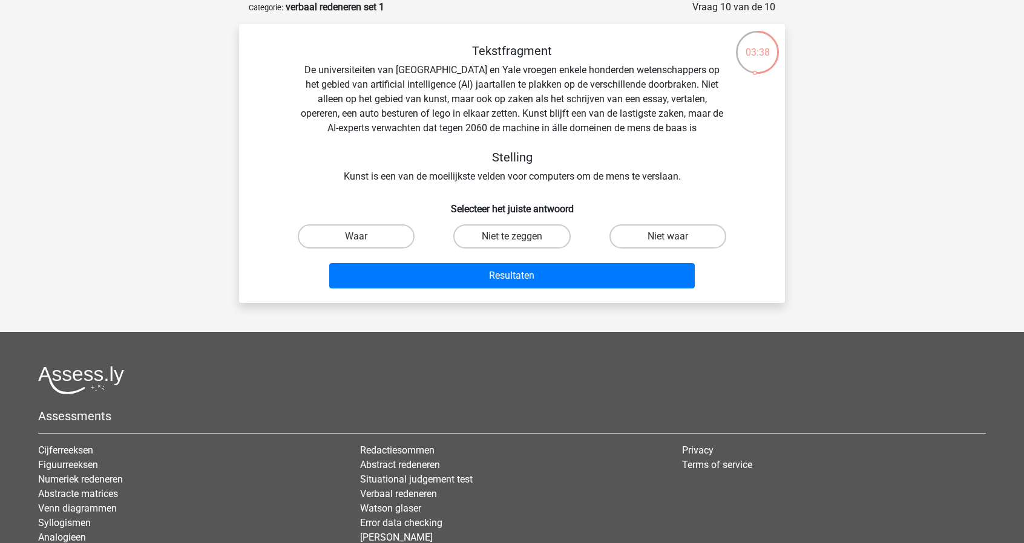
click at [712, 174] on div "Tekstfragment De universiteiten van Oxford en Yale vroegen enkele honderden wet…" at bounding box center [511, 114] width 507 height 140
click at [388, 243] on label "Waar" at bounding box center [356, 237] width 117 height 24
click at [364, 243] on input "Waar" at bounding box center [360, 241] width 8 height 8
radio input "true"
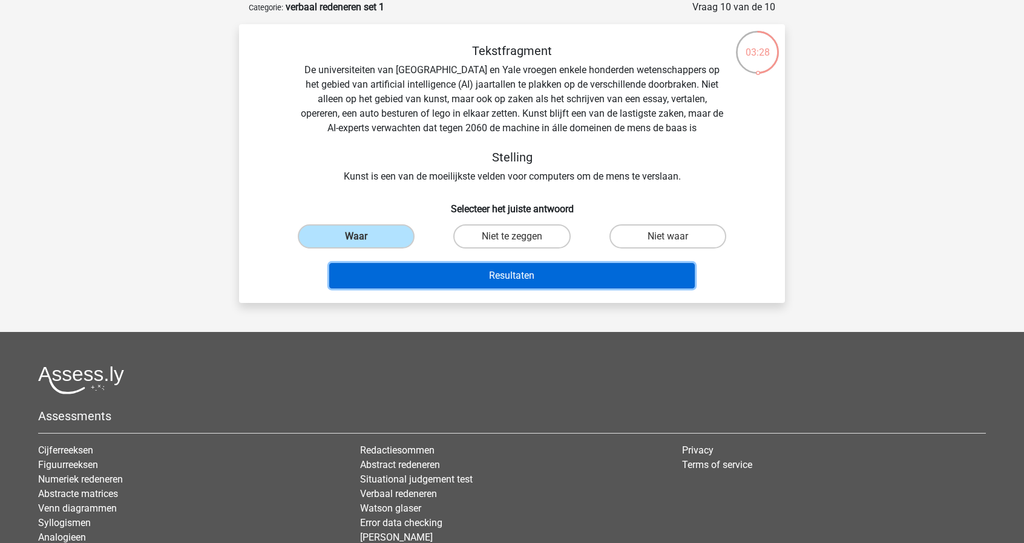
click at [487, 286] on button "Resultaten" at bounding box center [512, 275] width 366 height 25
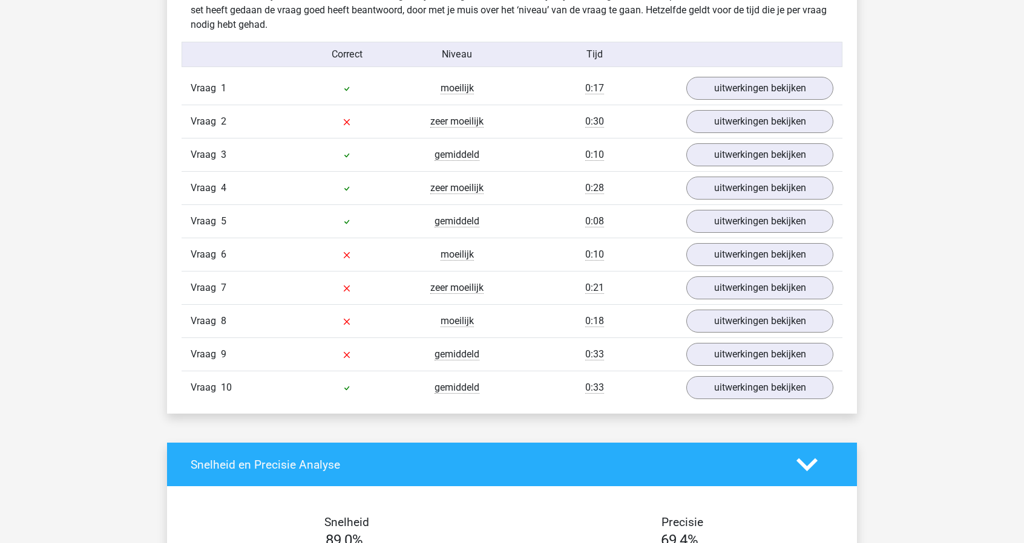
scroll to position [968, 0]
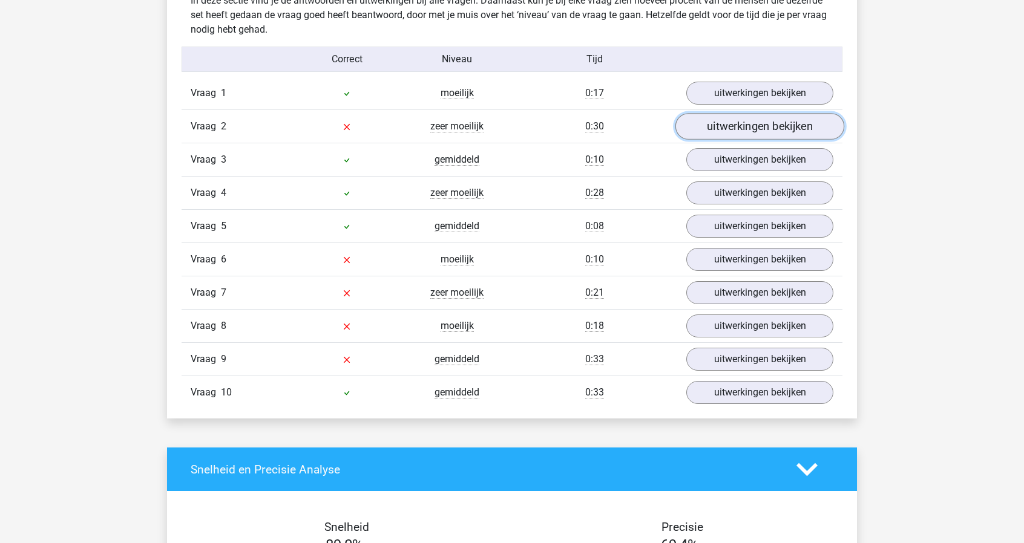
click at [720, 126] on link "uitwerkingen bekijken" at bounding box center [759, 127] width 169 height 27
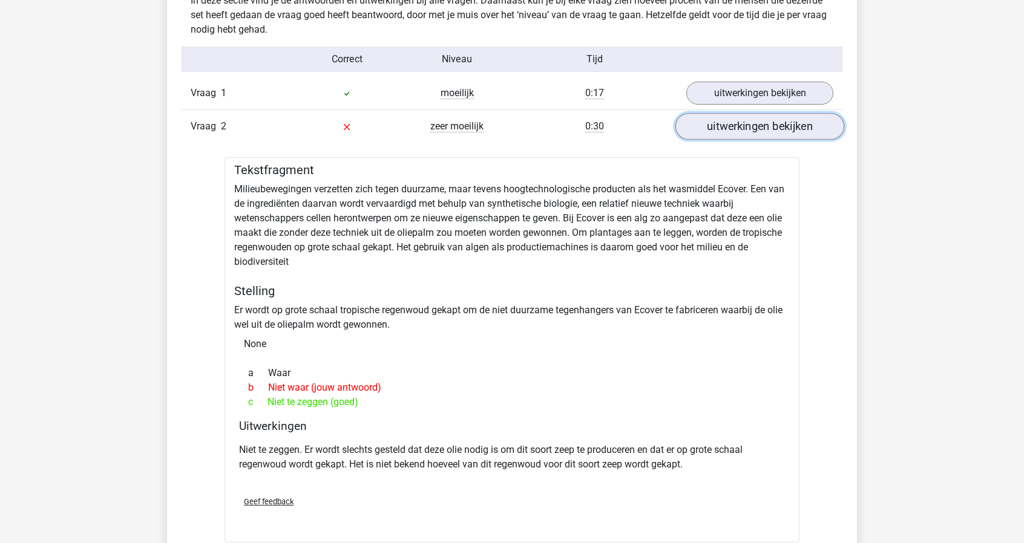
click at [756, 124] on link "uitwerkingen bekijken" at bounding box center [759, 127] width 169 height 27
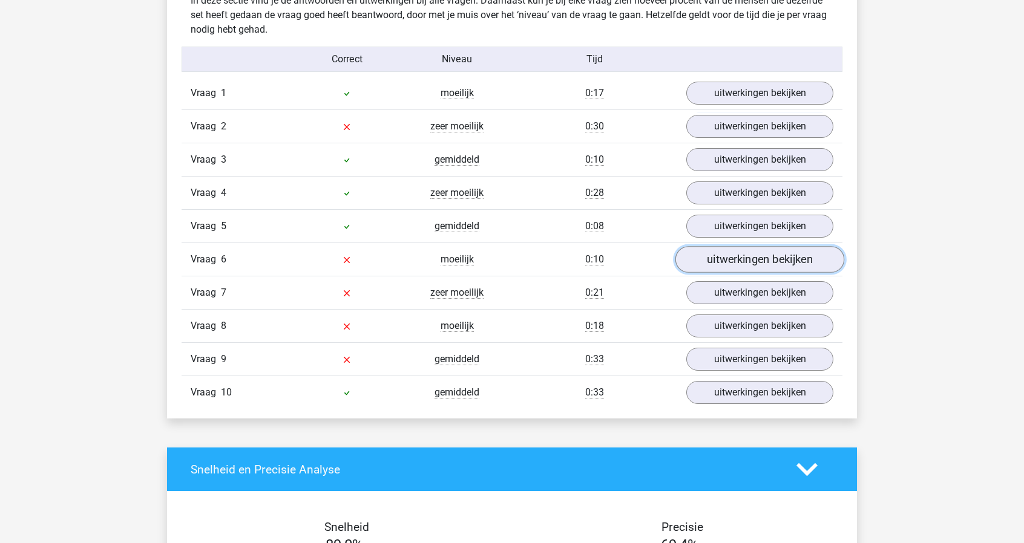
click at [739, 253] on link "uitwerkingen bekijken" at bounding box center [759, 260] width 169 height 27
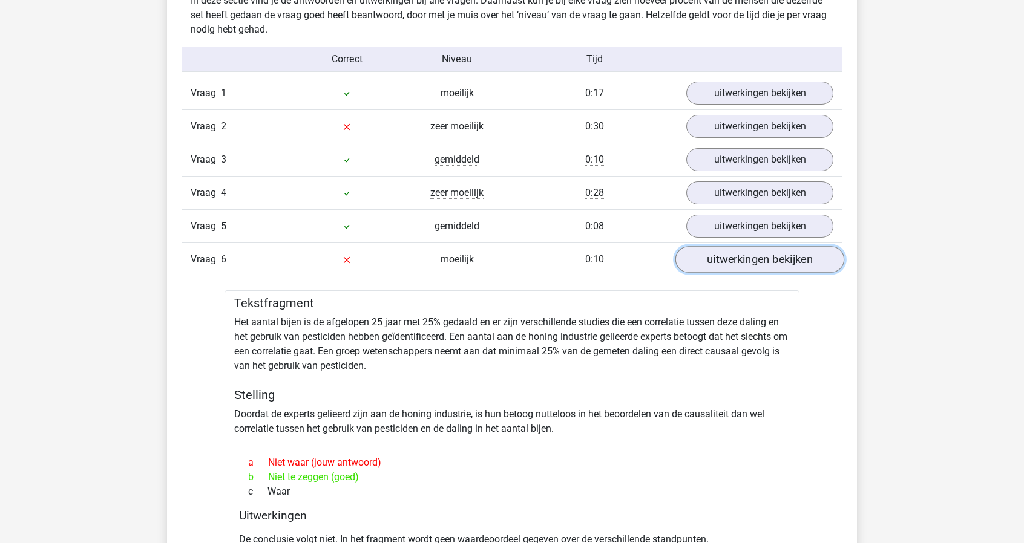
click at [739, 253] on link "uitwerkingen bekijken" at bounding box center [759, 260] width 169 height 27
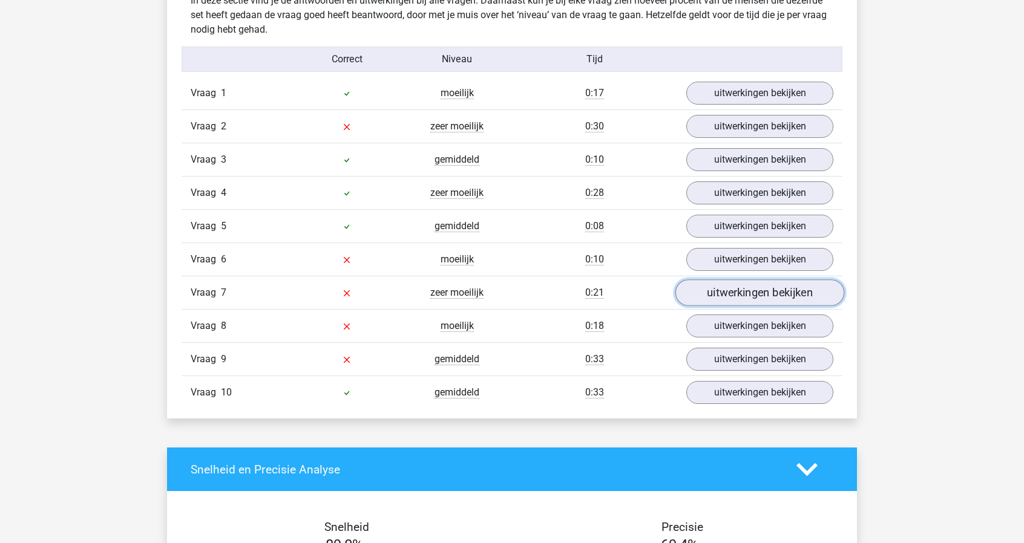
click at [753, 297] on link "uitwerkingen bekijken" at bounding box center [759, 293] width 169 height 27
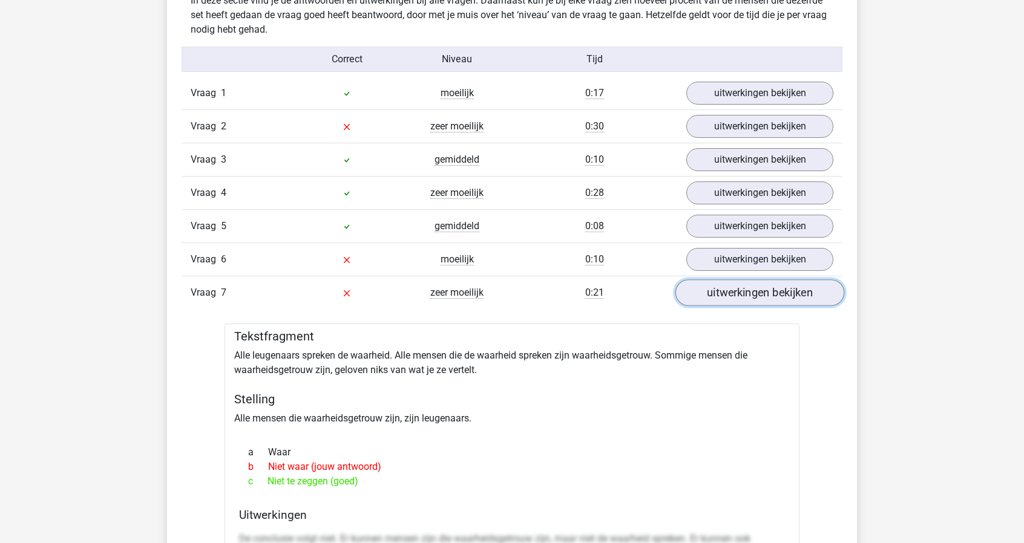
click at [753, 297] on link "uitwerkingen bekijken" at bounding box center [759, 293] width 169 height 27
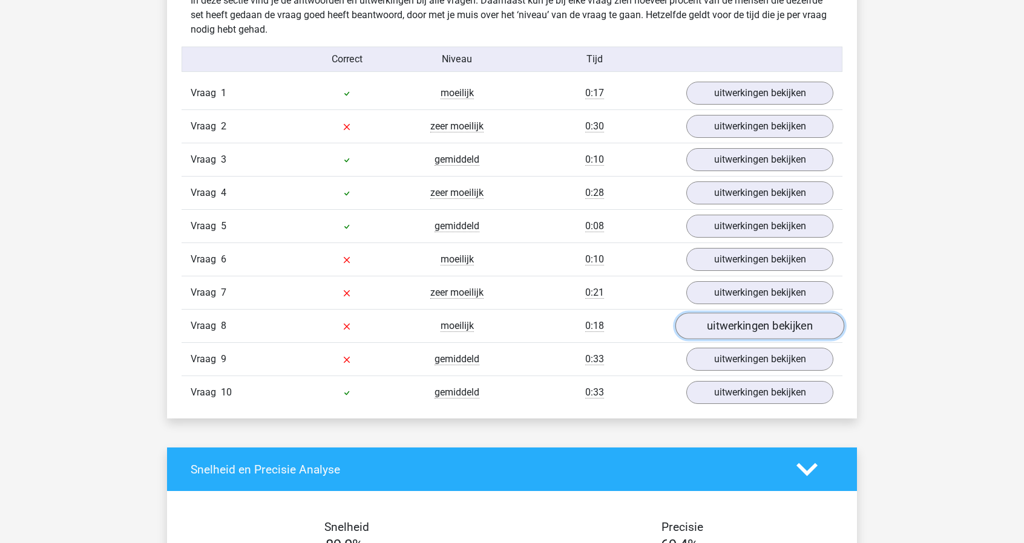
click at [752, 320] on link "uitwerkingen bekijken" at bounding box center [759, 326] width 169 height 27
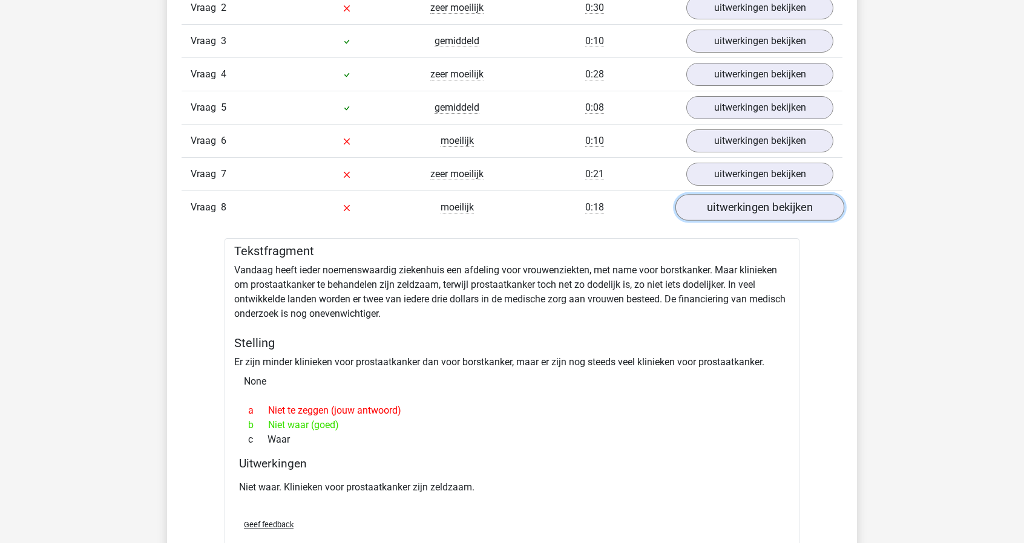
scroll to position [1089, 0]
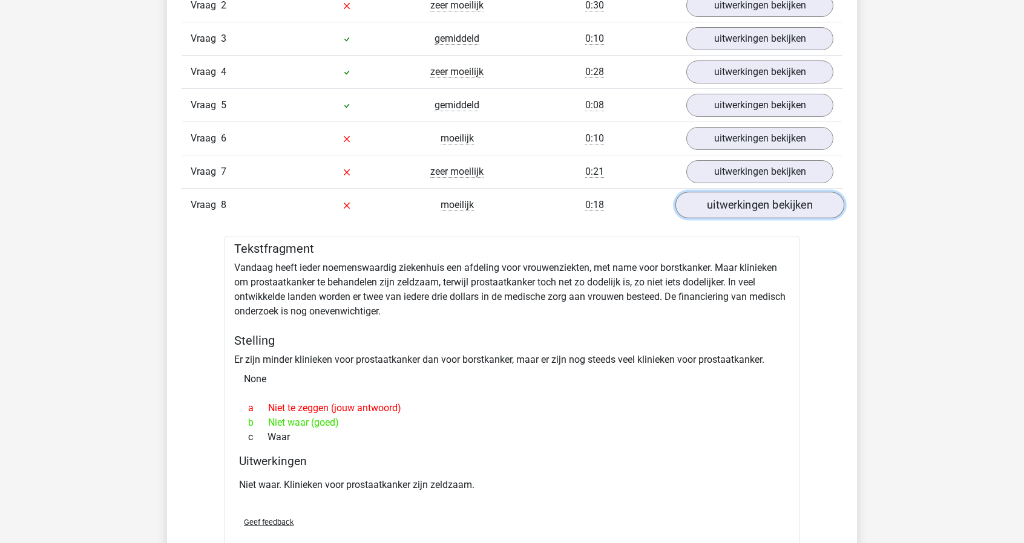
click at [785, 209] on link "uitwerkingen bekijken" at bounding box center [759, 205] width 169 height 27
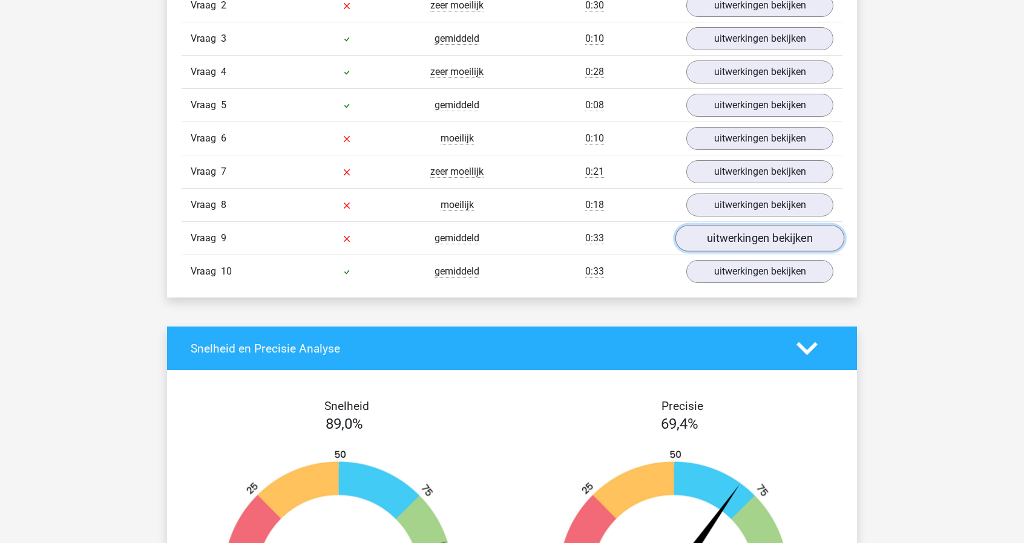
click at [781, 235] on link "uitwerkingen bekijken" at bounding box center [759, 239] width 169 height 27
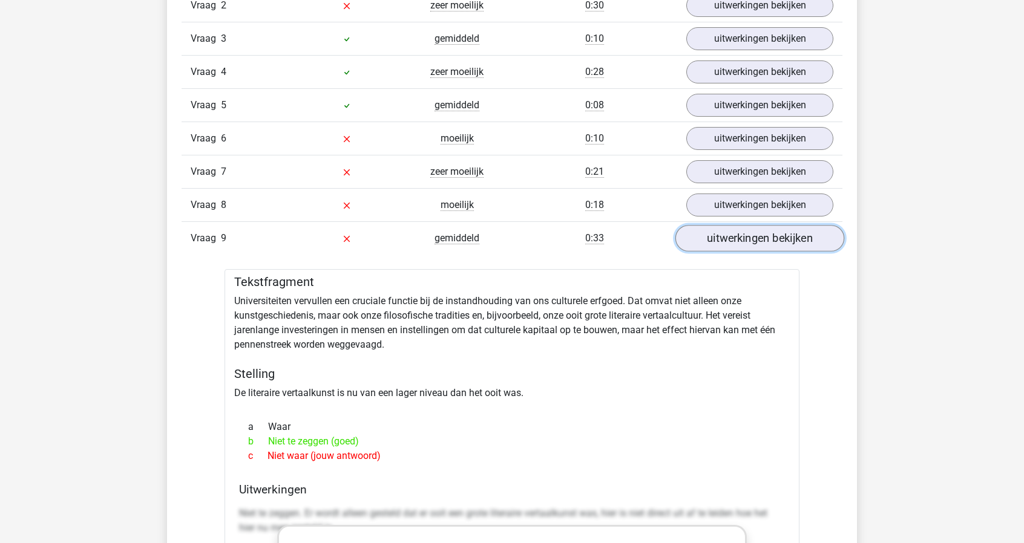
click at [781, 235] on link "uitwerkingen bekijken" at bounding box center [759, 239] width 169 height 27
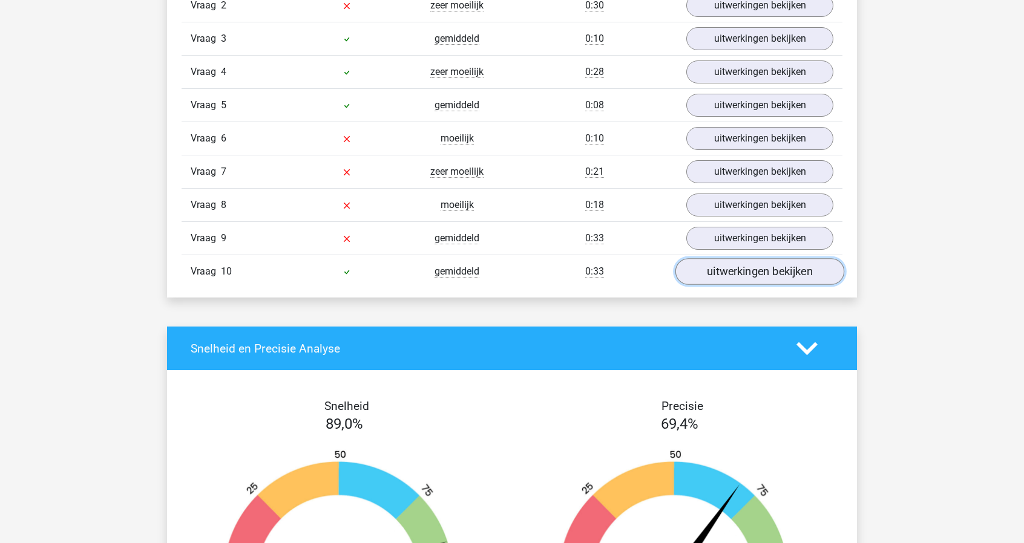
click at [775, 266] on link "uitwerkingen bekijken" at bounding box center [759, 272] width 169 height 27
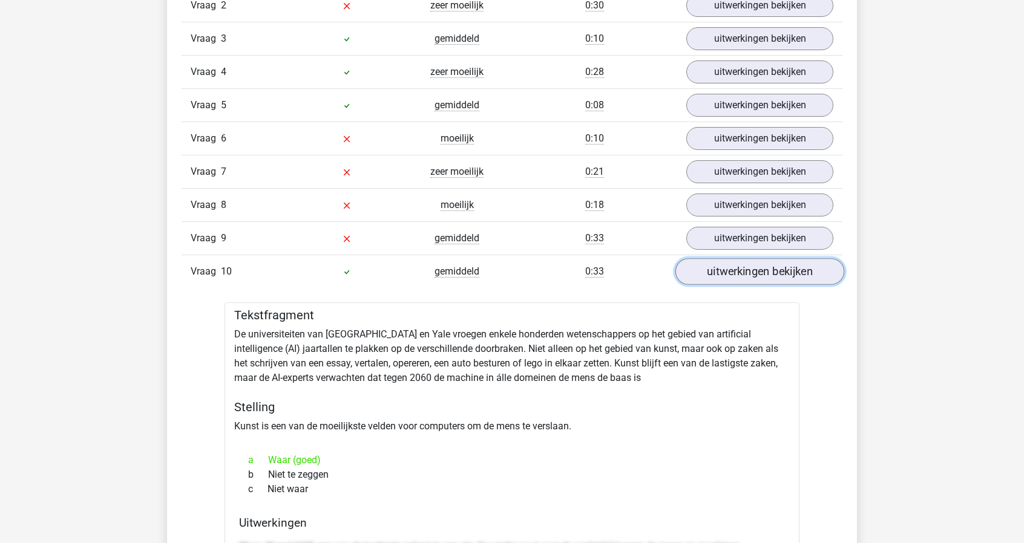
click at [775, 266] on link "uitwerkingen bekijken" at bounding box center [759, 272] width 169 height 27
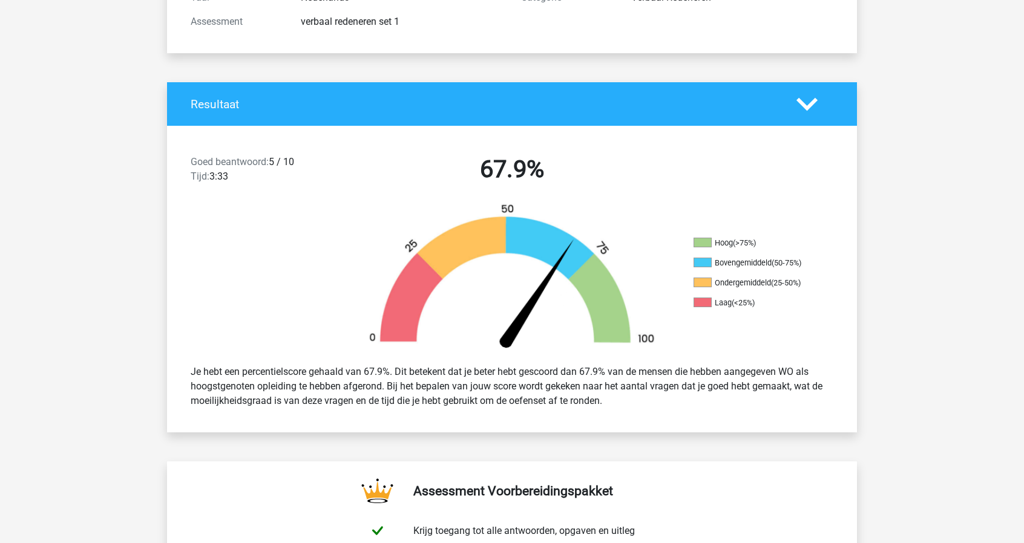
scroll to position [0, 0]
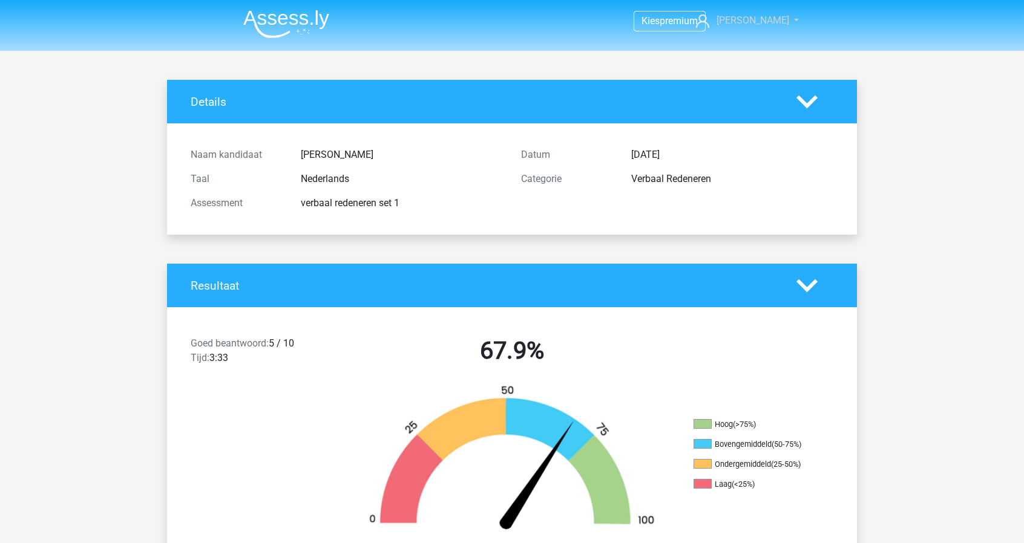
click at [756, 20] on span "[PERSON_NAME]" at bounding box center [752, 20] width 73 height 11
click at [252, 20] on img at bounding box center [286, 24] width 86 height 28
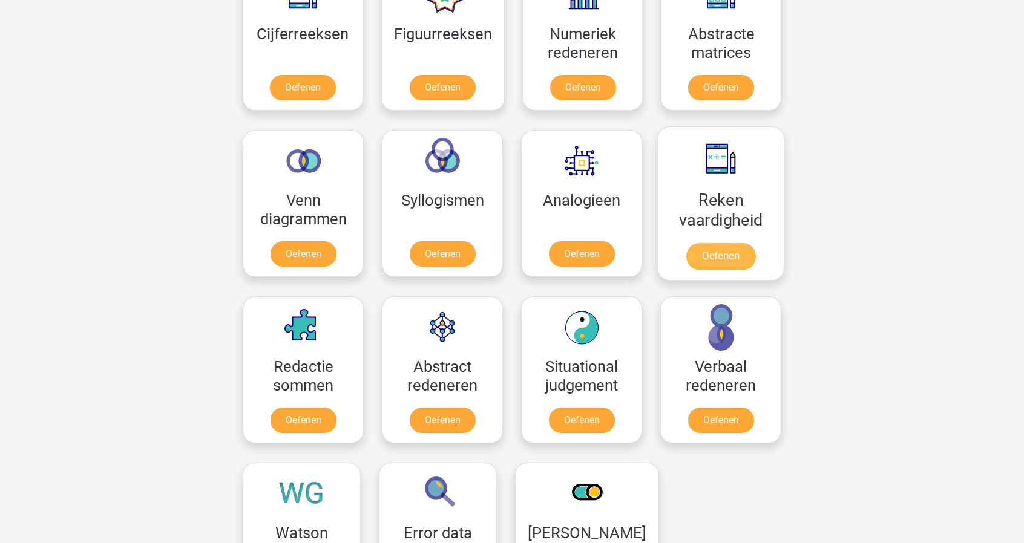
scroll to position [605, 0]
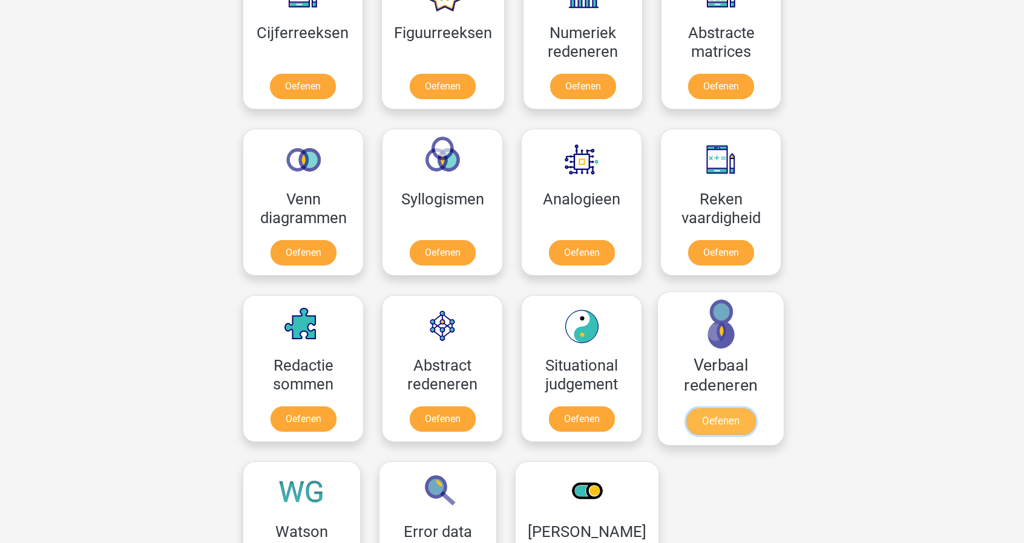
click at [730, 408] on link "Oefenen" at bounding box center [720, 421] width 69 height 27
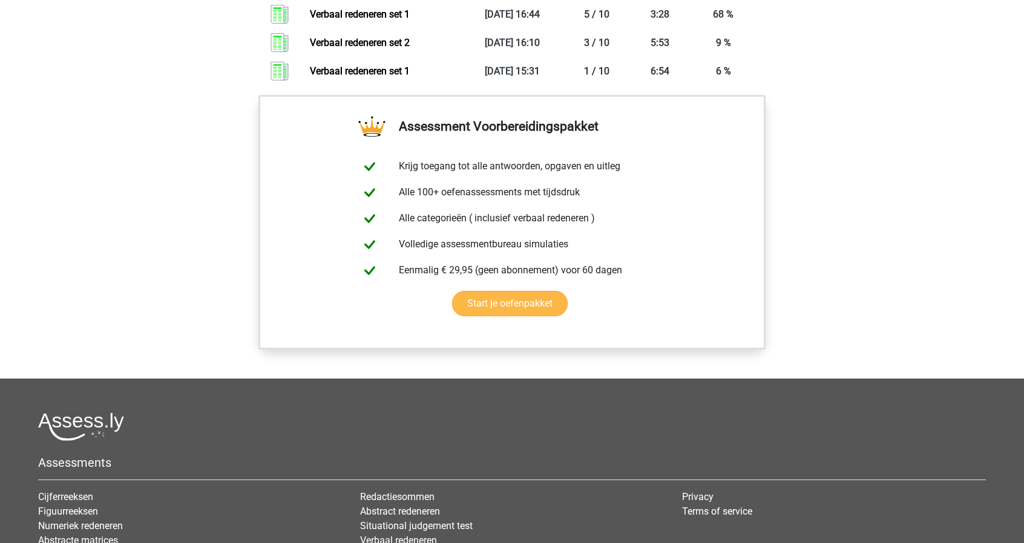
scroll to position [726, 0]
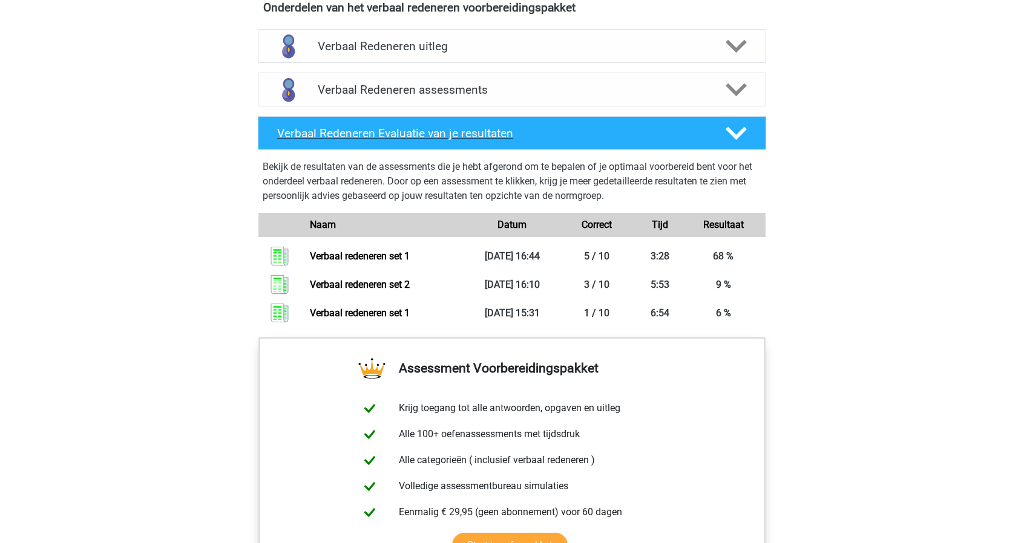
click at [459, 146] on div "Verbaal Redeneren Evaluatie van je resultaten" at bounding box center [512, 133] width 508 height 34
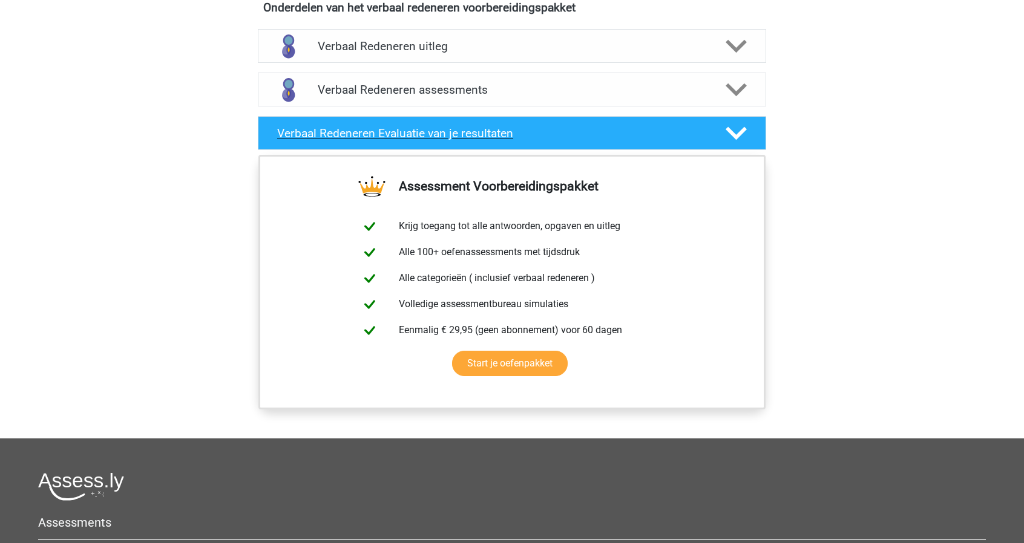
click at [459, 146] on div "Verbaal Redeneren Evaluatie van je resultaten" at bounding box center [512, 133] width 508 height 34
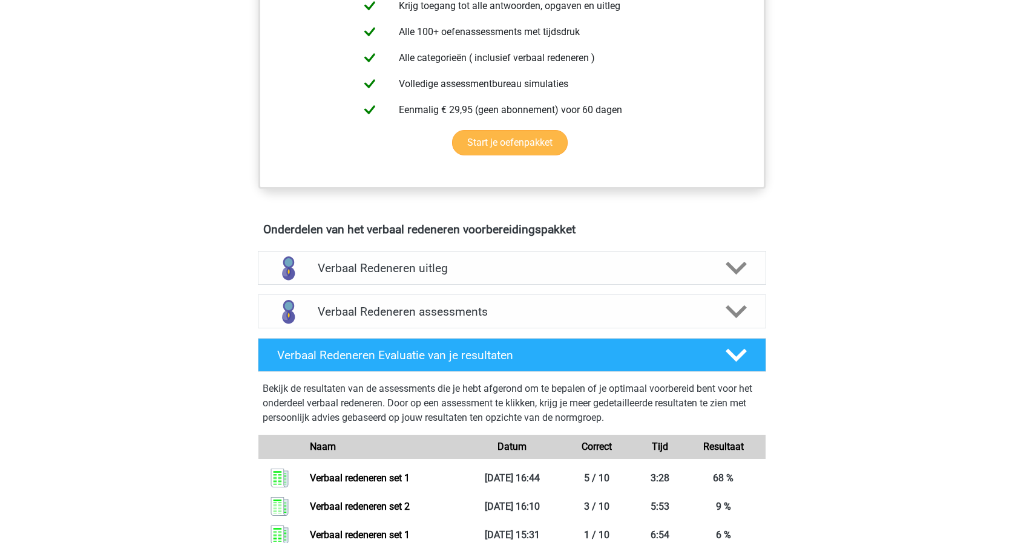
scroll to position [484, 0]
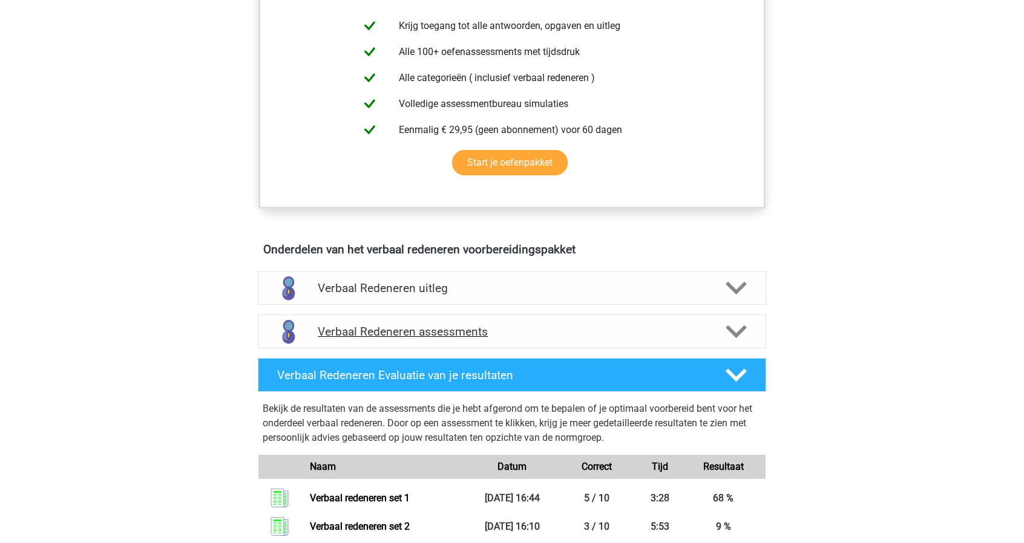
click at [468, 335] on h4 "Verbaal Redeneren assessments" at bounding box center [512, 332] width 388 height 14
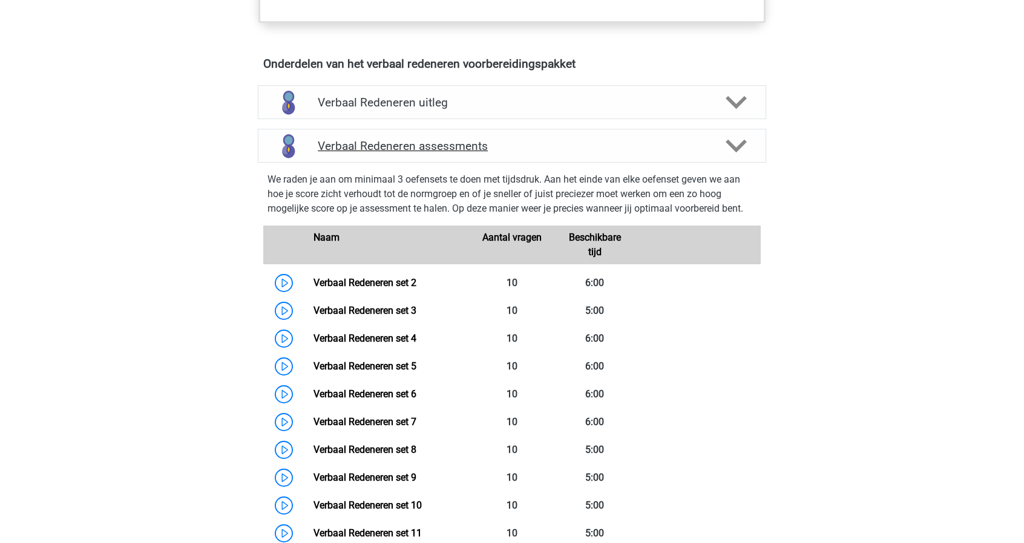
scroll to position [726, 0]
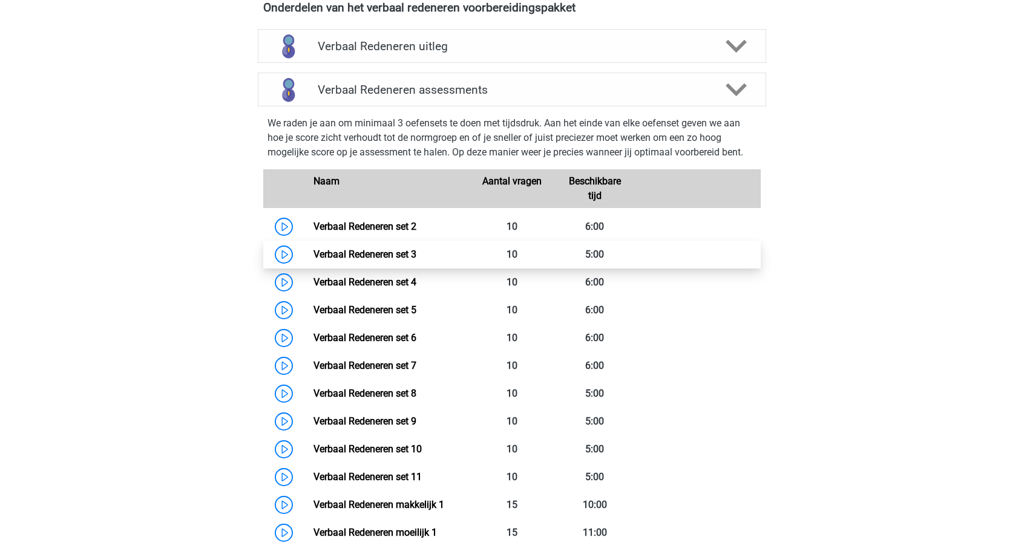
click at [313, 251] on link "Verbaal Redeneren set 3" at bounding box center [364, 254] width 103 height 11
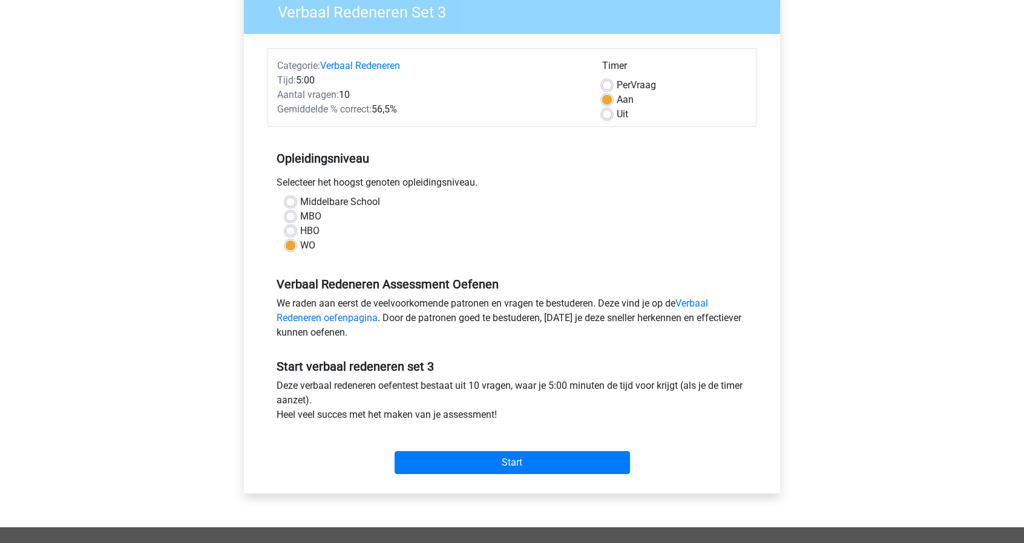
scroll to position [303, 0]
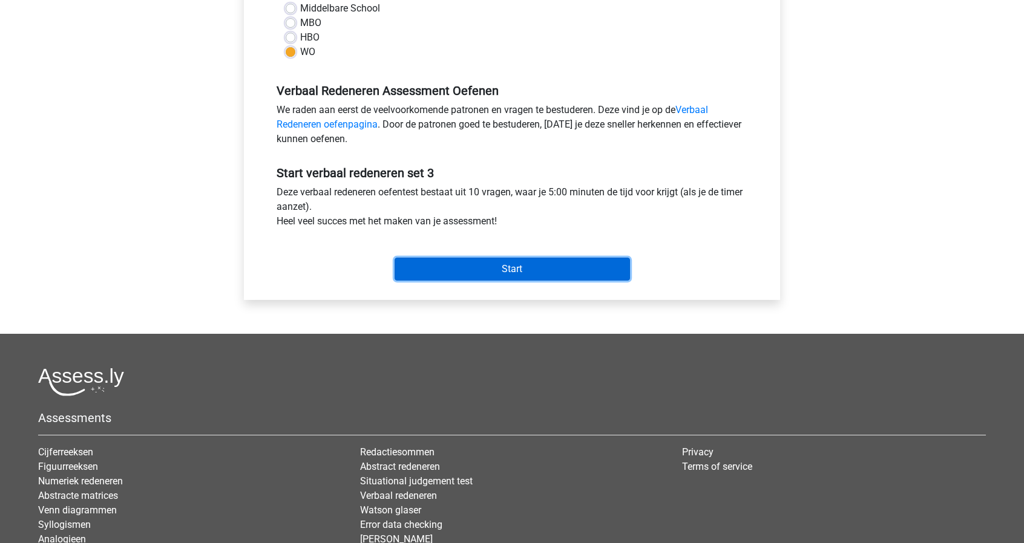
click at [525, 274] on input "Start" at bounding box center [512, 269] width 235 height 23
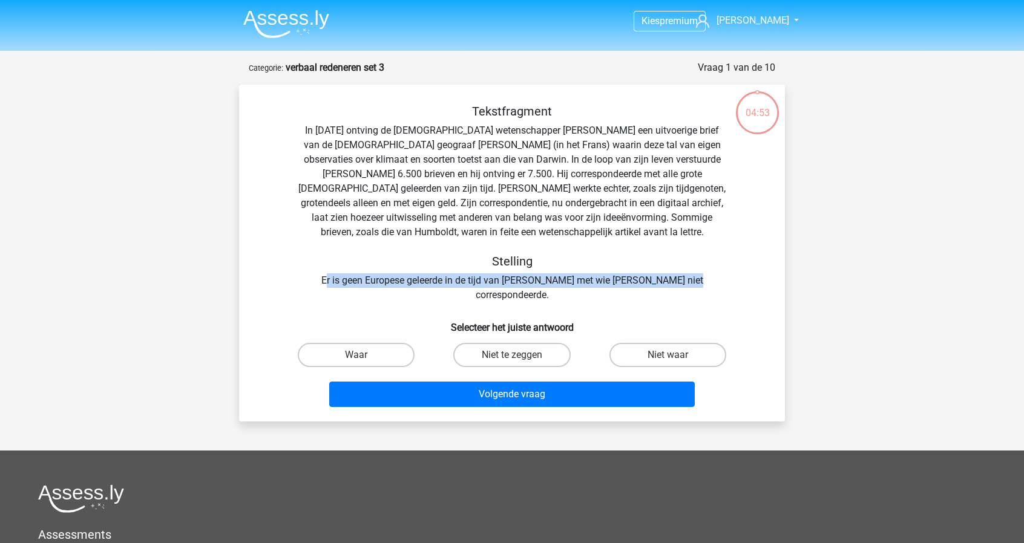
drag, startPoint x: 326, startPoint y: 278, endPoint x: 686, endPoint y: 276, distance: 360.7
click at [689, 276] on div "Tekstfragment In [DATE] ontving de [DEMOGRAPHIC_DATA] wetenschapper [PERSON_NAM…" at bounding box center [511, 203] width 507 height 198
click at [422, 282] on div "Tekstfragment In [DATE] ontving de [DEMOGRAPHIC_DATA] wetenschapper [PERSON_NAM…" at bounding box center [511, 203] width 507 height 198
drag, startPoint x: 445, startPoint y: 284, endPoint x: 585, endPoint y: 277, distance: 140.0
click at [585, 277] on div "Tekstfragment In [DATE] ontving de [DEMOGRAPHIC_DATA] wetenschapper [PERSON_NAM…" at bounding box center [511, 203] width 507 height 198
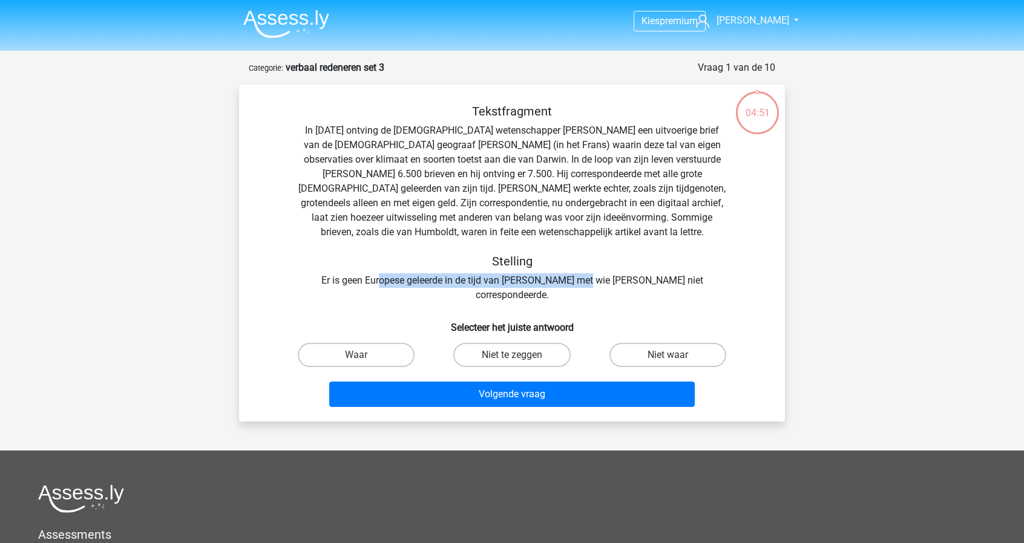
click at [520, 284] on div "Tekstfragment In [DATE] ontving de [DEMOGRAPHIC_DATA] wetenschapper [PERSON_NAM…" at bounding box center [511, 203] width 507 height 198
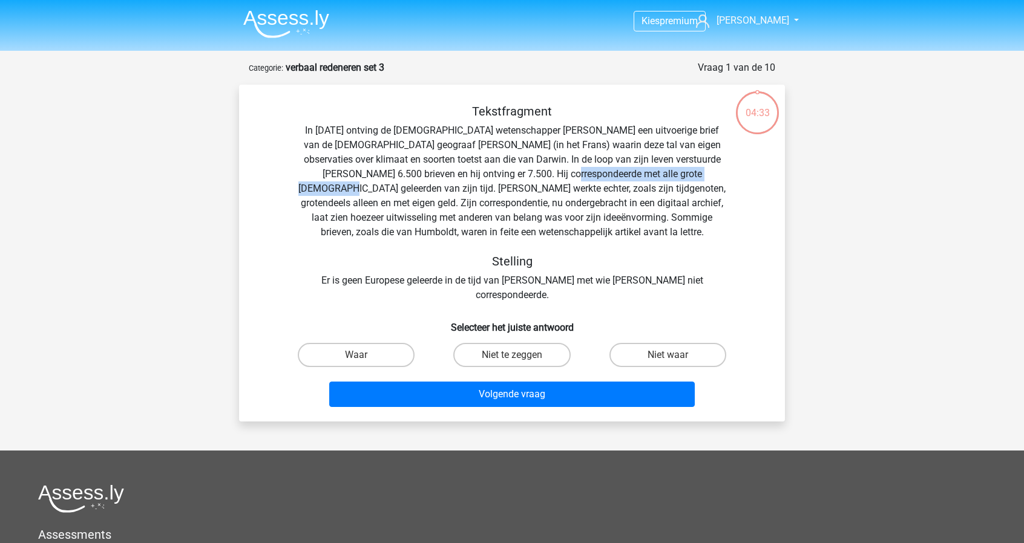
drag, startPoint x: 525, startPoint y: 175, endPoint x: 696, endPoint y: 173, distance: 170.7
click at [696, 173] on div "Tekstfragment In [DATE] ontving de [DEMOGRAPHIC_DATA] wetenschapper [PERSON_NAM…" at bounding box center [511, 203] width 507 height 198
drag, startPoint x: 645, startPoint y: 175, endPoint x: 609, endPoint y: 179, distance: 36.5
click at [644, 175] on div "Tekstfragment In [DATE] ontving de [DEMOGRAPHIC_DATA] wetenschapper [PERSON_NAM…" at bounding box center [511, 203] width 507 height 198
click at [546, 182] on div "Tekstfragment In [DATE] ontving de [DEMOGRAPHIC_DATA] wetenschapper [PERSON_NAM…" at bounding box center [511, 203] width 507 height 198
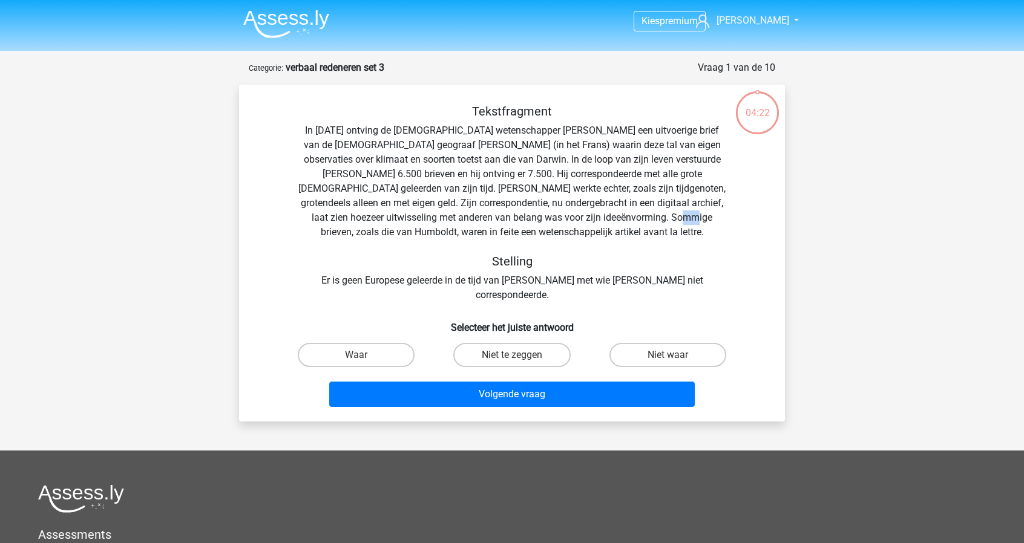
click at [677, 214] on div "Tekstfragment In [DATE] ontving de [DEMOGRAPHIC_DATA] wetenschapper [PERSON_NAM…" at bounding box center [511, 203] width 507 height 198
click at [721, 207] on div "Tekstfragment In [DATE] ontving de [DEMOGRAPHIC_DATA] wetenschapper [PERSON_NAM…" at bounding box center [511, 203] width 507 height 198
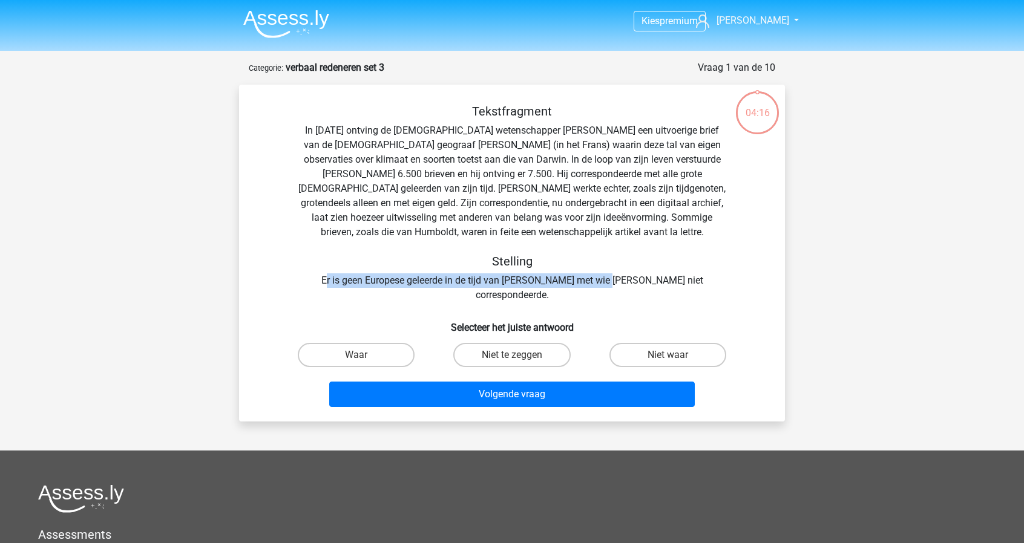
drag, startPoint x: 330, startPoint y: 281, endPoint x: 608, endPoint y: 270, distance: 277.9
click at [608, 270] on div "Tekstfragment In [DATE] ontving de [DEMOGRAPHIC_DATA] wetenschapper [PERSON_NAM…" at bounding box center [511, 203] width 507 height 198
click at [505, 283] on div "Tekstfragment In [DATE] ontving de [DEMOGRAPHIC_DATA] wetenschapper [PERSON_NAM…" at bounding box center [511, 203] width 507 height 198
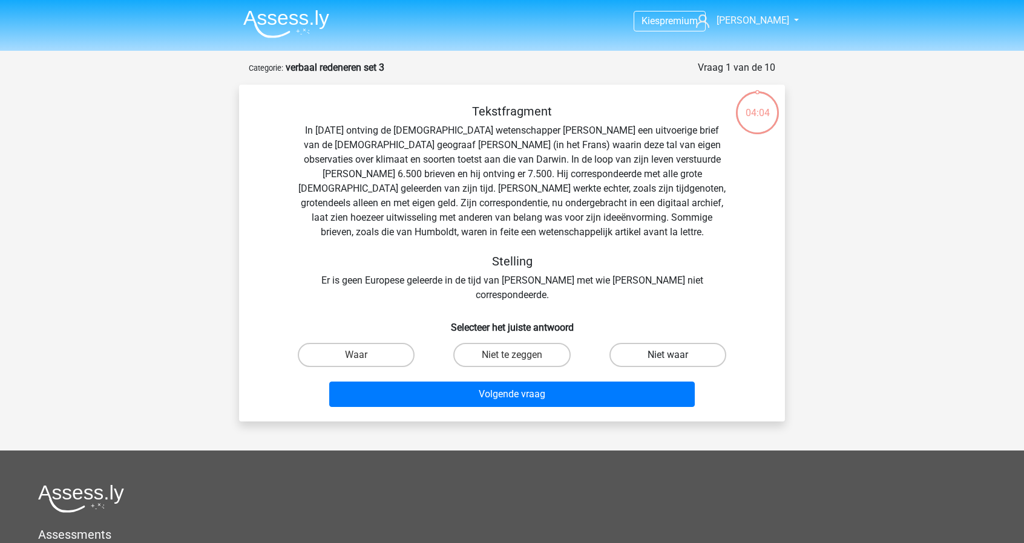
click at [642, 343] on label "Niet waar" at bounding box center [667, 355] width 117 height 24
click at [667, 355] on input "Niet waar" at bounding box center [671, 359] width 8 height 8
radio input "true"
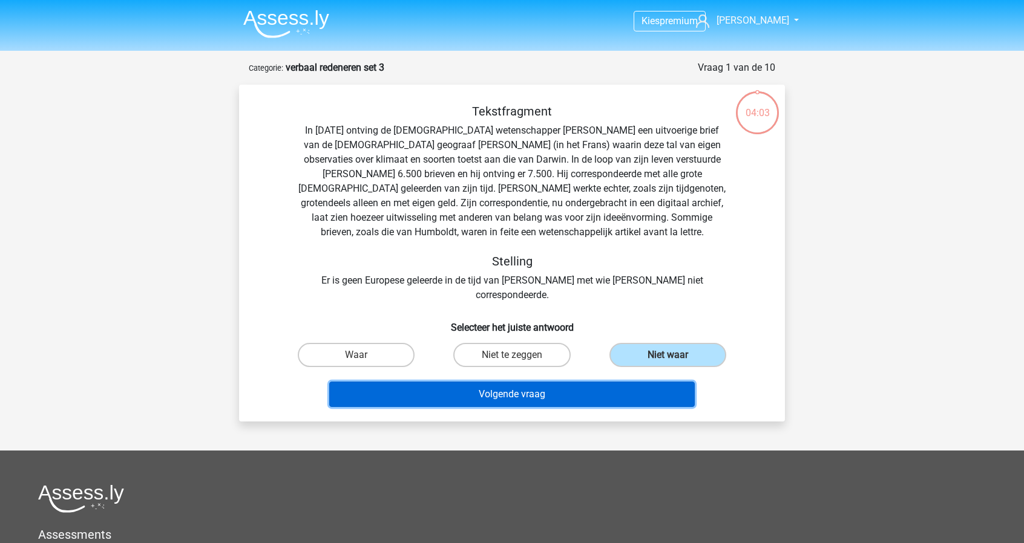
click at [620, 382] on button "Volgende vraag" at bounding box center [512, 394] width 366 height 25
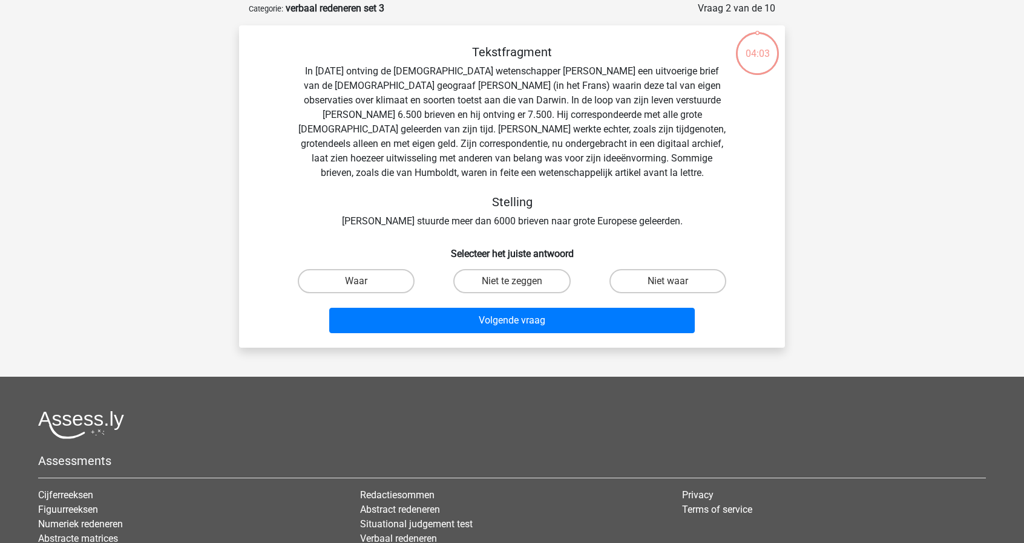
scroll to position [61, 0]
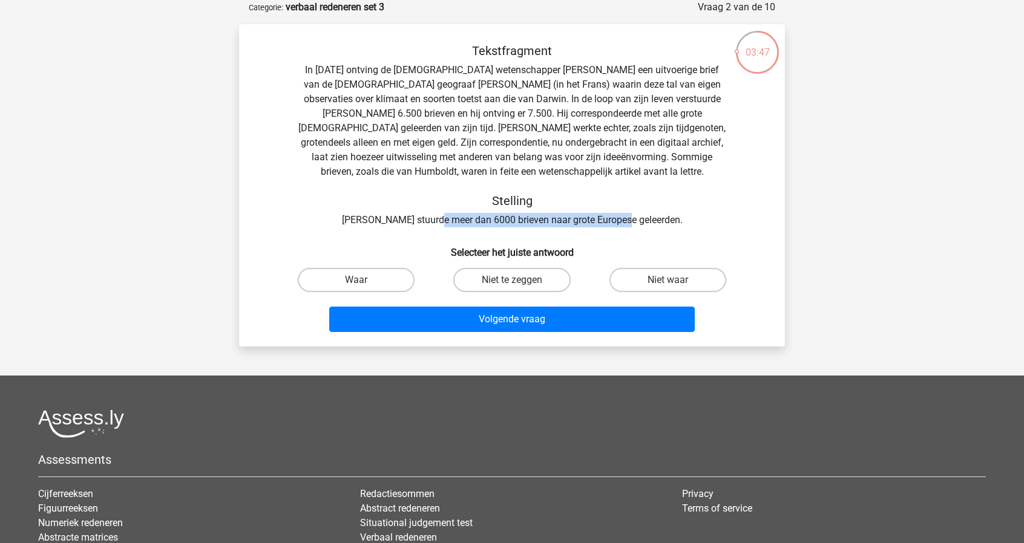
drag, startPoint x: 614, startPoint y: 222, endPoint x: 642, endPoint y: 225, distance: 27.9
click at [642, 225] on div "Tekstfragment In 1839 ontving de Engelse wetenschapper Charles Darwin een uitvo…" at bounding box center [511, 136] width 507 height 184
click at [349, 283] on label "Waar" at bounding box center [356, 280] width 117 height 24
click at [356, 283] on input "Waar" at bounding box center [360, 284] width 8 height 8
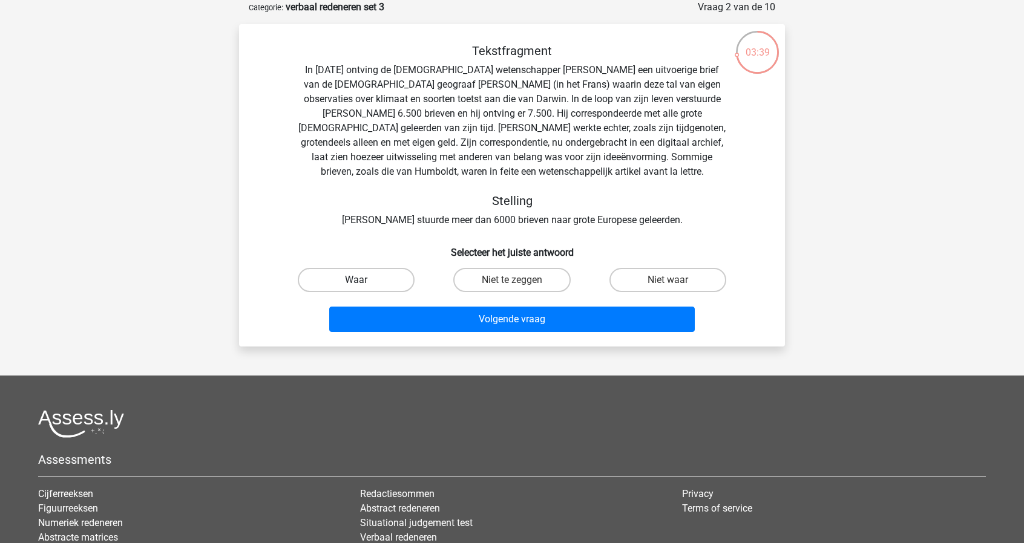
radio input "true"
click at [541, 287] on label "Niet te zeggen" at bounding box center [511, 280] width 117 height 24
click at [520, 287] on input "Niet te zeggen" at bounding box center [516, 284] width 8 height 8
radio input "true"
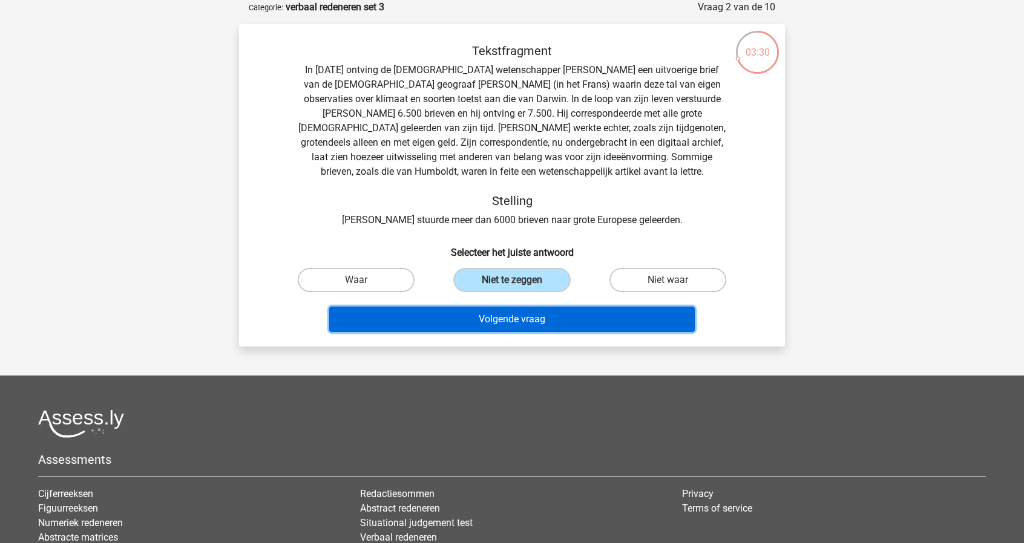
click at [517, 325] on button "Volgende vraag" at bounding box center [512, 319] width 366 height 25
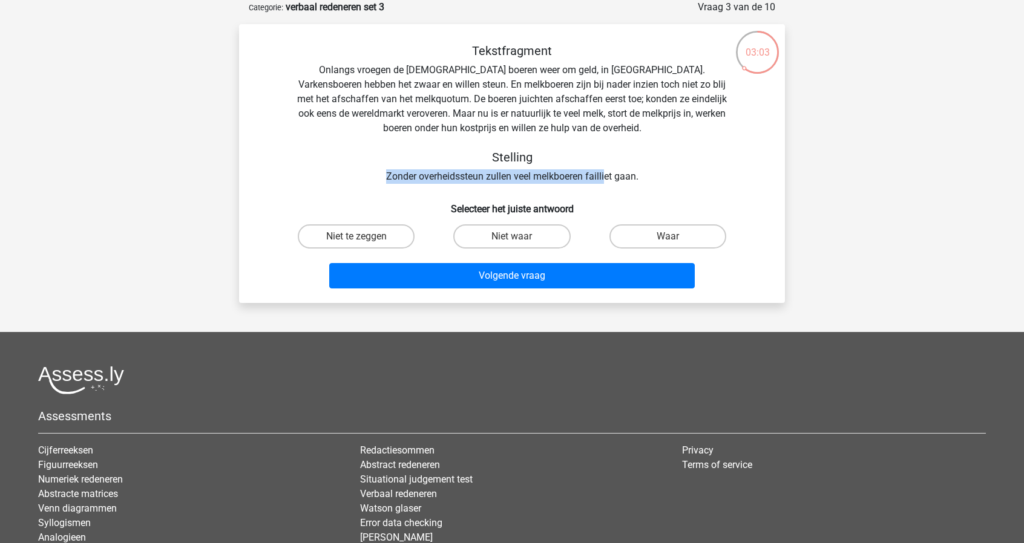
drag, startPoint x: 387, startPoint y: 172, endPoint x: 605, endPoint y: 175, distance: 217.9
click at [605, 175] on div "Tekstfragment Onlangs vroegen de Europese boeren weer om geld, in Brussel. Vark…" at bounding box center [511, 114] width 507 height 140
click at [377, 239] on label "Niet te zeggen" at bounding box center [356, 237] width 117 height 24
click at [364, 239] on input "Niet te zeggen" at bounding box center [360, 241] width 8 height 8
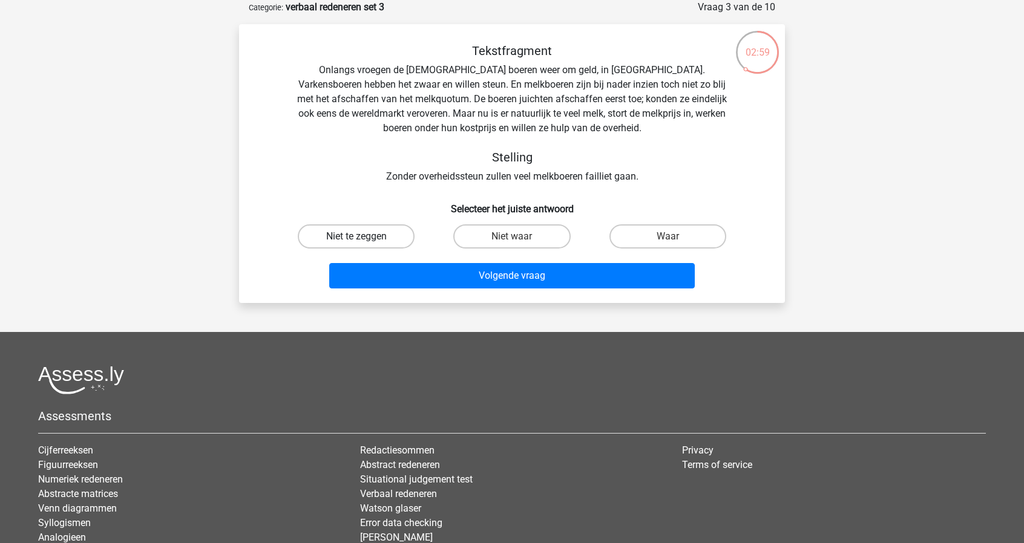
radio input "true"
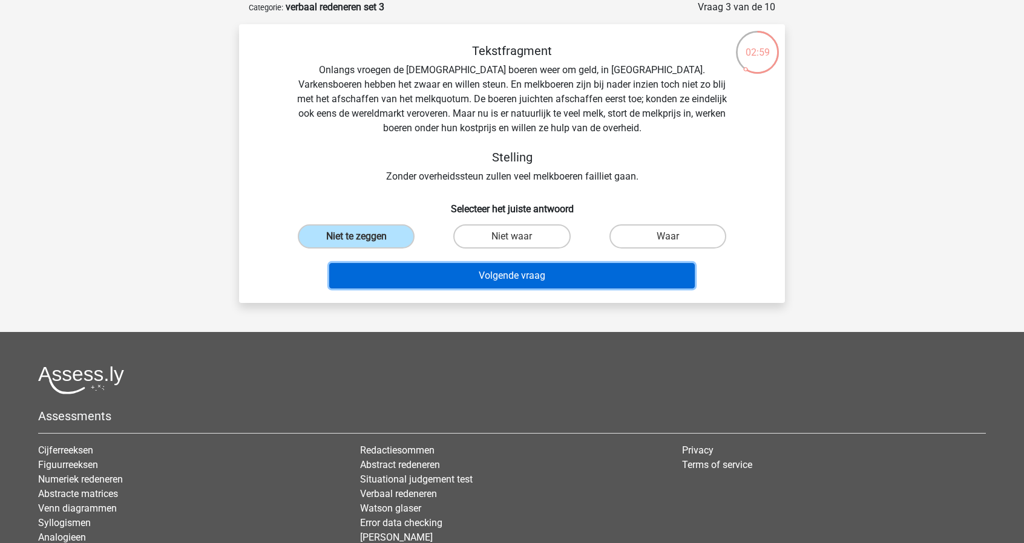
click at [540, 281] on button "Volgende vraag" at bounding box center [512, 275] width 366 height 25
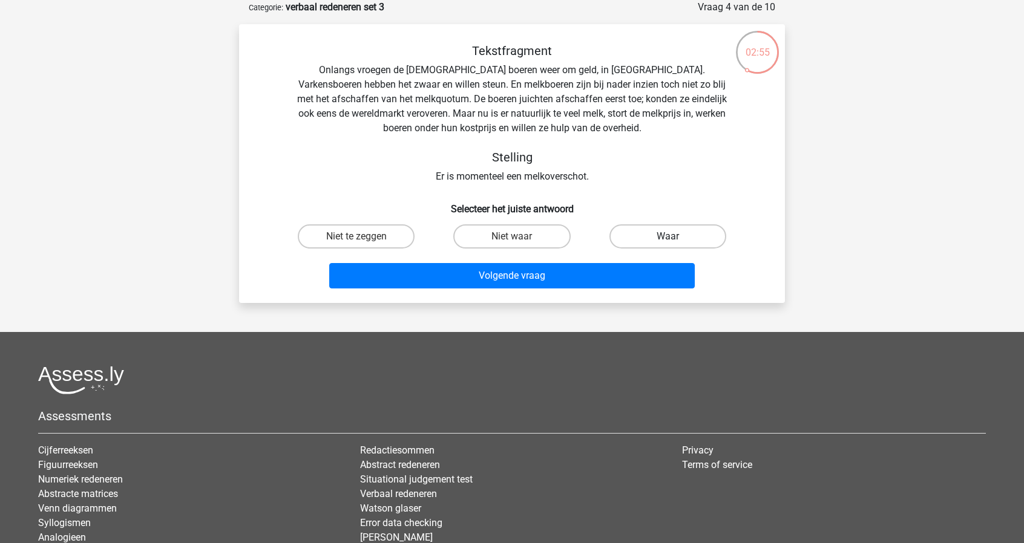
click at [673, 235] on label "Waar" at bounding box center [667, 237] width 117 height 24
click at [673, 237] on input "Waar" at bounding box center [671, 241] width 8 height 8
radio input "true"
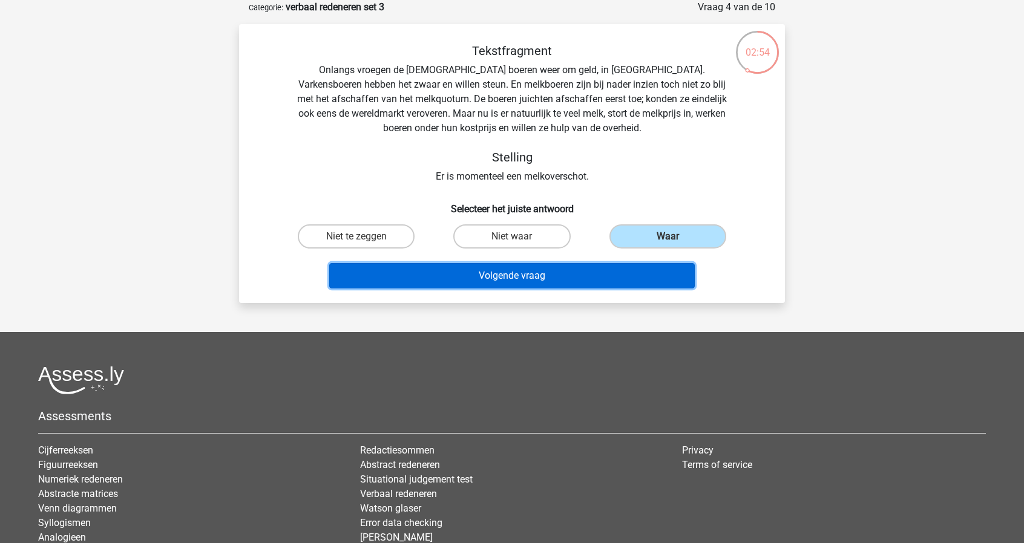
click at [582, 275] on button "Volgende vraag" at bounding box center [512, 275] width 366 height 25
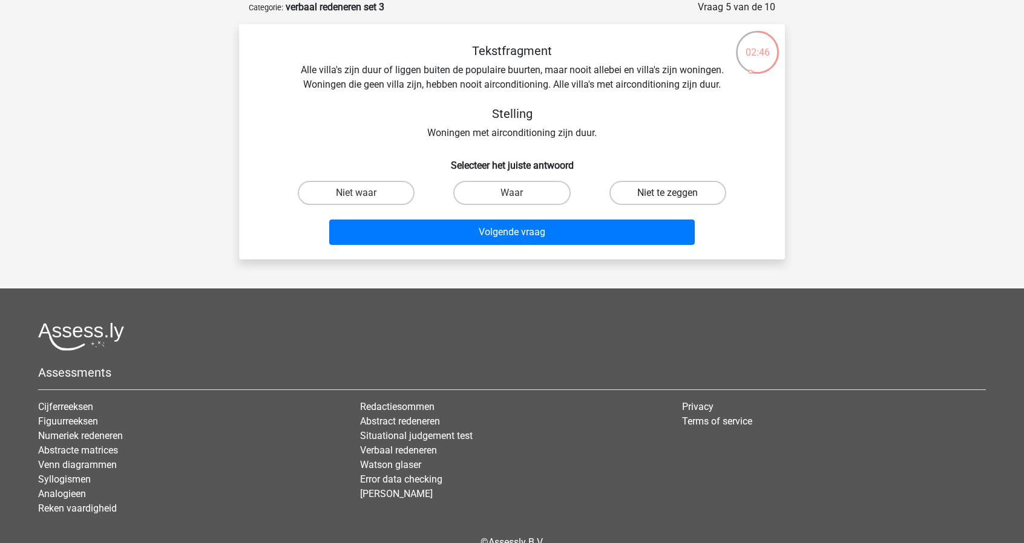
click at [663, 198] on label "Niet te zeggen" at bounding box center [667, 193] width 117 height 24
click at [667, 198] on input "Niet te zeggen" at bounding box center [671, 197] width 8 height 8
radio input "true"
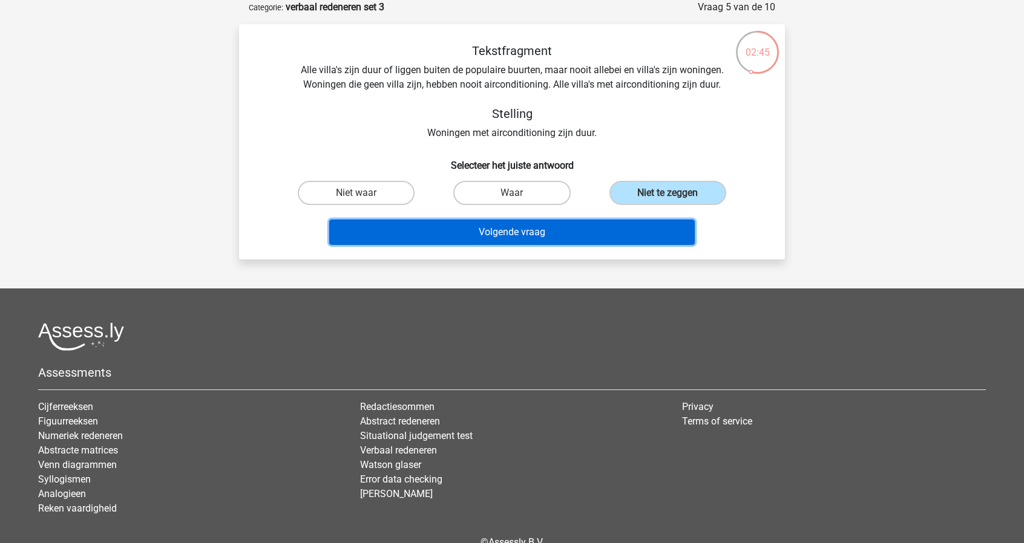
click at [591, 231] on button "Volgende vraag" at bounding box center [512, 232] width 366 height 25
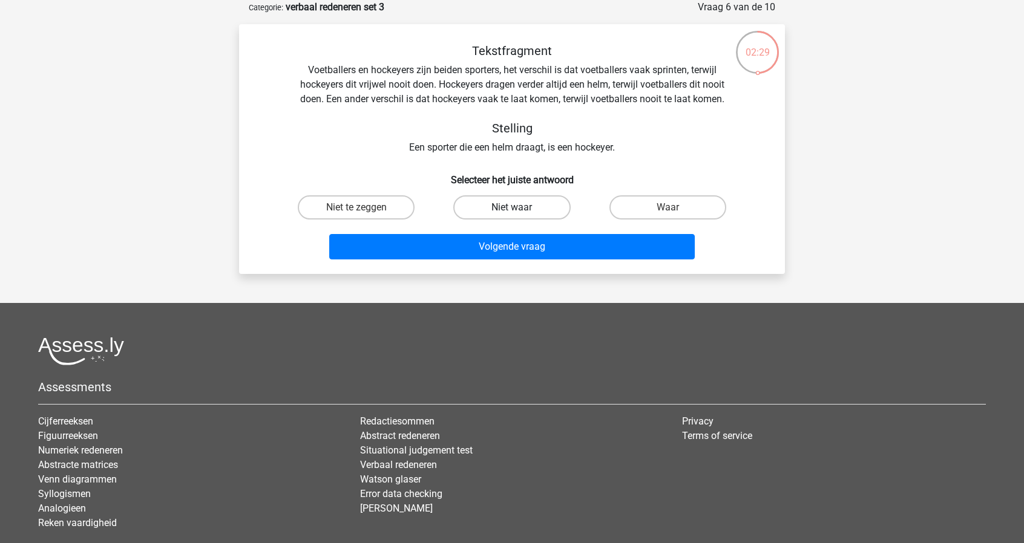
click at [530, 212] on label "Niet waar" at bounding box center [511, 207] width 117 height 24
click at [520, 212] on input "Niet waar" at bounding box center [516, 212] width 8 height 8
radio input "true"
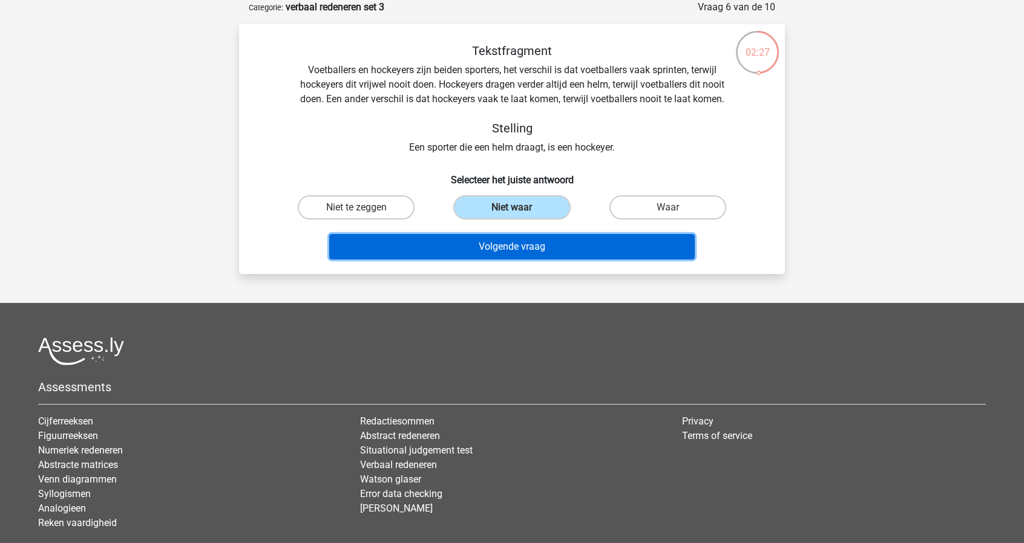
click at [564, 255] on button "Volgende vraag" at bounding box center [512, 246] width 366 height 25
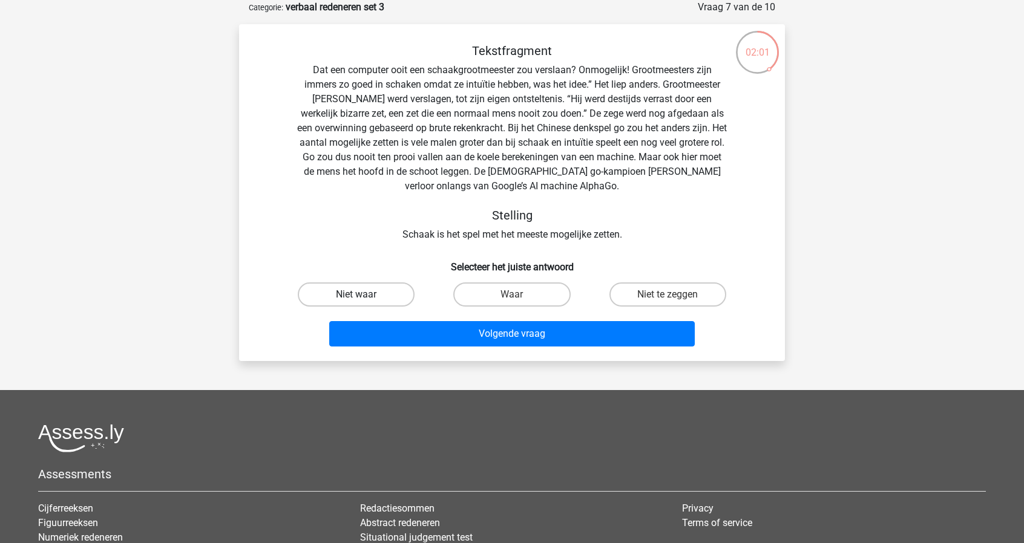
click at [396, 298] on label "Niet waar" at bounding box center [356, 295] width 117 height 24
click at [364, 298] on input "Niet waar" at bounding box center [360, 299] width 8 height 8
radio input "true"
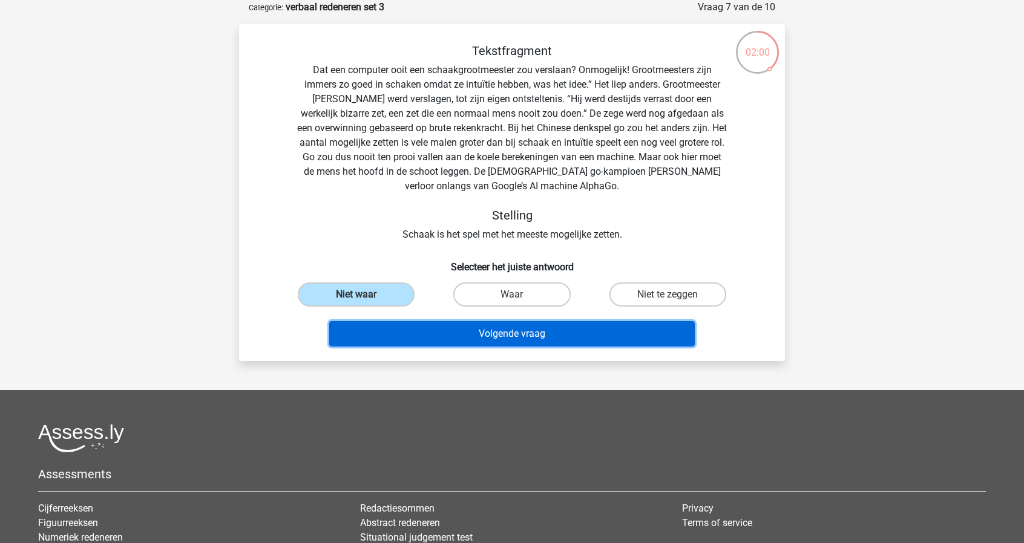
click at [543, 343] on button "Volgende vraag" at bounding box center [512, 333] width 366 height 25
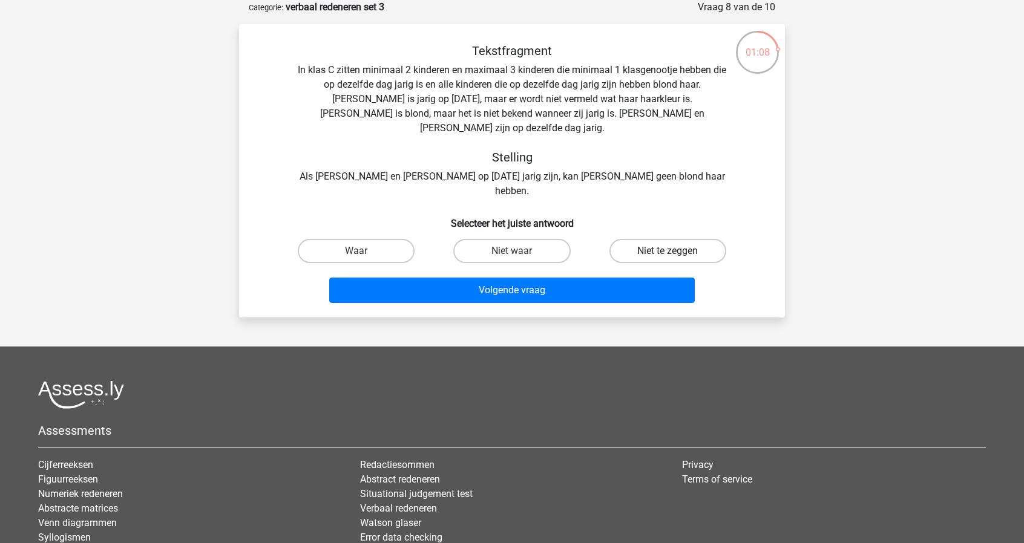
click at [674, 239] on label "Niet te zeggen" at bounding box center [667, 251] width 117 height 24
click at [674, 251] on input "Niet te zeggen" at bounding box center [671, 255] width 8 height 8
radio input "true"
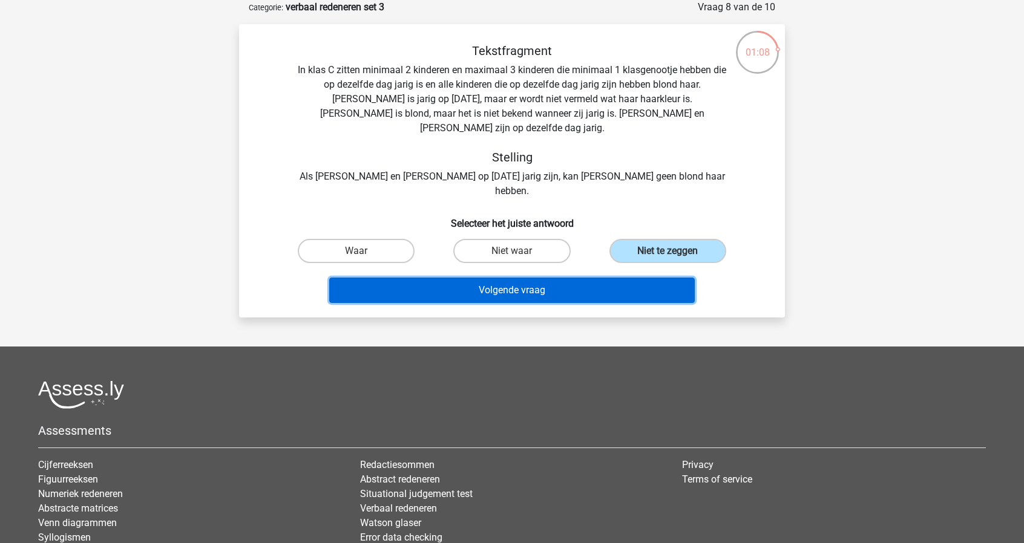
click at [560, 278] on button "Volgende vraag" at bounding box center [512, 290] width 366 height 25
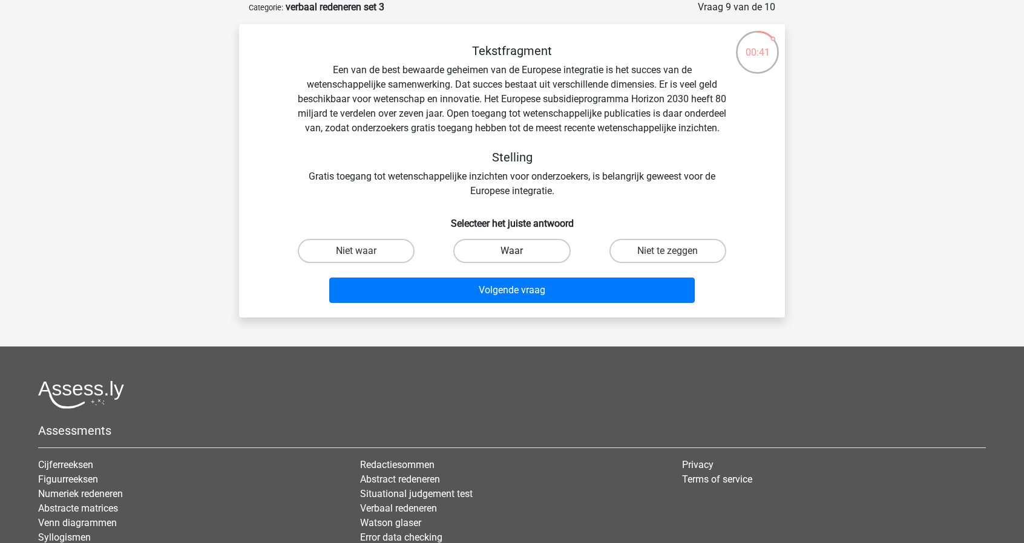
click at [542, 263] on label "Waar" at bounding box center [511, 251] width 117 height 24
click at [520, 259] on input "Waar" at bounding box center [516, 255] width 8 height 8
radio input "true"
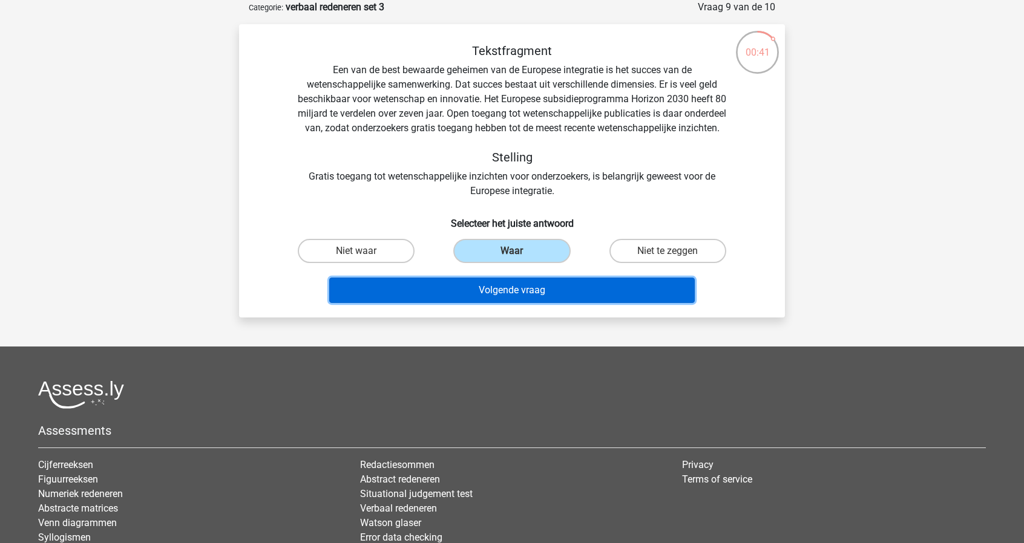
click at [516, 303] on button "Volgende vraag" at bounding box center [512, 290] width 366 height 25
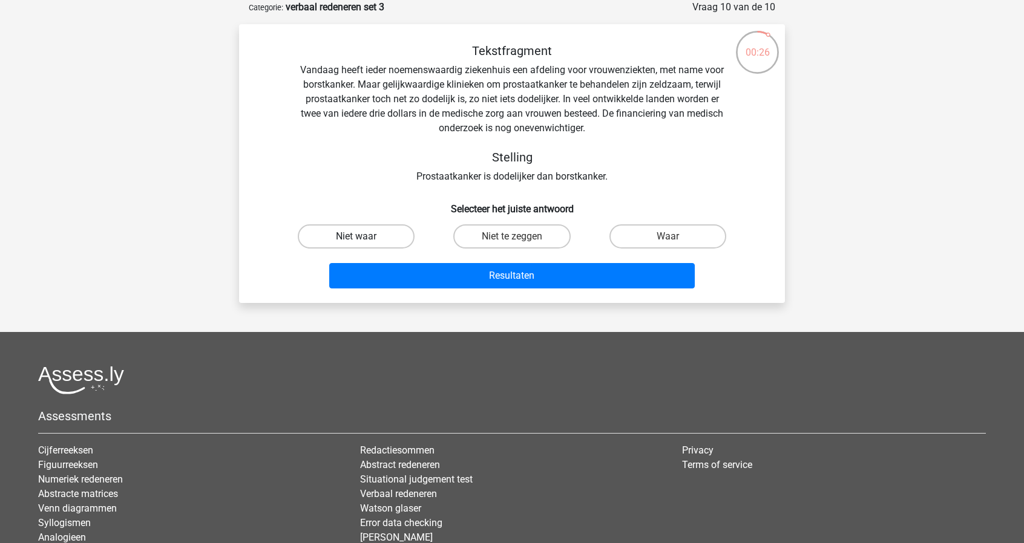
click at [391, 236] on label "Niet waar" at bounding box center [356, 237] width 117 height 24
click at [364, 237] on input "Niet waar" at bounding box center [360, 241] width 8 height 8
radio input "true"
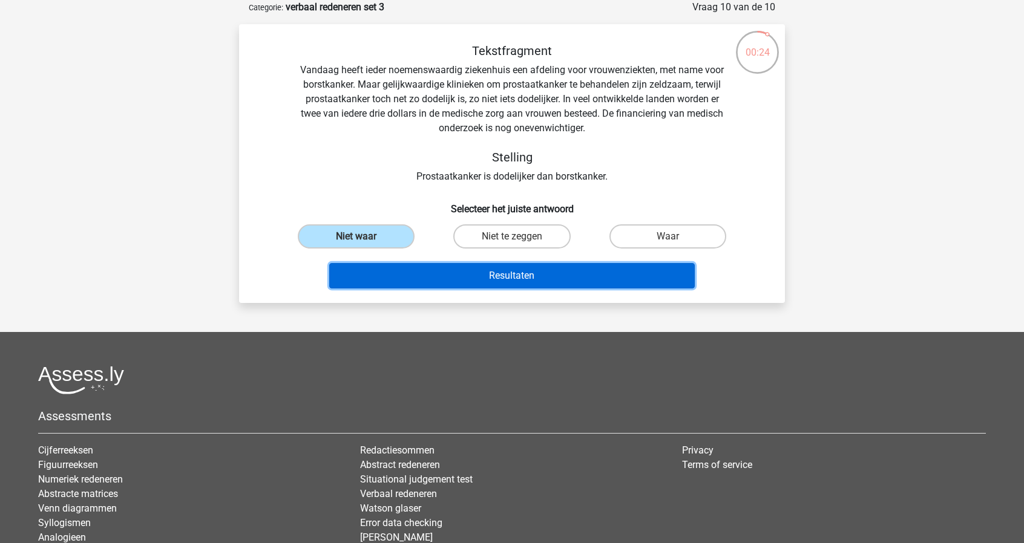
click at [575, 283] on button "Resultaten" at bounding box center [512, 275] width 366 height 25
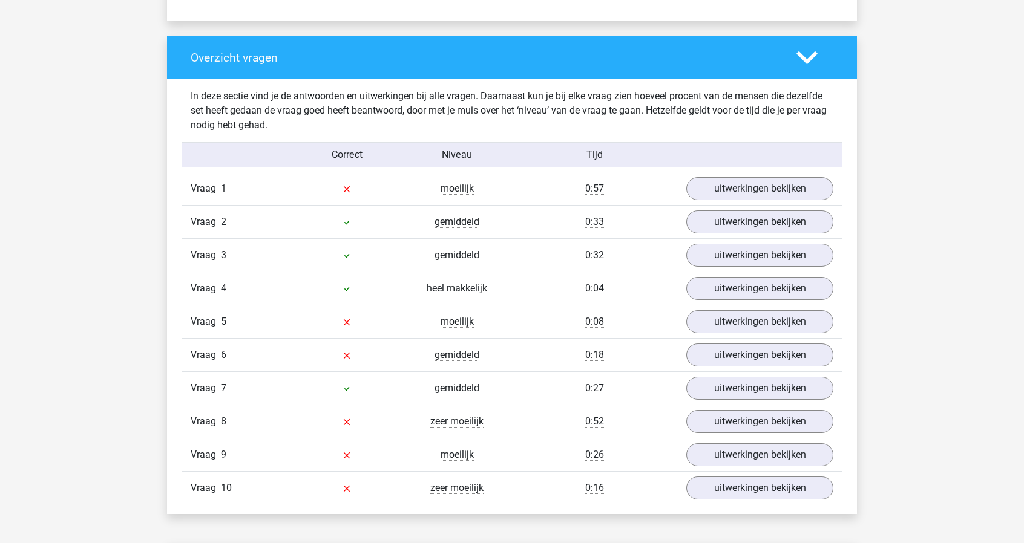
scroll to position [908, 0]
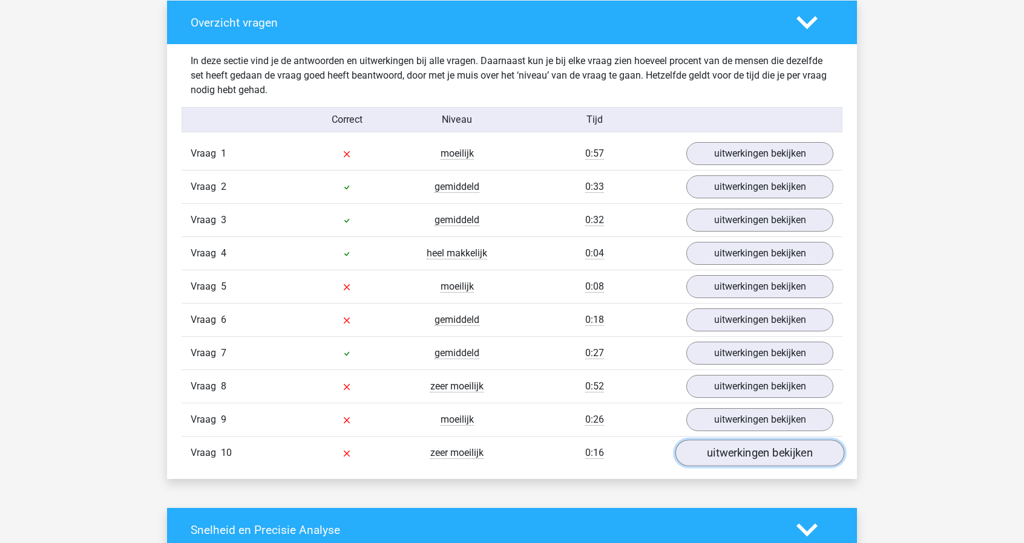
click at [744, 445] on link "uitwerkingen bekijken" at bounding box center [759, 454] width 169 height 27
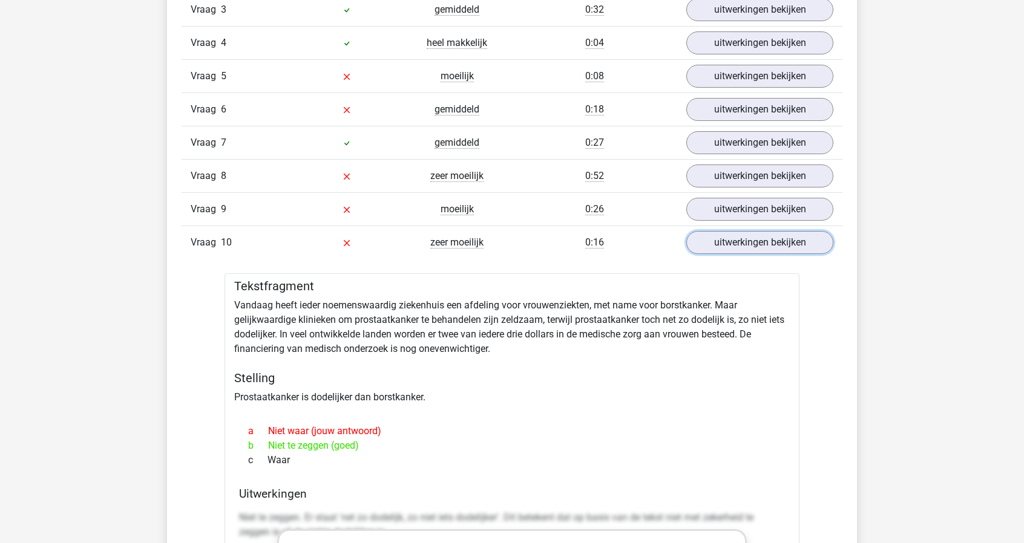
scroll to position [1150, 0]
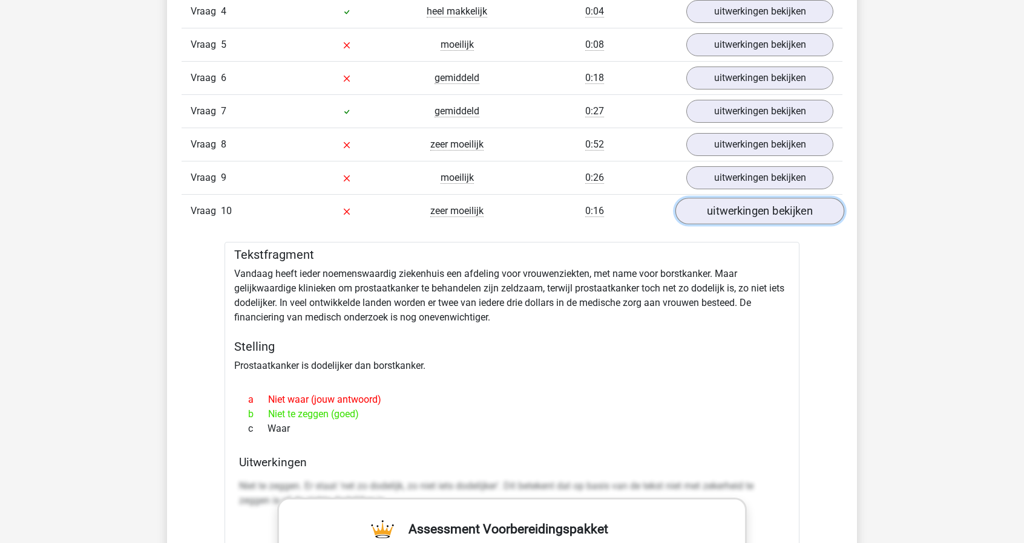
click at [755, 202] on link "uitwerkingen bekijken" at bounding box center [759, 211] width 169 height 27
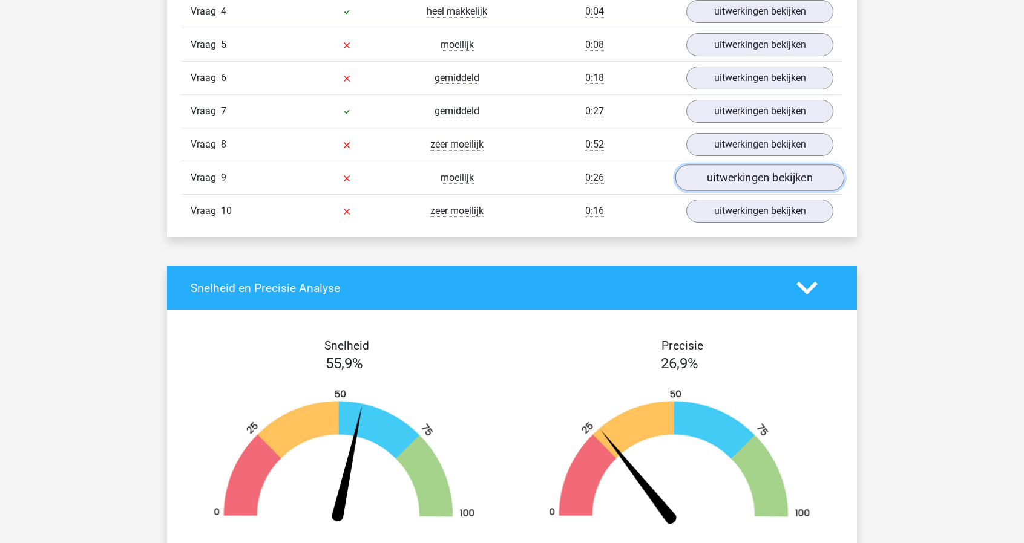
click at [778, 180] on link "uitwerkingen bekijken" at bounding box center [759, 178] width 169 height 27
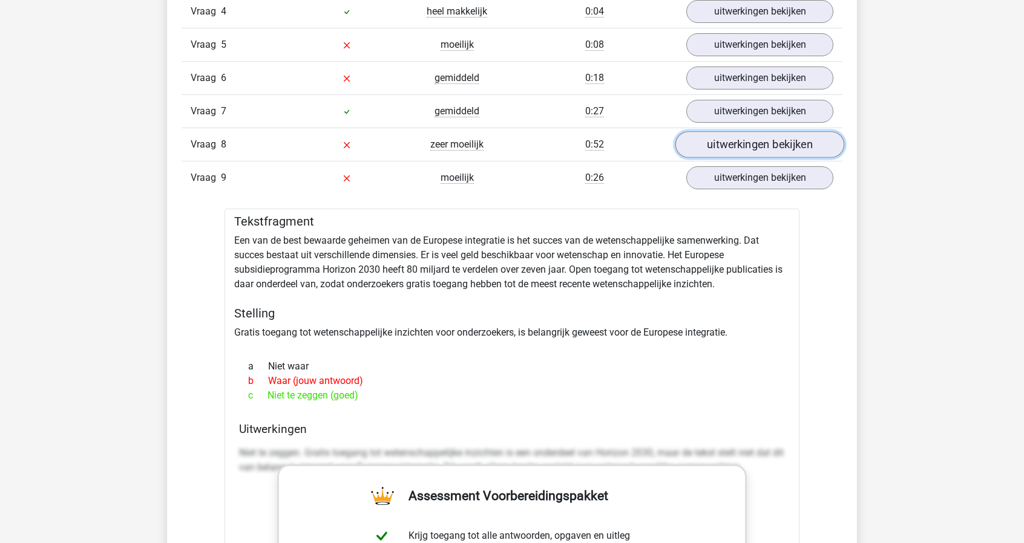
click at [773, 139] on link "uitwerkingen bekijken" at bounding box center [759, 145] width 169 height 27
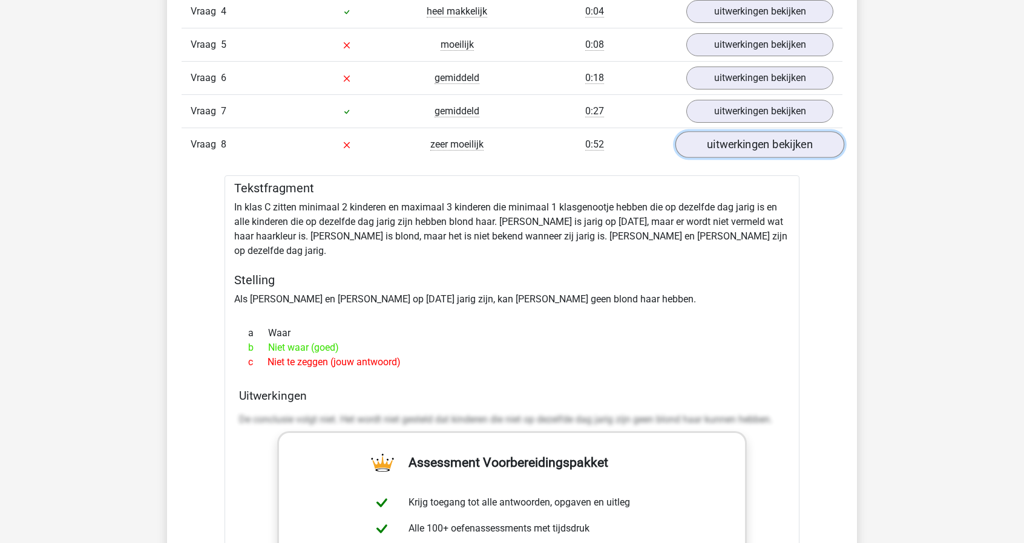
click at [795, 142] on link "uitwerkingen bekijken" at bounding box center [759, 145] width 169 height 27
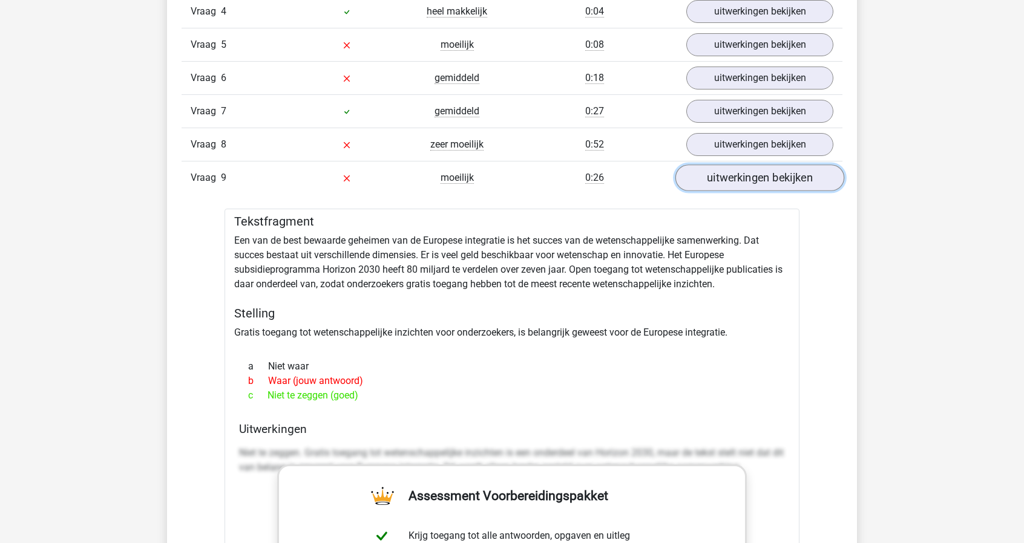
click at [739, 165] on link "uitwerkingen bekijken" at bounding box center [759, 178] width 169 height 27
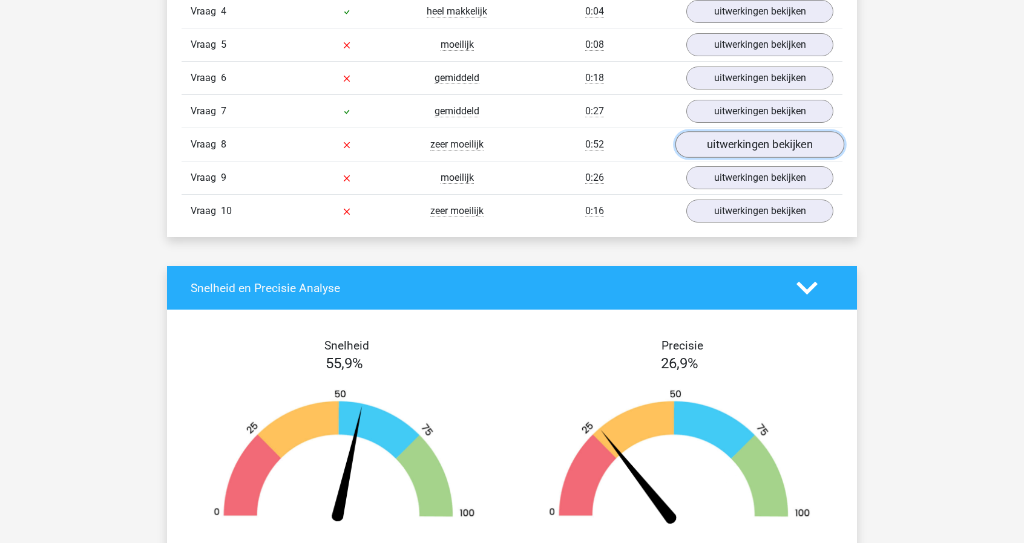
click at [754, 148] on link "uitwerkingen bekijken" at bounding box center [759, 145] width 169 height 27
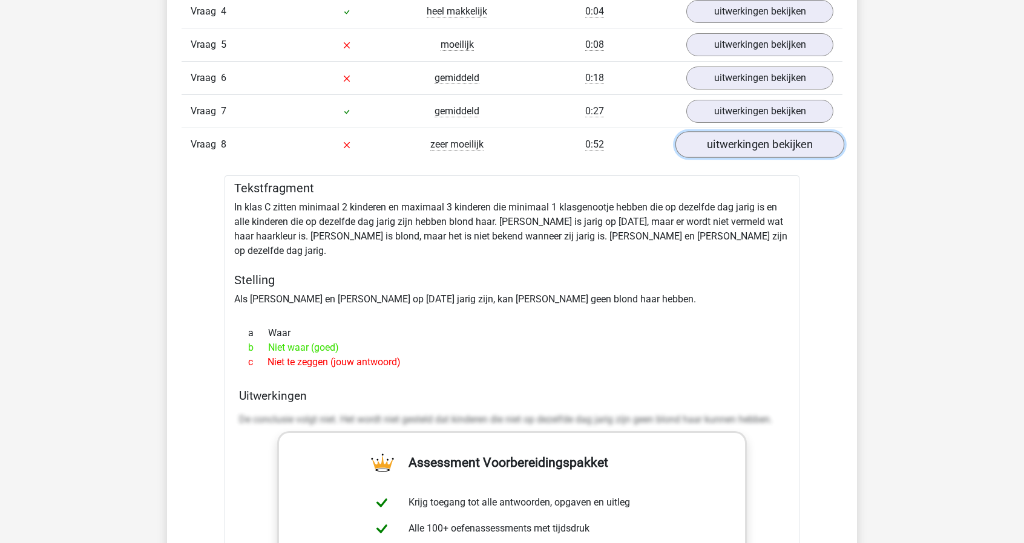
click at [754, 148] on link "uitwerkingen bekijken" at bounding box center [759, 145] width 169 height 27
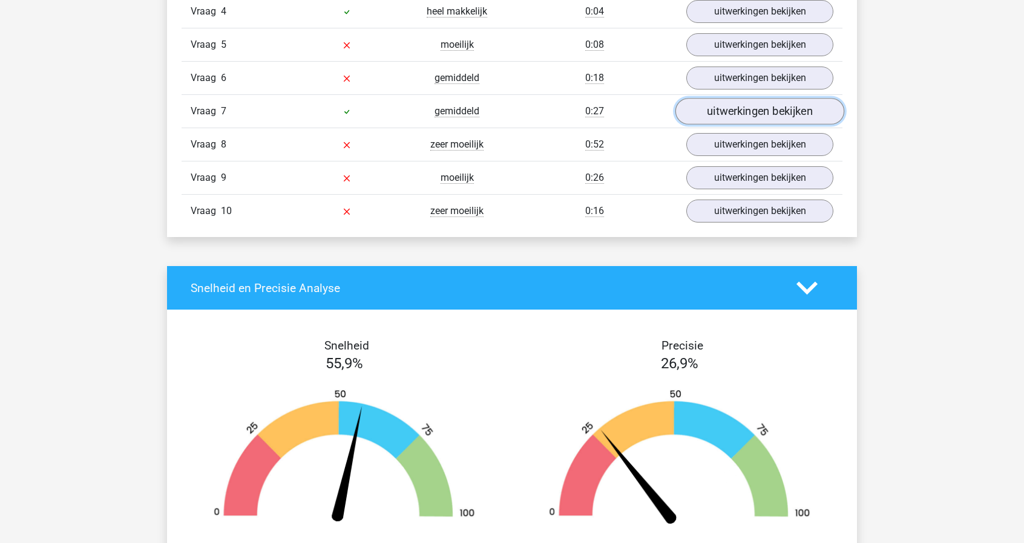
click at [749, 107] on link "uitwerkingen bekijken" at bounding box center [759, 112] width 169 height 27
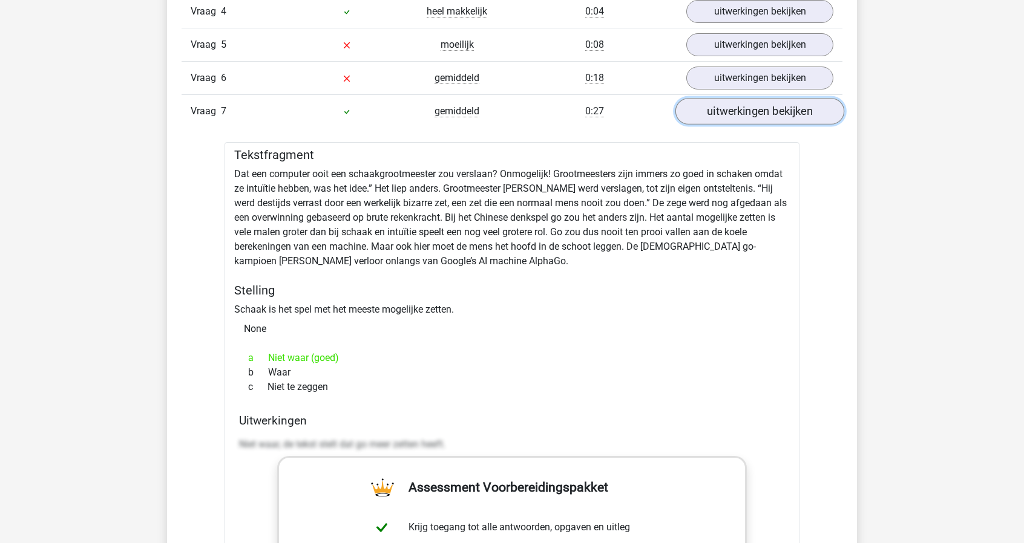
click at [751, 106] on link "uitwerkingen bekijken" at bounding box center [759, 112] width 169 height 27
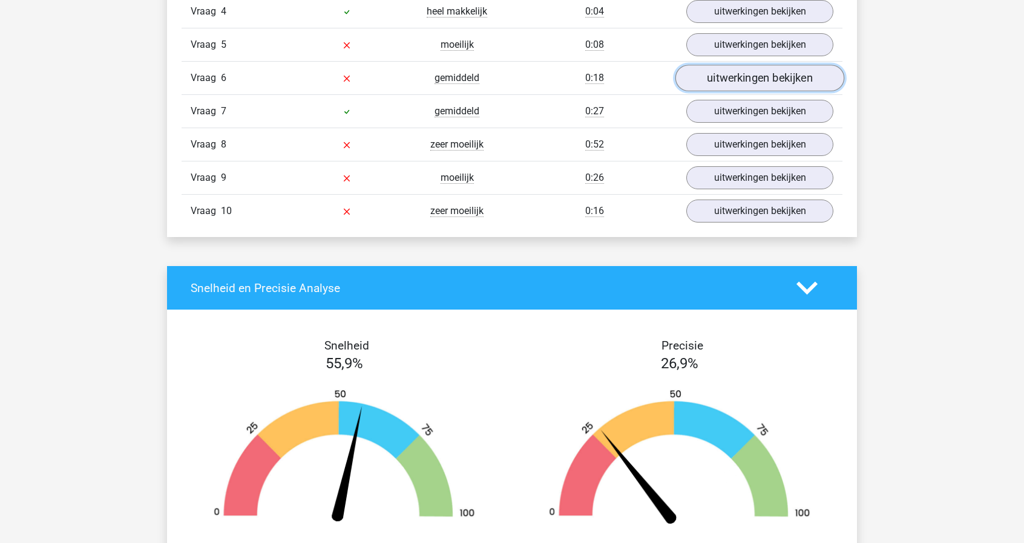
click at [765, 83] on link "uitwerkingen bekijken" at bounding box center [759, 78] width 169 height 27
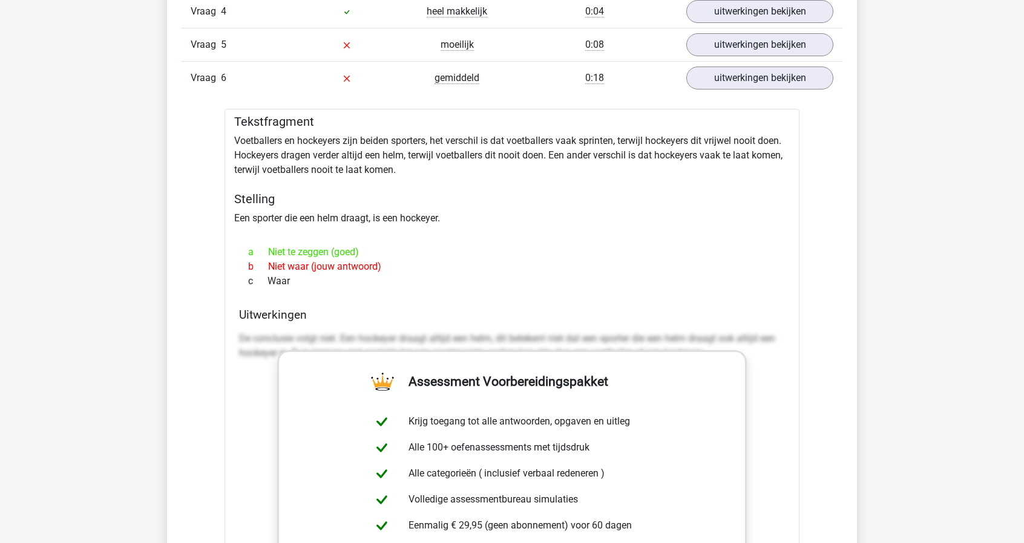
drag, startPoint x: 286, startPoint y: 243, endPoint x: 454, endPoint y: 239, distance: 167.7
click at [454, 240] on div "a Niet te zeggen (goed) b Niet waar (jouw antwoord) c Waar" at bounding box center [512, 266] width 546 height 53
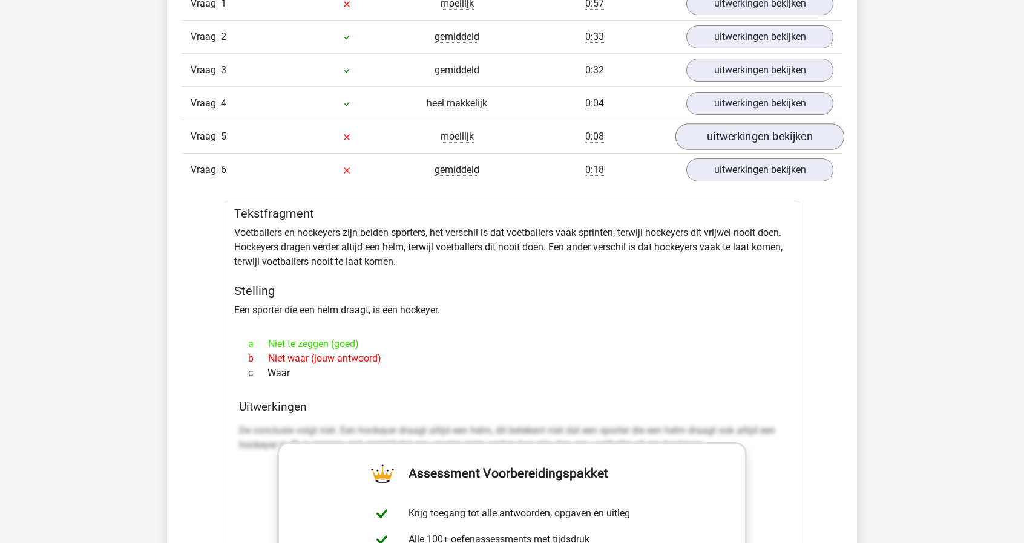
scroll to position [1029, 0]
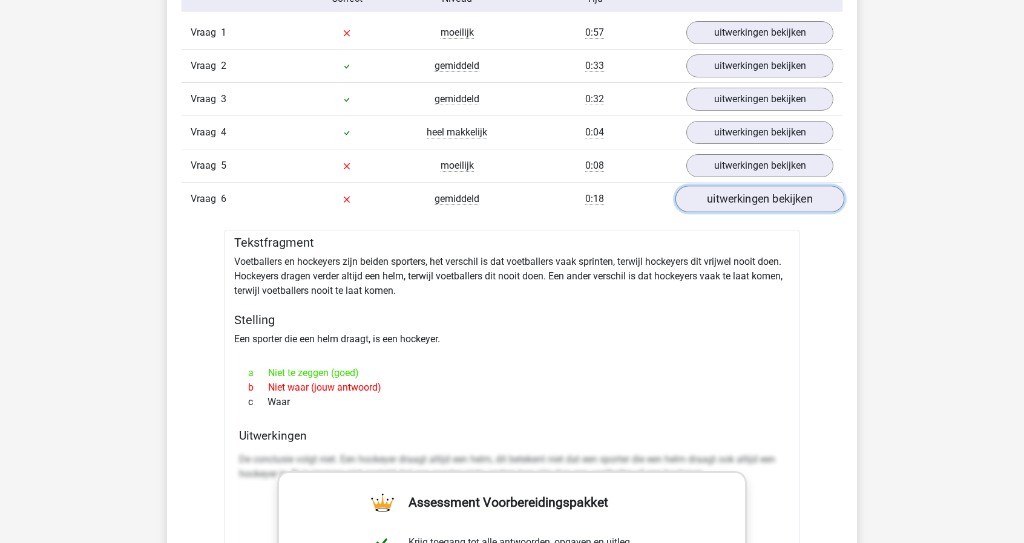
click at [784, 197] on link "uitwerkingen bekijken" at bounding box center [759, 199] width 169 height 27
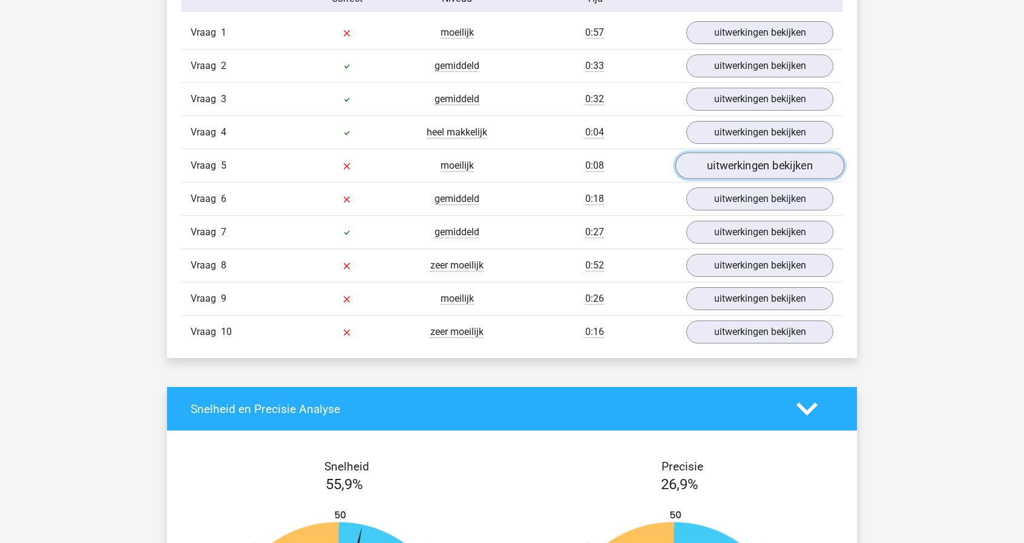
click at [776, 168] on link "uitwerkingen bekijken" at bounding box center [759, 166] width 169 height 27
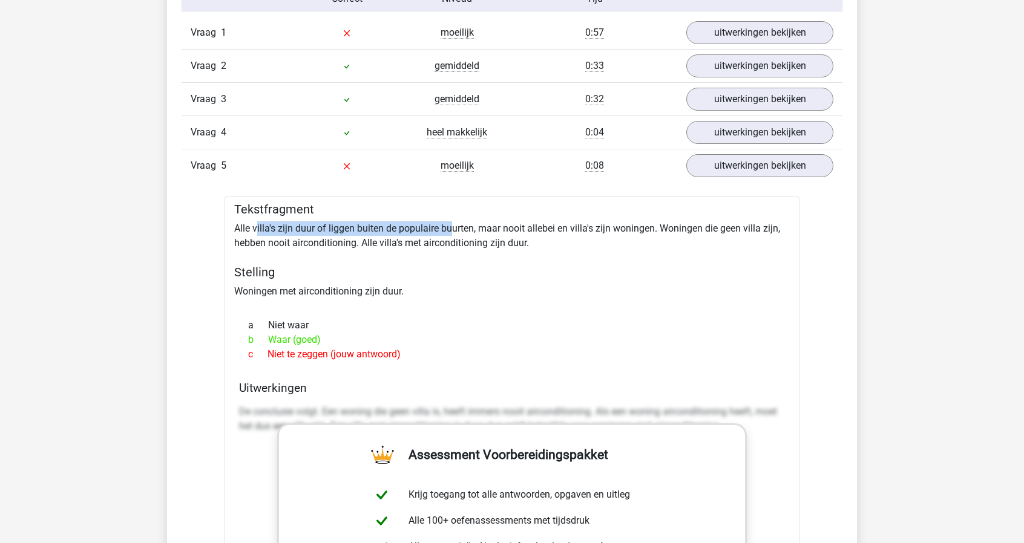
drag, startPoint x: 257, startPoint y: 232, endPoint x: 478, endPoint y: 227, distance: 221.5
click at [450, 222] on div "Tekstfragment Alle villa's zijn duur of liggen buiten de populaire buurten, maa…" at bounding box center [512, 508] width 575 height 622
click at [614, 235] on div "Tekstfragment Alle villa's zijn duur of liggen buiten de populaire buurten, maa…" at bounding box center [512, 508] width 575 height 622
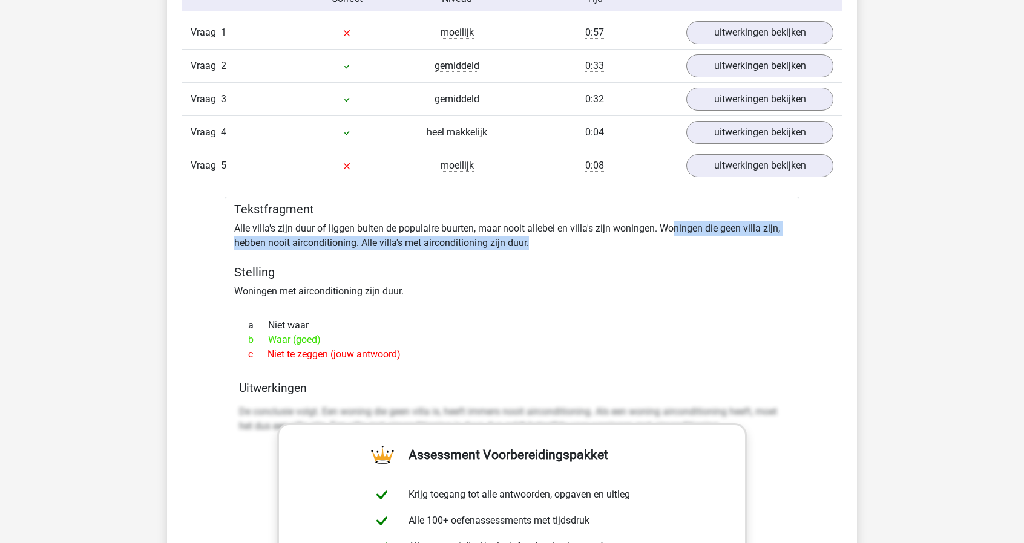
drag, startPoint x: 672, startPoint y: 225, endPoint x: 571, endPoint y: 246, distance: 102.8
click at [571, 246] on div "Tekstfragment Alle villa's zijn duur of liggen buiten de populaire buurten, maa…" at bounding box center [512, 508] width 575 height 622
drag, startPoint x: 520, startPoint y: 239, endPoint x: 364, endPoint y: 246, distance: 156.9
click at [364, 246] on div "Tekstfragment Alle villa's zijn duur of liggen buiten de populaire buurten, maa…" at bounding box center [512, 508] width 575 height 622
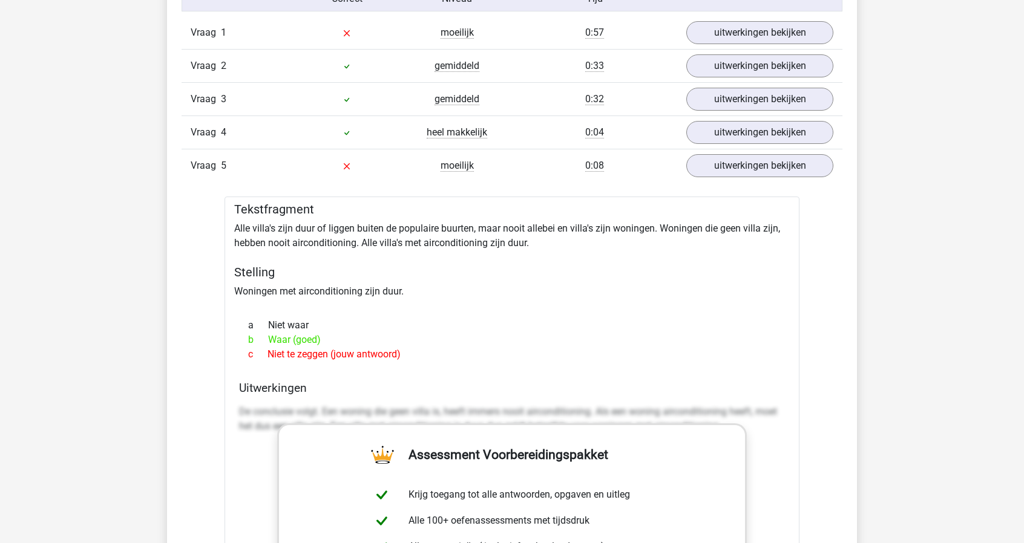
click at [377, 249] on div "Tekstfragment Alle villa's zijn duur of liggen buiten de populaire buurten, maa…" at bounding box center [512, 508] width 575 height 622
drag, startPoint x: 384, startPoint y: 227, endPoint x: 260, endPoint y: 231, distance: 124.7
click at [260, 231] on div "Tekstfragment Alle villa's zijn duur of liggen buiten de populaire buurten, maa…" at bounding box center [512, 508] width 575 height 622
drag, startPoint x: 496, startPoint y: 227, endPoint x: 615, endPoint y: 228, distance: 119.2
click at [615, 228] on div "Tekstfragment Alle villa's zijn duur of liggen buiten de populaire buurten, maa…" at bounding box center [512, 508] width 575 height 622
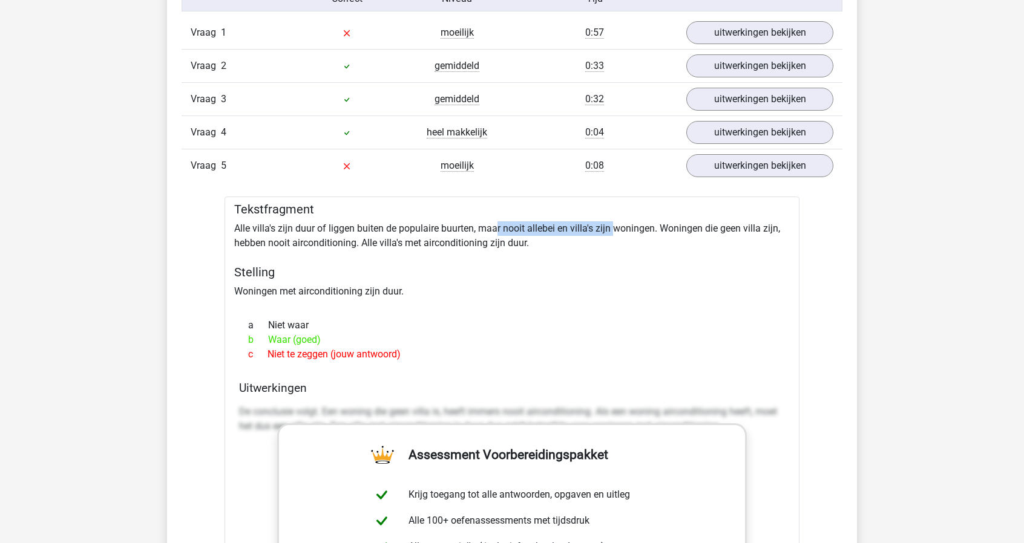
click at [615, 228] on div "Tekstfragment Alle villa's zijn duur of liggen buiten de populaire buurten, maa…" at bounding box center [512, 508] width 575 height 622
click at [296, 222] on div "Tekstfragment Alle villa's zijn duur of liggen buiten de populaire buurten, maa…" at bounding box center [512, 508] width 575 height 622
drag, startPoint x: 667, startPoint y: 229, endPoint x: 783, endPoint y: 228, distance: 116.2
click at [783, 228] on div "Tekstfragment Alle villa's zijn duur of liggen buiten de populaire buurten, maa…" at bounding box center [512, 508] width 575 height 622
click at [523, 251] on div "Tekstfragment Alle villa's zijn duur of liggen buiten de populaire buurten, maa…" at bounding box center [512, 508] width 575 height 622
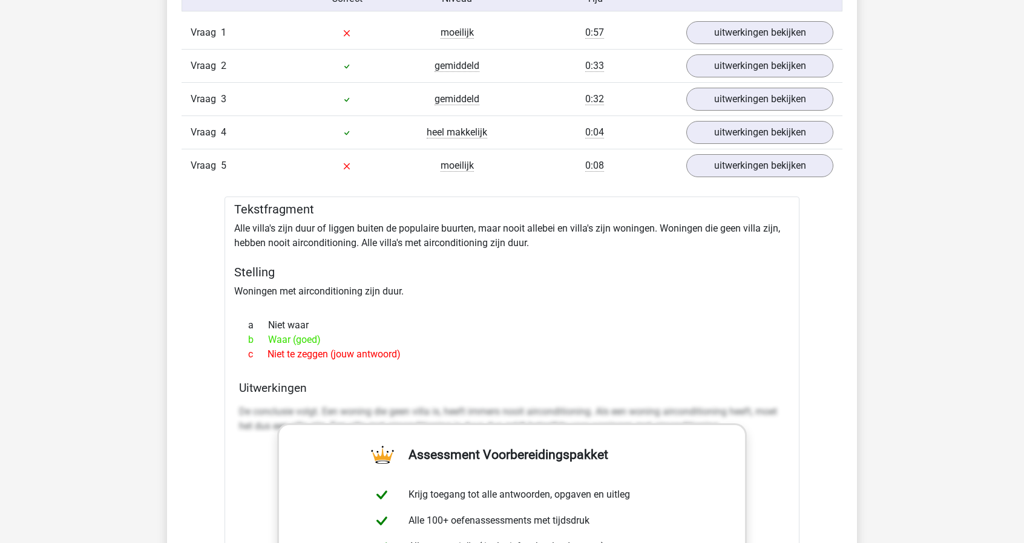
click at [693, 225] on div "Tekstfragment Alle villa's zijn duur of liggen buiten de populaire buurten, maa…" at bounding box center [512, 508] width 575 height 622
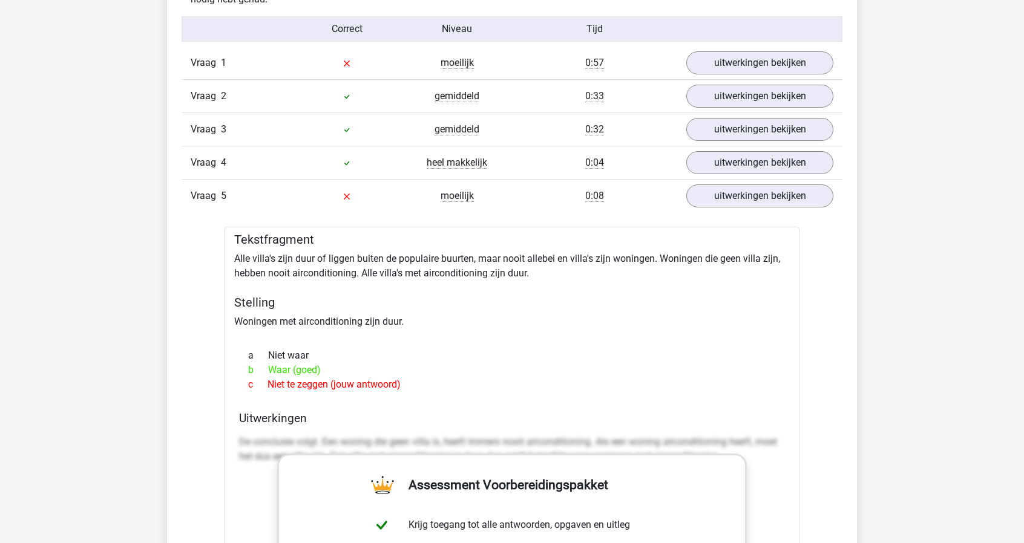
scroll to position [847, 0]
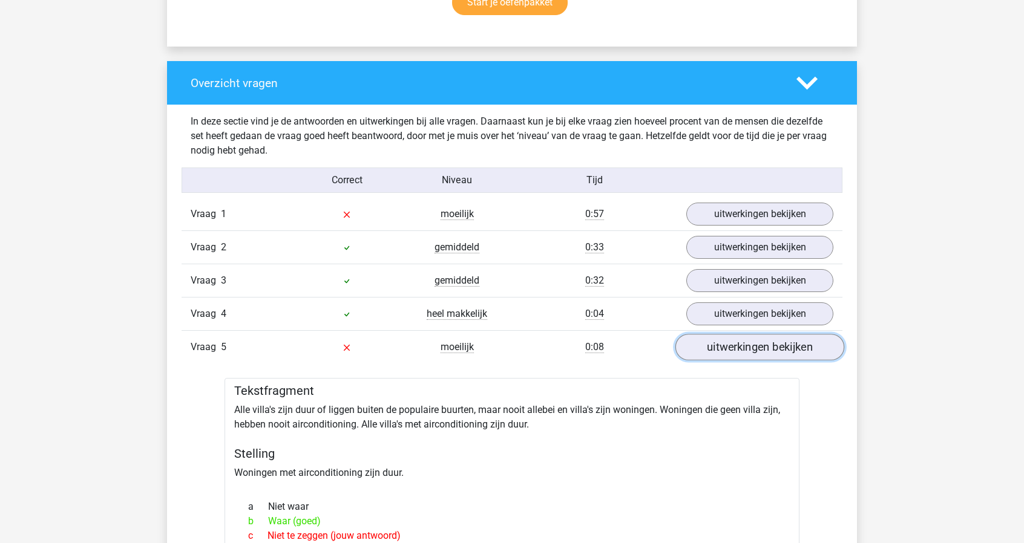
click at [762, 352] on link "uitwerkingen bekijken" at bounding box center [759, 348] width 169 height 27
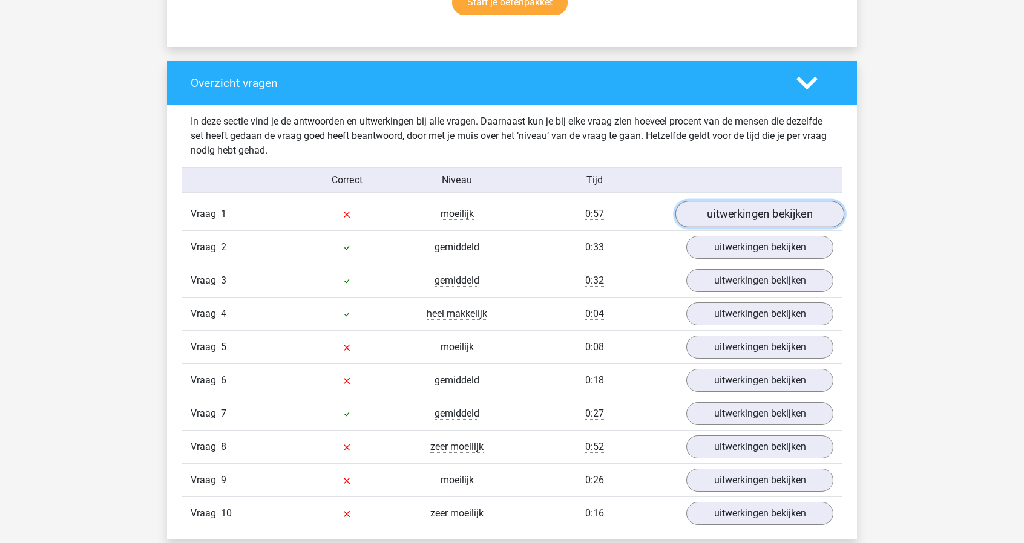
click at [768, 215] on link "uitwerkingen bekijken" at bounding box center [759, 215] width 169 height 27
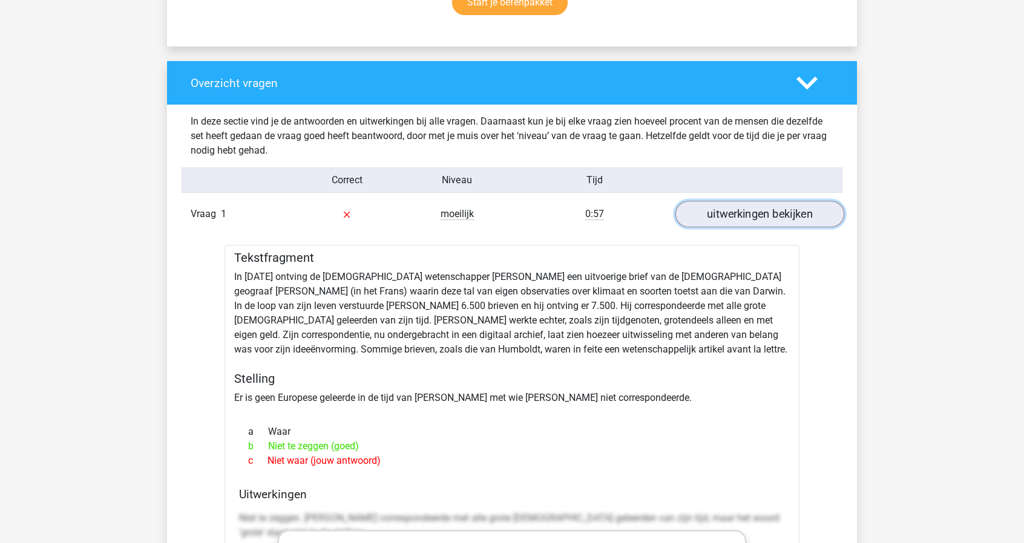
click at [770, 215] on link "uitwerkingen bekijken" at bounding box center [759, 215] width 169 height 27
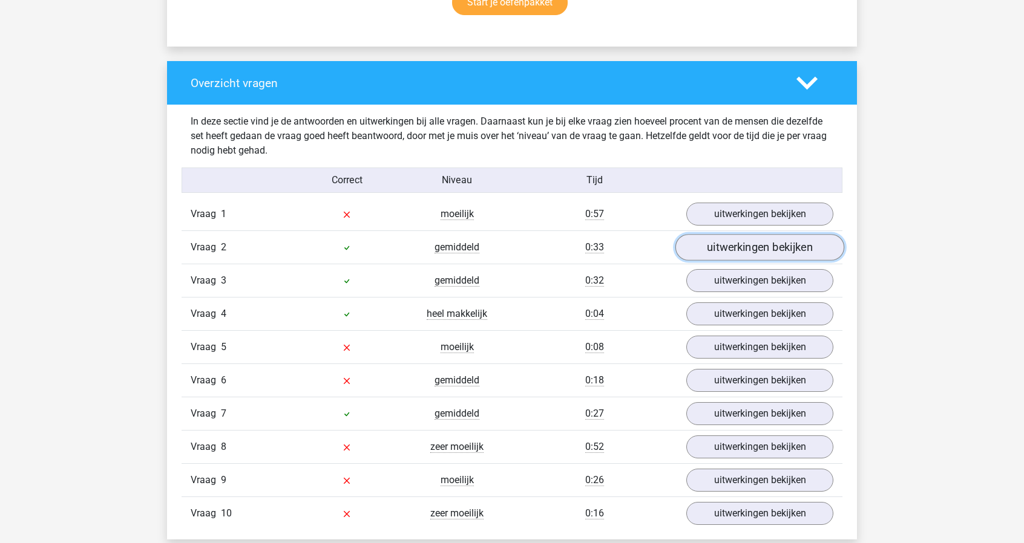
click at [776, 244] on link "uitwerkingen bekijken" at bounding box center [759, 248] width 169 height 27
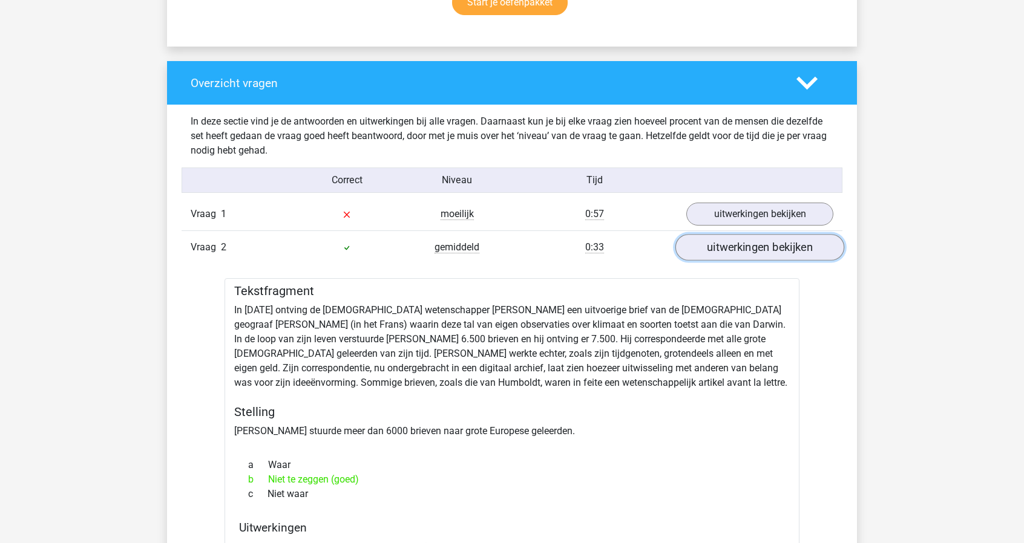
click at [776, 244] on link "uitwerkingen bekijken" at bounding box center [759, 248] width 169 height 27
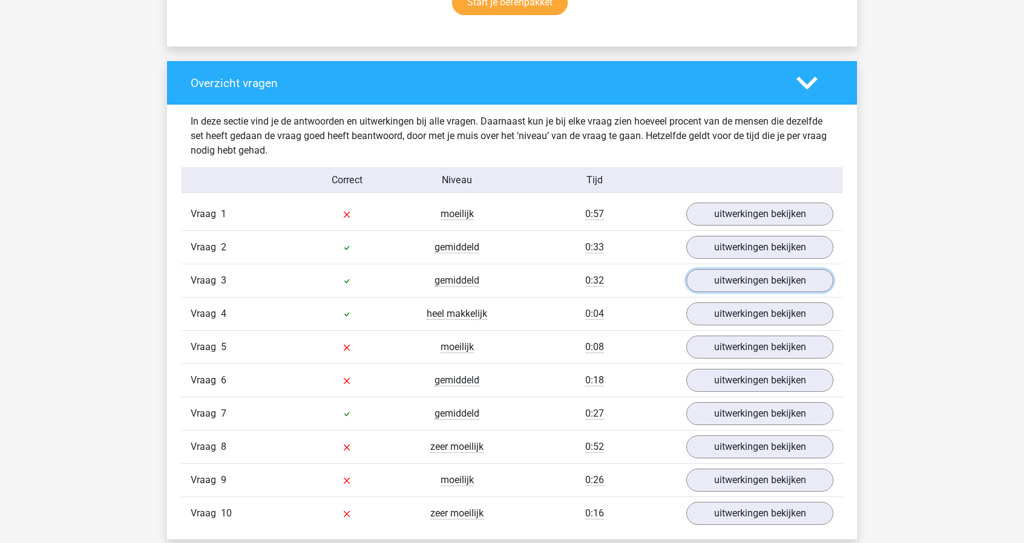
click at [781, 283] on link "uitwerkingen bekijken" at bounding box center [759, 280] width 147 height 23
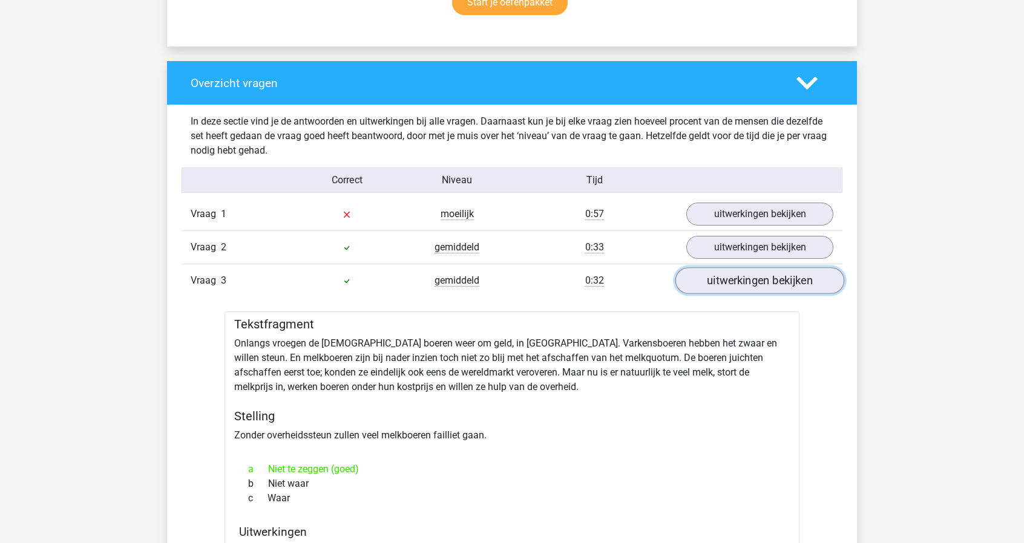
click at [784, 281] on link "uitwerkingen bekijken" at bounding box center [759, 281] width 169 height 27
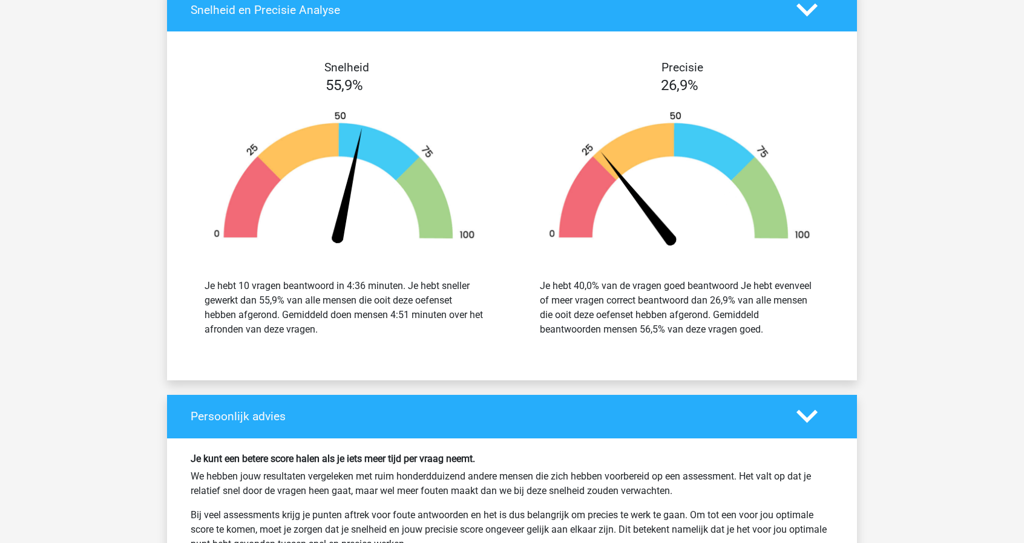
scroll to position [1392, 0]
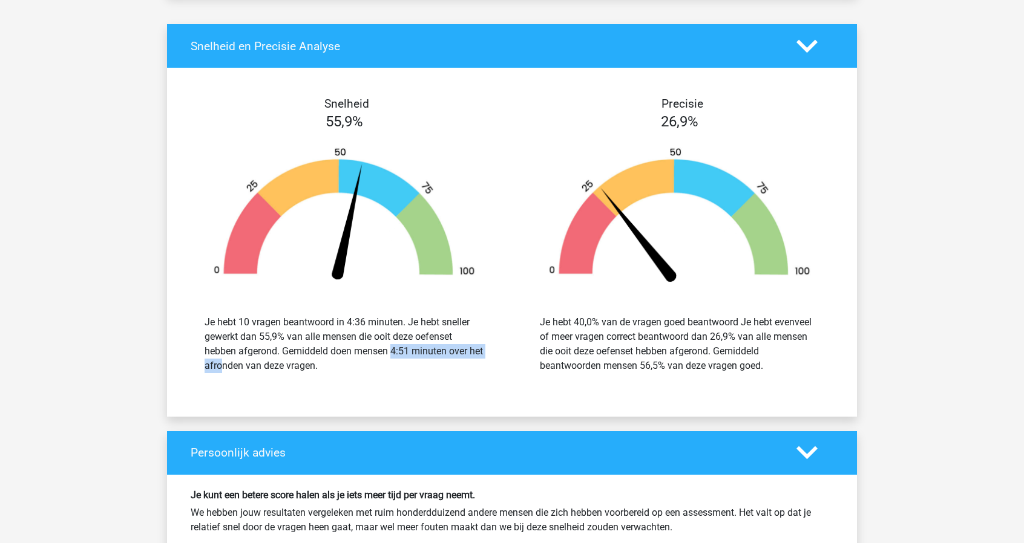
drag, startPoint x: 424, startPoint y: 345, endPoint x: 444, endPoint y: 346, distance: 20.0
click at [444, 346] on div "Je hebt 10 vragen beantwoord in 4:36 minuten. Je hebt sneller gewerkt dan 55,9%…" at bounding box center [345, 344] width 280 height 58
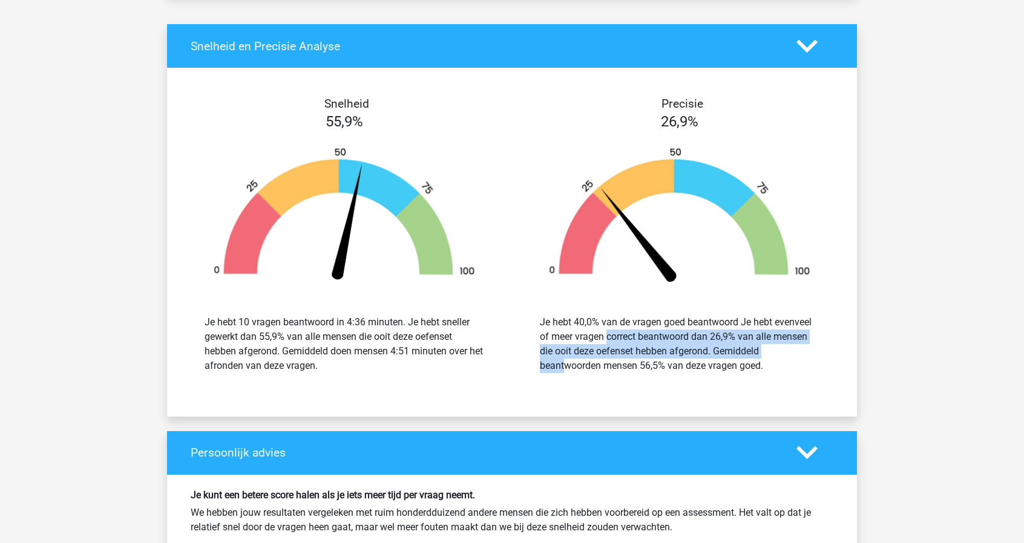
drag, startPoint x: 542, startPoint y: 330, endPoint x: 716, endPoint y: 339, distance: 175.2
click at [716, 339] on div "Je hebt 40,0% van de vragen goed beantwoord Je hebt evenveel of meer vragen cor…" at bounding box center [680, 344] width 280 height 58
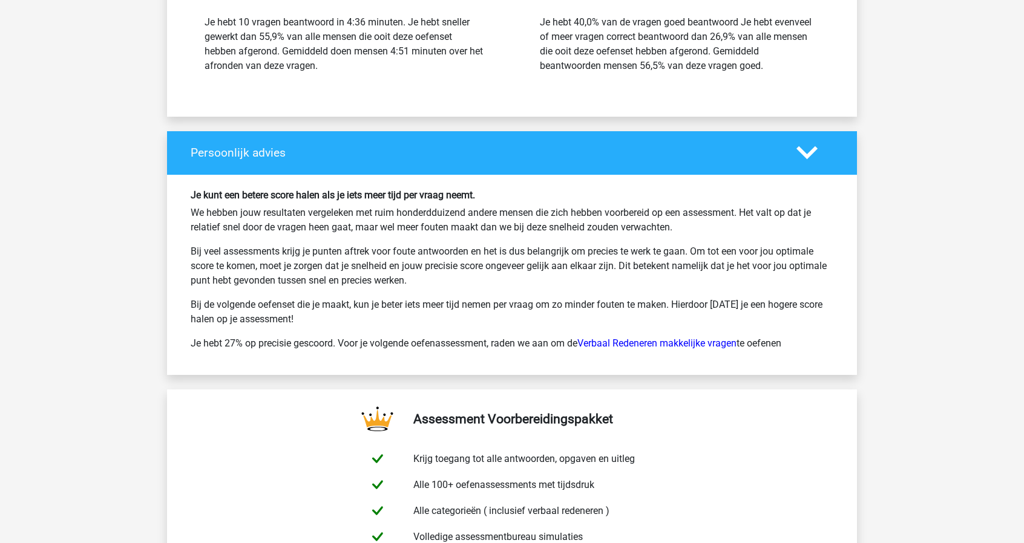
scroll to position [1694, 0]
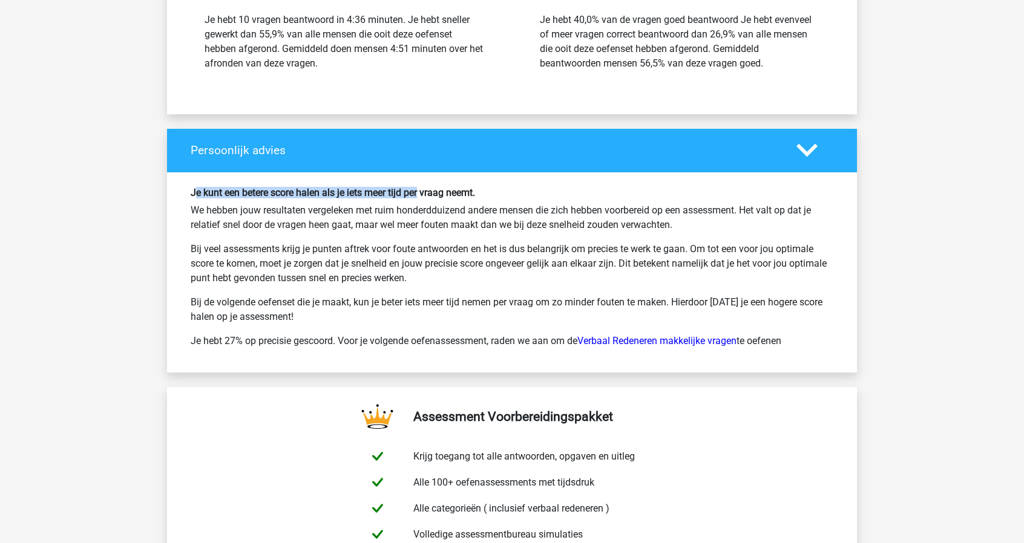
drag, startPoint x: 194, startPoint y: 185, endPoint x: 421, endPoint y: 186, distance: 226.9
click at [421, 187] on h6 "Je kunt een betere score halen als je iets meer tijd per vraag neemt." at bounding box center [512, 192] width 643 height 11
click at [425, 195] on div "Je kunt een betere score halen als je iets meer tijd per vraag neemt. We hebben…" at bounding box center [512, 272] width 661 height 171
drag, startPoint x: 501, startPoint y: 189, endPoint x: 191, endPoint y: 177, distance: 310.0
click at [191, 177] on div "Je kunt een betere score halen als je iets meer tijd per vraag neemt. We hebben…" at bounding box center [512, 272] width 690 height 200
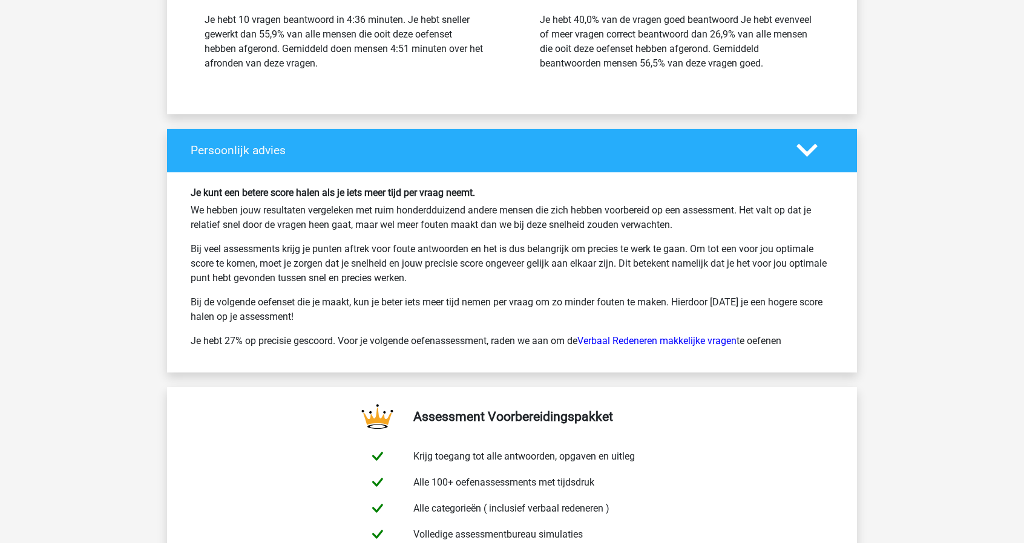
click at [200, 192] on div "Je kunt een betere score halen als je iets meer tijd per vraag neemt. We hebben…" at bounding box center [512, 272] width 661 height 171
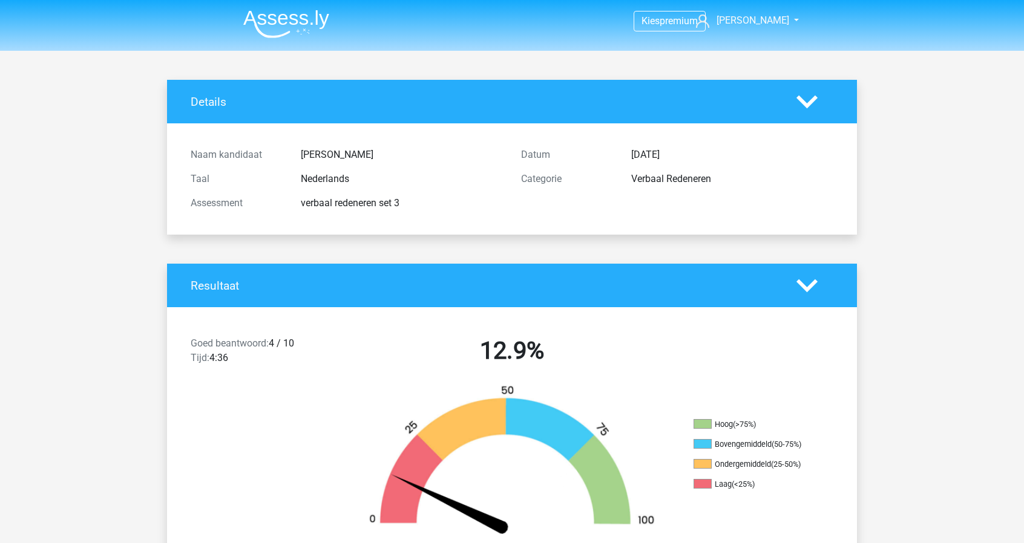
scroll to position [0, 0]
click at [321, 26] on img at bounding box center [286, 24] width 86 height 28
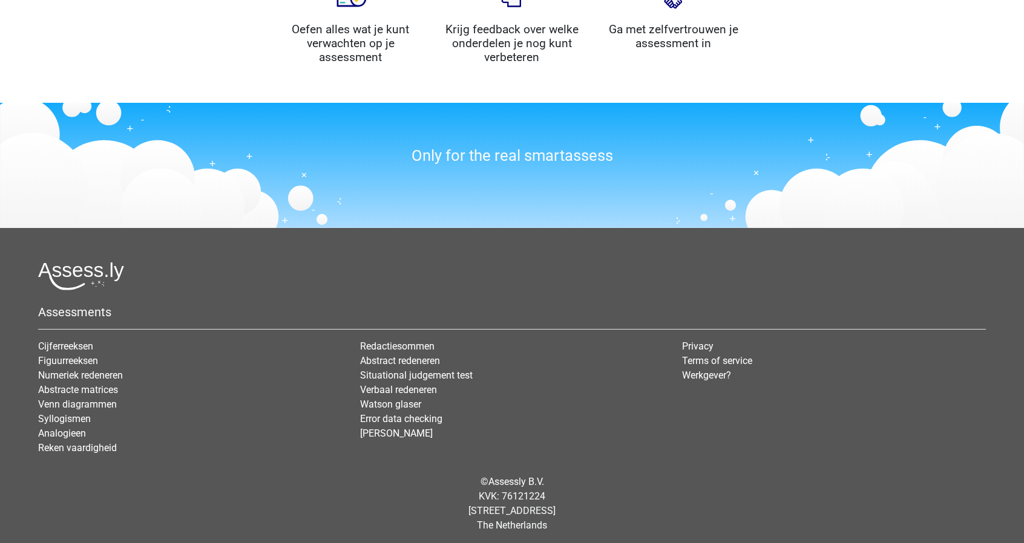
scroll to position [1069, 0]
